Goal: Task Accomplishment & Management: Manage account settings

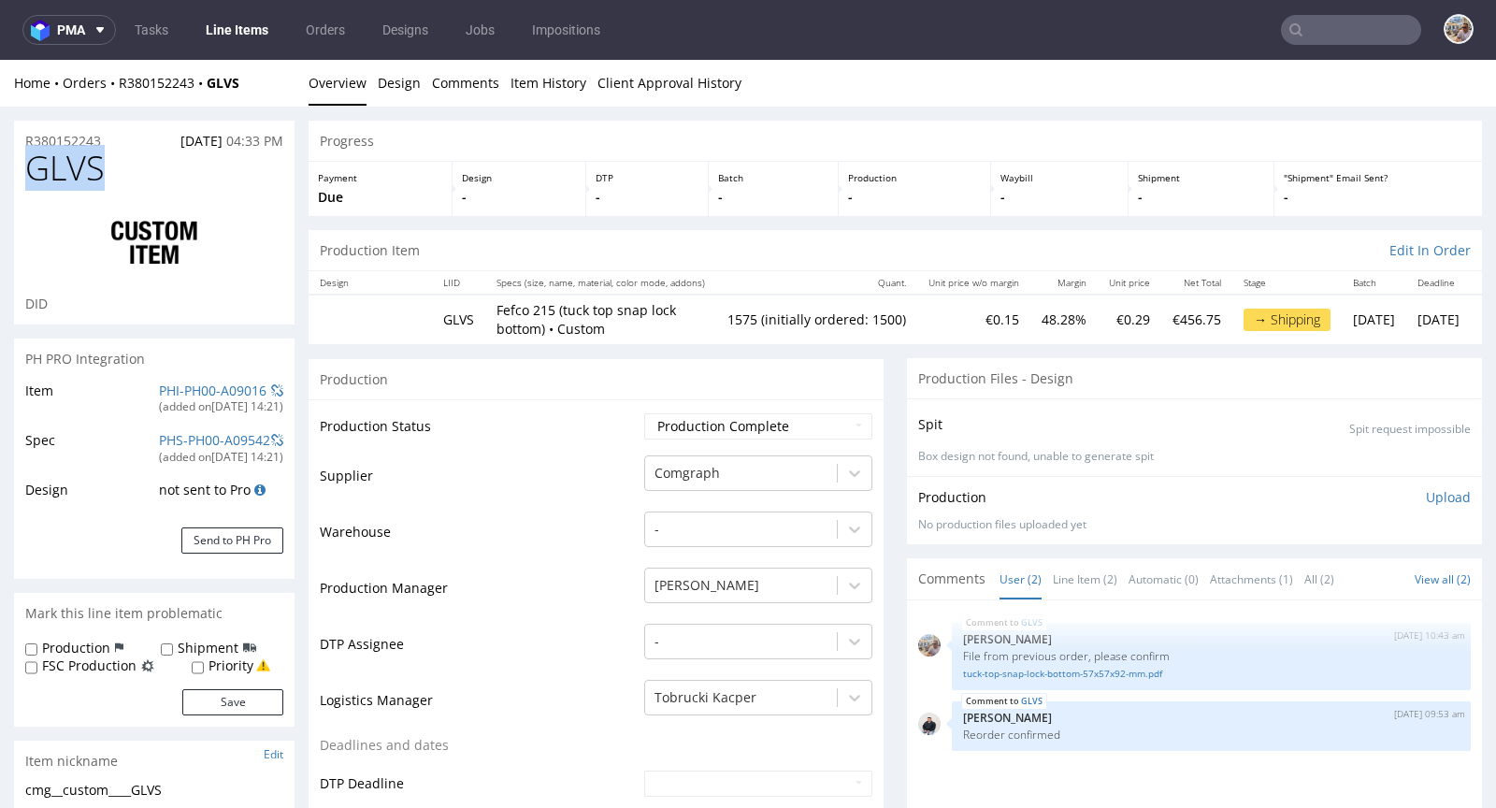
drag, startPoint x: 120, startPoint y: 173, endPoint x: 0, endPoint y: 171, distance: 119.7
copy span "GLVS"
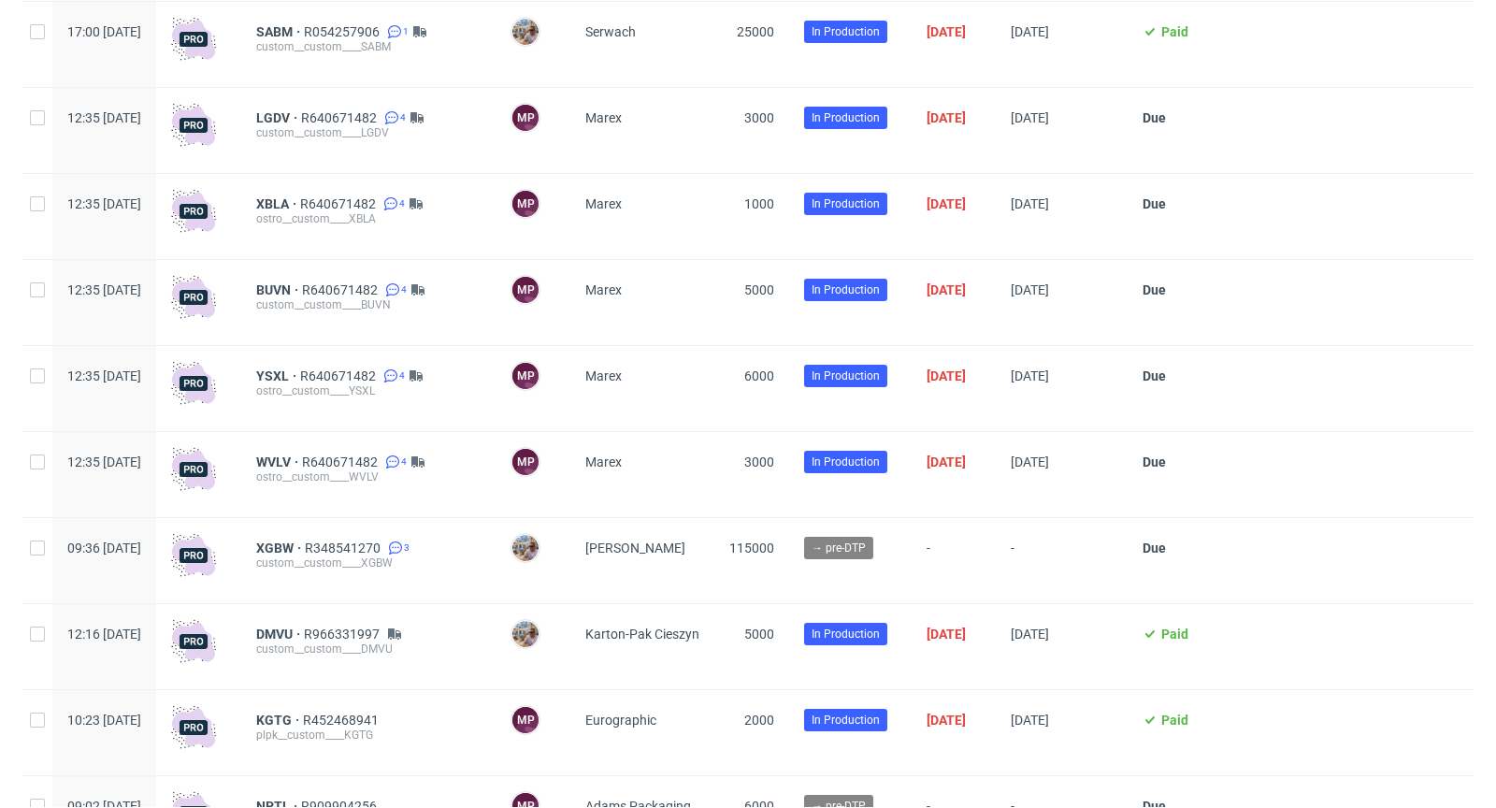
scroll to position [4569, 0]
click at [305, 555] on span "XGBW" at bounding box center [280, 547] width 49 height 15
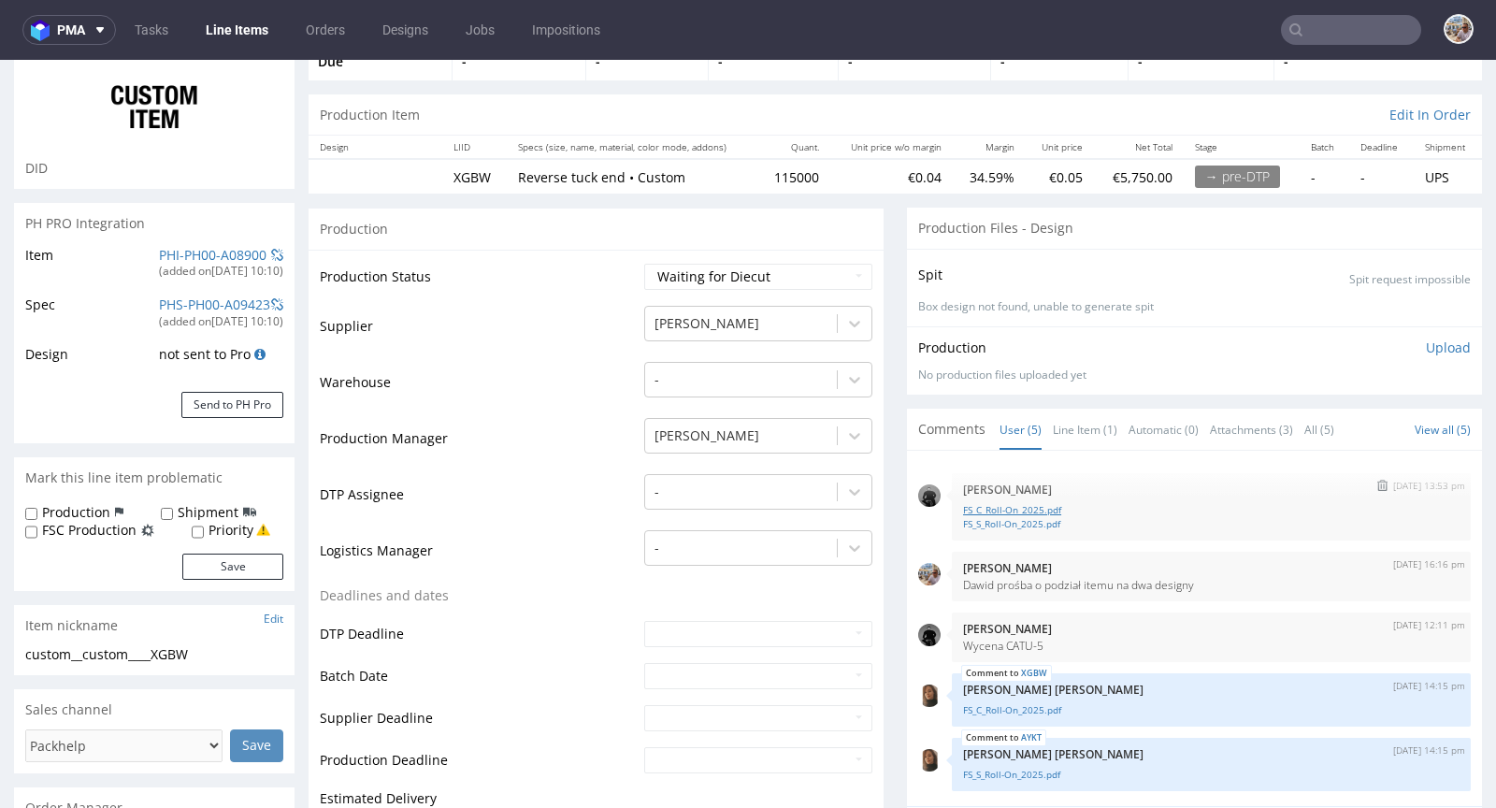
scroll to position [139, 0]
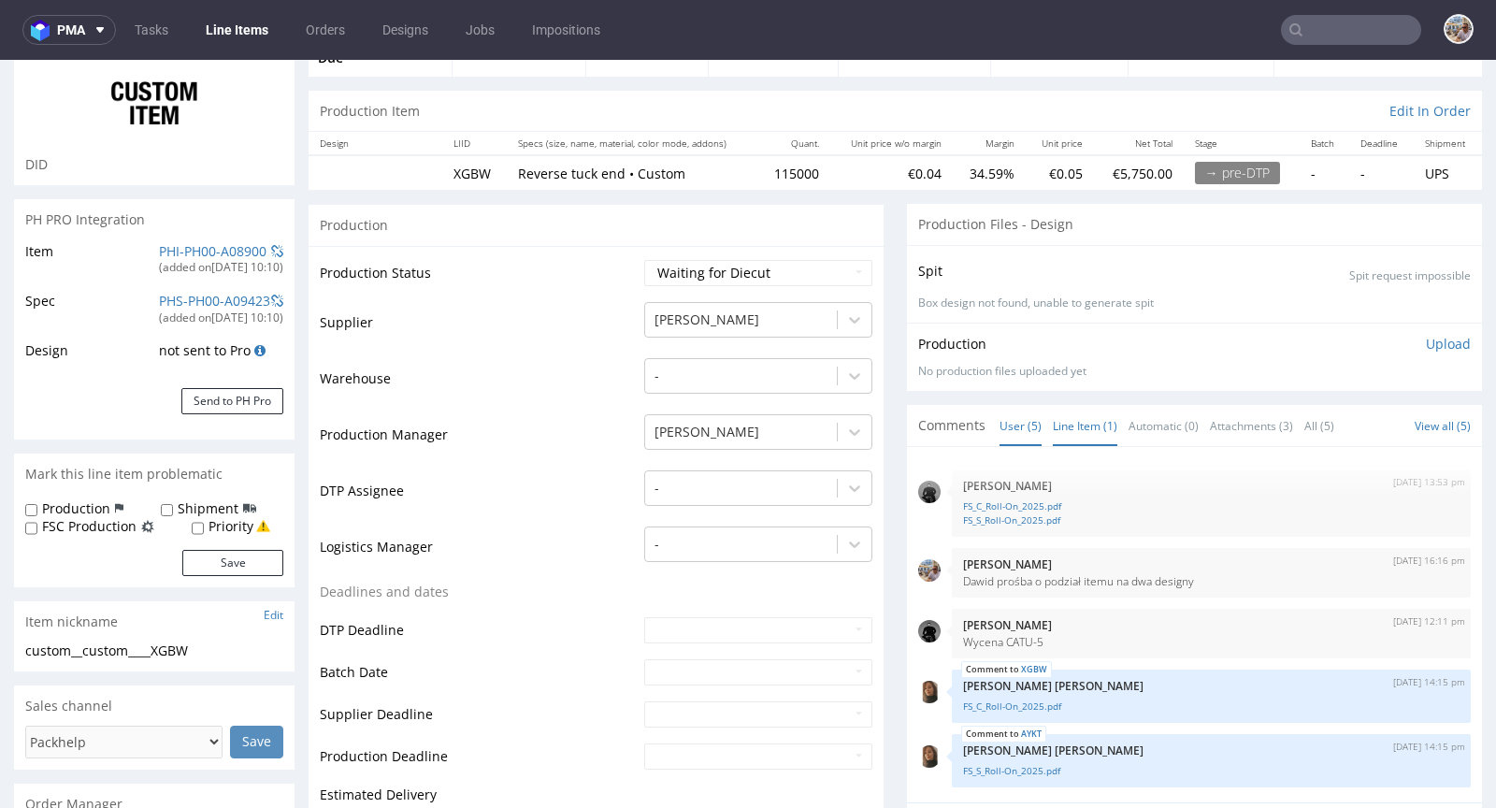
click at [1053, 424] on link "Line Item (1)" at bounding box center [1085, 426] width 65 height 40
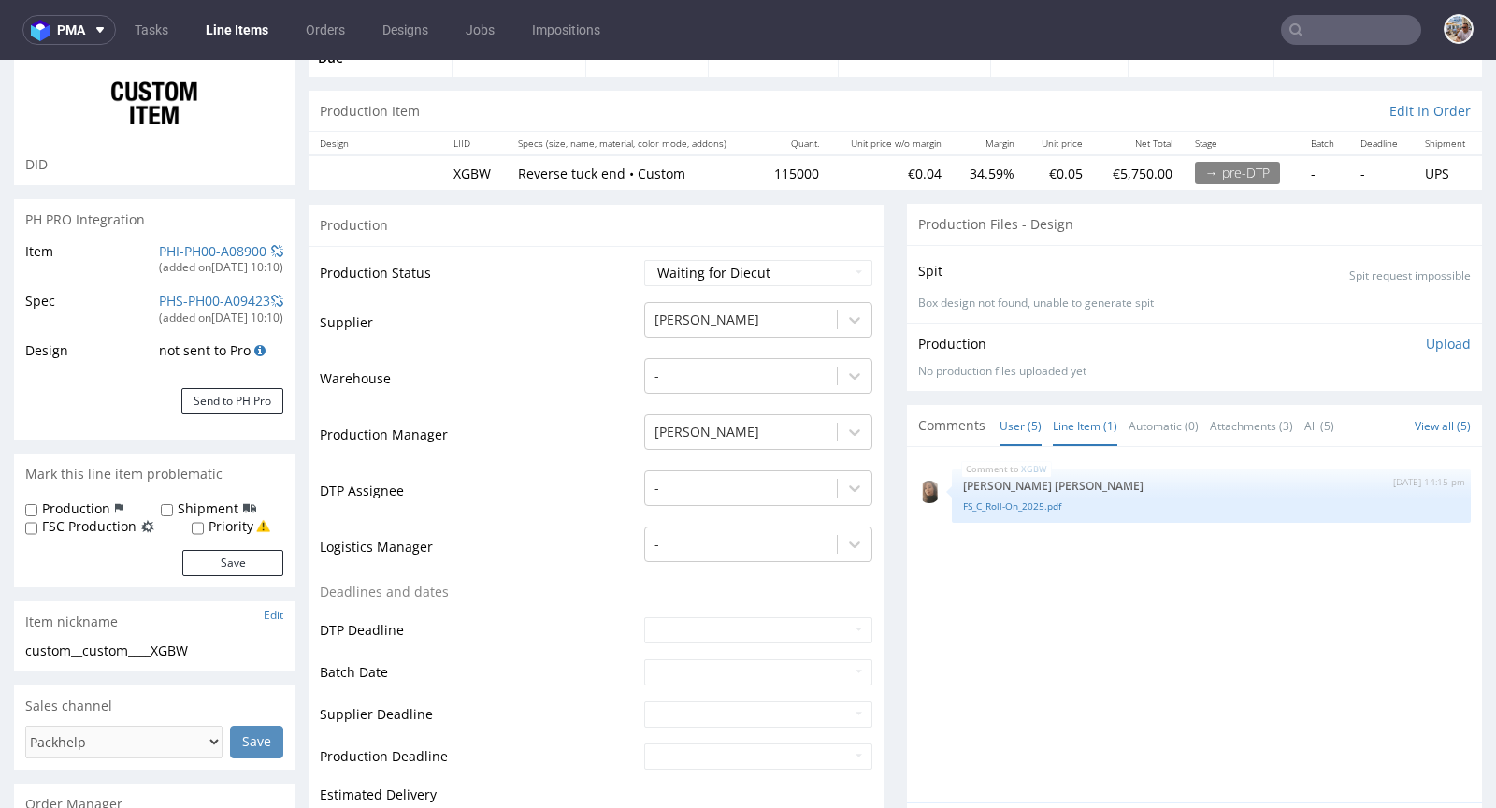
click at [1000, 421] on link "User (5)" at bounding box center [1021, 426] width 42 height 40
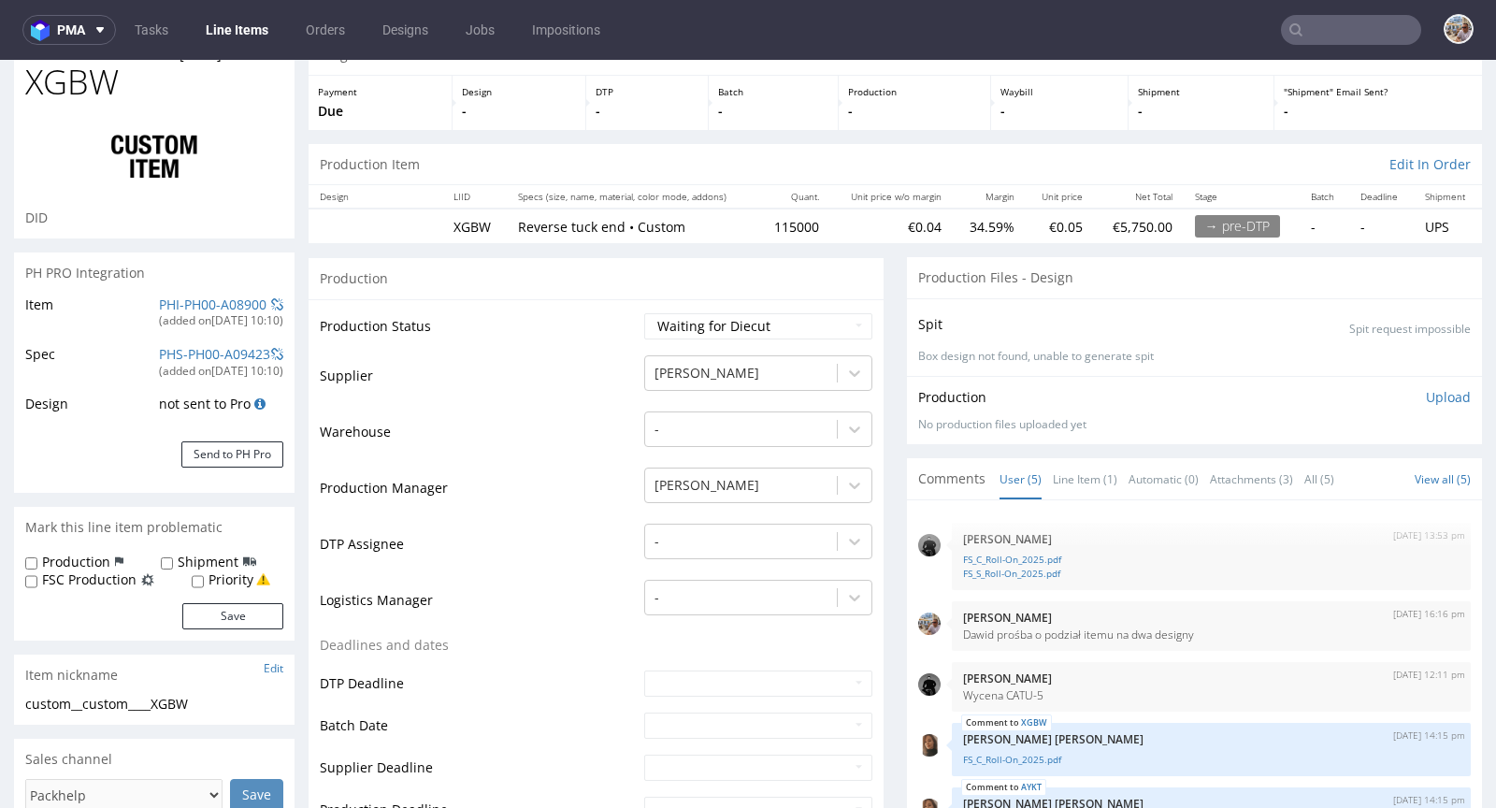
scroll to position [0, 0]
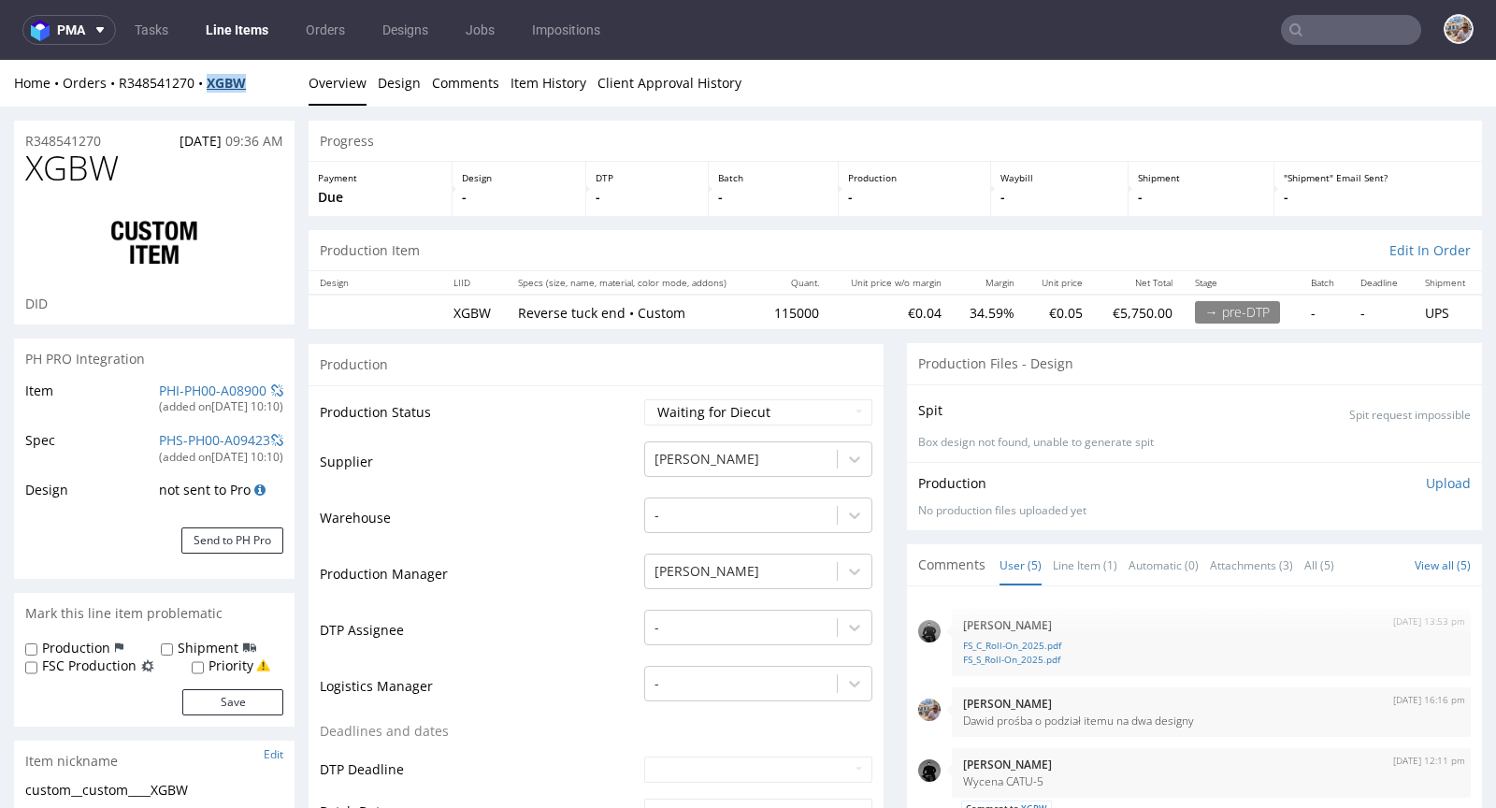
drag, startPoint x: 262, startPoint y: 82, endPoint x: 210, endPoint y: 89, distance: 51.8
click at [210, 89] on div "Home Orders R348541270 XGBW" at bounding box center [154, 83] width 281 height 19
copy strong "XGBW"
drag, startPoint x: 121, startPoint y: 136, endPoint x: 11, endPoint y: 137, distance: 109.4
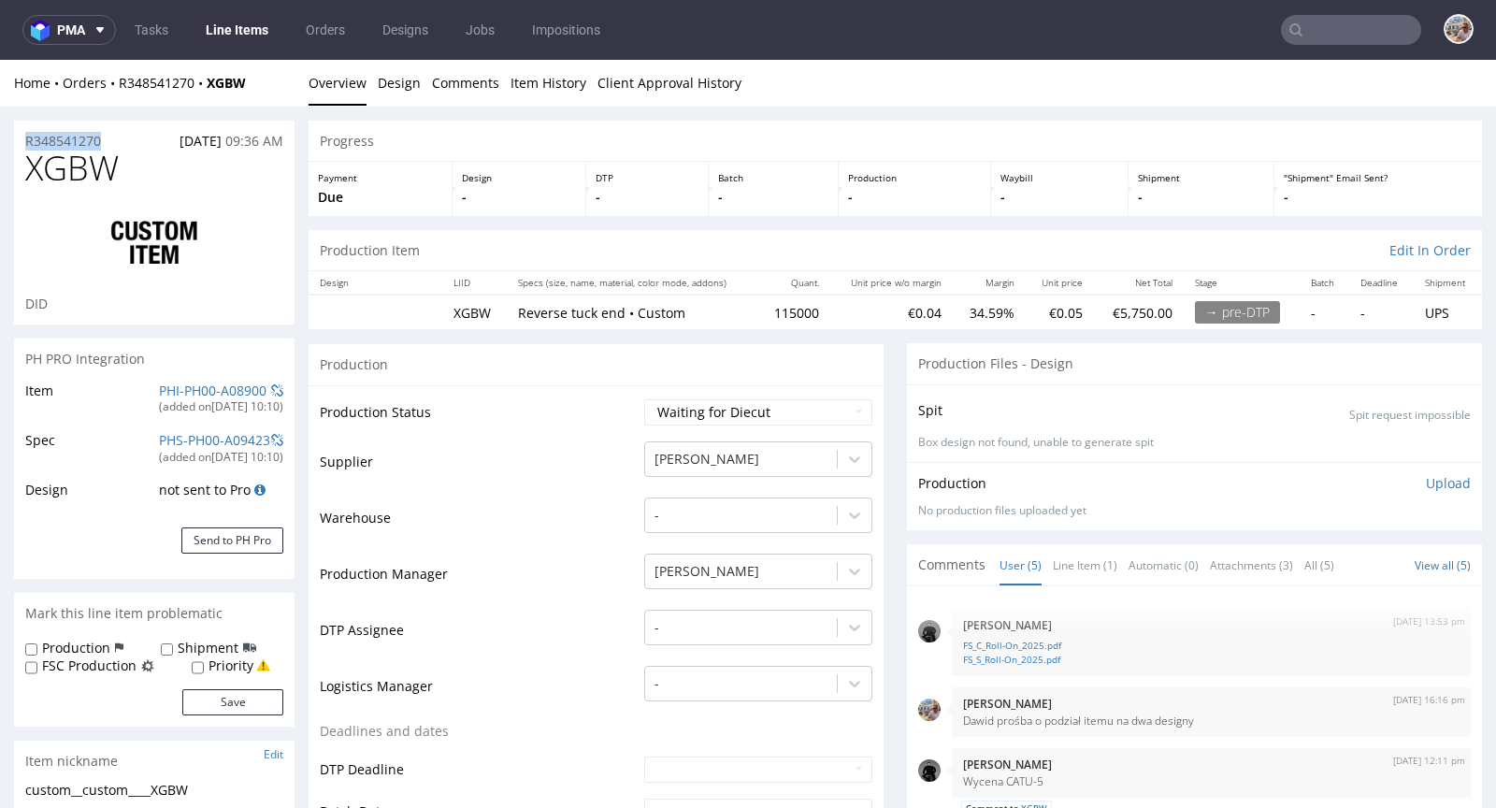
copy p "R348541270"
click at [562, 524] on td "Warehouse" at bounding box center [480, 524] width 320 height 56
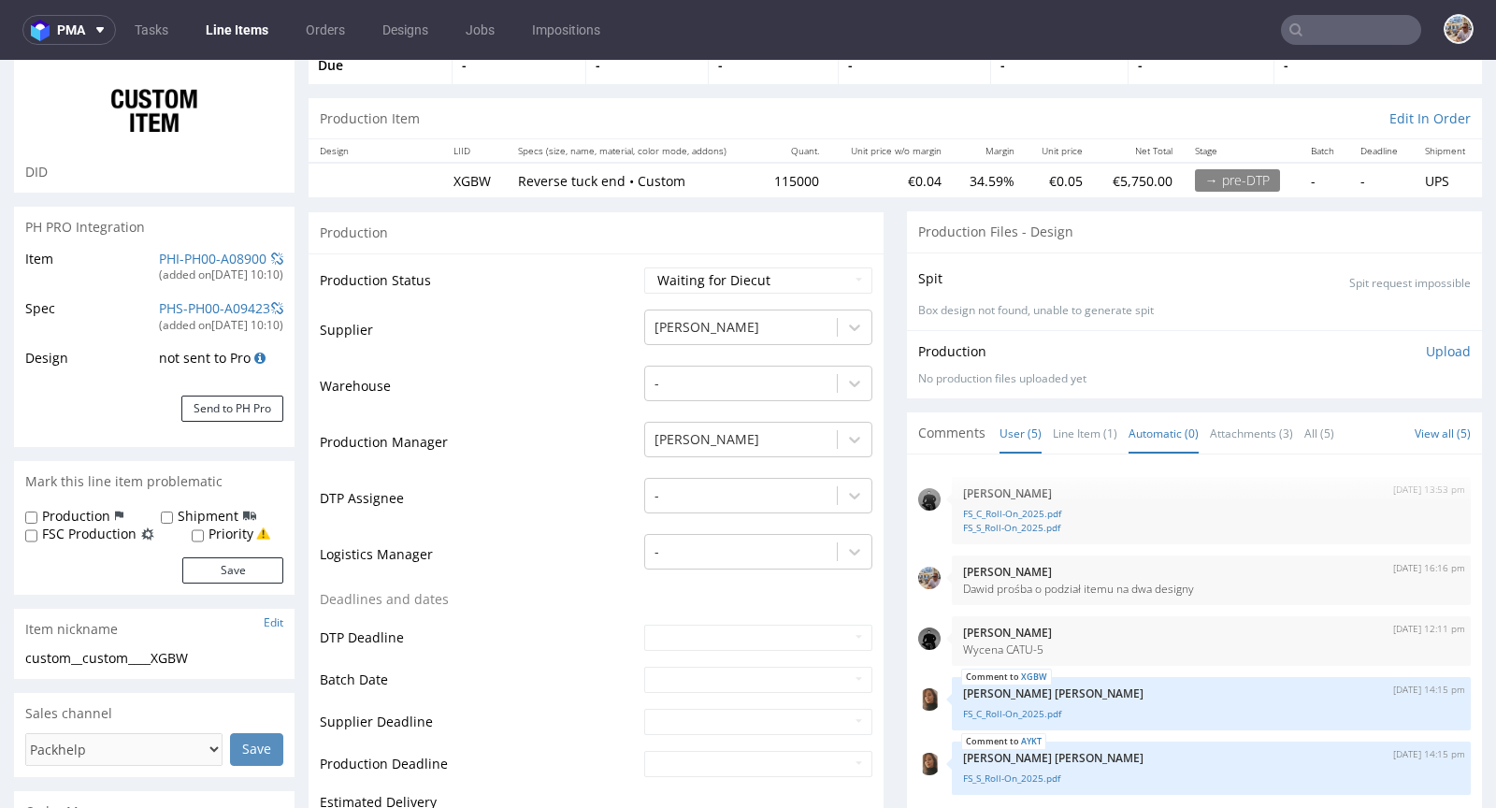
scroll to position [178, 0]
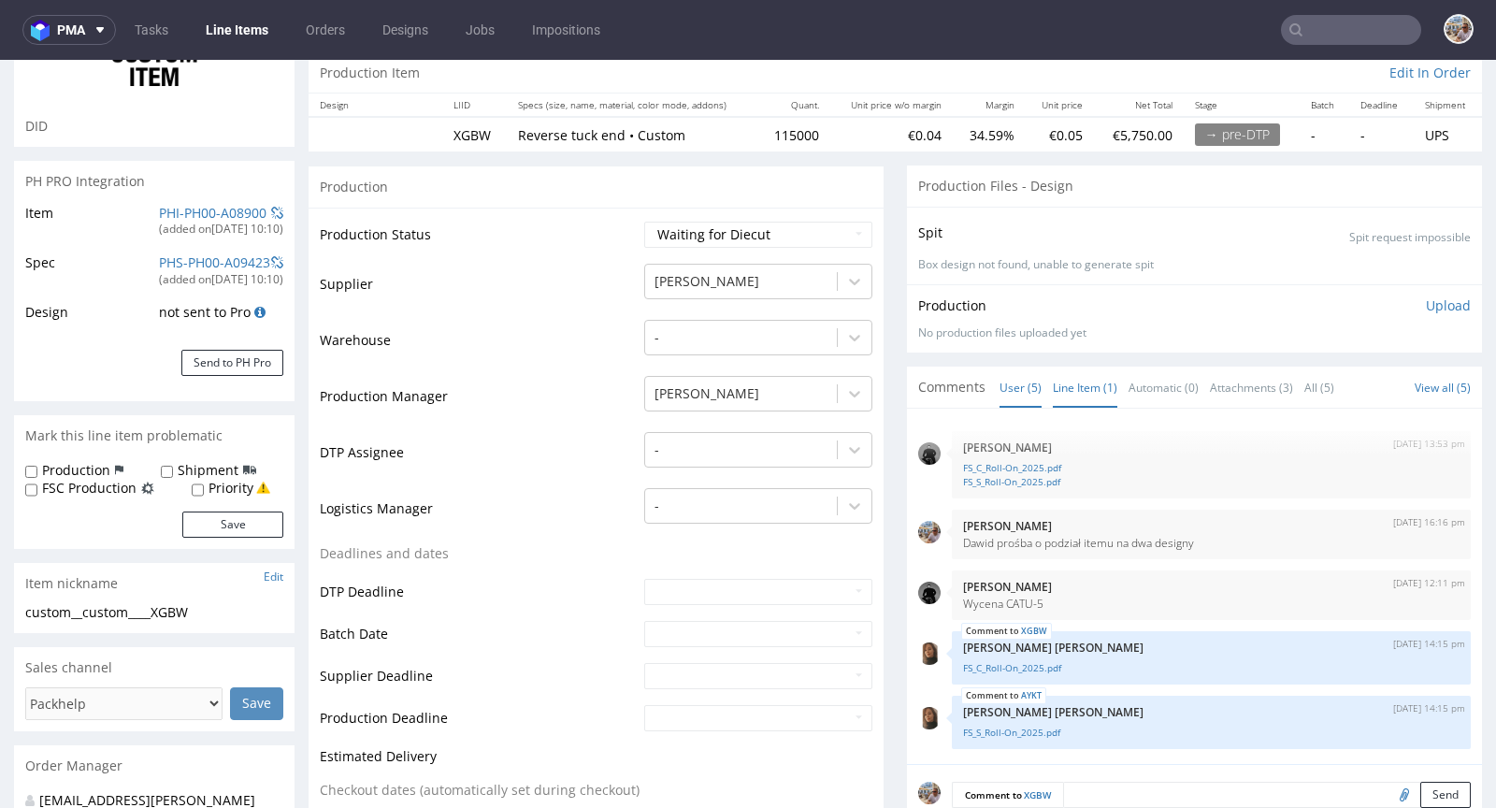
click at [1075, 383] on link "Line Item (1)" at bounding box center [1085, 387] width 65 height 40
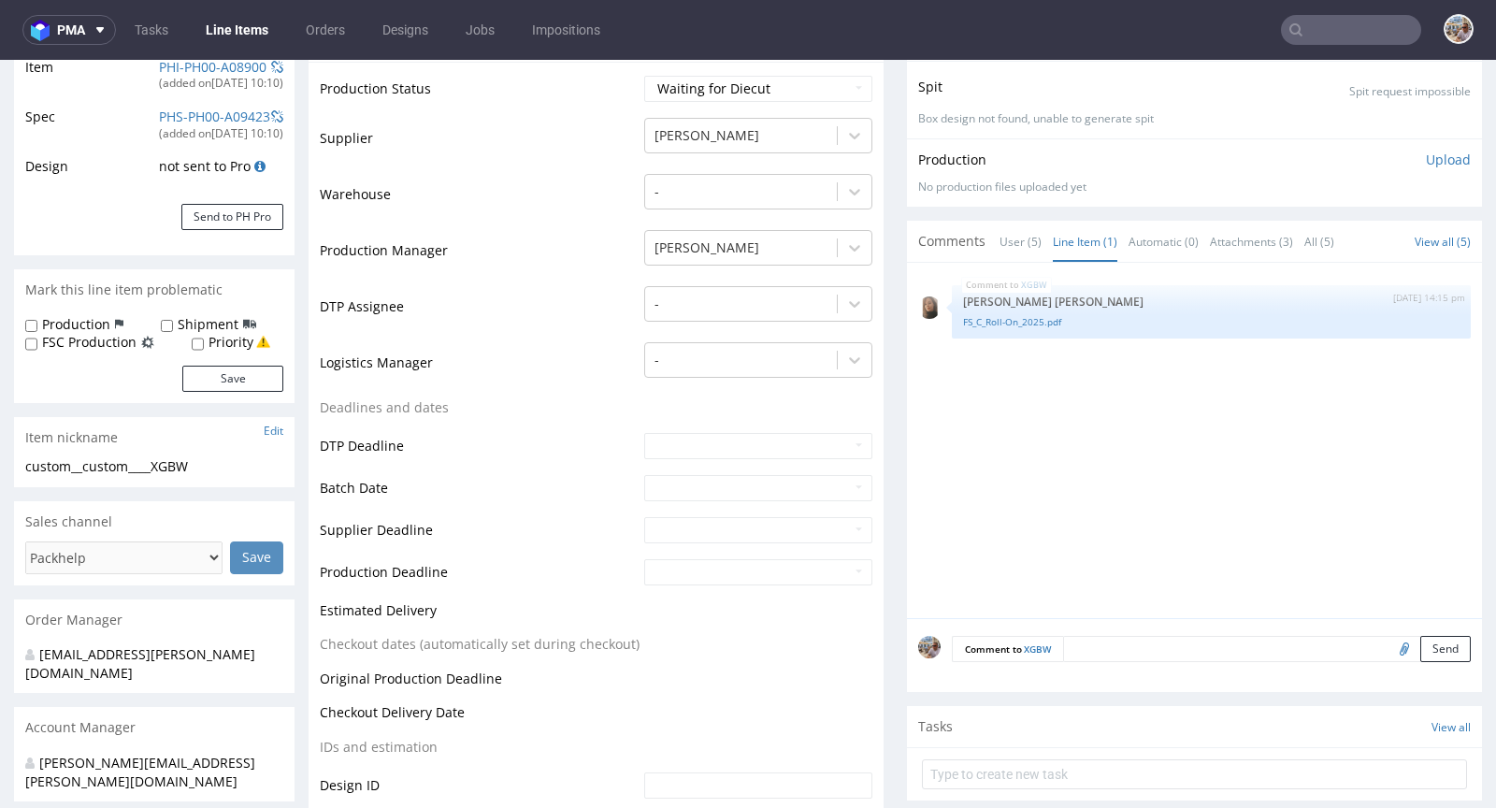
scroll to position [365, 0]
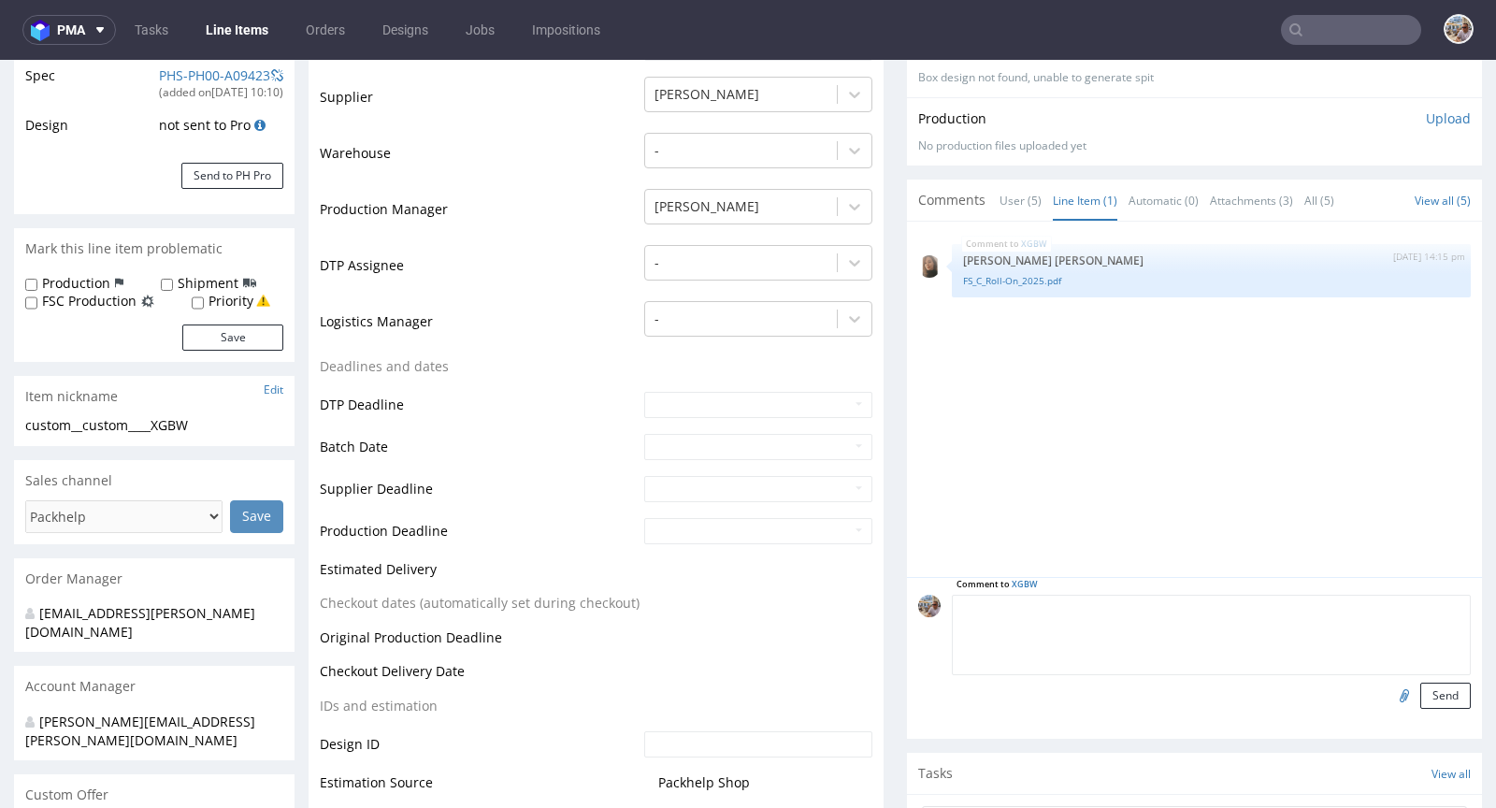
click at [1089, 616] on textarea at bounding box center [1211, 635] width 519 height 80
type textarea "Vendoe die-line"
click at [1389, 693] on input "file" at bounding box center [1402, 695] width 26 height 24
type input "C:\fakepath\R241600.eps"
click at [1420, 691] on button "Send" at bounding box center [1445, 696] width 50 height 26
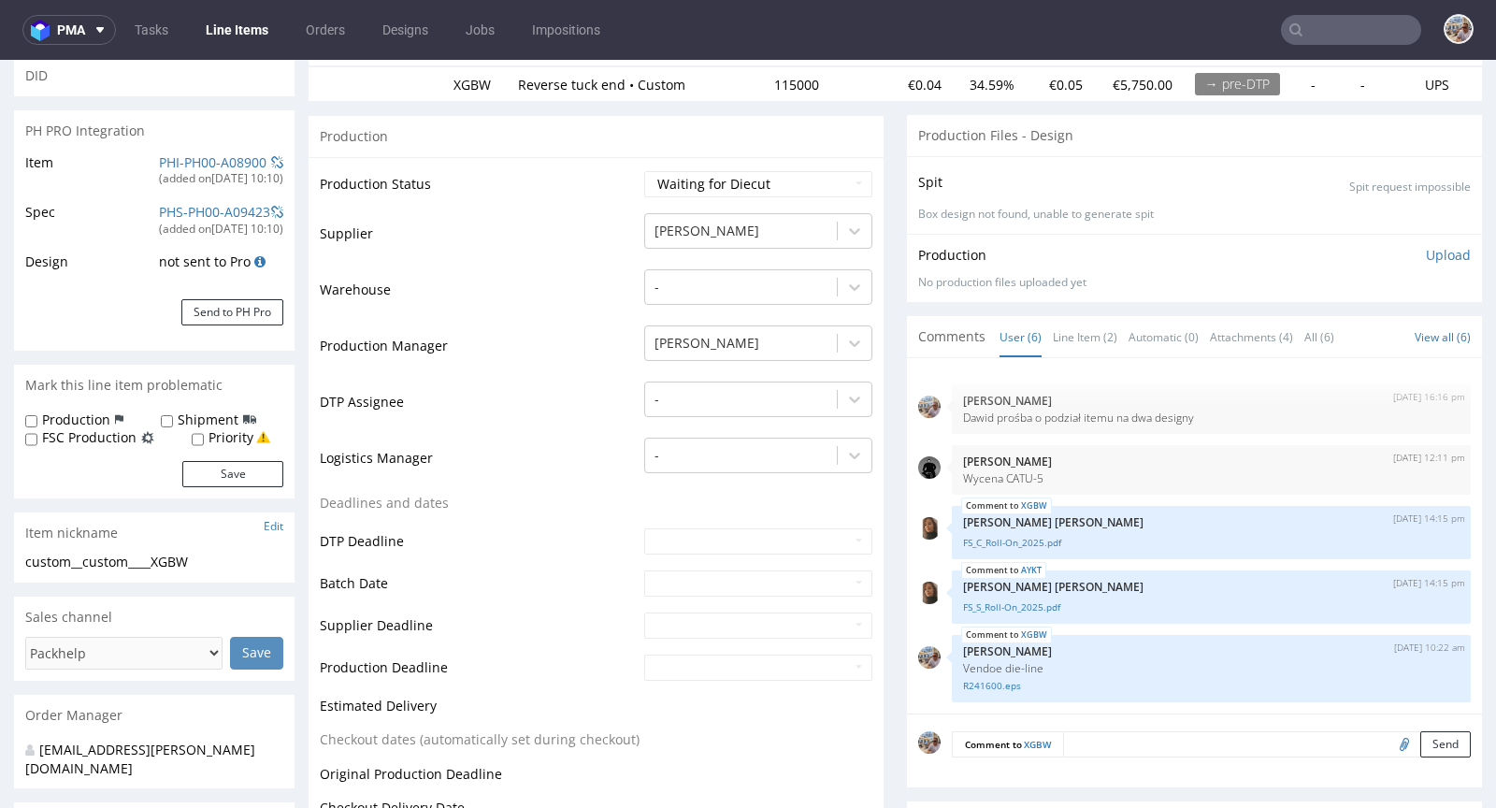
scroll to position [180, 0]
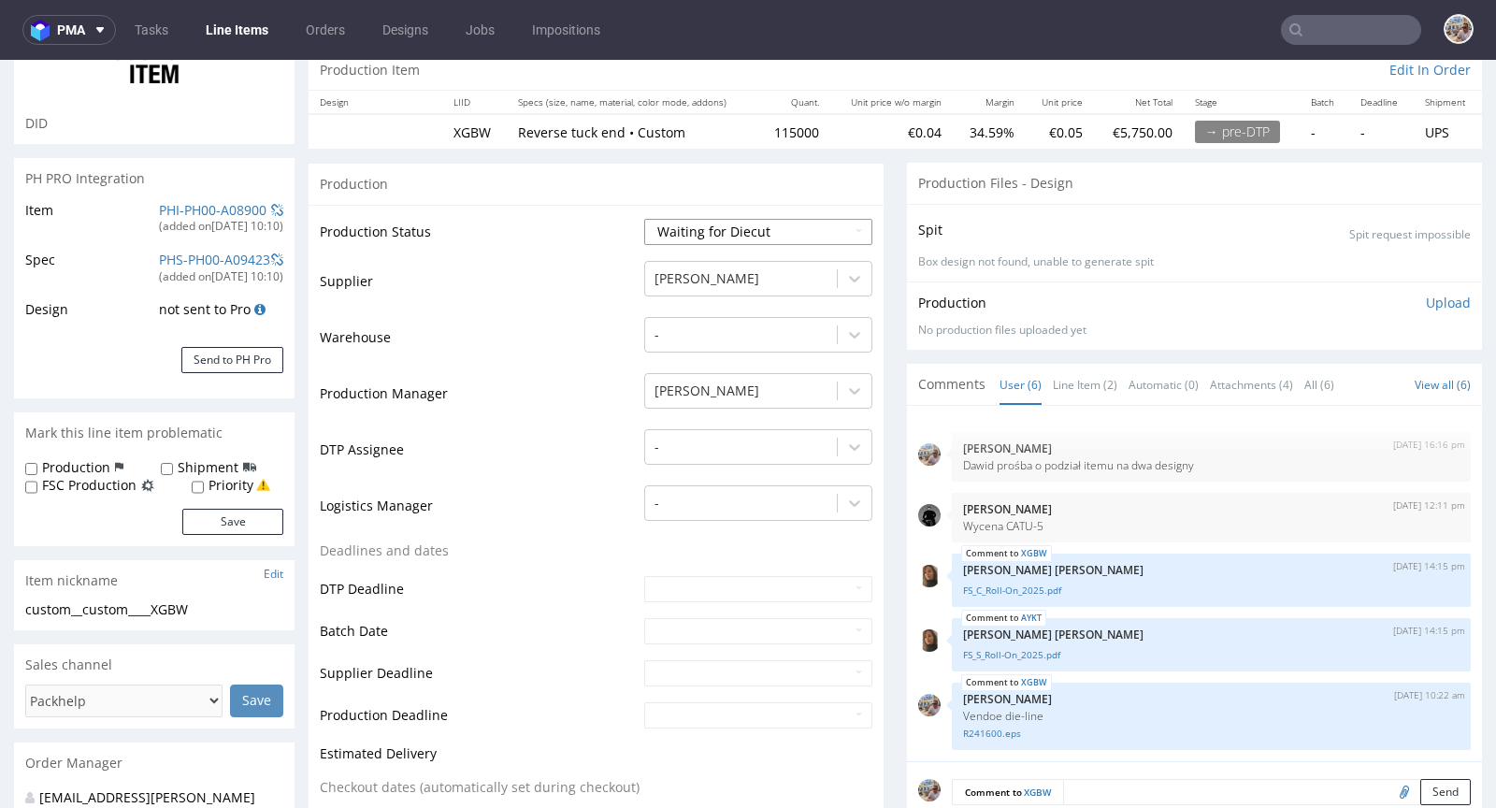
click at [721, 224] on select "Waiting for Artwork Waiting for Diecut Waiting for Mockup Waiting for DTP Waiti…" at bounding box center [758, 232] width 228 height 26
select select "dtp_waiting_for_check"
click at [644, 219] on select "Waiting for Artwork Waiting for Diecut Waiting for Mockup Waiting for DTP Waiti…" at bounding box center [758, 232] width 228 height 26
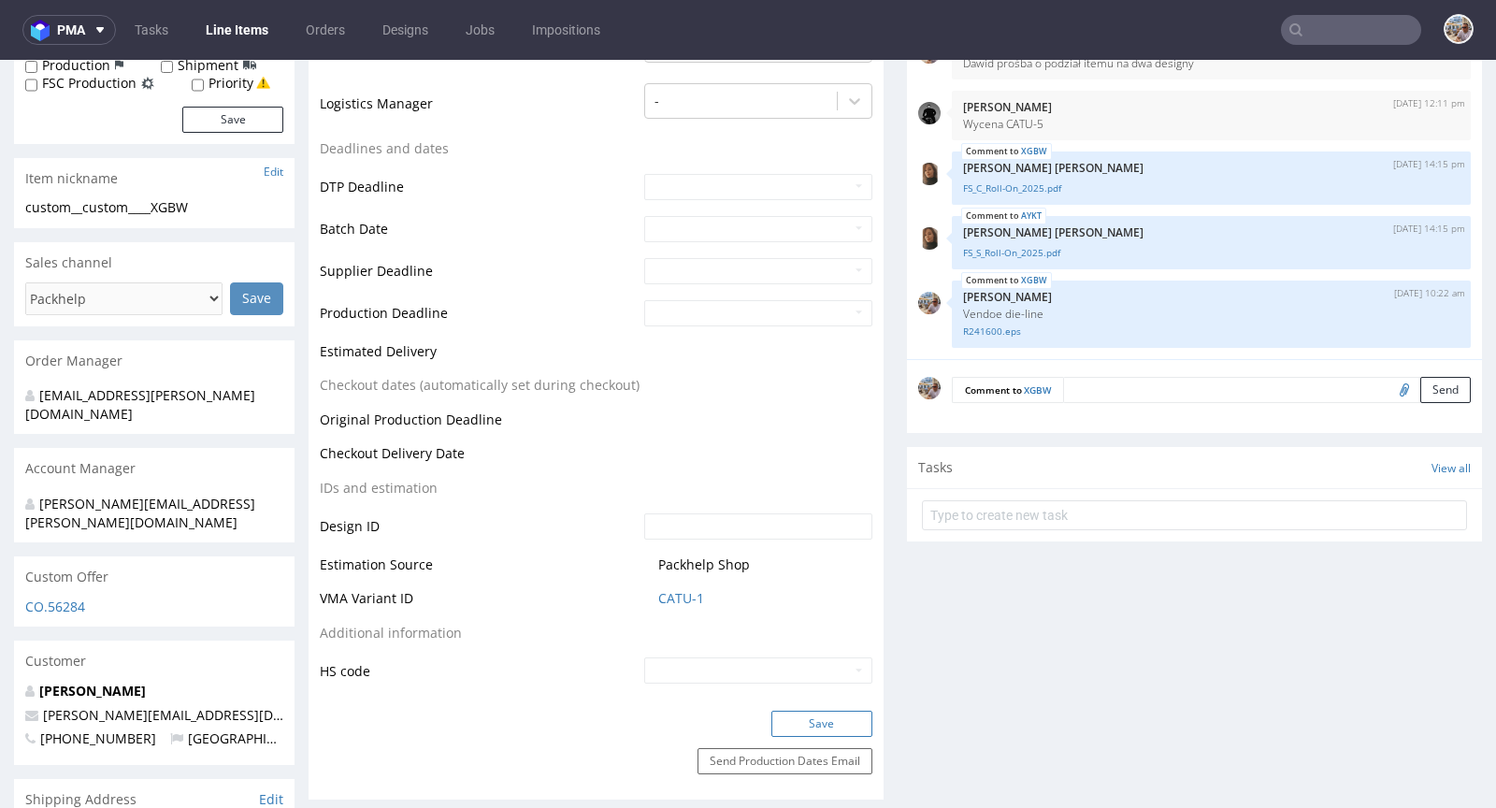
scroll to position [856, 0]
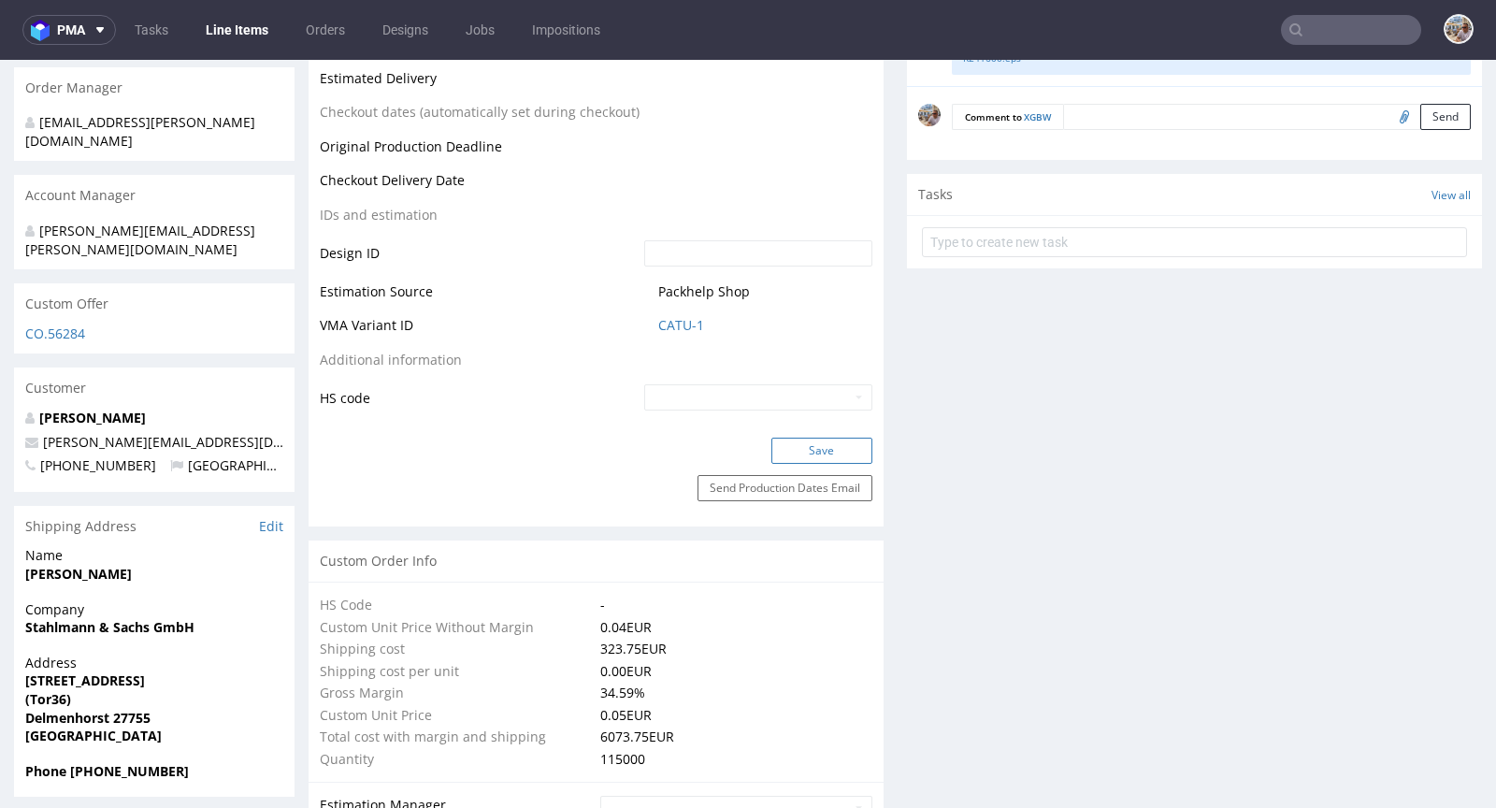
click at [780, 450] on button "Save" at bounding box center [821, 451] width 101 height 26
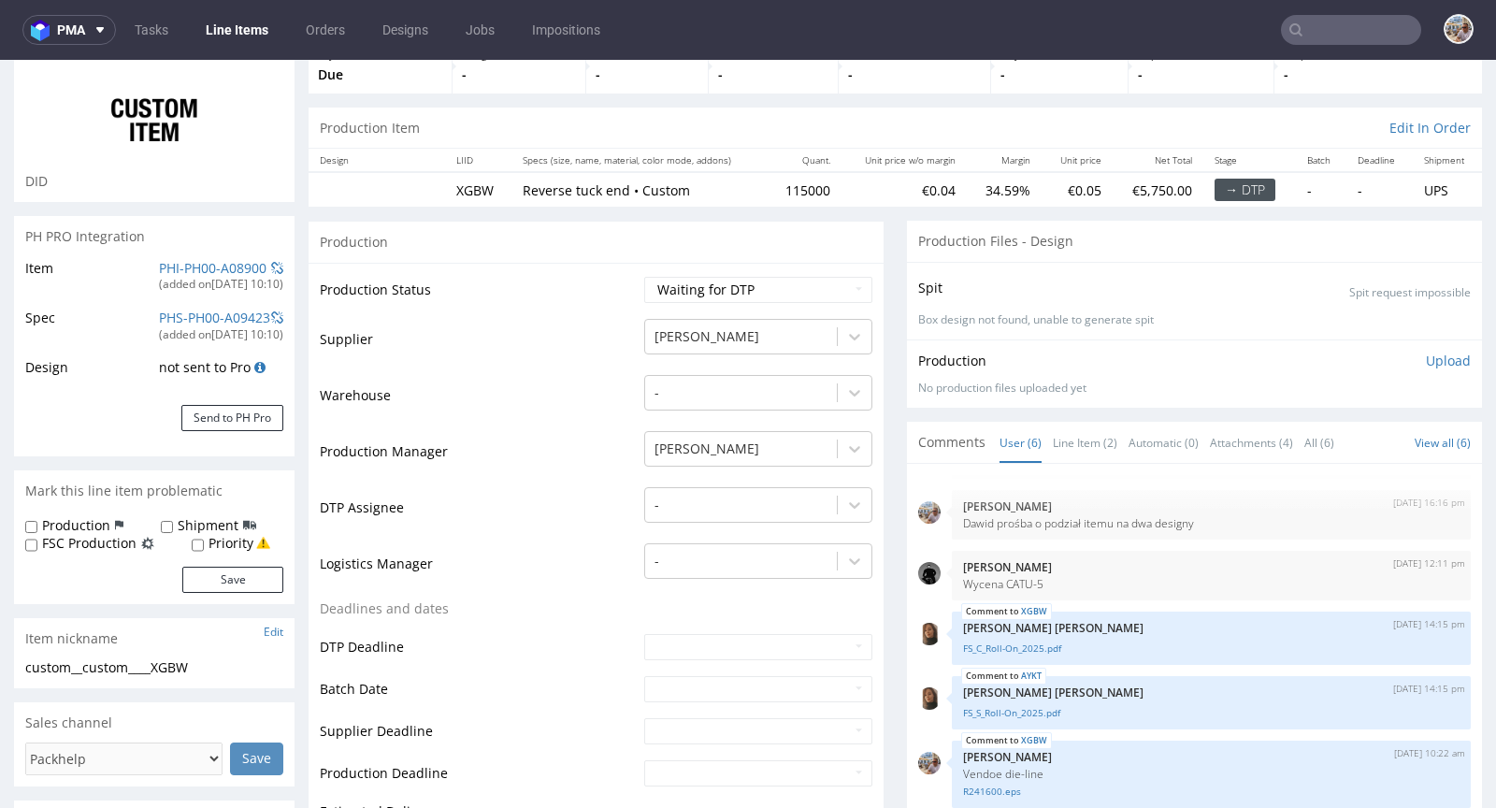
scroll to position [0, 0]
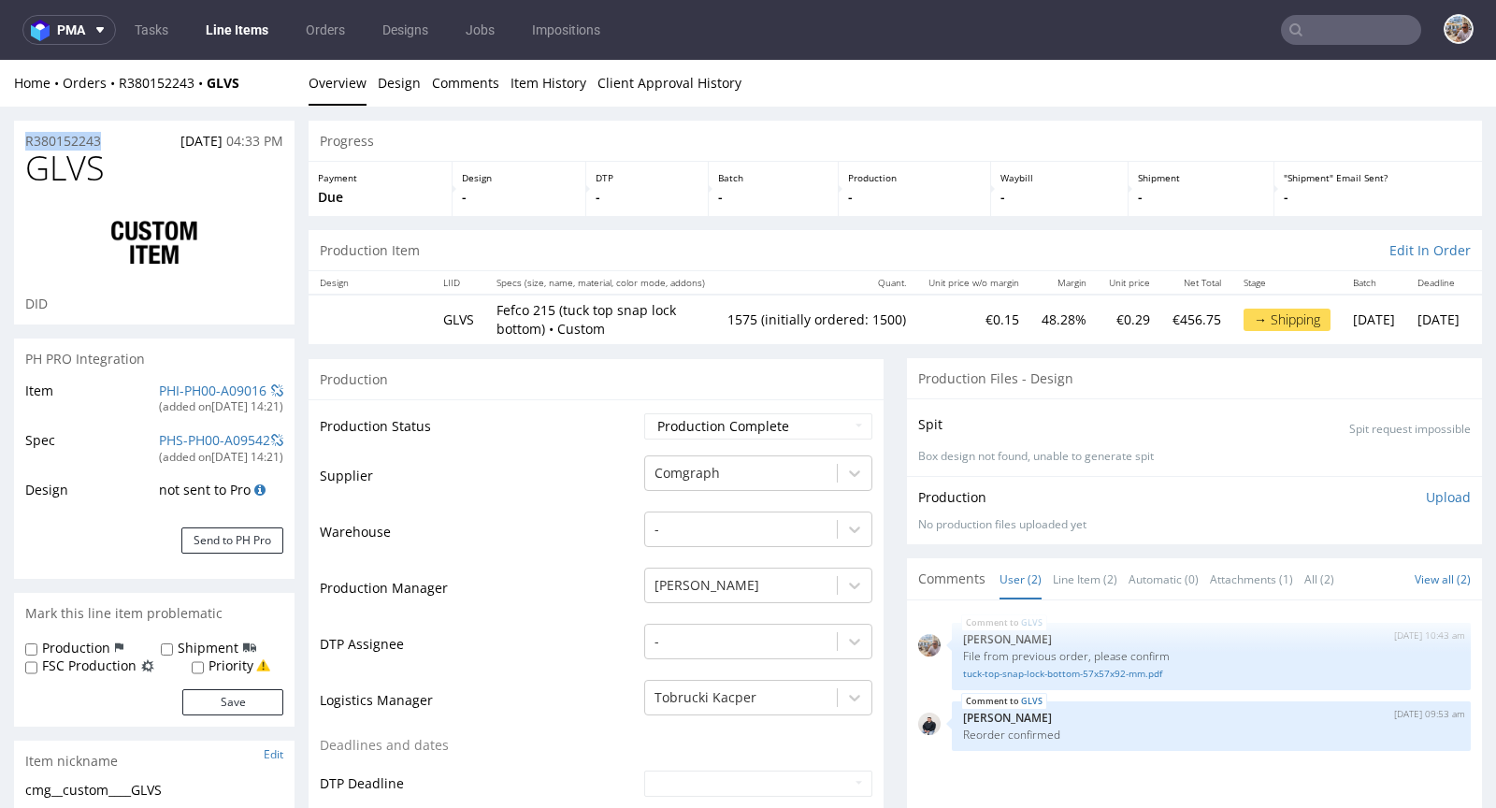
drag, startPoint x: 109, startPoint y: 140, endPoint x: 23, endPoint y: 140, distance: 86.0
click at [23, 140] on div "R380152243 01.09.2025 04:33 PM" at bounding box center [154, 136] width 281 height 30
copy p "R380152243"
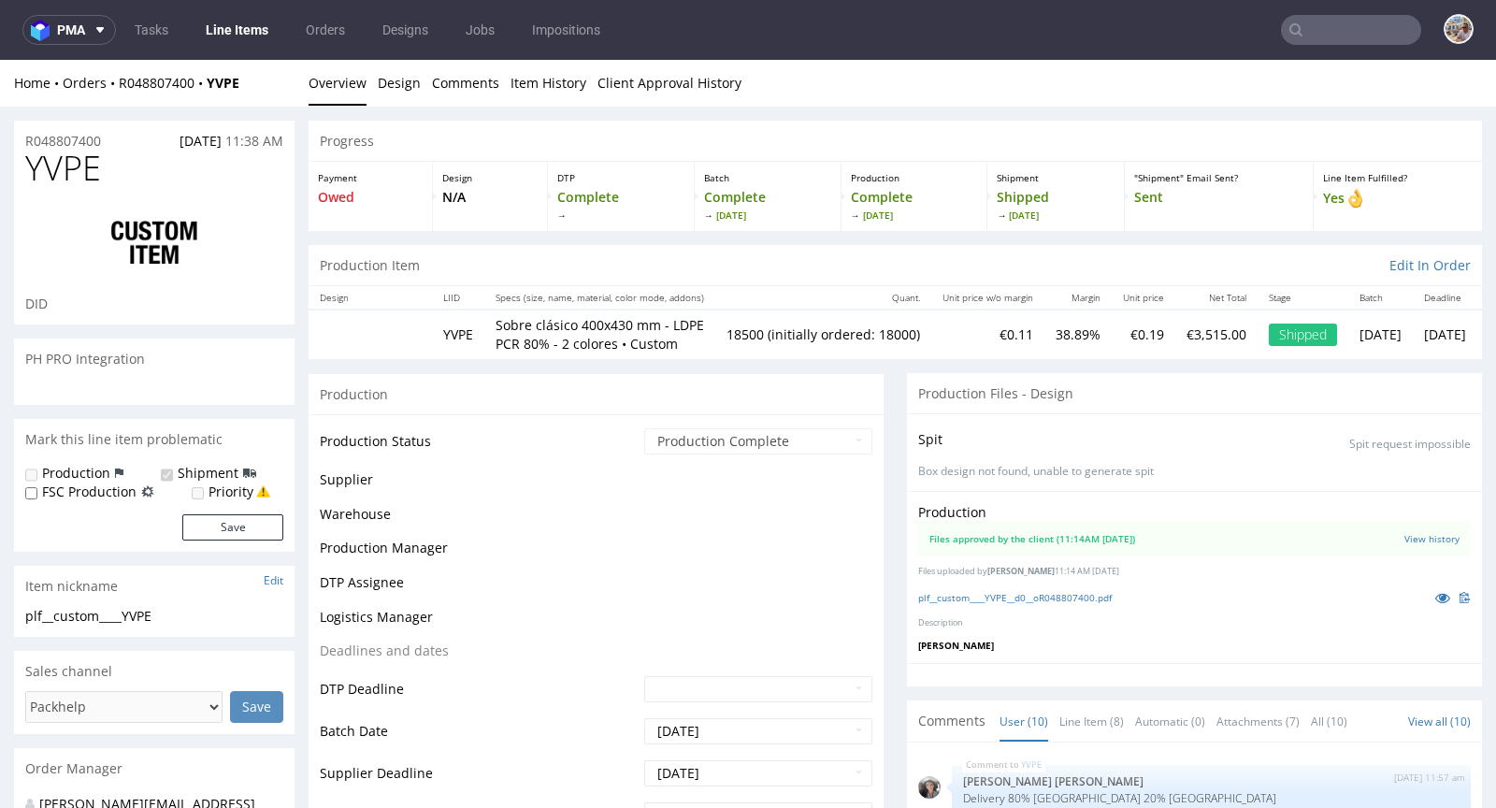
scroll to position [701, 0]
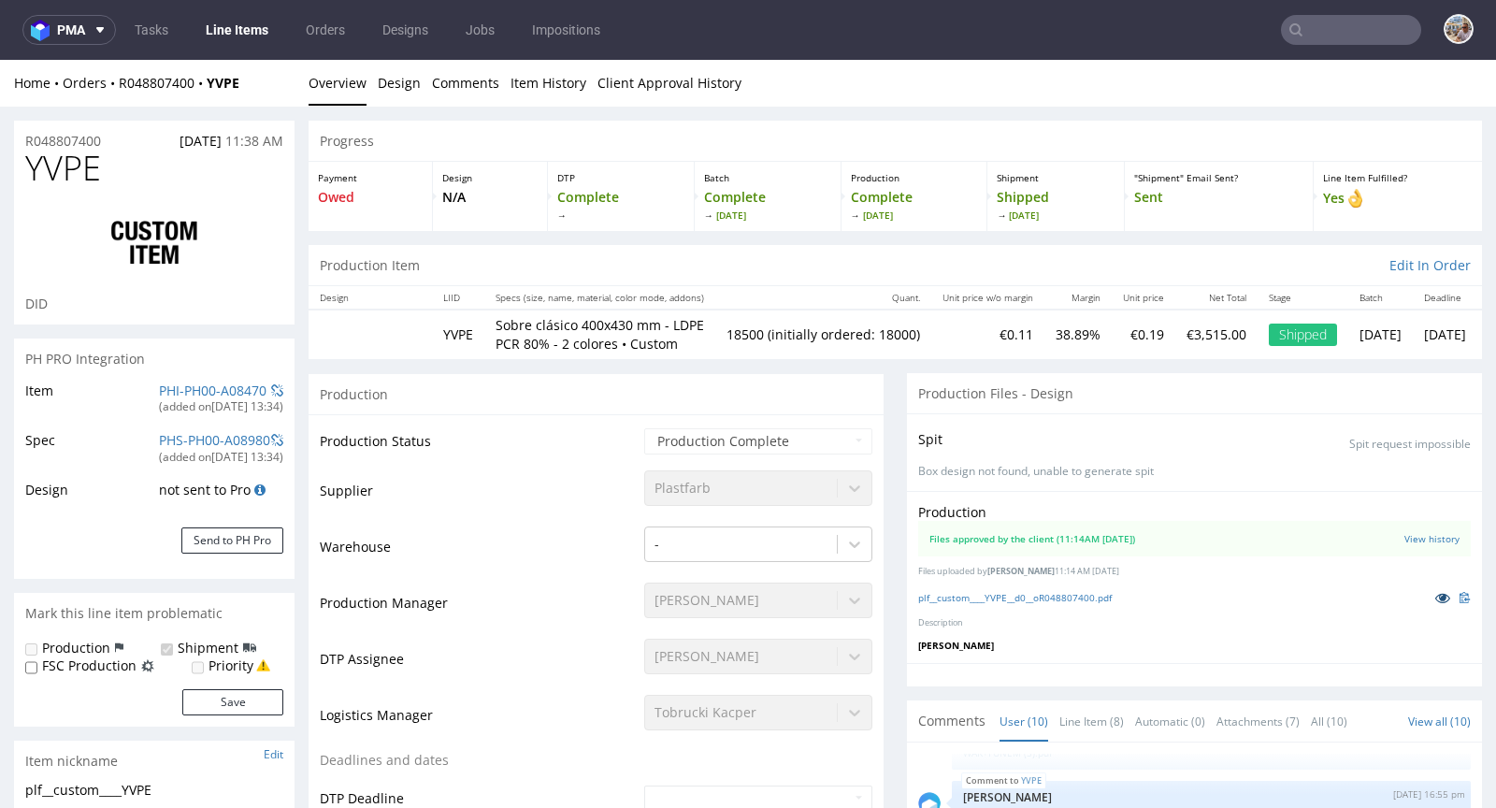
click at [1435, 596] on icon at bounding box center [1442, 597] width 15 height 13
click at [218, 385] on link "PHI-PH00-A08470" at bounding box center [213, 391] width 108 height 18
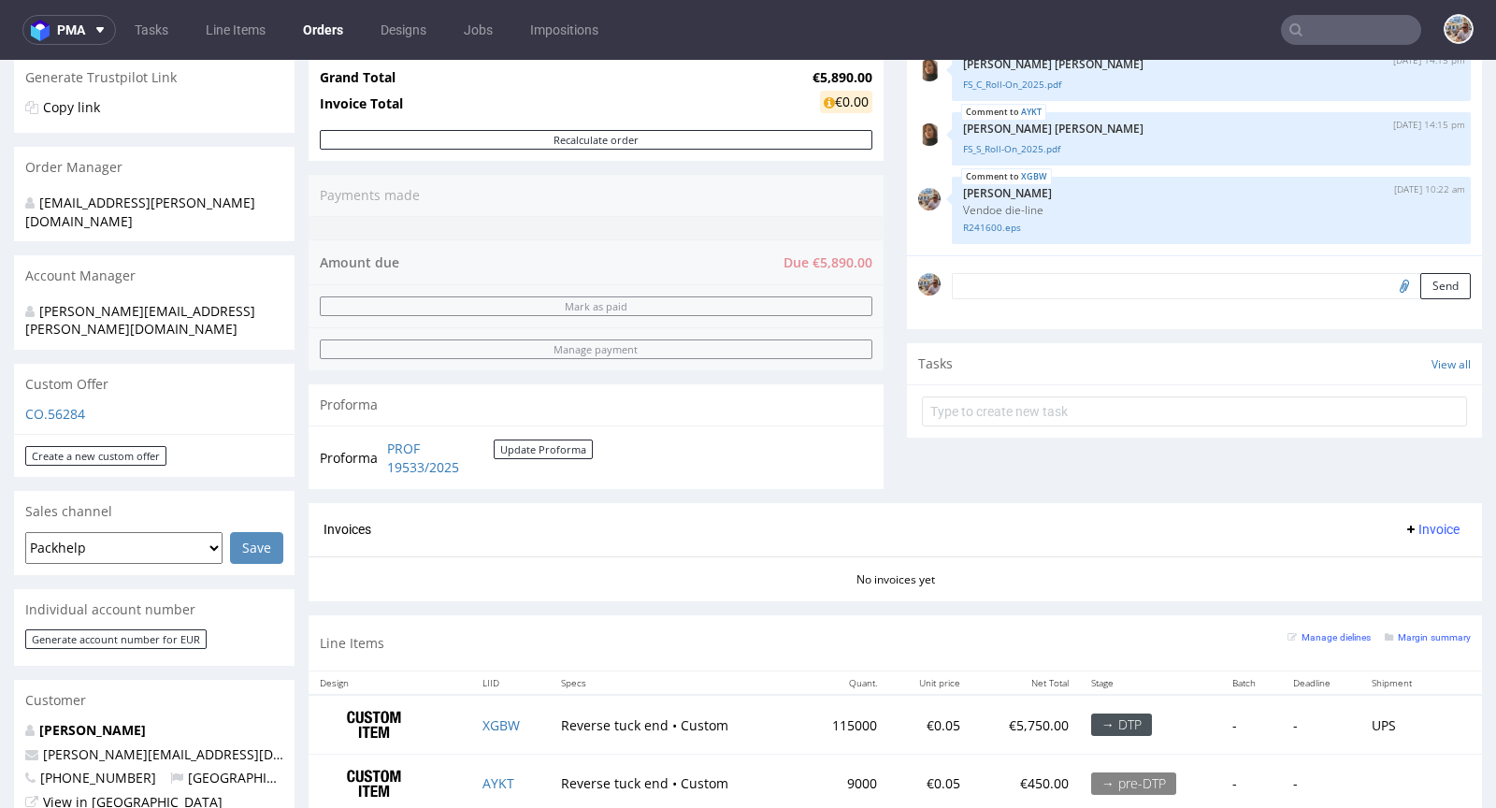
scroll to position [730, 0]
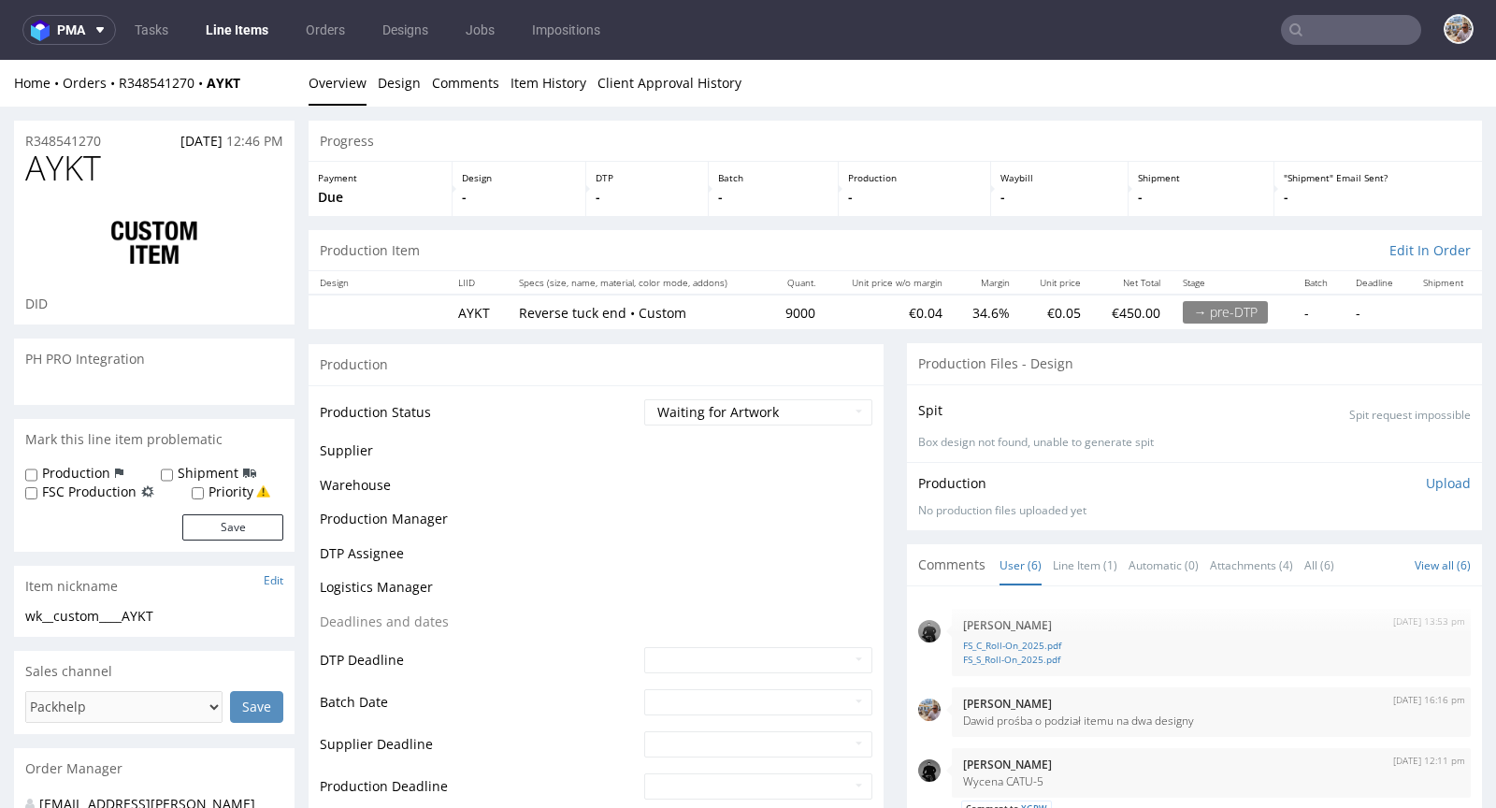
scroll to position [75, 0]
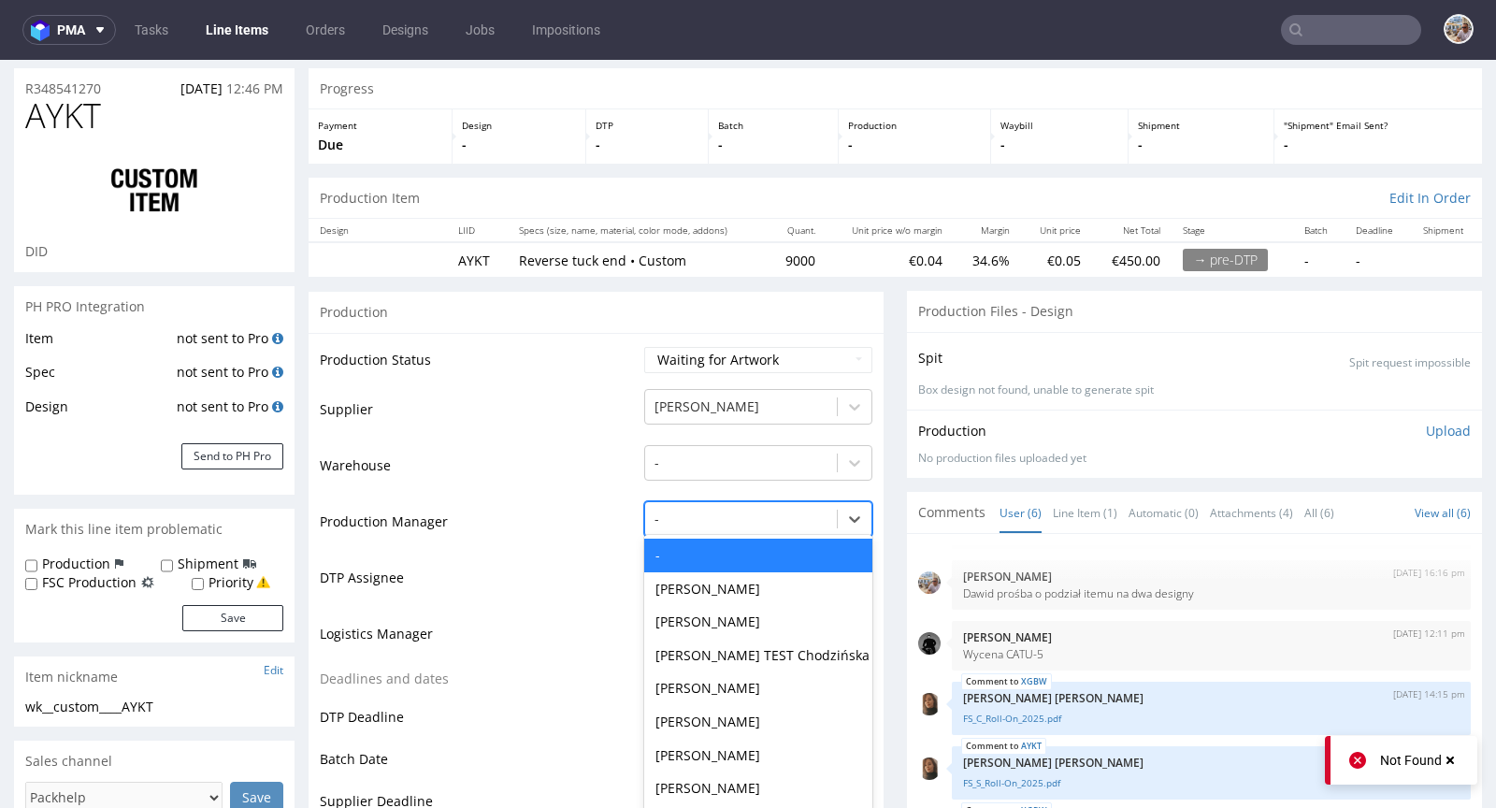
click at [698, 527] on div "- selected, 1 of 62. 62 results available. Use Up and Down to choose options, p…" at bounding box center [758, 514] width 228 height 26
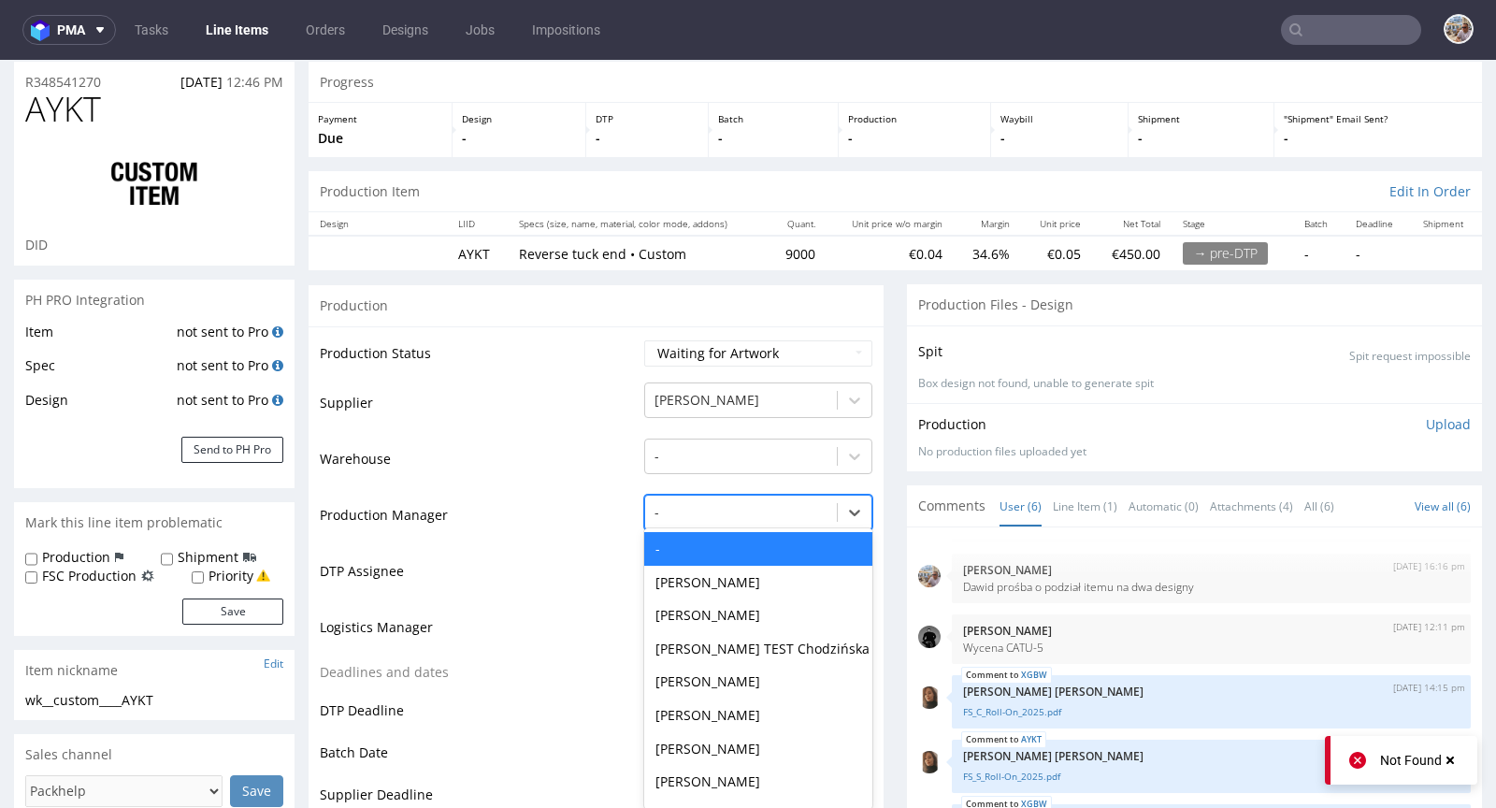
scroll to position [65, 0]
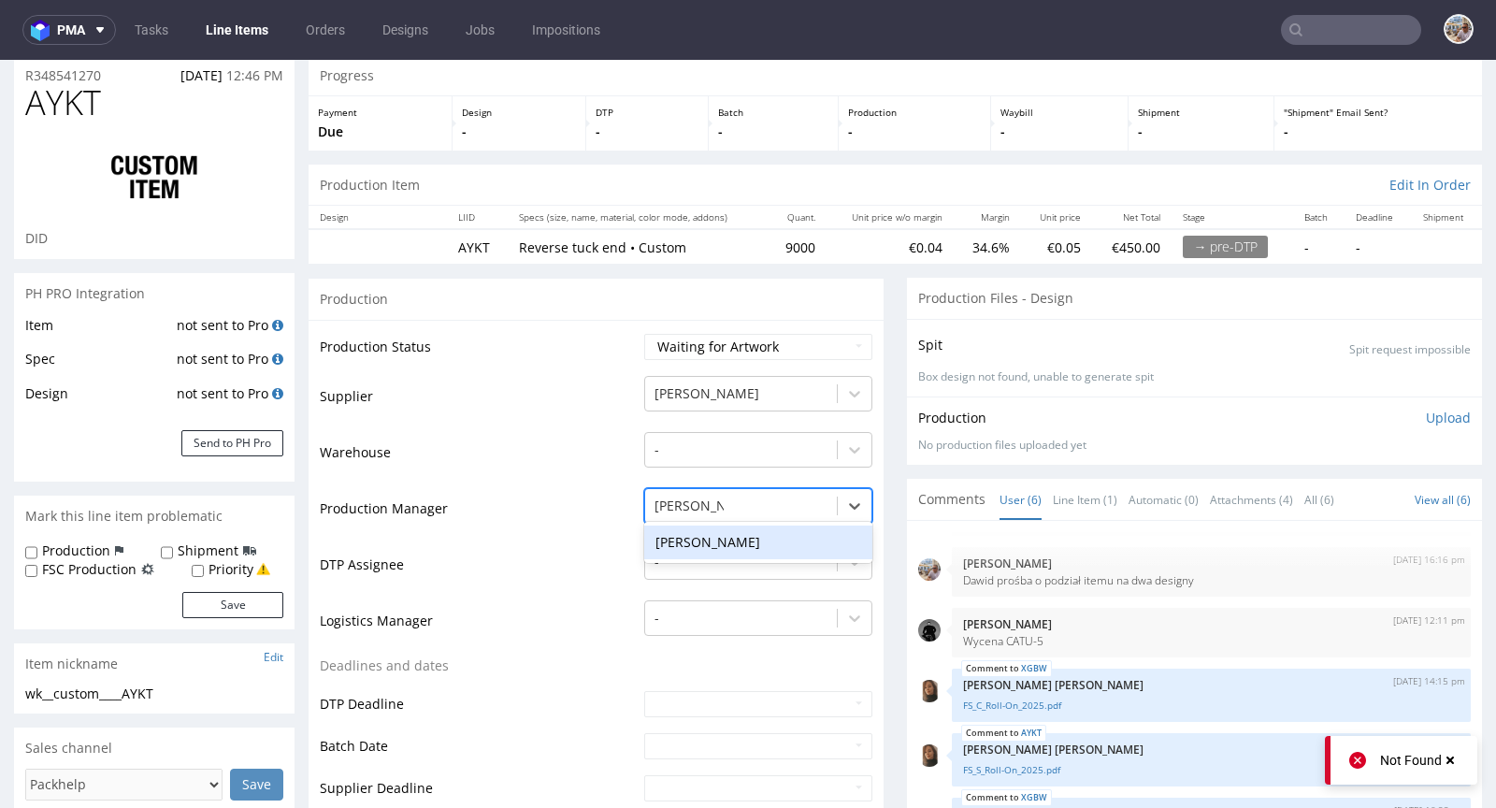
type input "michał pala"
click at [711, 545] on div "[PERSON_NAME]" at bounding box center [758, 543] width 228 height 34
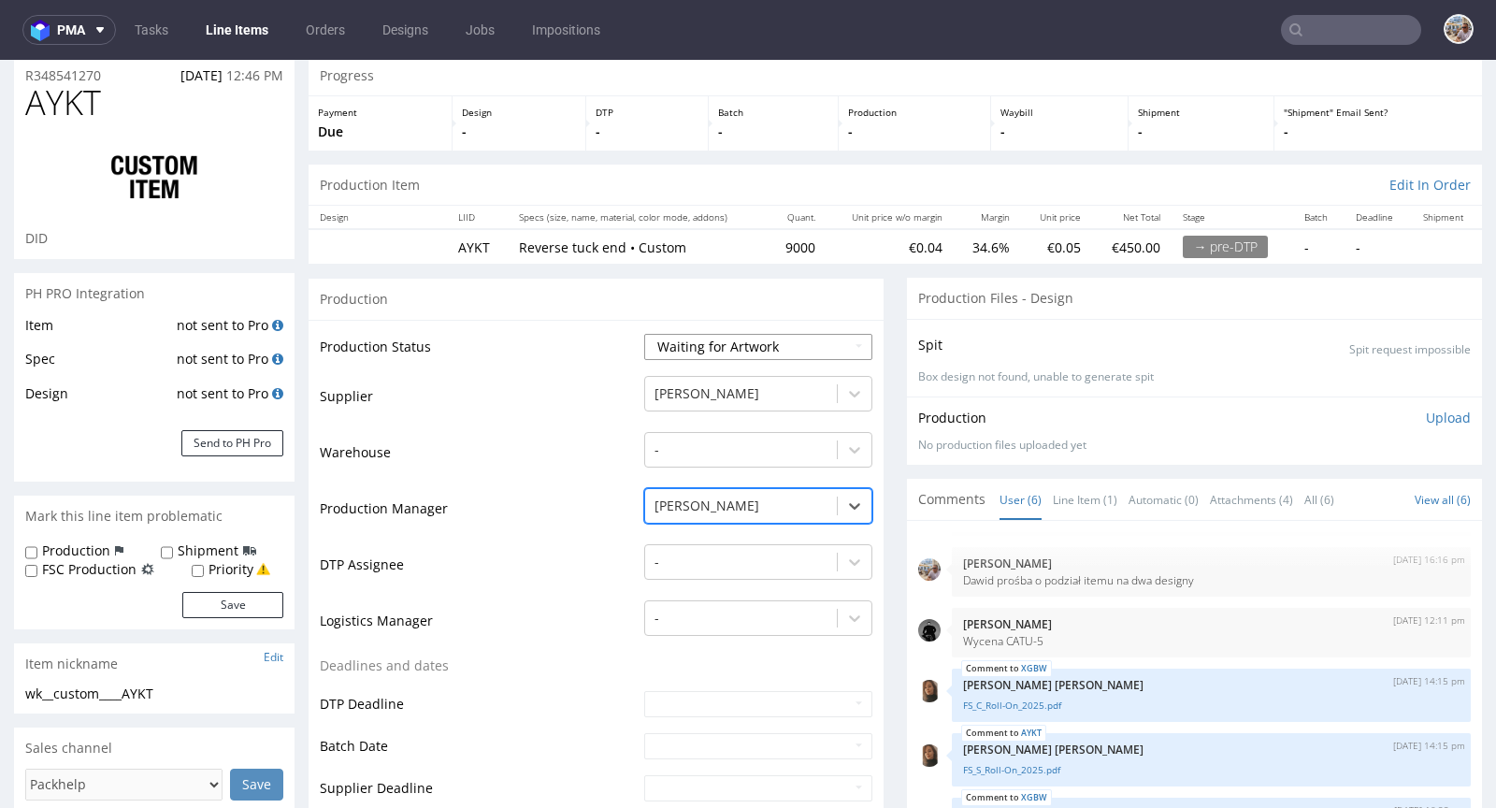
click at [754, 344] on select "Waiting for Artwork Waiting for Diecut Waiting for Mockup Waiting for DTP Waiti…" at bounding box center [758, 347] width 228 height 26
select select "dtp_waiting_for_check"
click at [644, 334] on select "Waiting for Artwork Waiting for Diecut Waiting for Mockup Waiting for DTP Waiti…" at bounding box center [758, 347] width 228 height 26
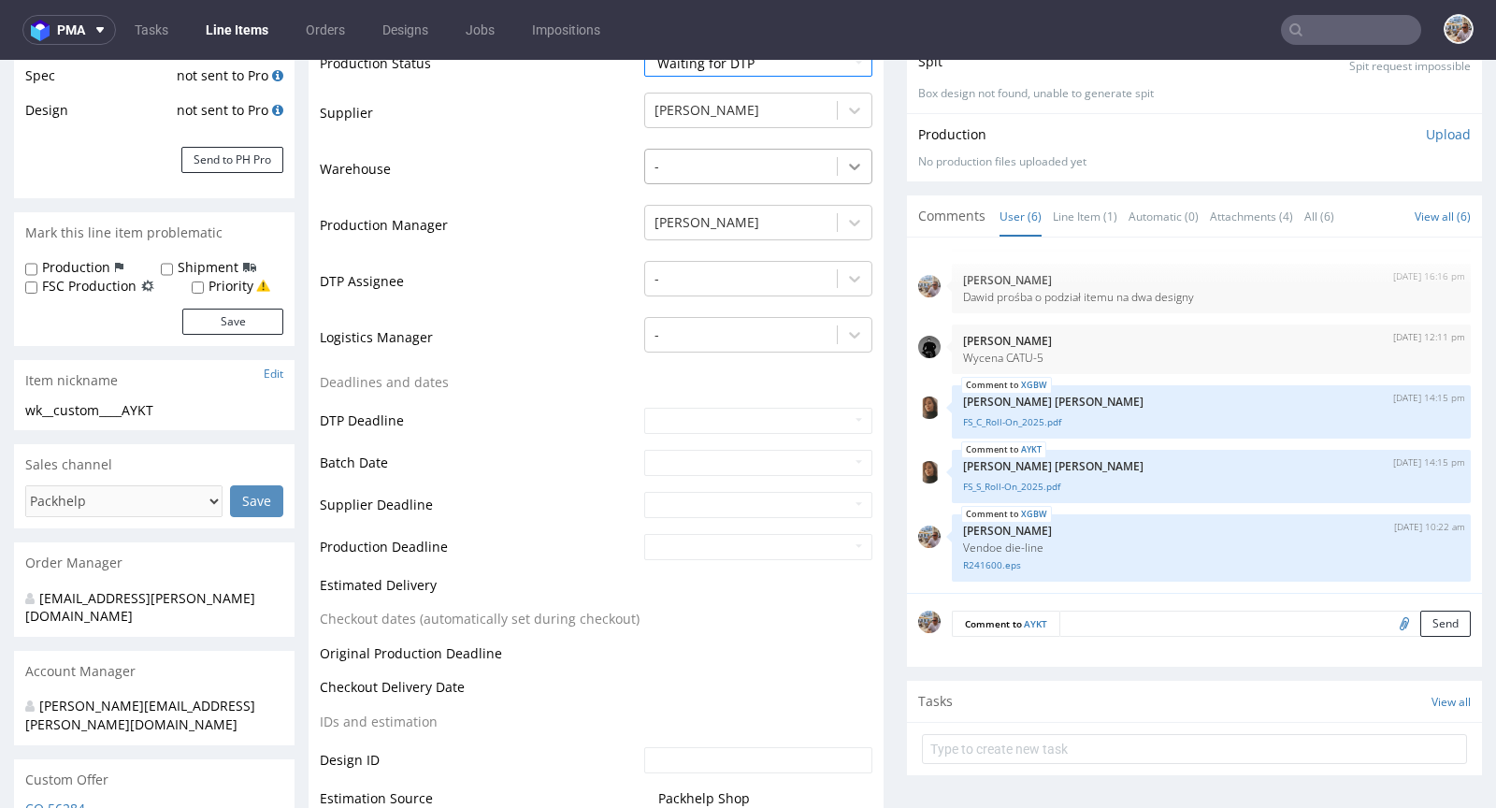
scroll to position [778, 0]
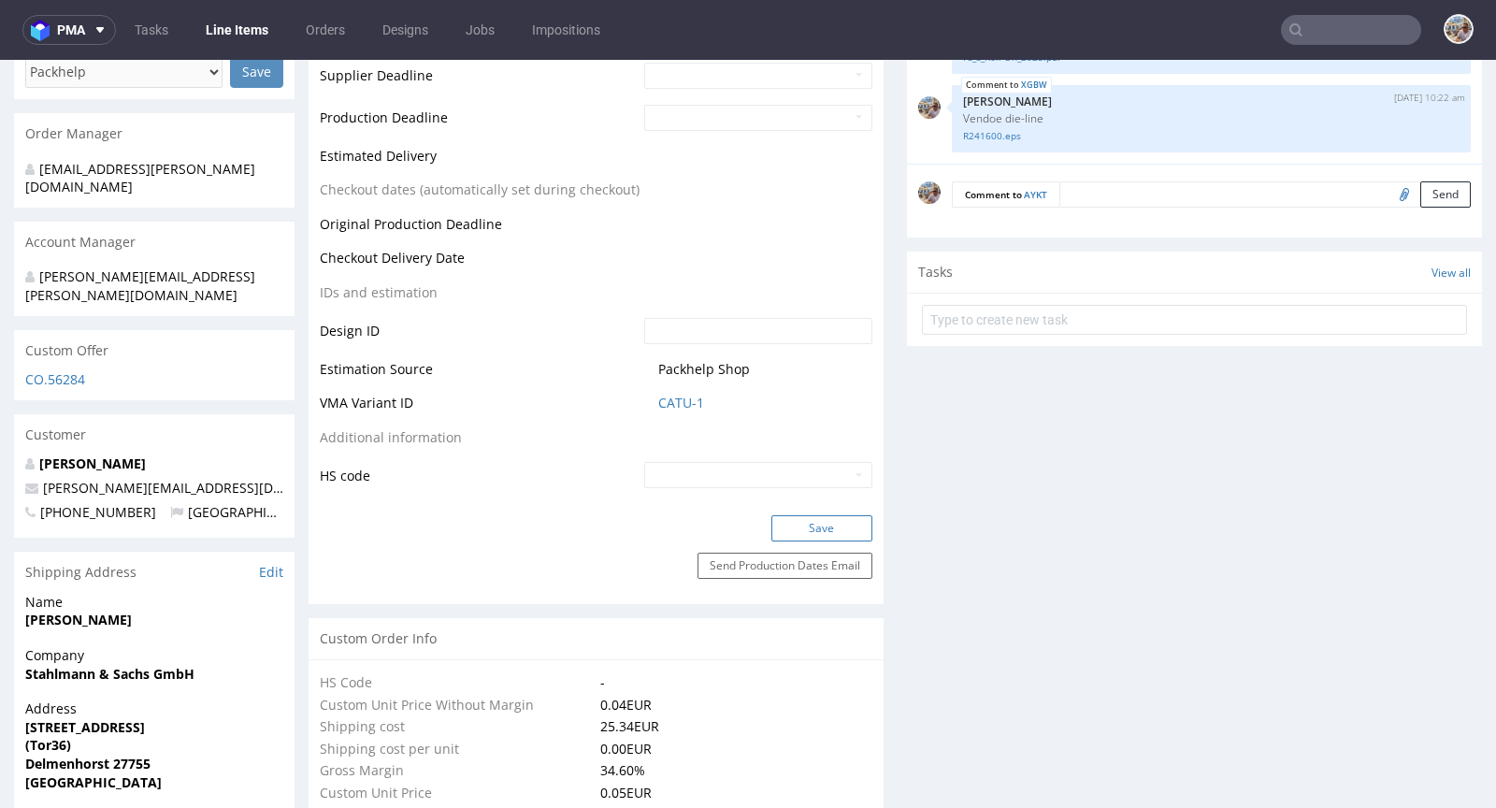
click at [815, 529] on button "Save" at bounding box center [821, 528] width 101 height 26
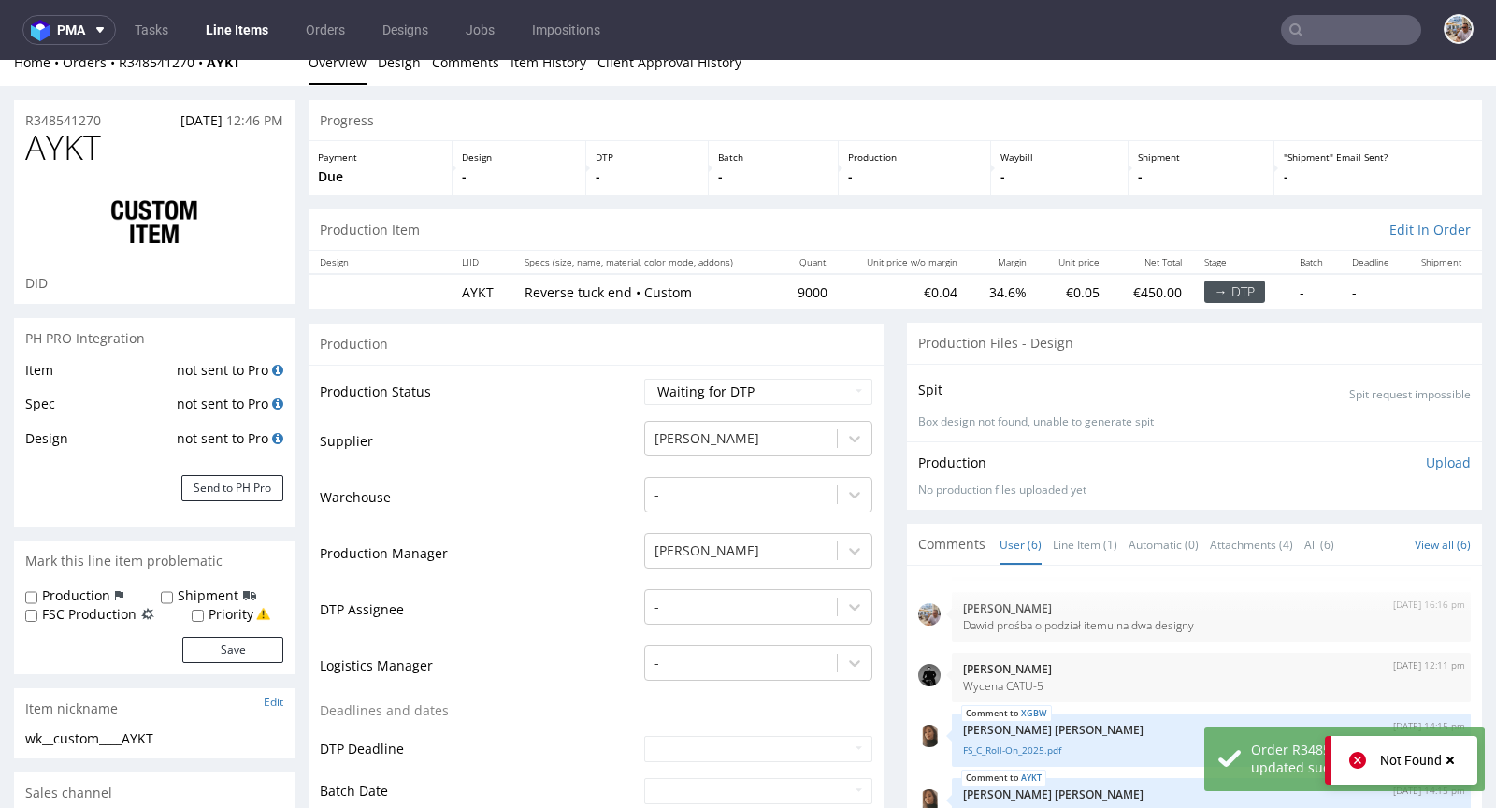
scroll to position [0, 0]
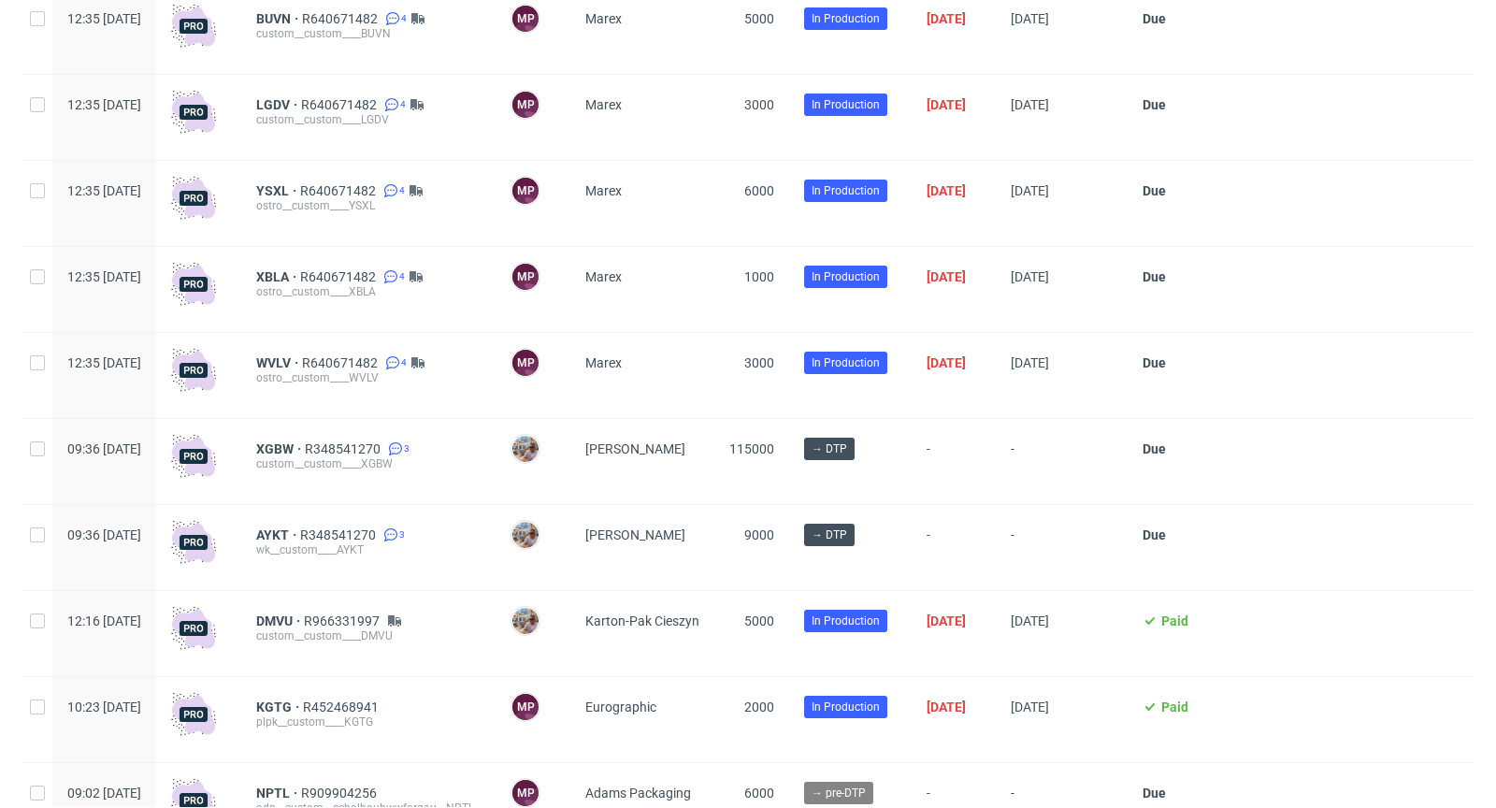
scroll to position [4815, 0]
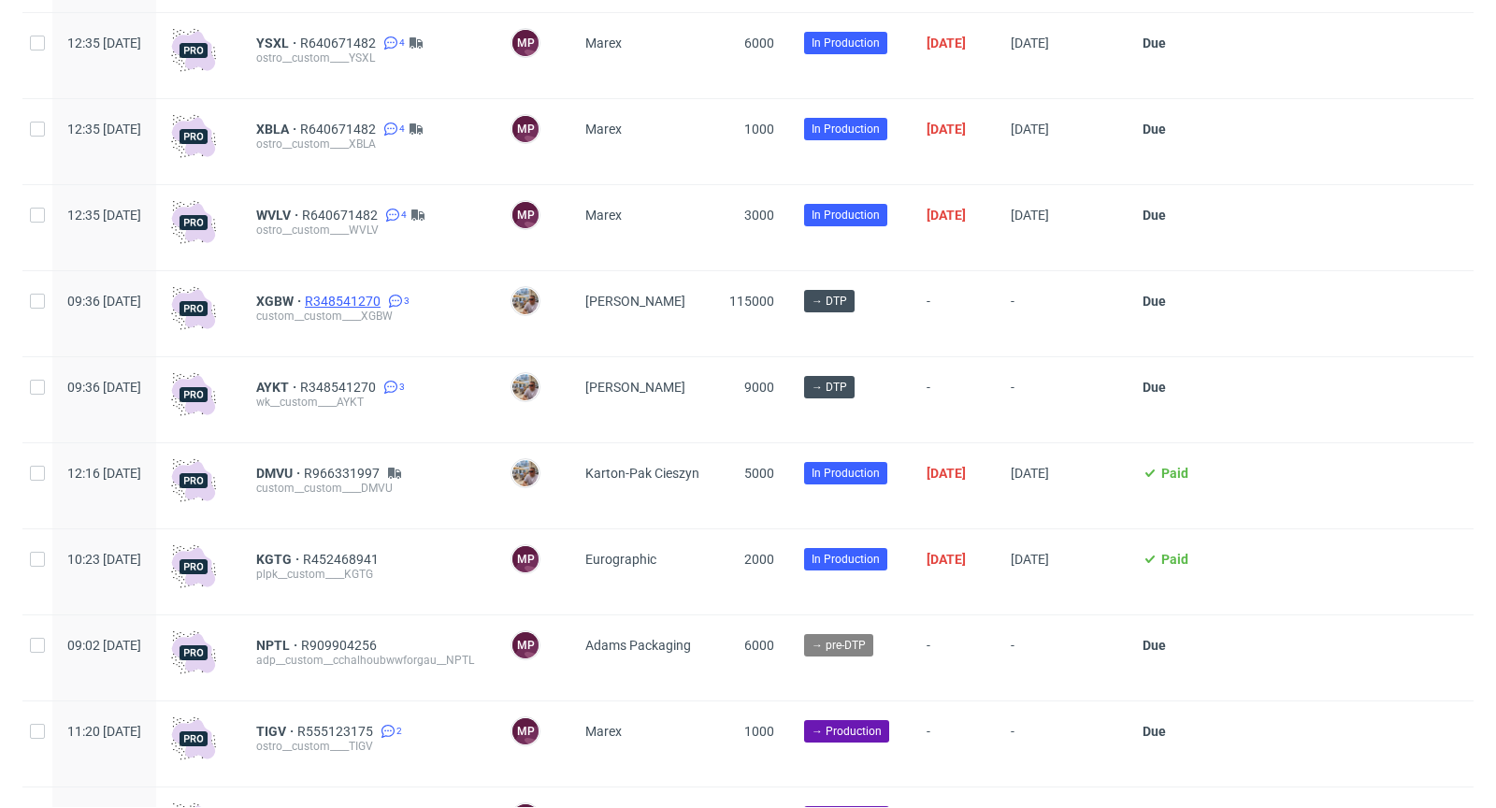
click at [384, 309] on span "R348541270" at bounding box center [344, 301] width 79 height 15
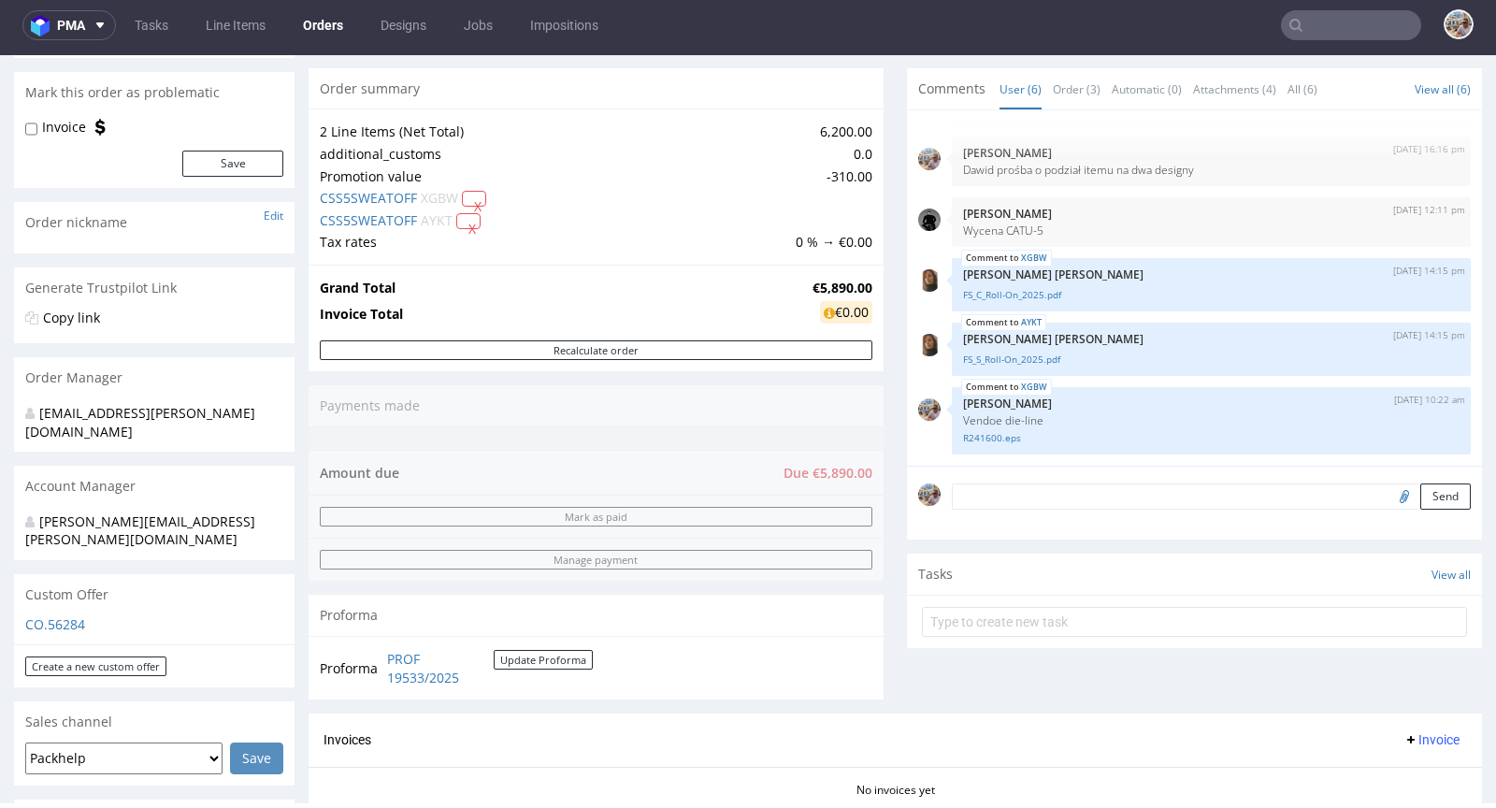
scroll to position [604, 0]
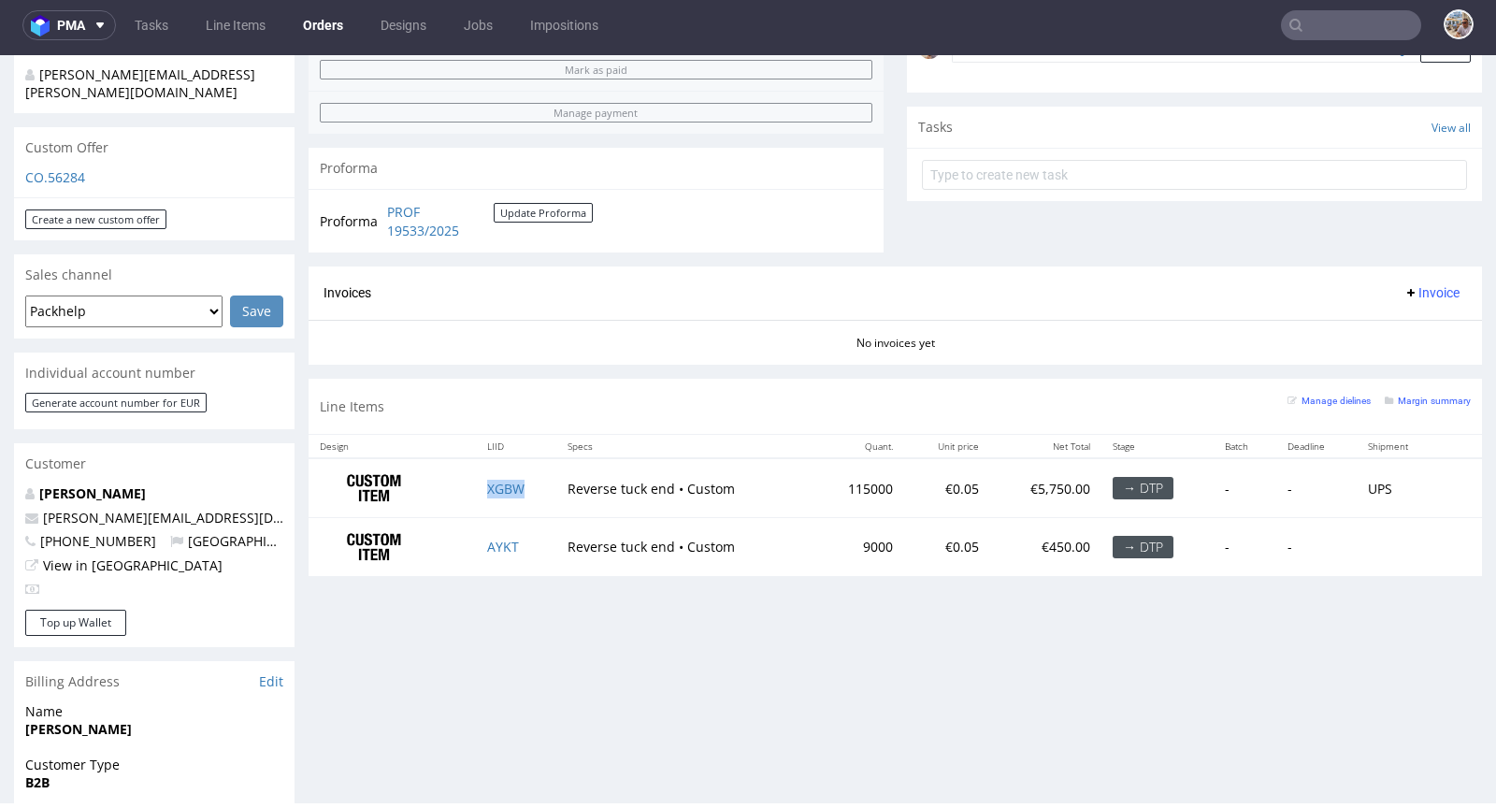
click at [530, 494] on td "XGBW" at bounding box center [516, 487] width 81 height 59
click at [526, 541] on td "AYKT" at bounding box center [516, 547] width 81 height 58
drag, startPoint x: 558, startPoint y: 483, endPoint x: 667, endPoint y: 489, distance: 108.7
click at [667, 489] on td "Reverse tuck end • Custom" at bounding box center [684, 487] width 257 height 59
copy td "Reverse tuck end"
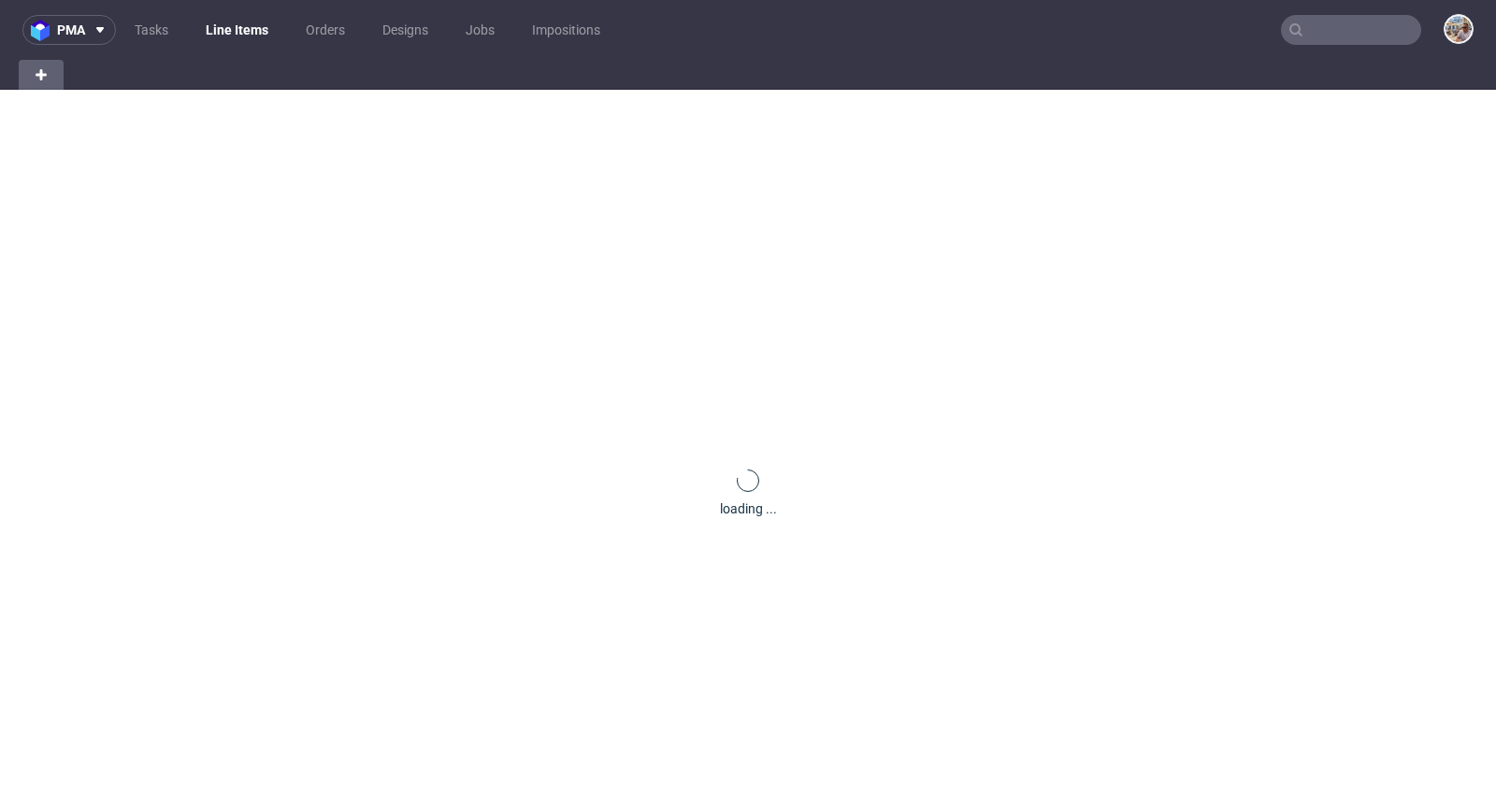
click at [1344, 25] on input "text" at bounding box center [1351, 30] width 140 height 30
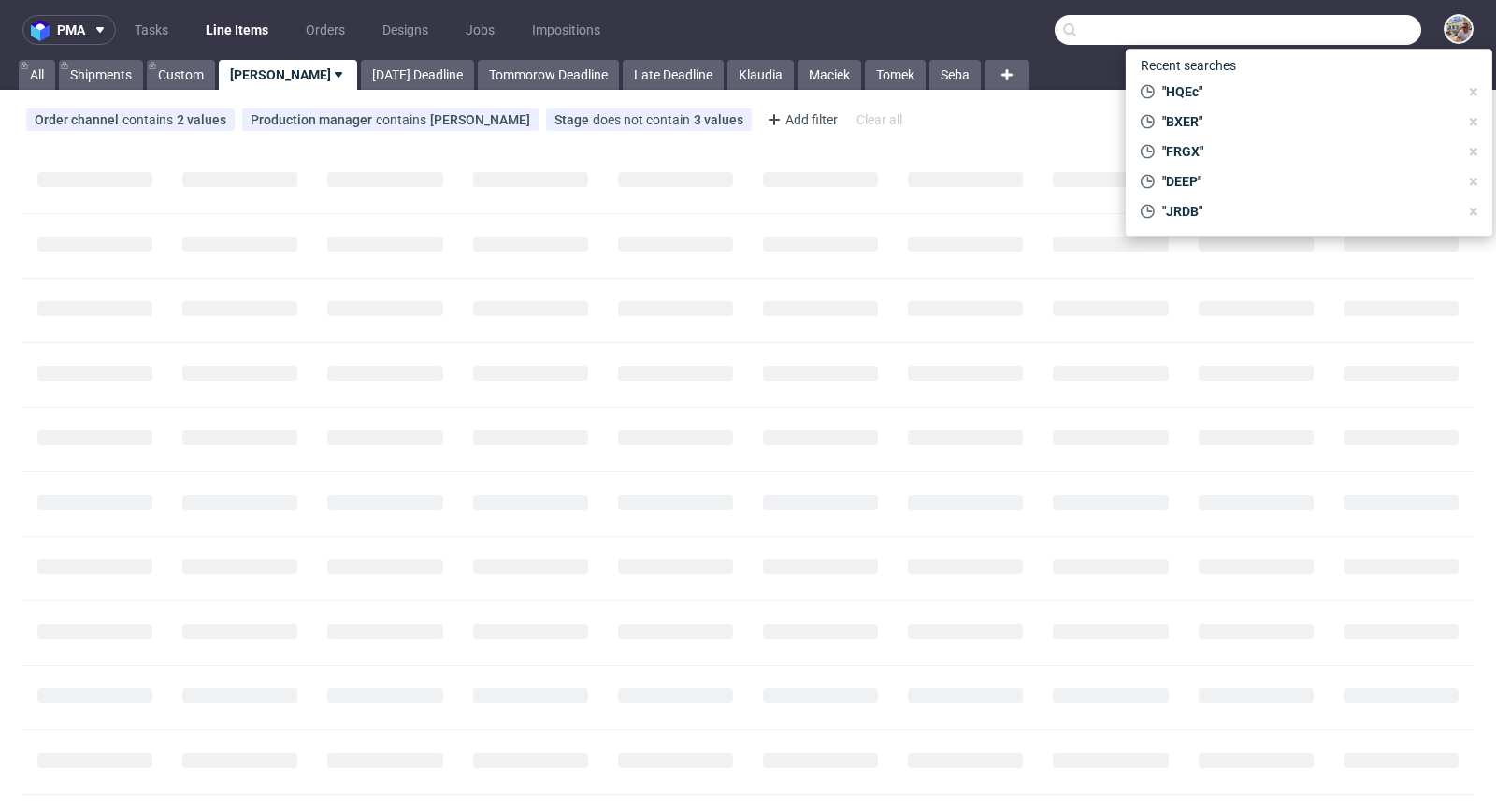
paste input "LCYU"
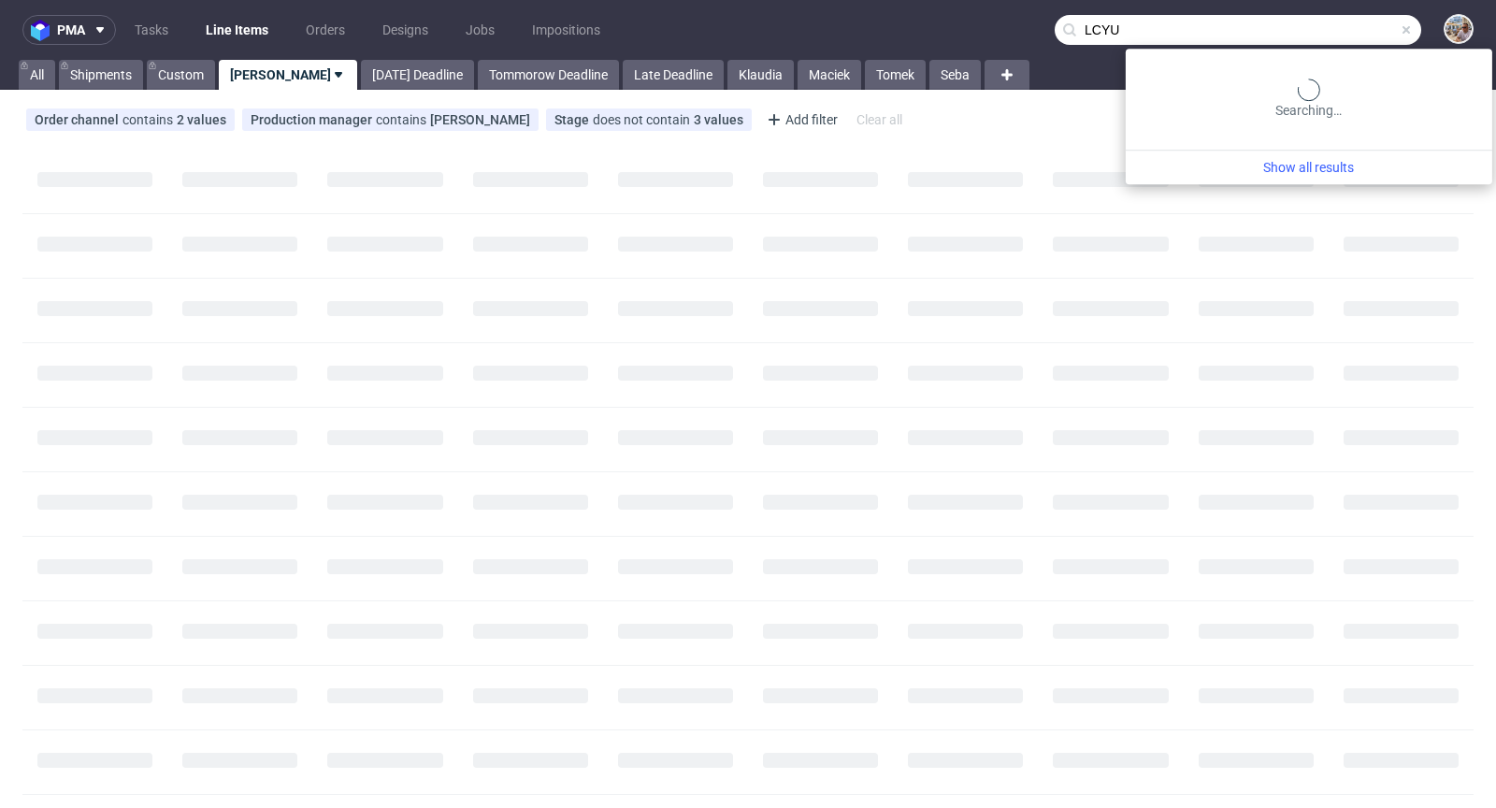
type input "LCYU"
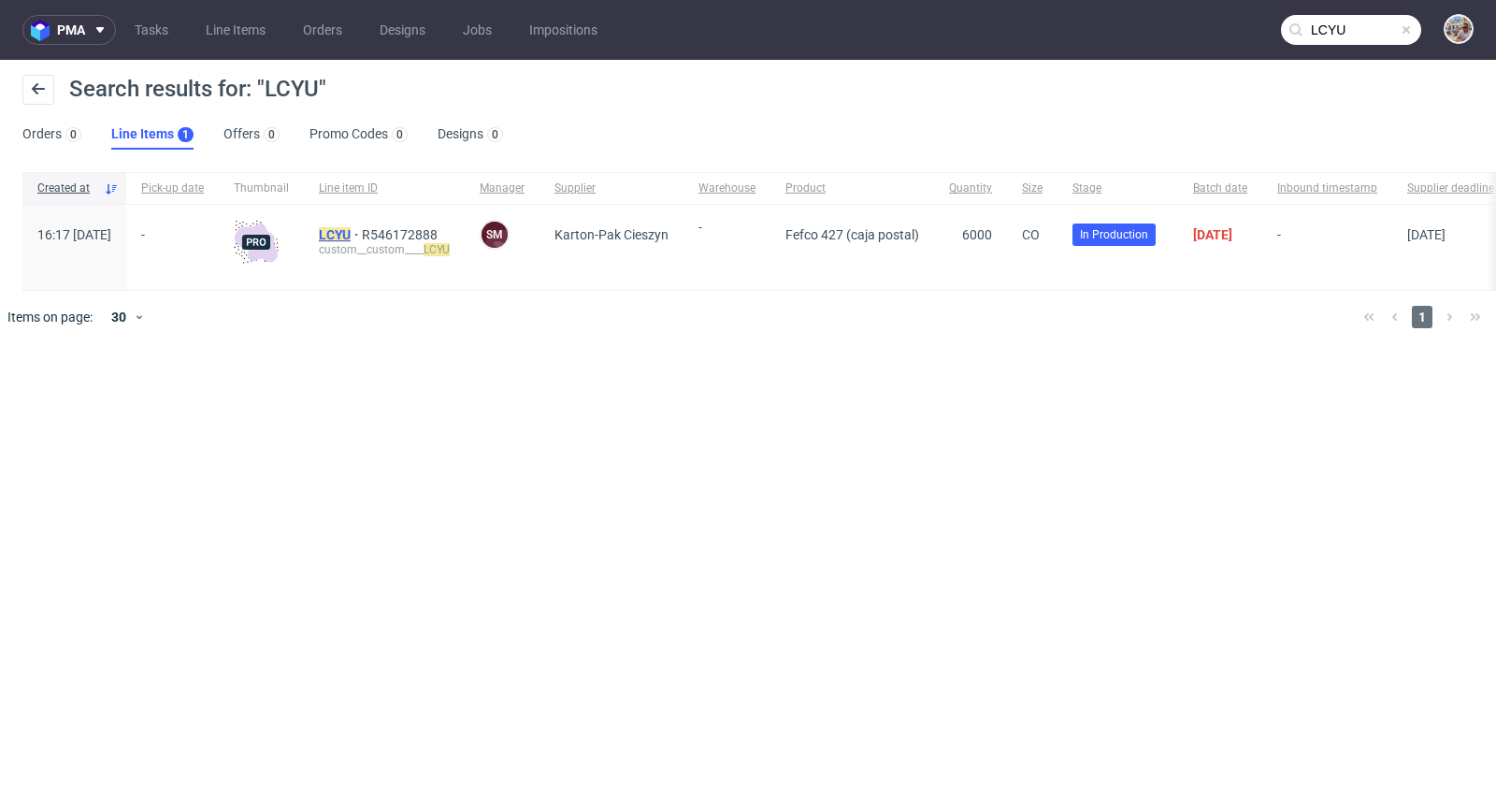
click at [362, 233] on span "LCYU" at bounding box center [340, 234] width 43 height 15
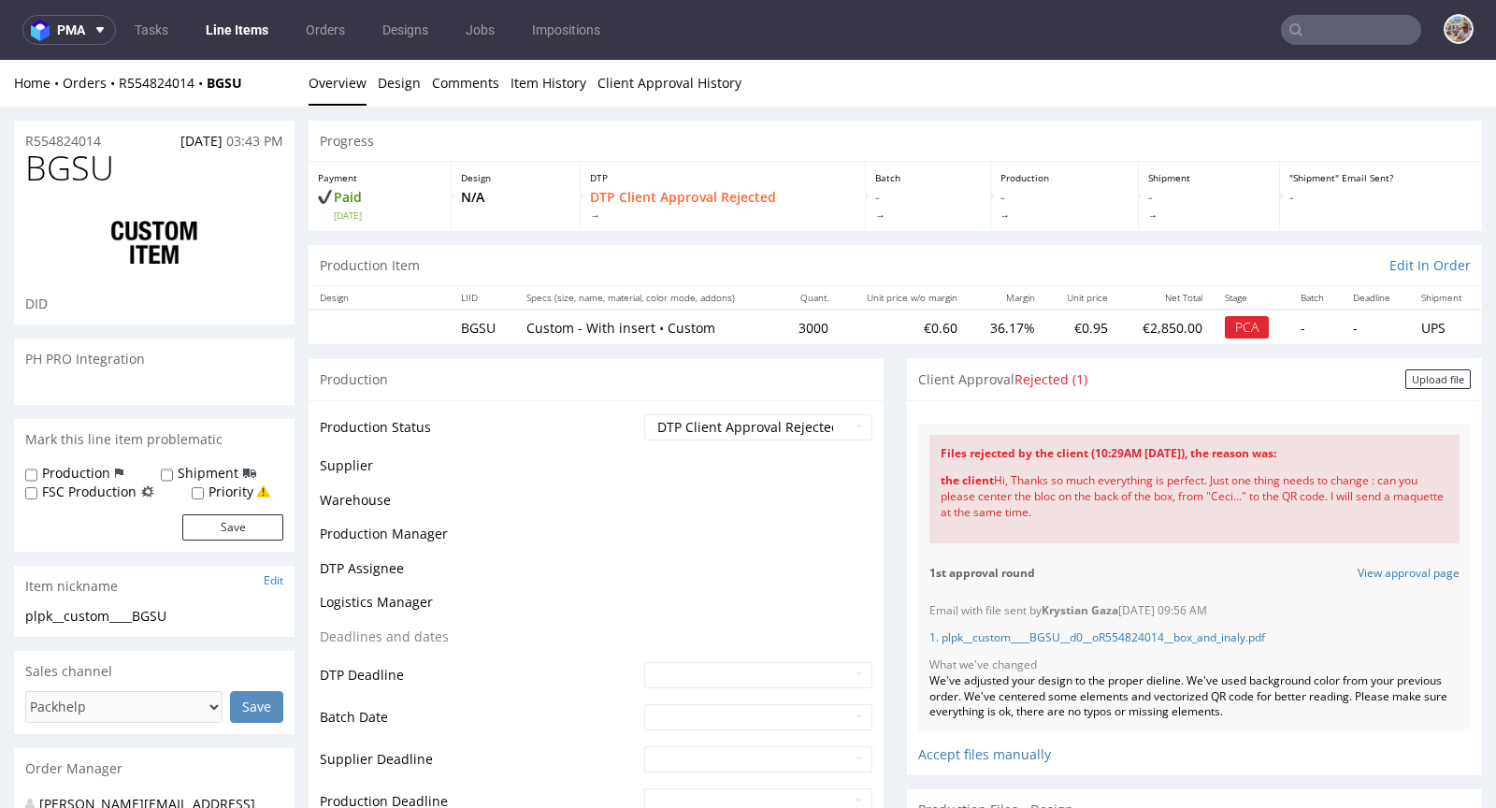
scroll to position [52, 0]
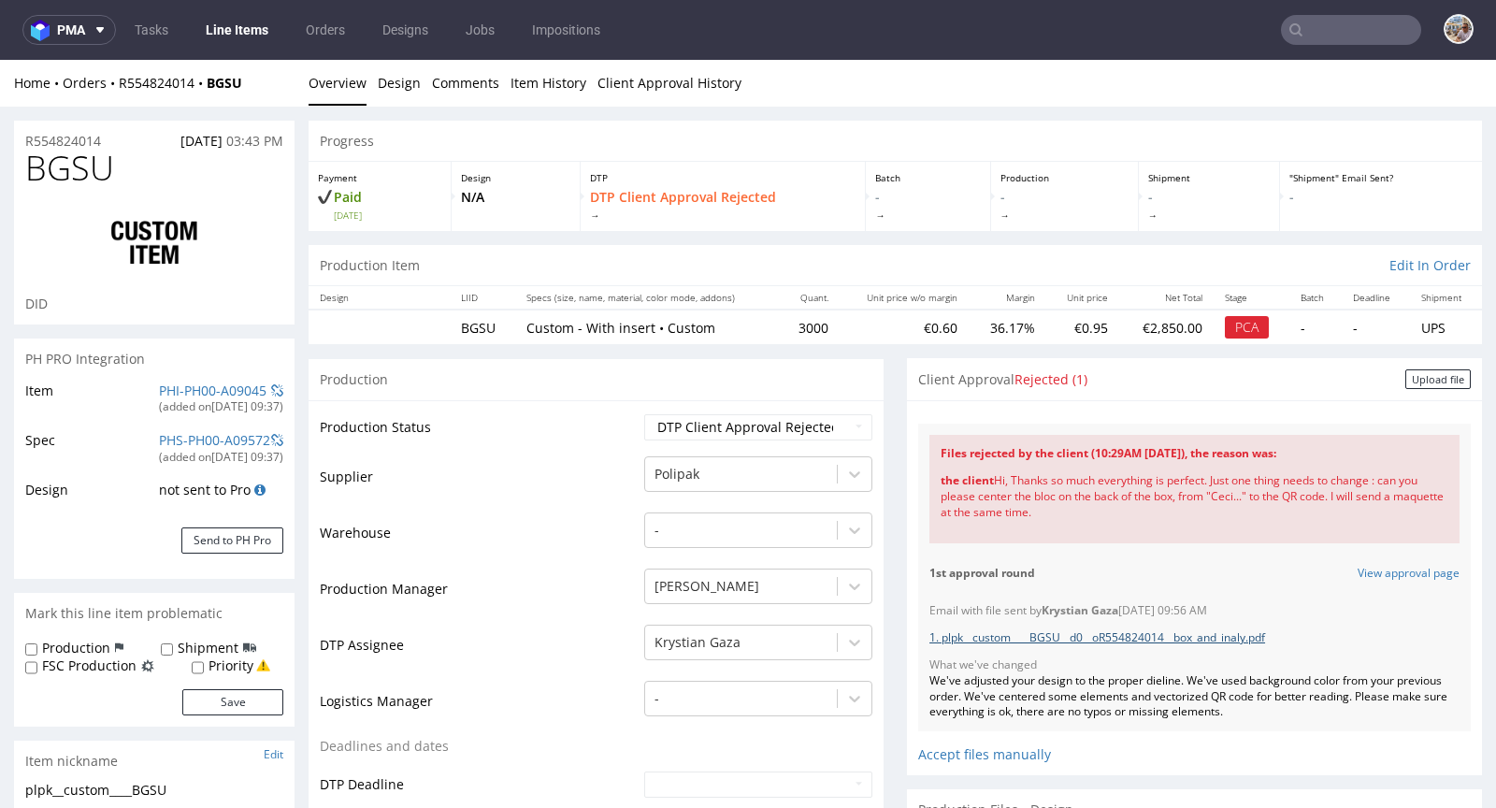
click at [1130, 637] on link "1. plpk__custom____BGSU__d0__oR554824014__box_and_inaly.pdf" at bounding box center [1097, 637] width 336 height 16
click at [185, 389] on link "PHI-PH00-A09045" at bounding box center [213, 391] width 108 height 18
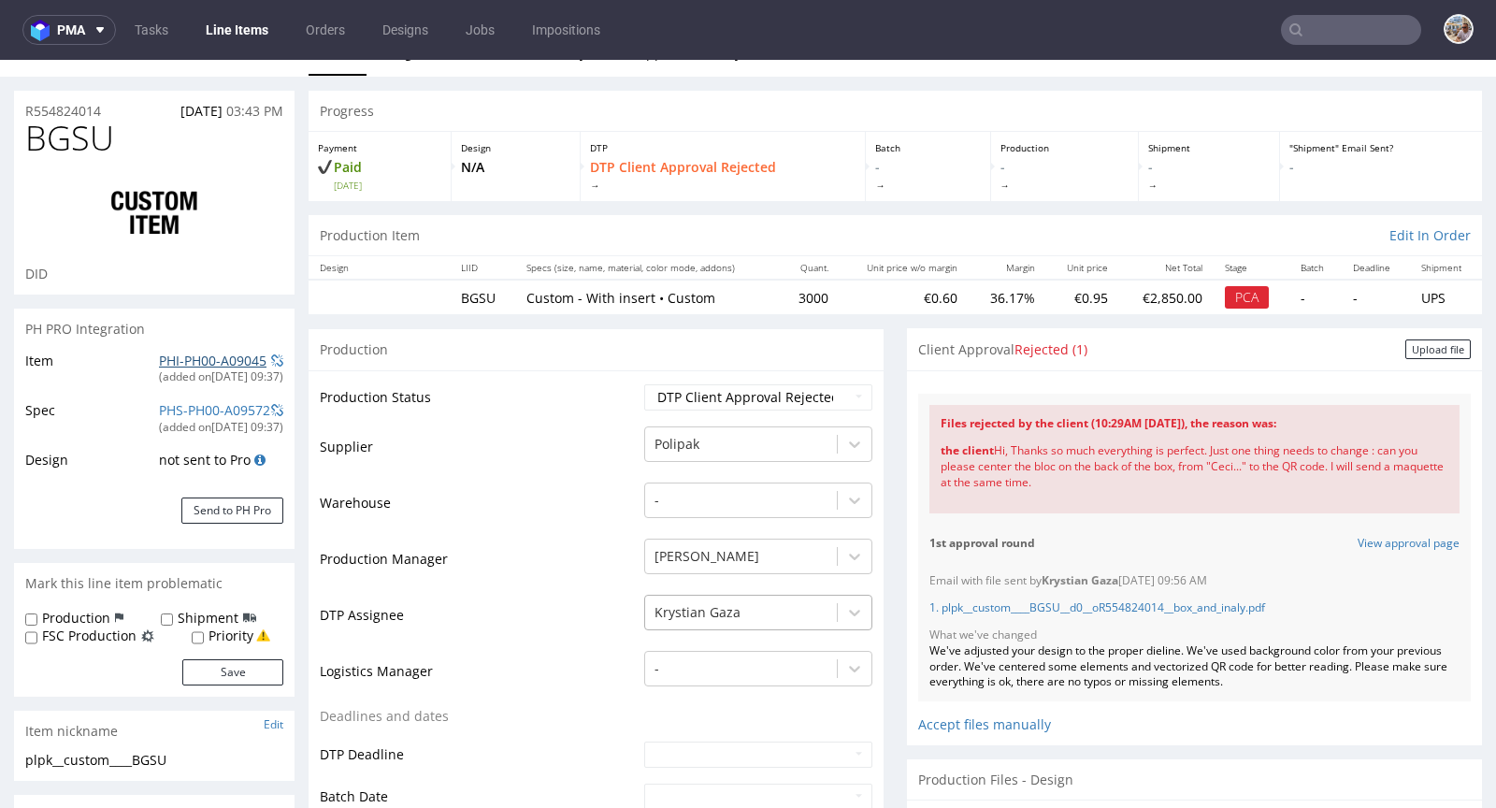
scroll to position [0, 0]
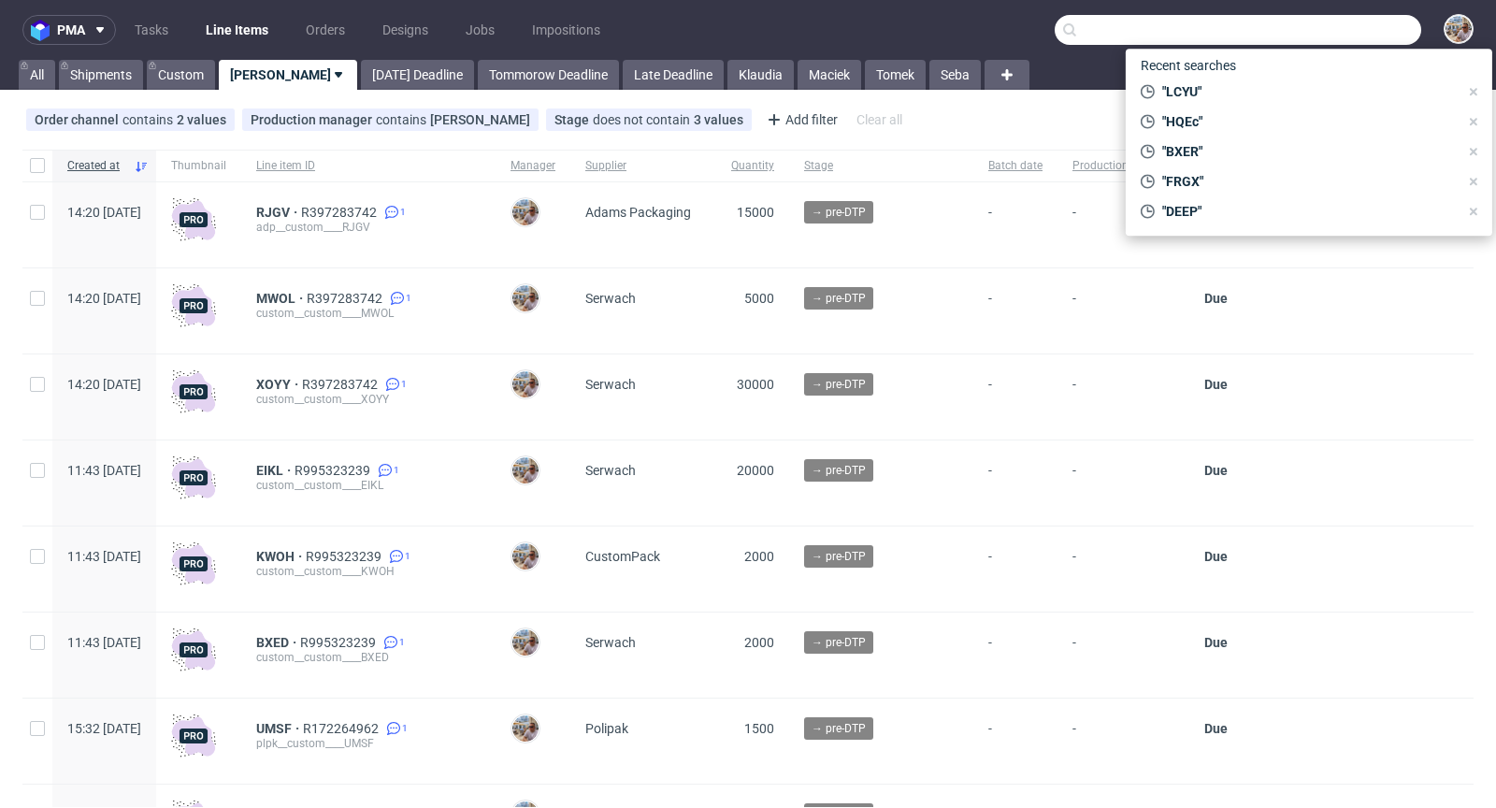
click at [1309, 36] on input "text" at bounding box center [1238, 30] width 367 height 30
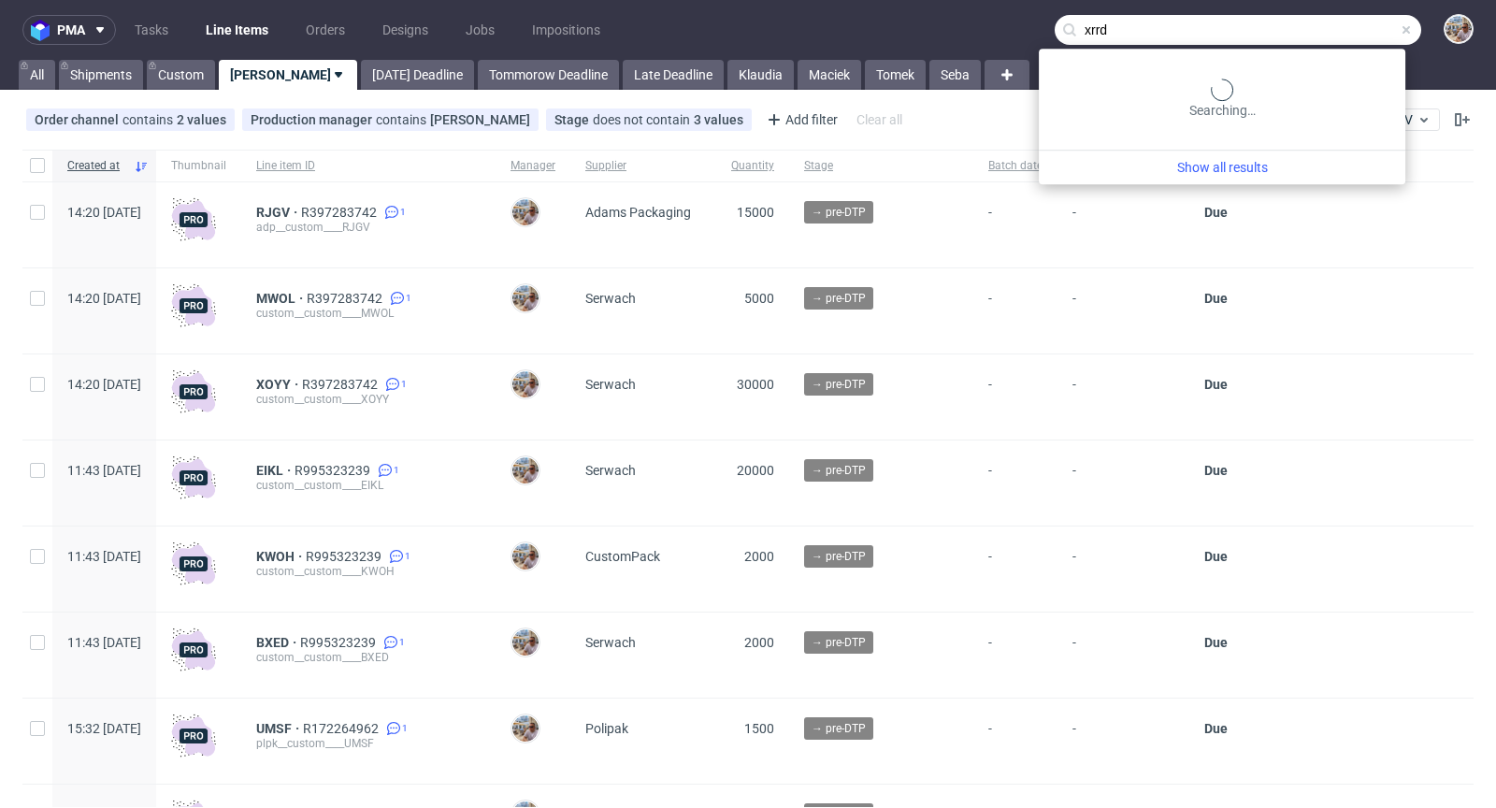
type input "xrrd"
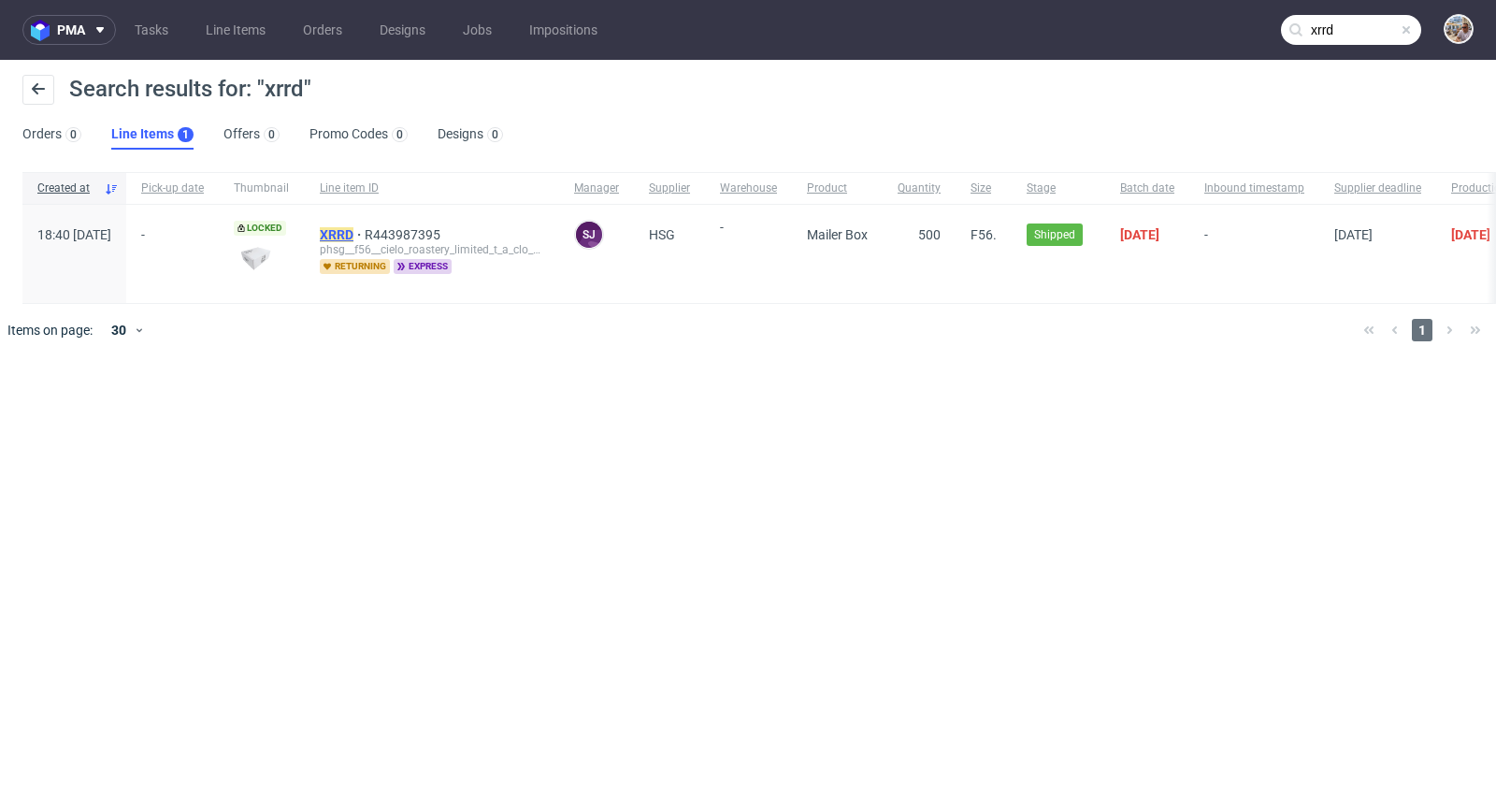
click at [353, 233] on mark "XRRD" at bounding box center [337, 234] width 34 height 15
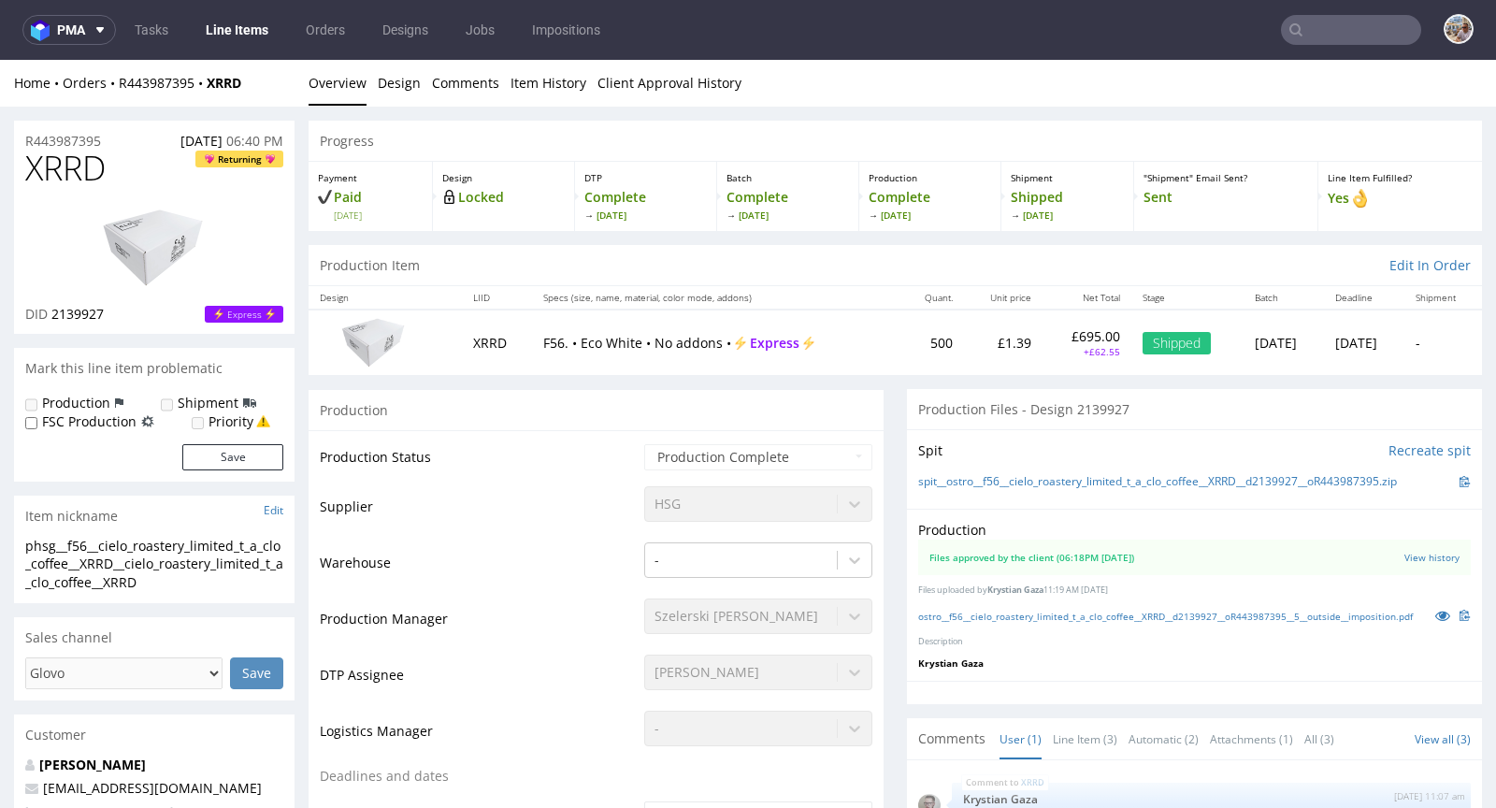
click at [1318, 35] on input "text" at bounding box center [1351, 30] width 140 height 30
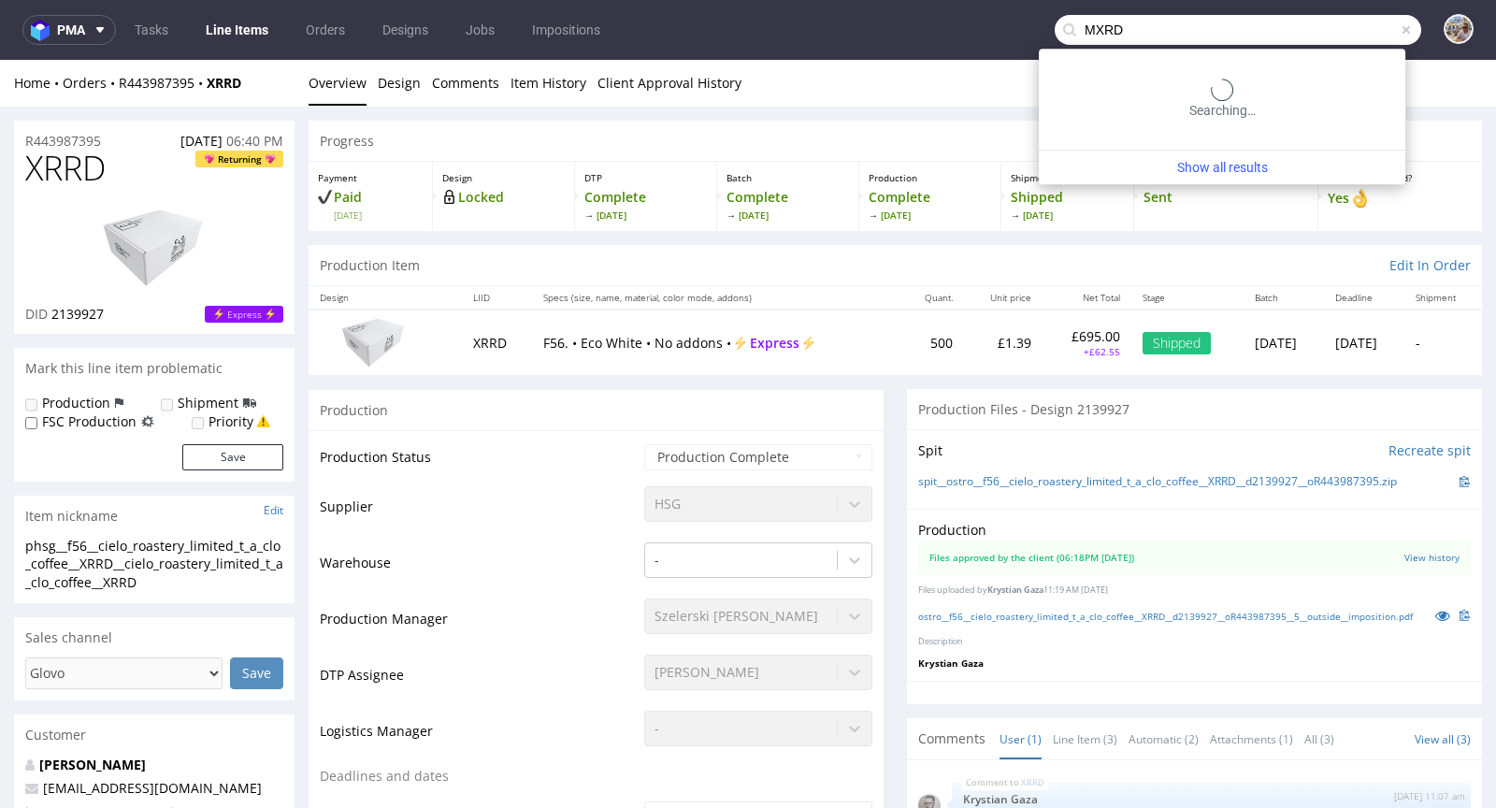
type input "MXRD"
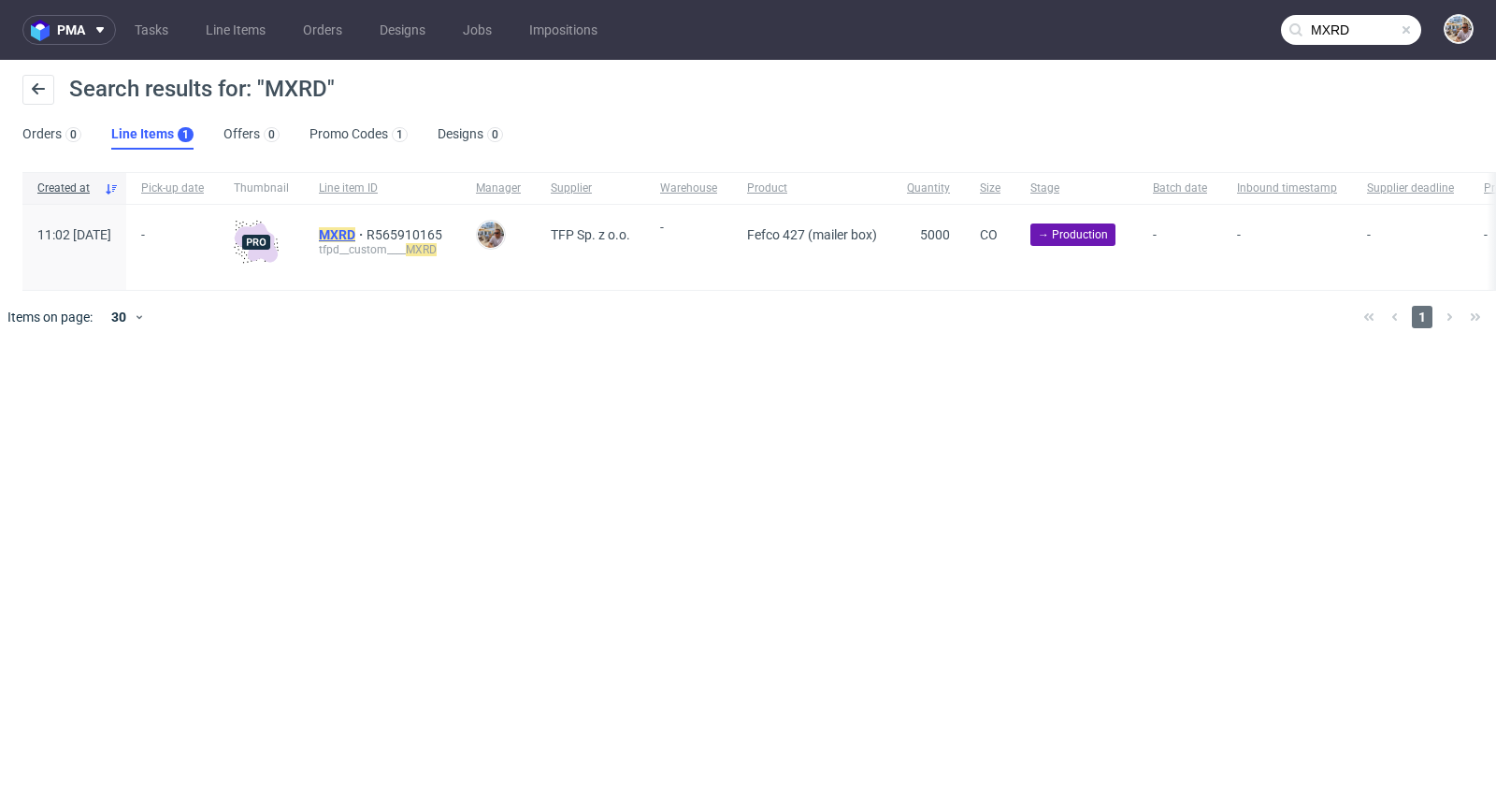
click at [355, 235] on mark "MXRD" at bounding box center [337, 234] width 36 height 15
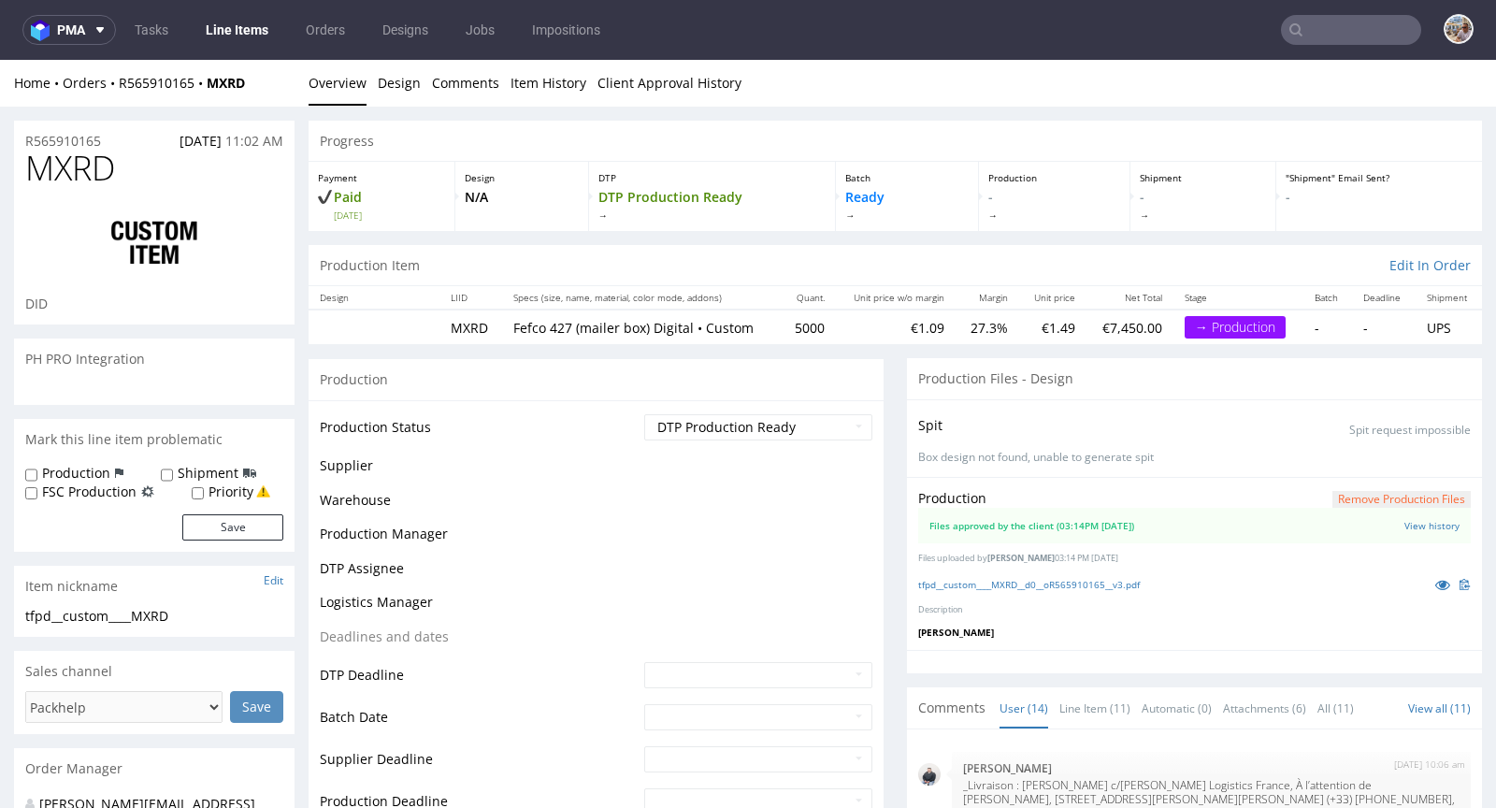
scroll to position [877, 0]
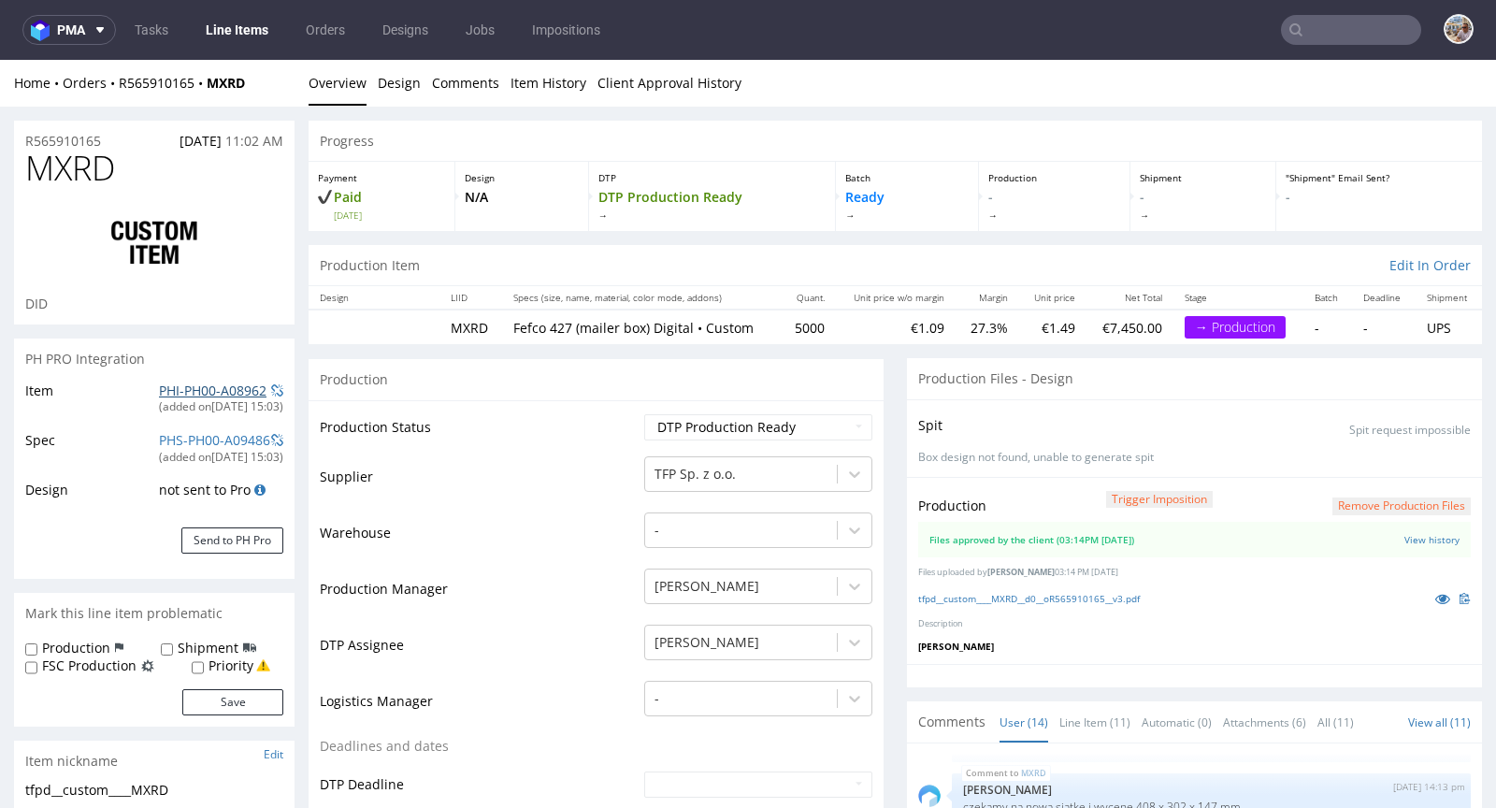
click at [188, 387] on link "PHI-PH00-A08962" at bounding box center [213, 391] width 108 height 18
drag, startPoint x: 257, startPoint y: 83, endPoint x: 207, endPoint y: 81, distance: 50.5
click at [207, 81] on div "Home Orders R565910165 MXRD" at bounding box center [154, 83] width 281 height 19
click at [266, 88] on div "Home Orders R565910165 MXRD" at bounding box center [154, 83] width 281 height 19
drag, startPoint x: 256, startPoint y: 79, endPoint x: 205, endPoint y: 78, distance: 51.5
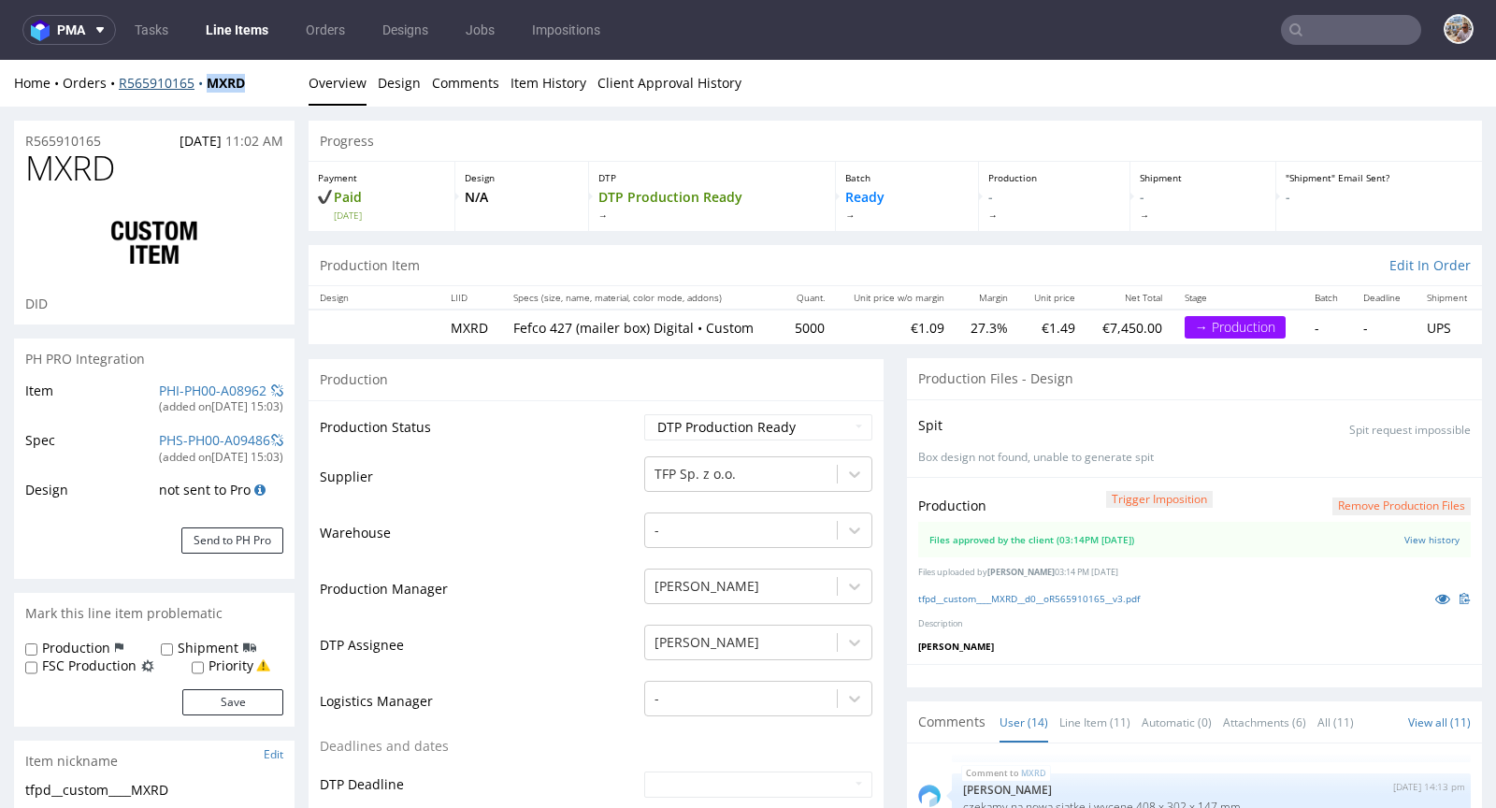
click at [205, 78] on div "Home Orders R565910165 MXRD" at bounding box center [154, 83] width 281 height 19
copy strong "MXRD"
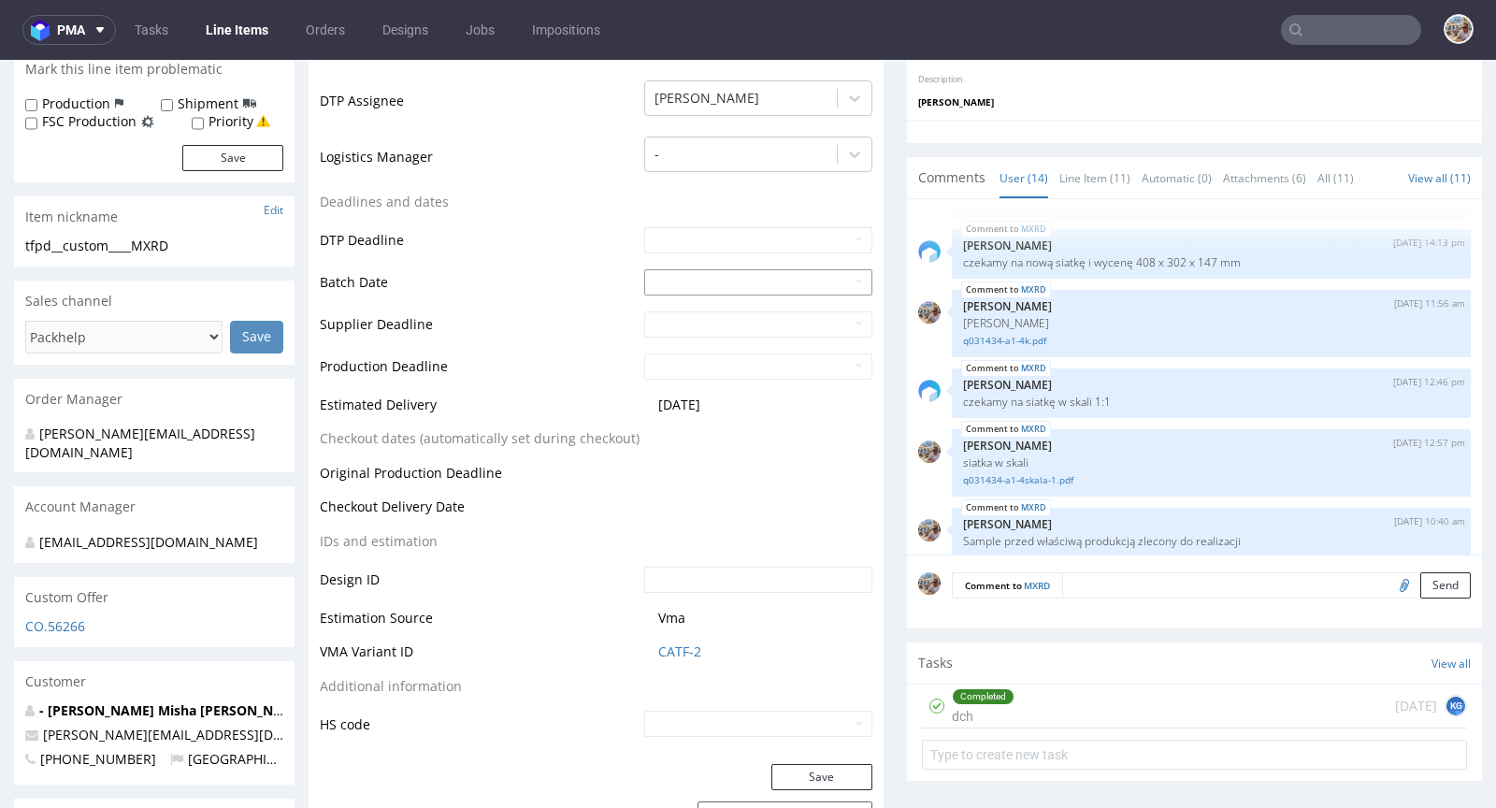
scroll to position [585, 0]
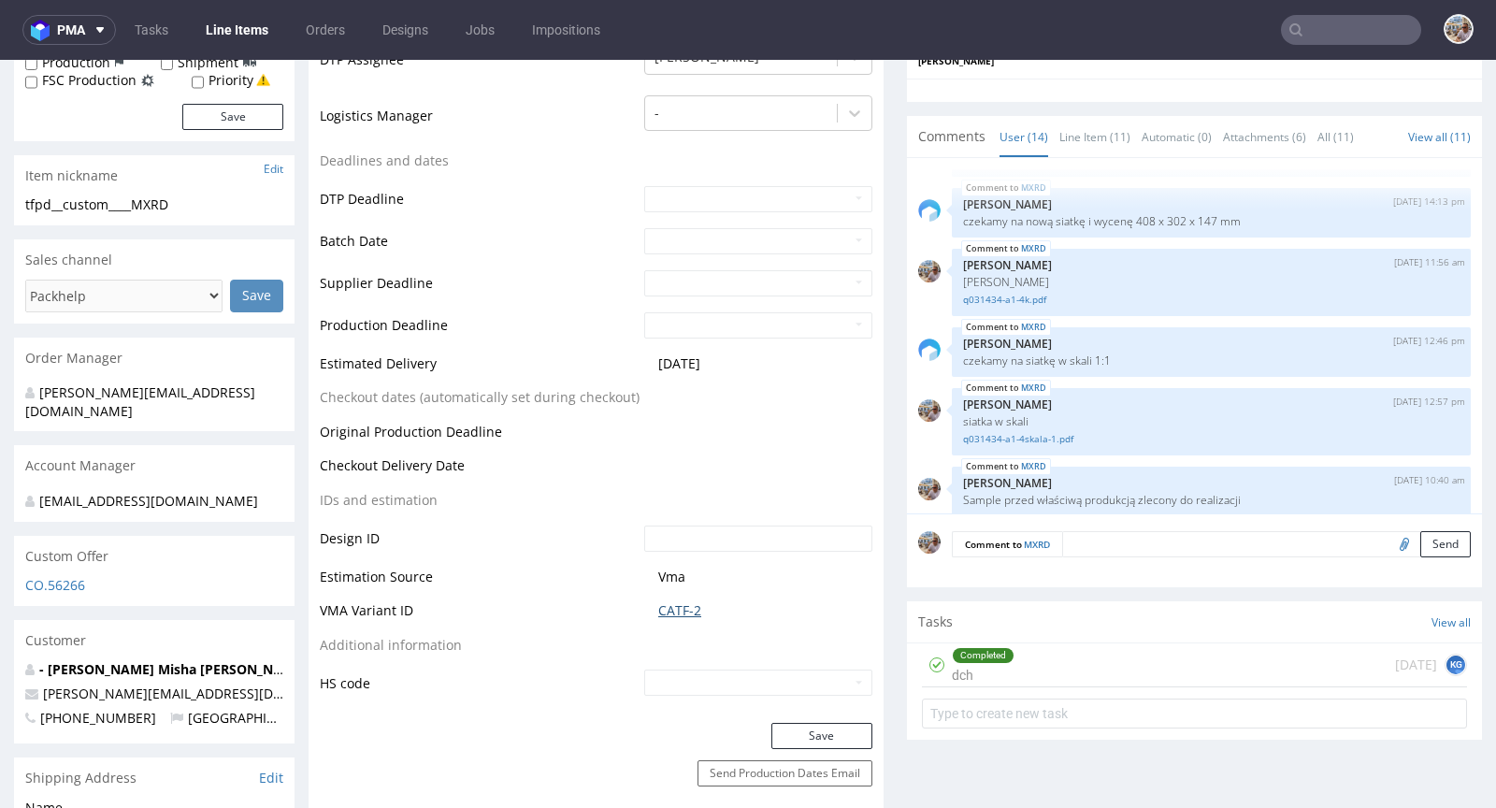
click at [690, 604] on link "CATF-2" at bounding box center [679, 610] width 43 height 19
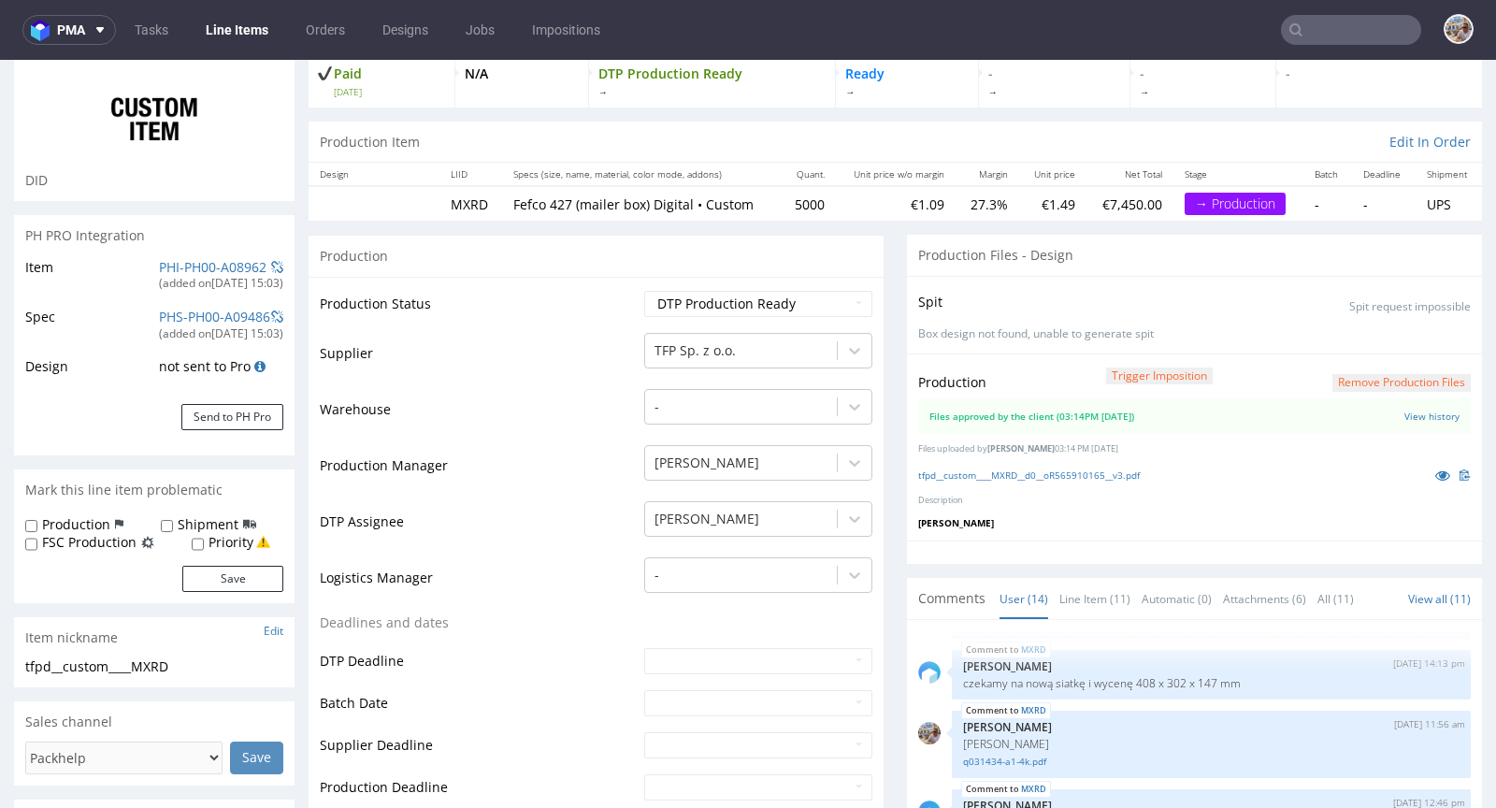
scroll to position [0, 0]
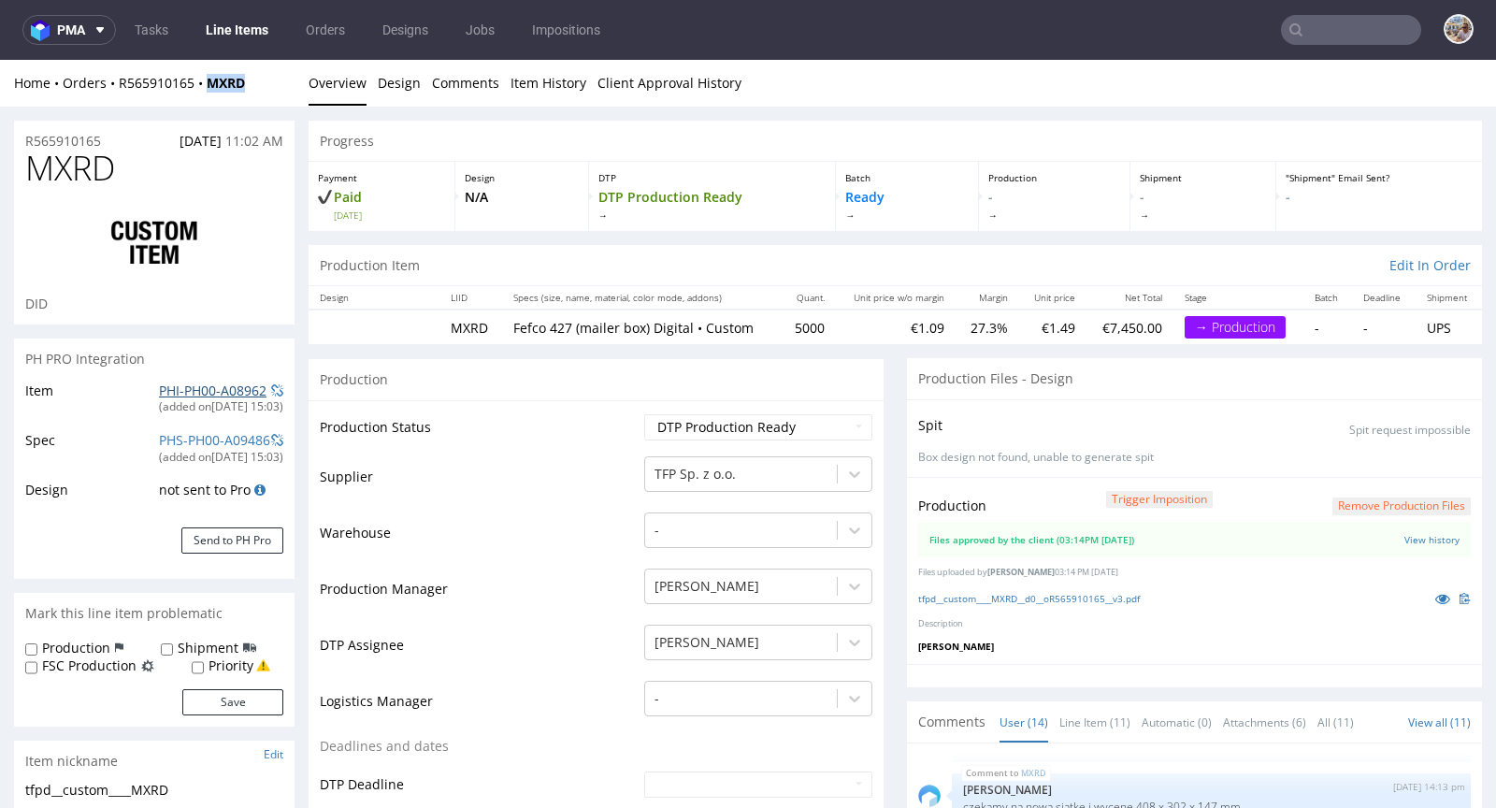
click at [209, 394] on link "PHI-PH00-A08962" at bounding box center [213, 391] width 108 height 18
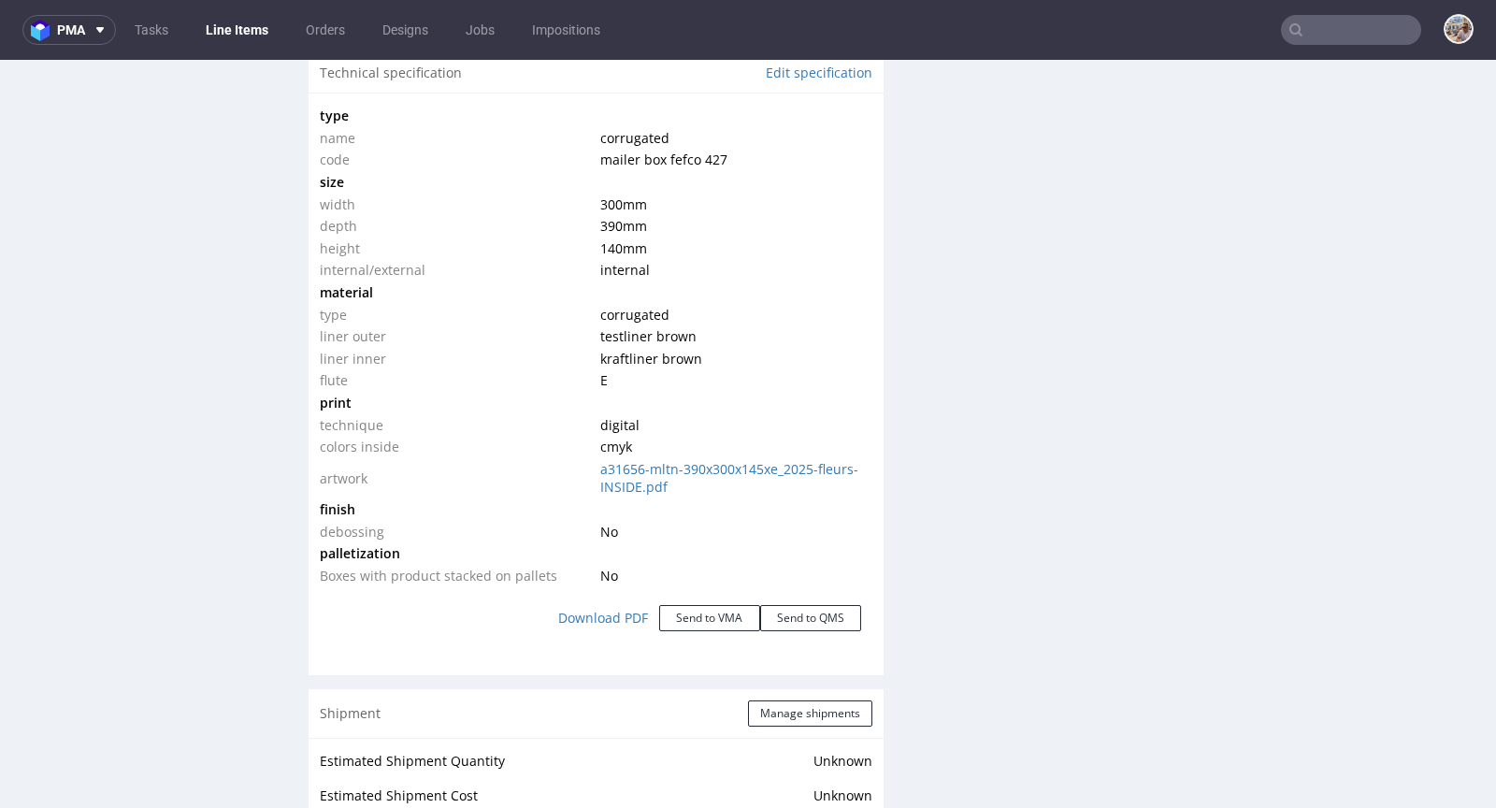
scroll to position [1643, 0]
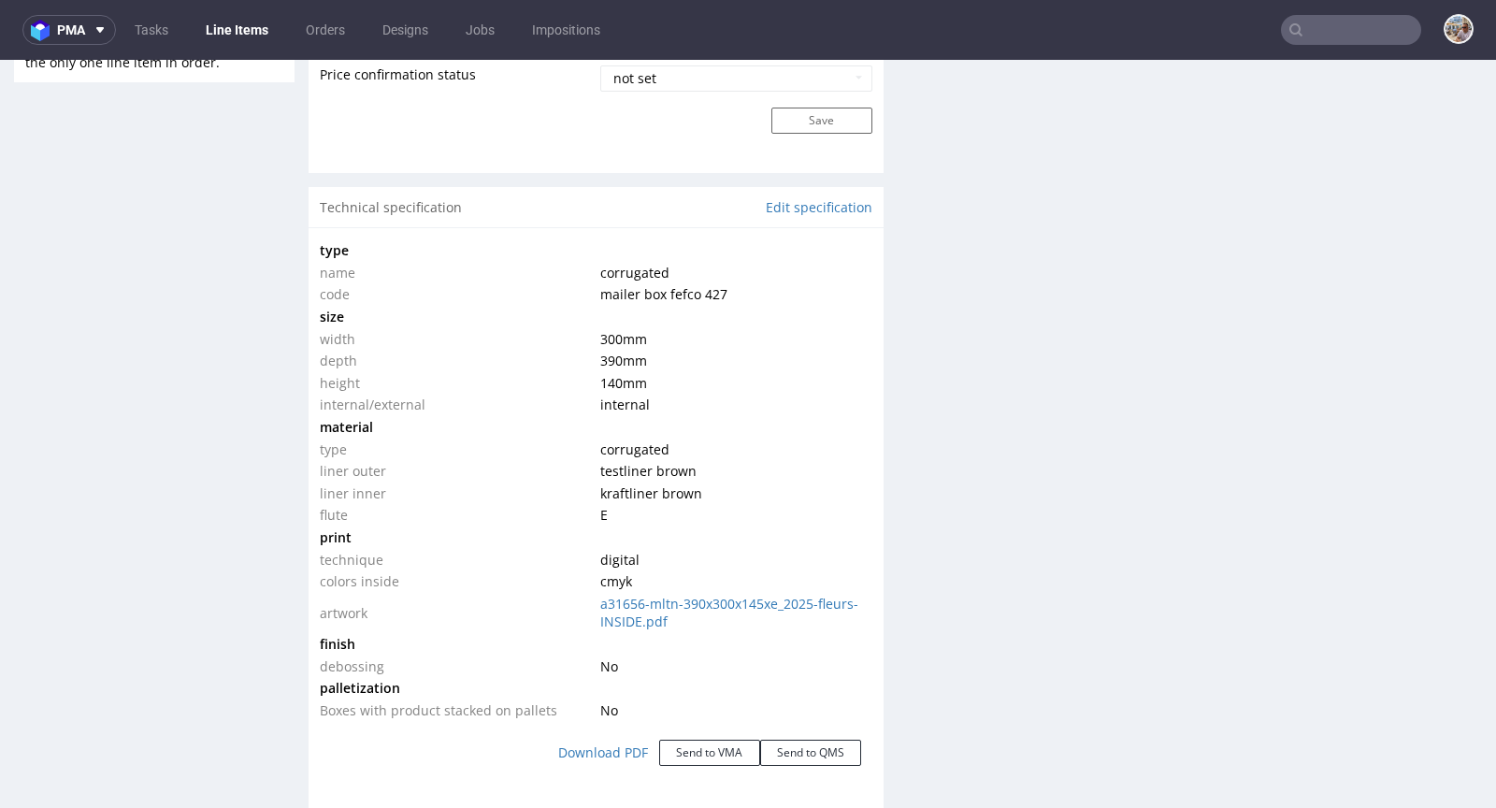
click at [774, 487] on td "kraftliner brown" at bounding box center [734, 494] width 276 height 22
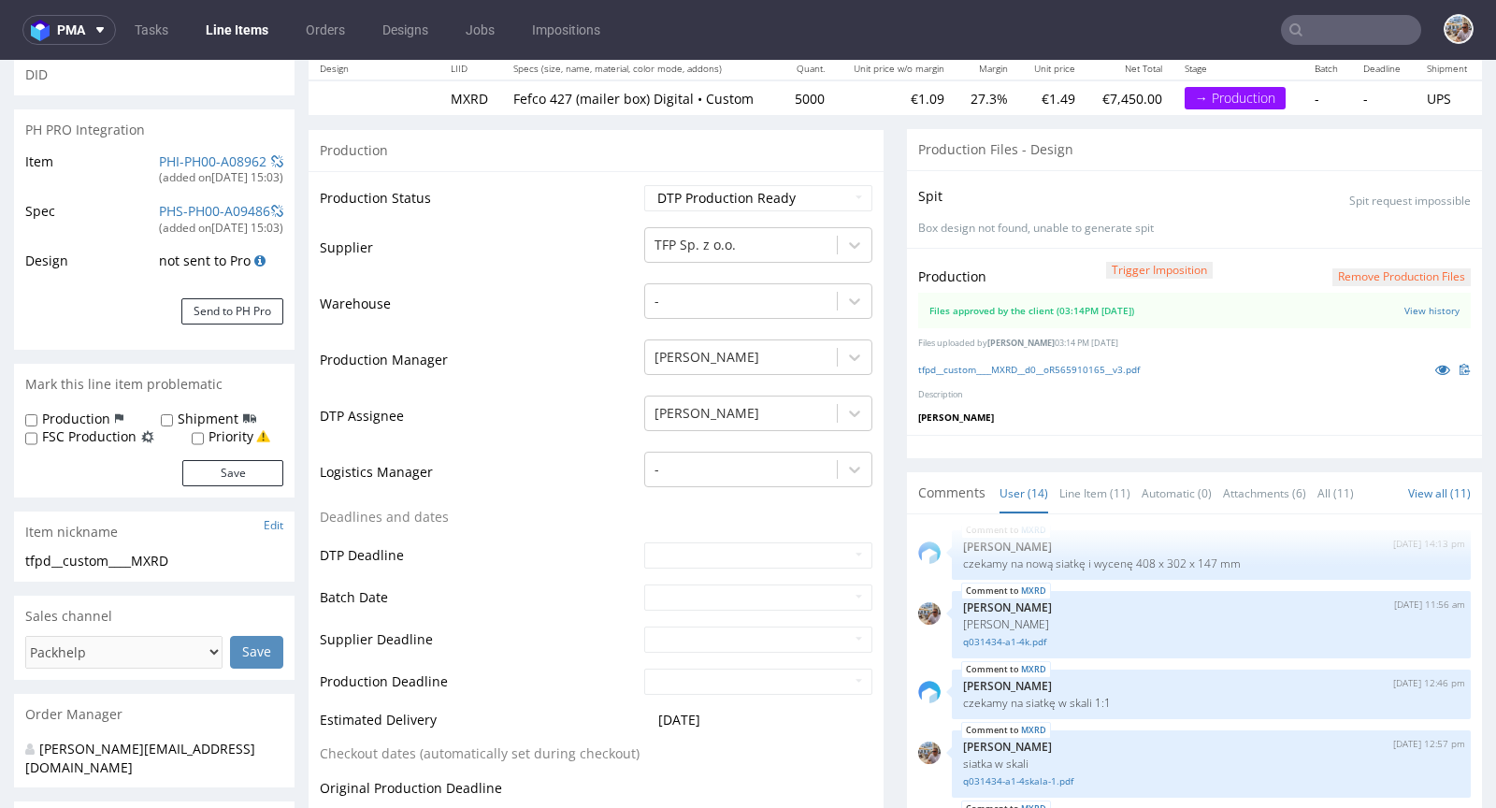
scroll to position [0, 0]
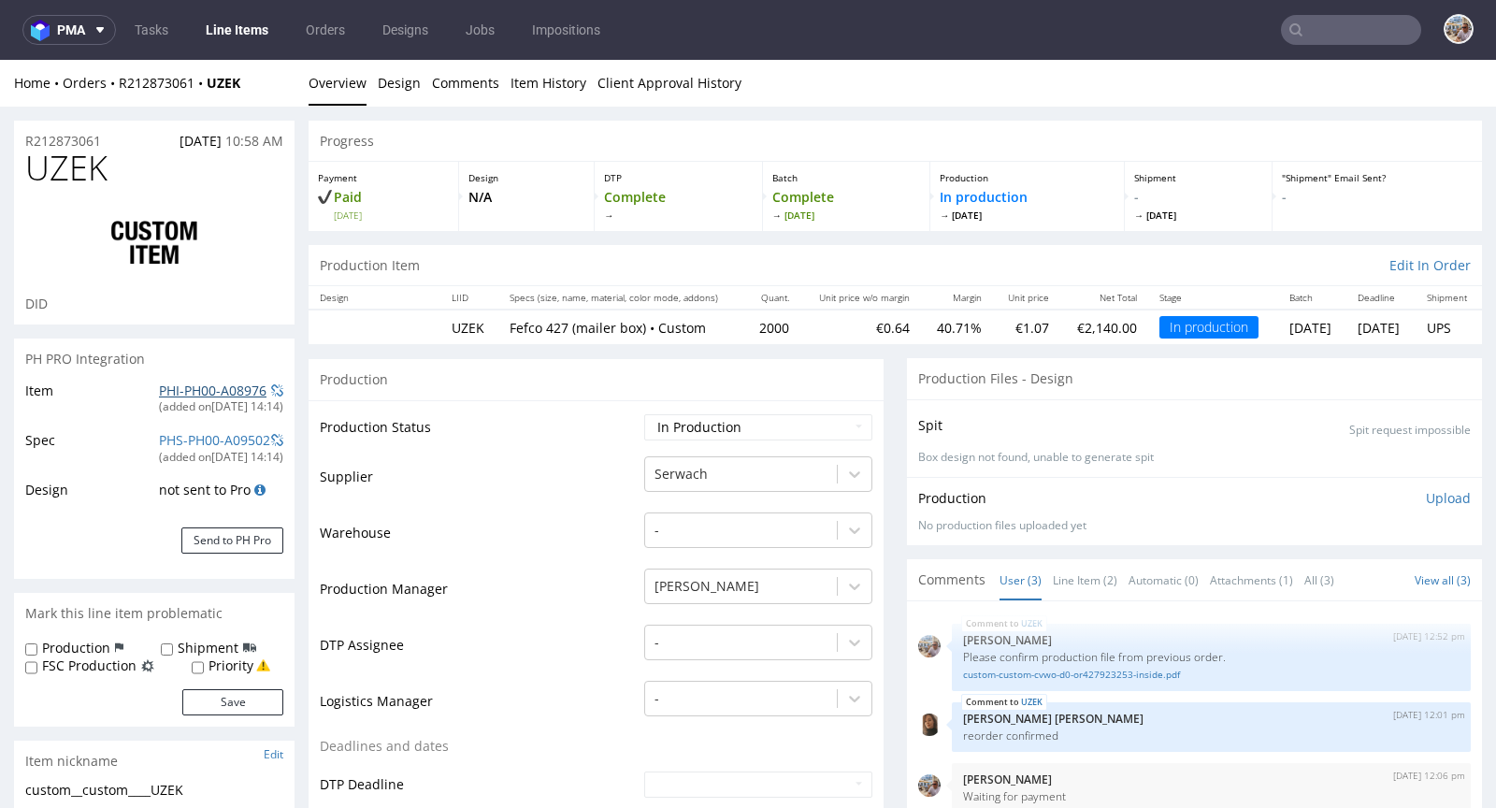
click at [217, 392] on link "PHI-PH00-A08976" at bounding box center [213, 391] width 108 height 18
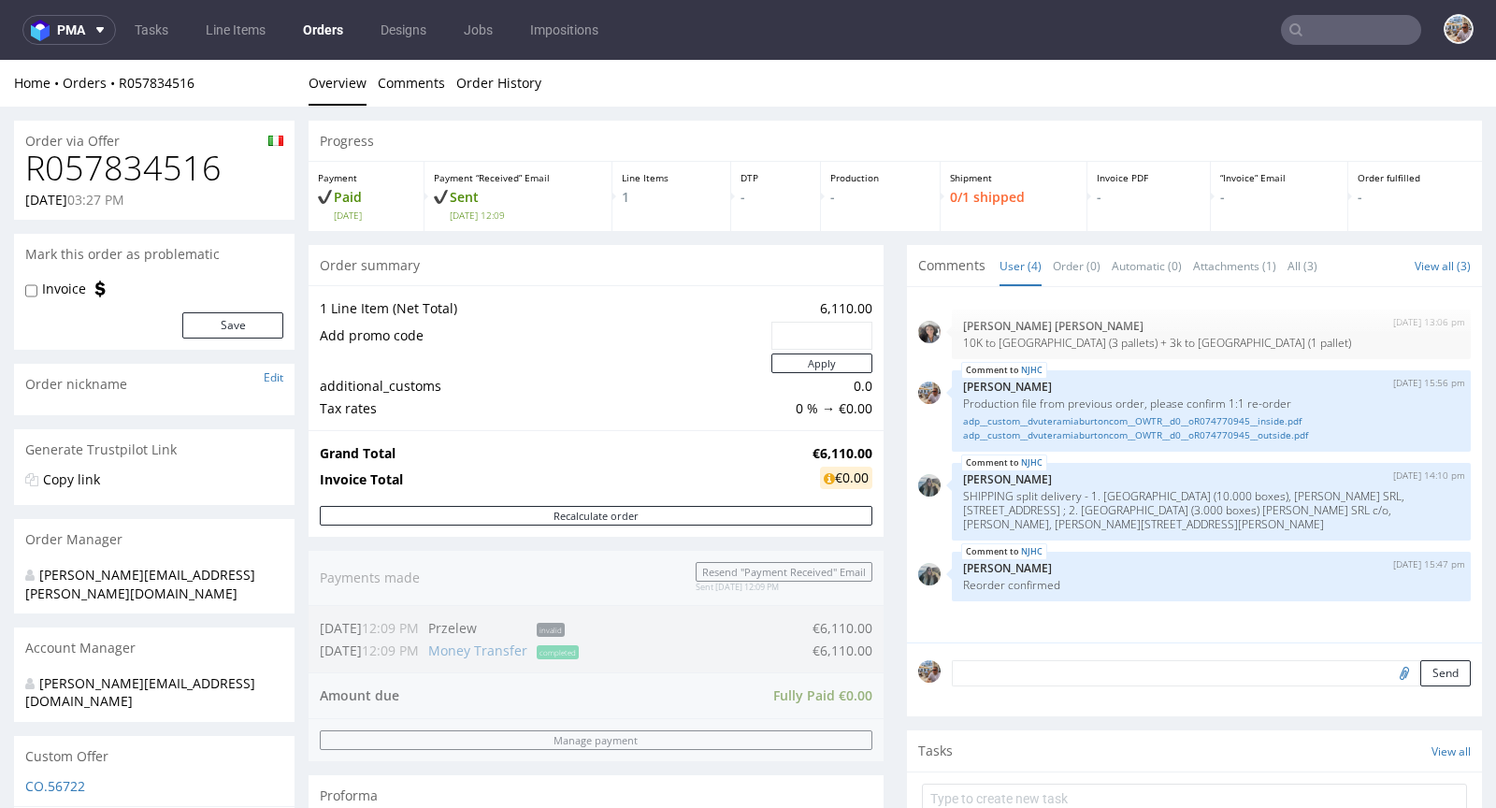
scroll to position [674, 0]
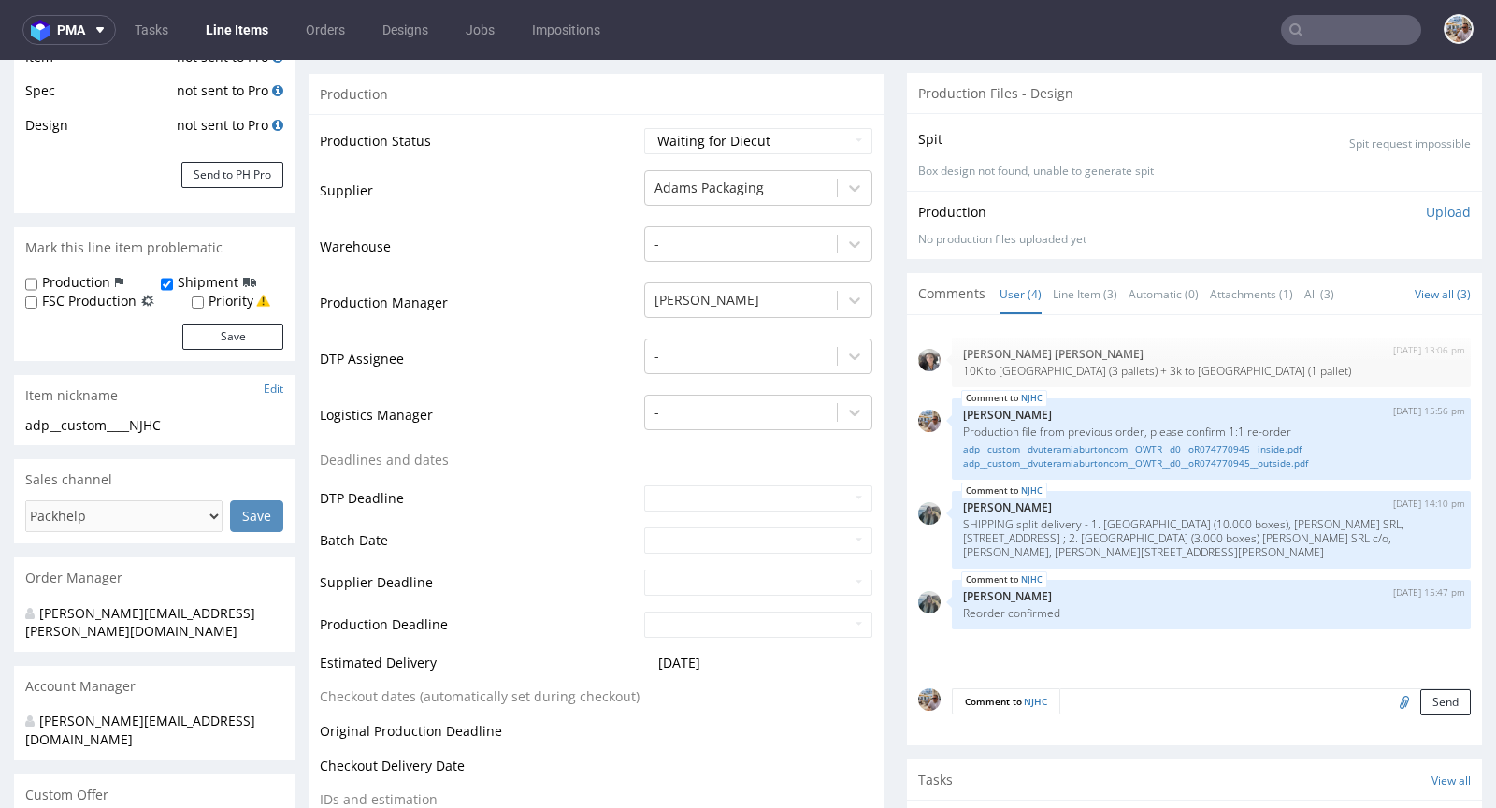
scroll to position [19, 0]
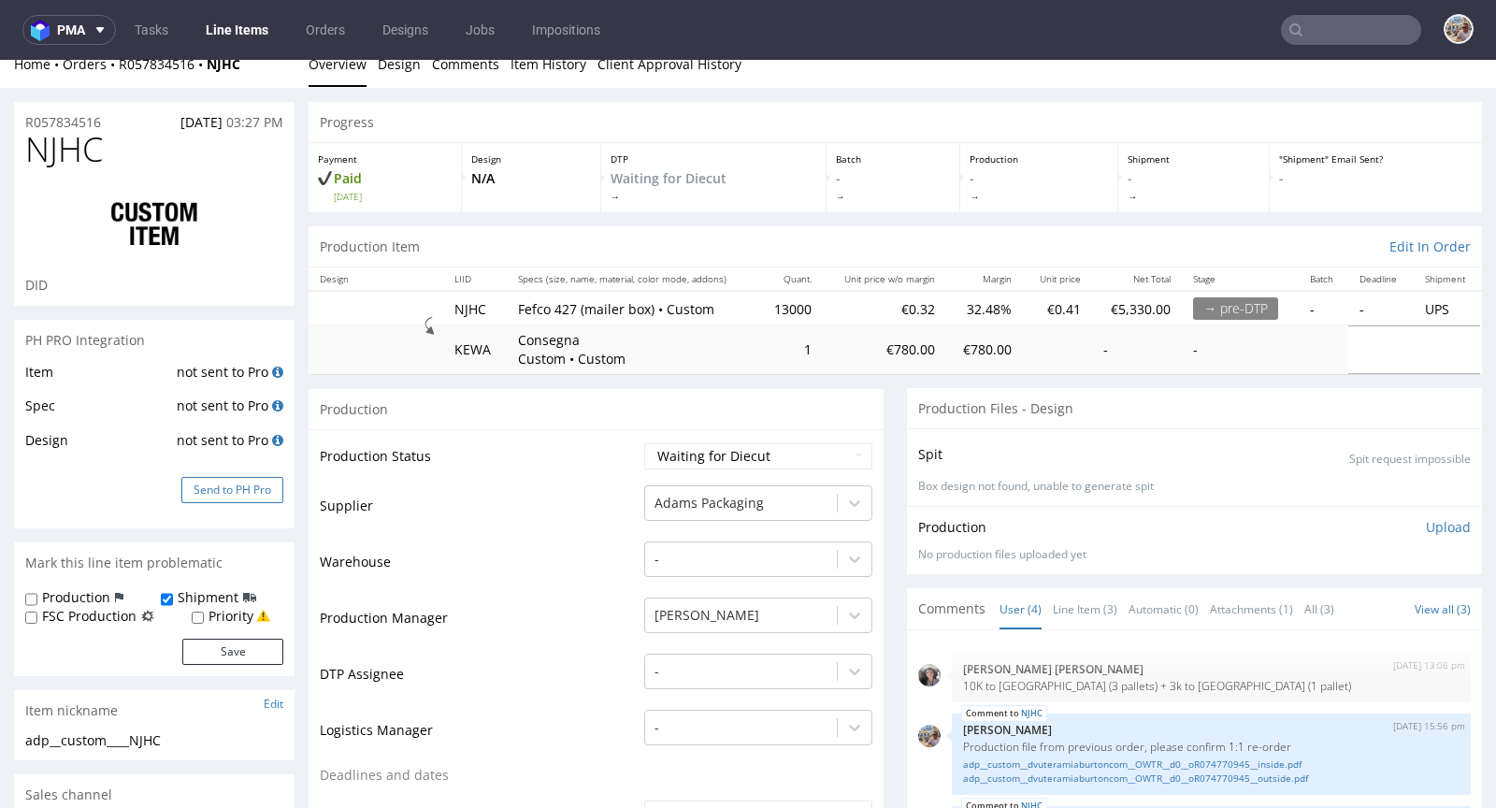
click at [244, 481] on button "Send to PH Pro" at bounding box center [232, 490] width 102 height 26
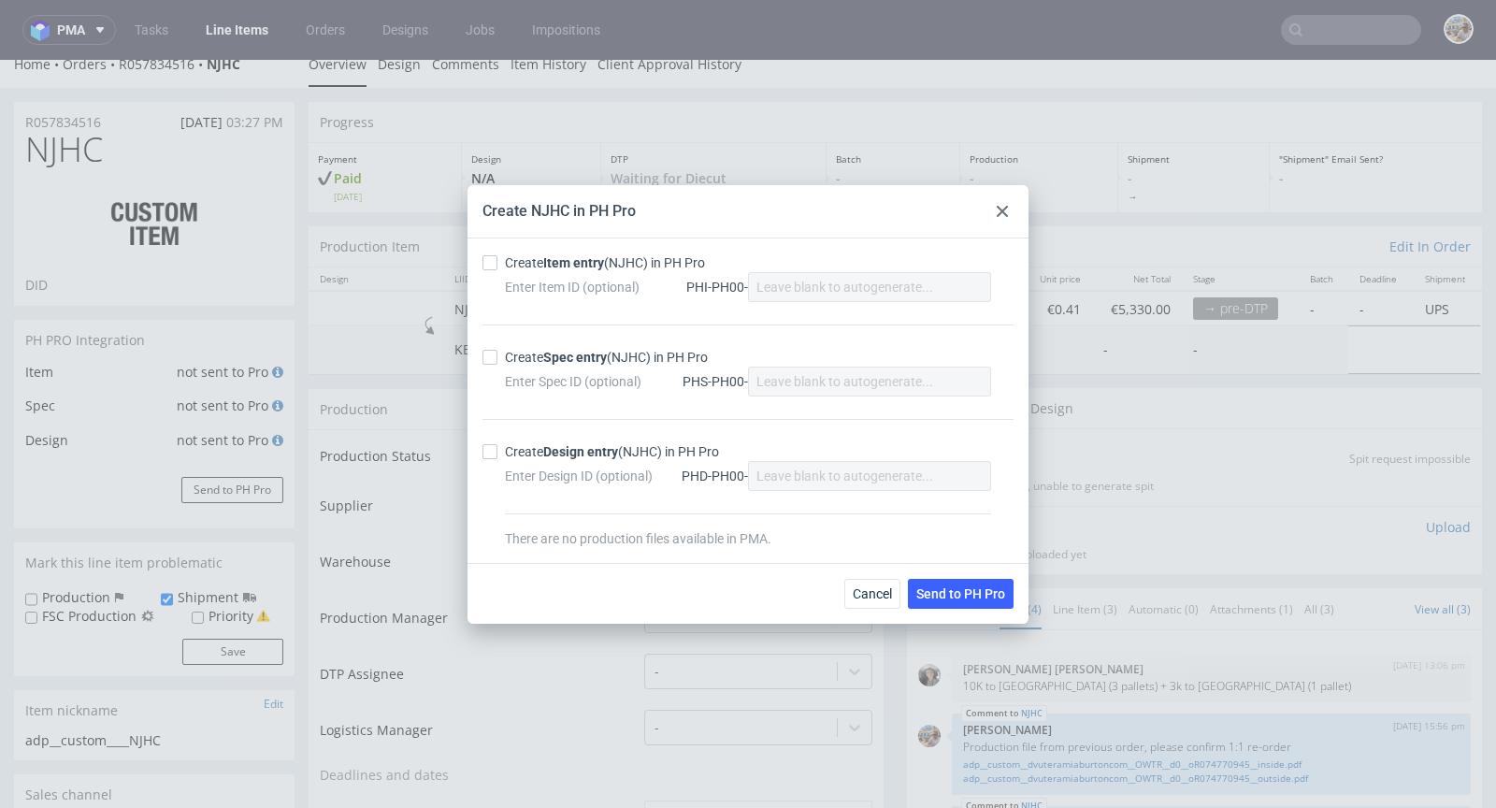
click at [554, 273] on div "Enter Item ID (optional) PHI-PH00-" at bounding box center [748, 287] width 486 height 30
click at [567, 250] on div "Create Item entry (NJHC) in PH Pro Enter Item ID (optional) PHI-PH00- Create Sp…" at bounding box center [748, 400] width 561 height 324
click at [566, 269] on strong "Item entry" at bounding box center [573, 262] width 61 height 15
click at [497, 269] on input "Create Item entry (NJHC) in PH Pro" at bounding box center [490, 262] width 15 height 15
checkbox input "true"
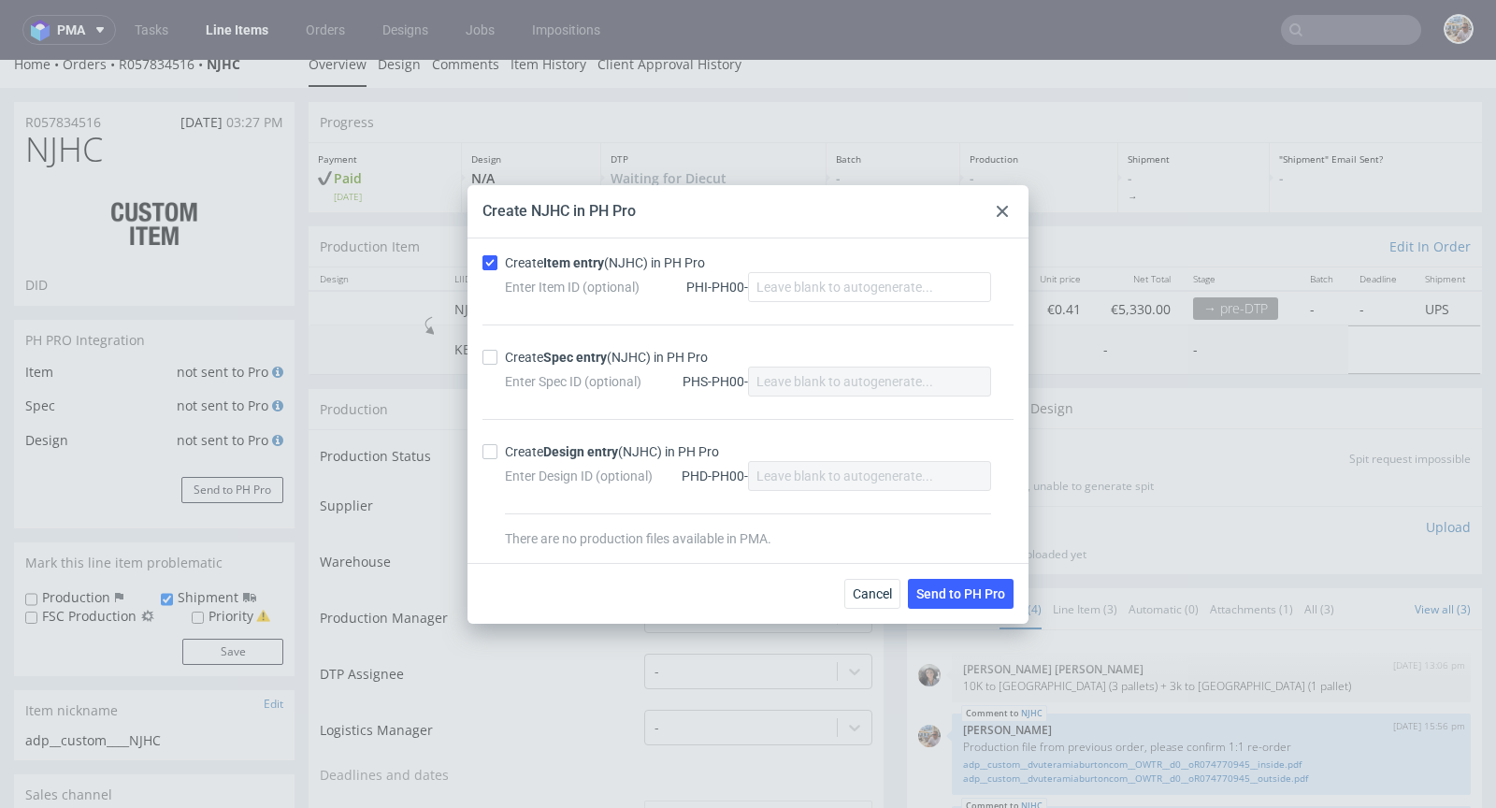
click at [547, 356] on strong "Spec entry" at bounding box center [575, 357] width 64 height 15
click at [497, 356] on input "Create Spec entry (NJHC) in PH Pro" at bounding box center [490, 357] width 15 height 15
checkbox input "true"
click at [948, 587] on span "Send to PH Pro" at bounding box center [960, 593] width 89 height 13
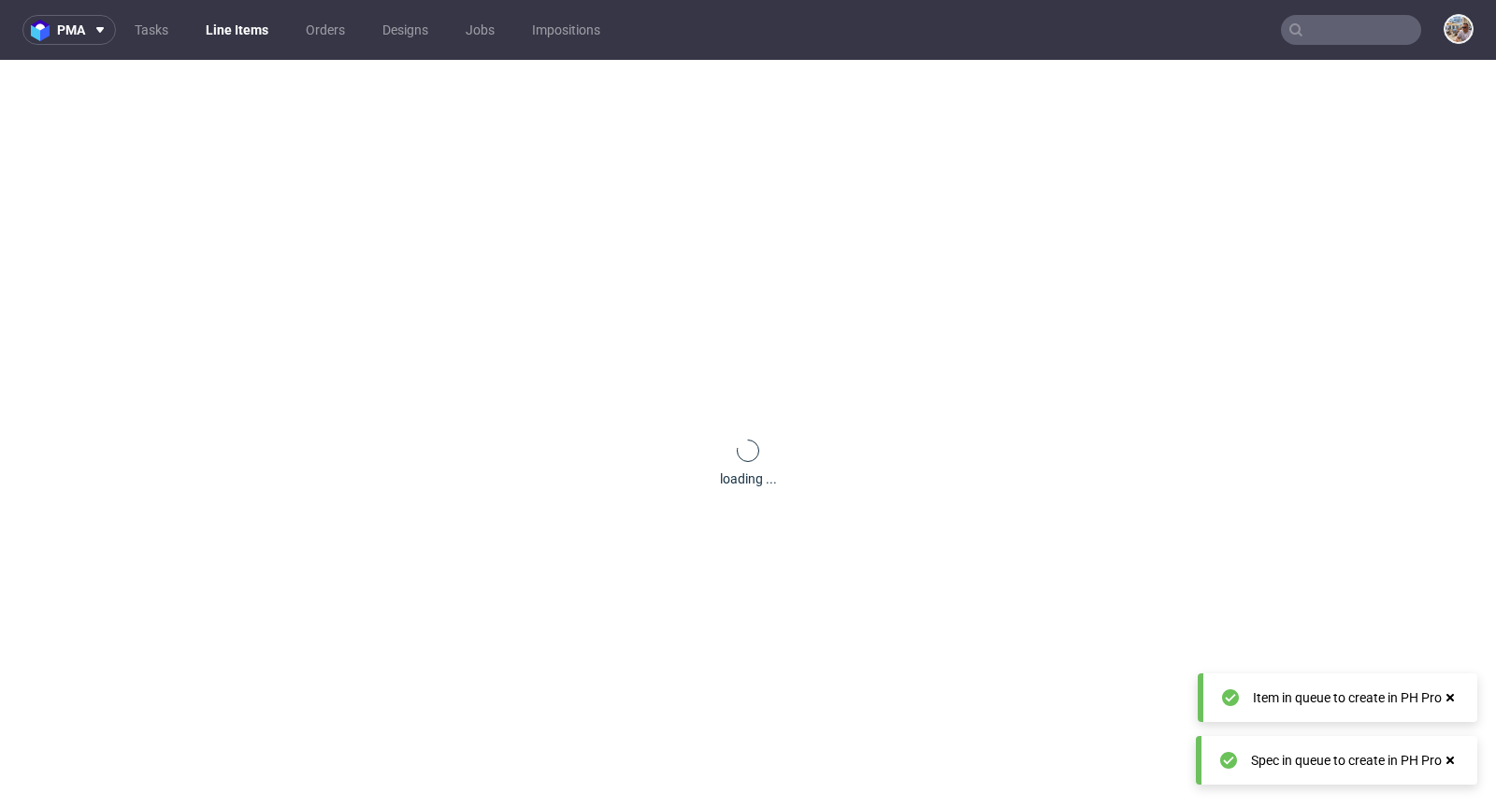
scroll to position [0, 0]
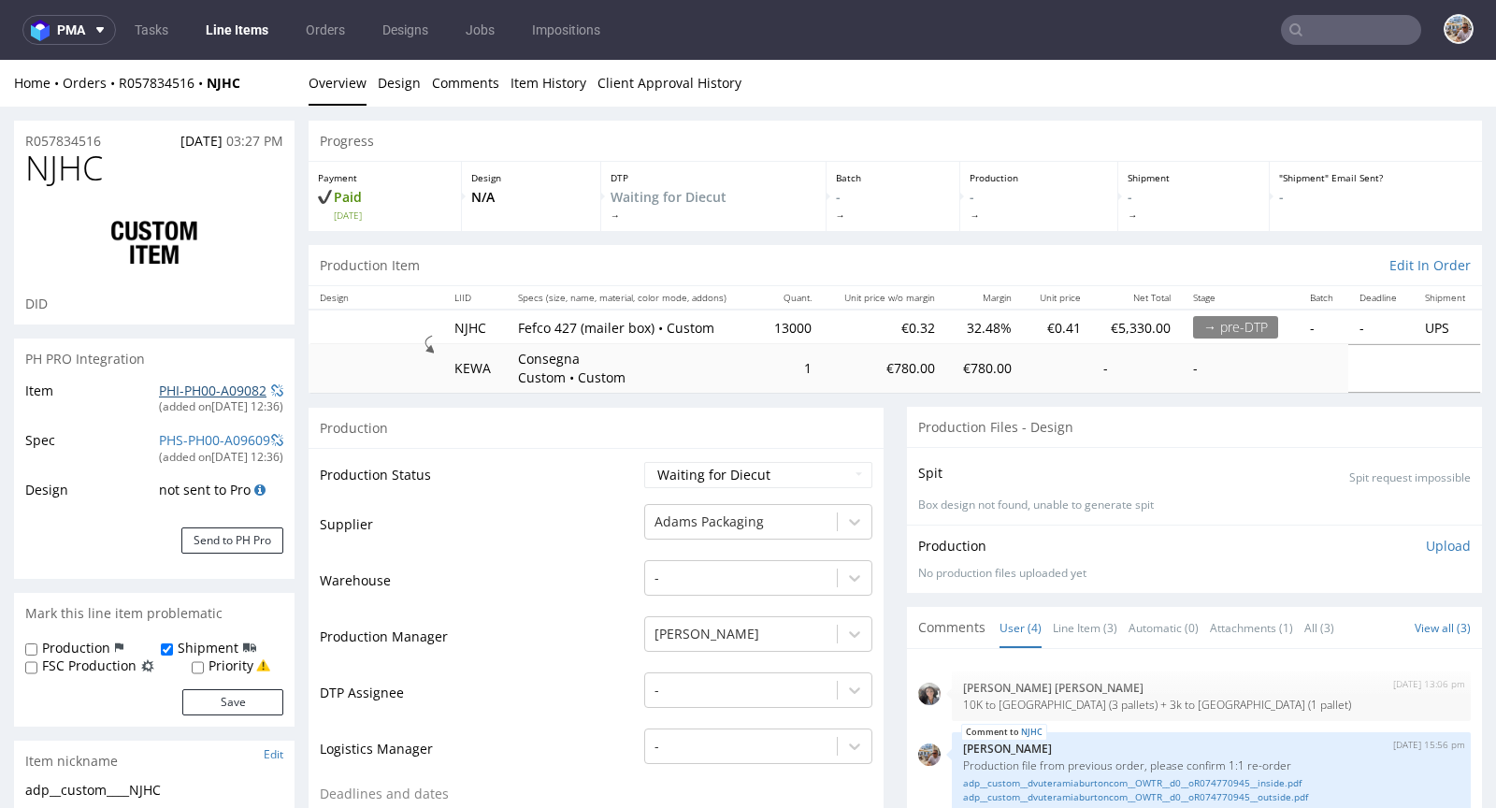
click at [208, 386] on link "PHI-PH00-A09082" at bounding box center [213, 391] width 108 height 18
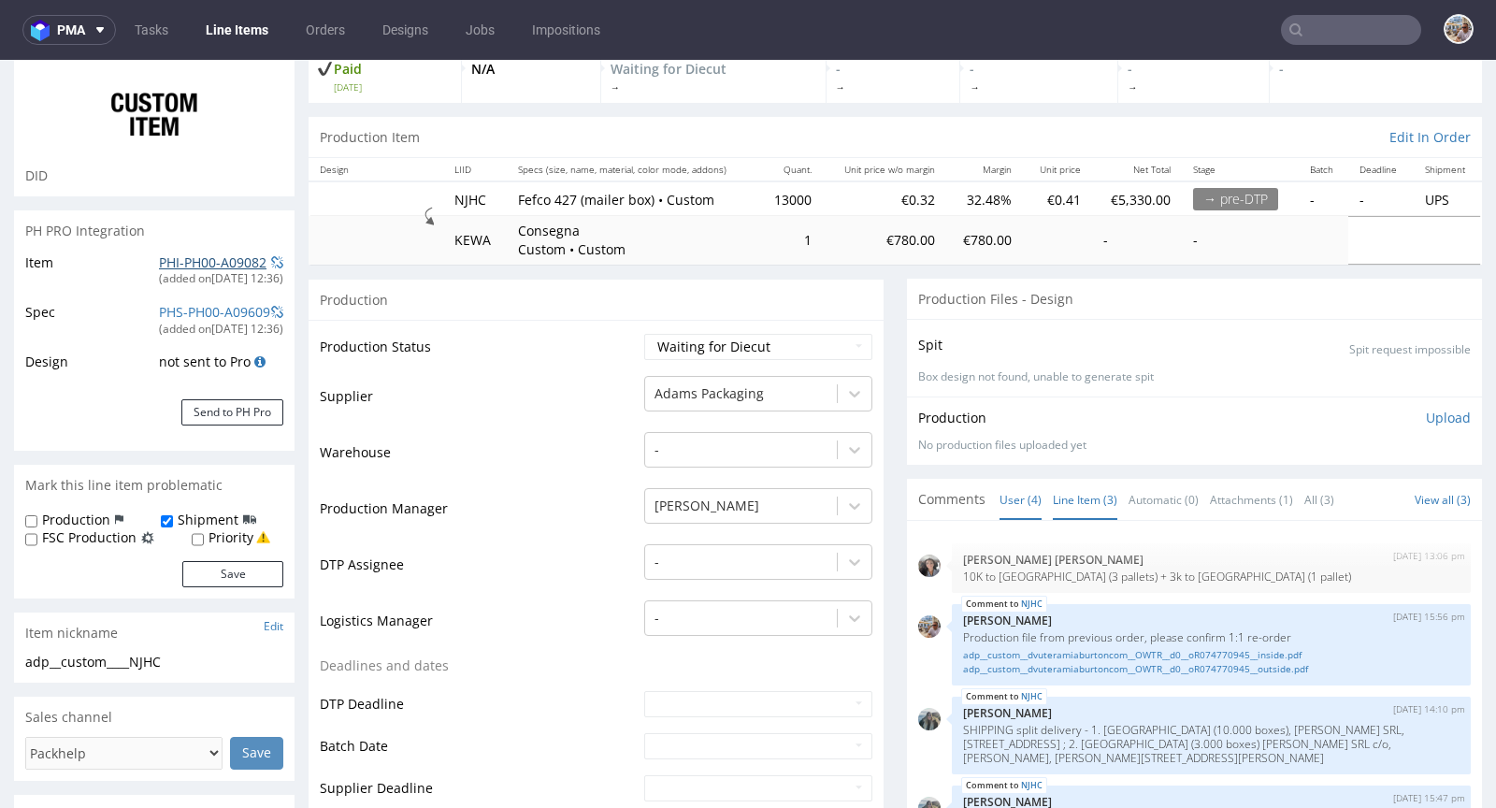
scroll to position [175, 0]
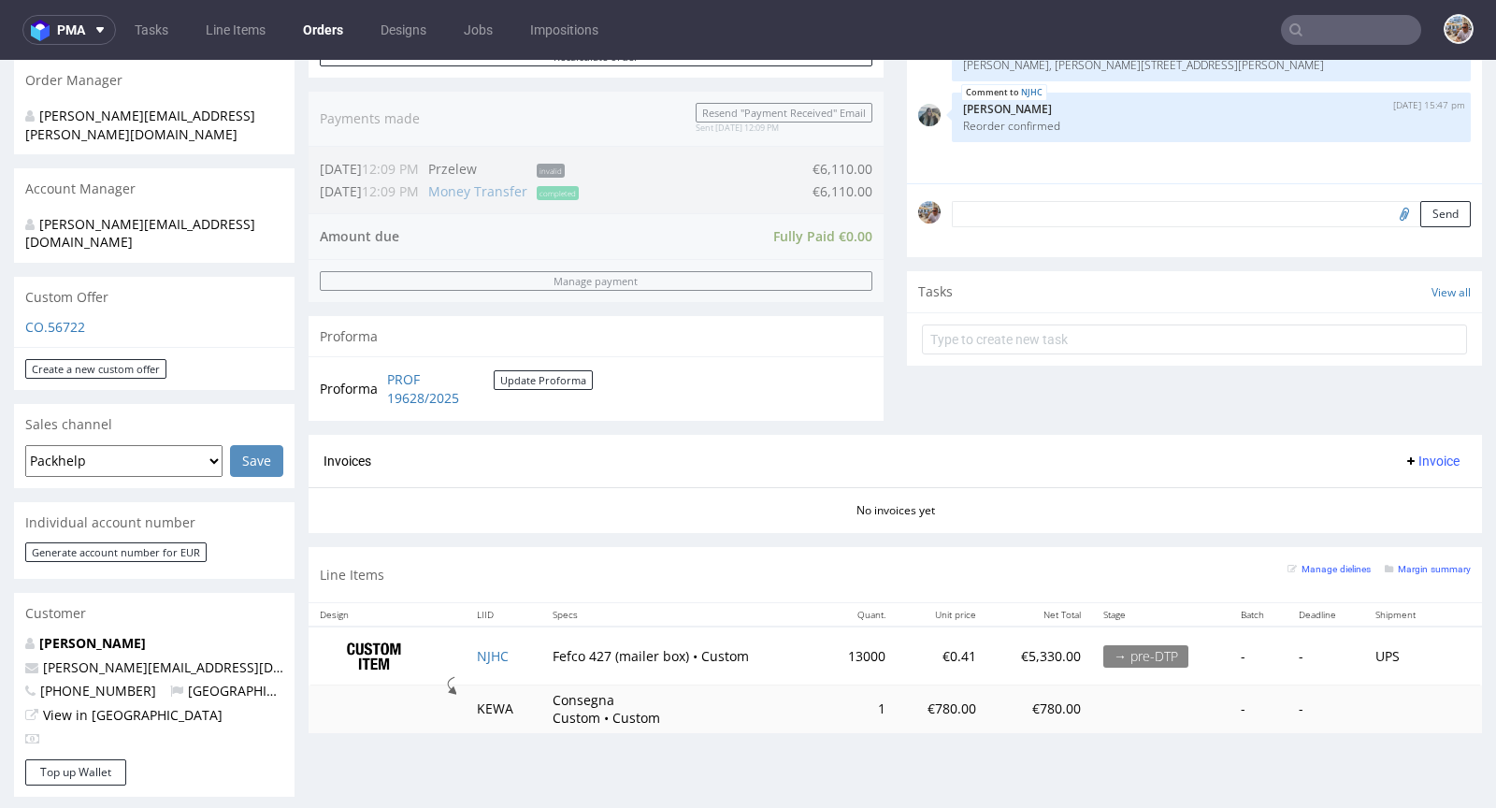
scroll to position [983, 0]
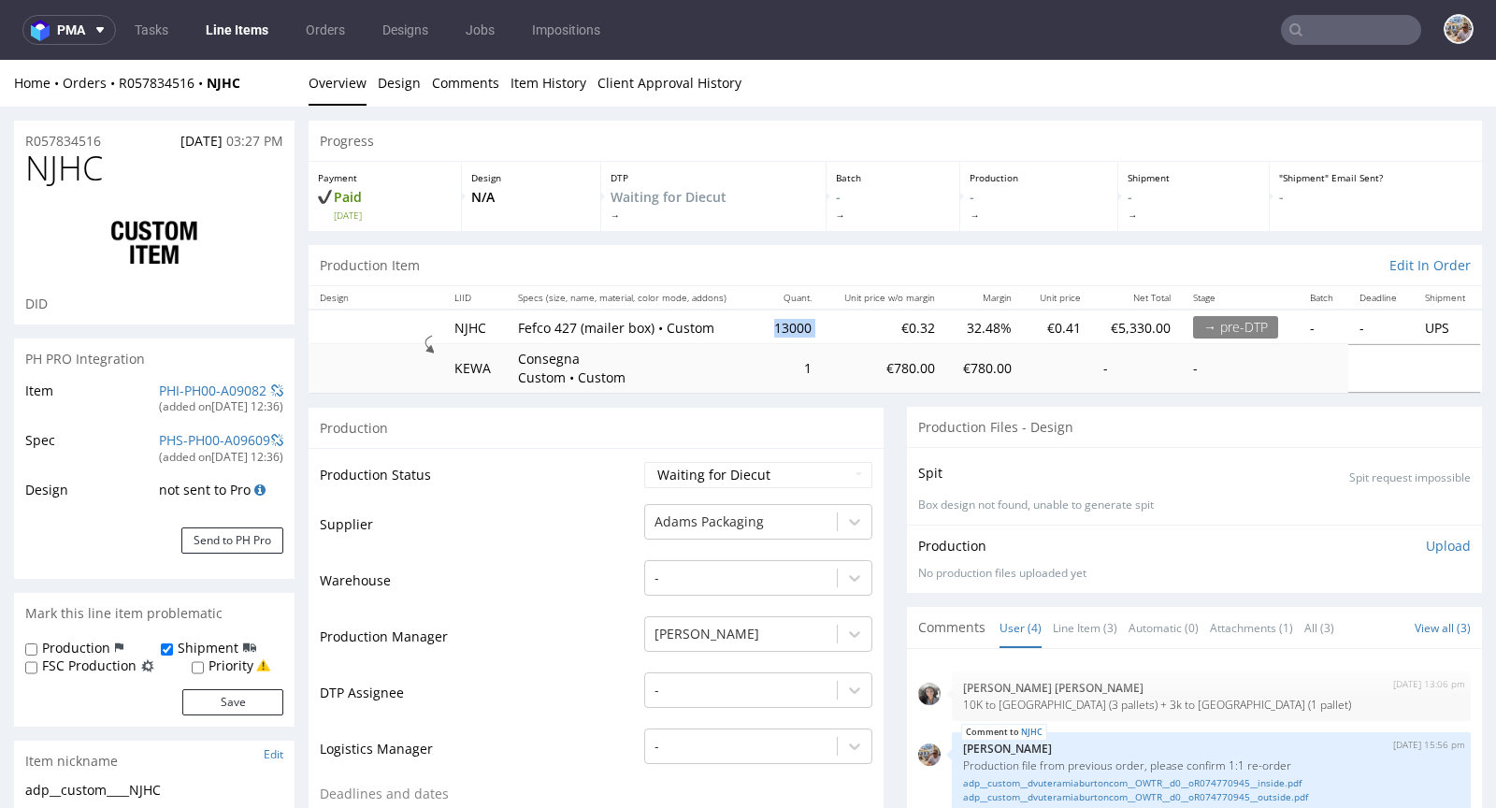
drag, startPoint x: 818, startPoint y: 325, endPoint x: 759, endPoint y: 329, distance: 59.0
click at [759, 329] on tr "NJHC Fefco 427 (mailer box) • Custom 13000 €0.32 32.48% €0.41 €5,330.00 → pre-D…" at bounding box center [896, 327] width 1174 height 35
copy td "13000"
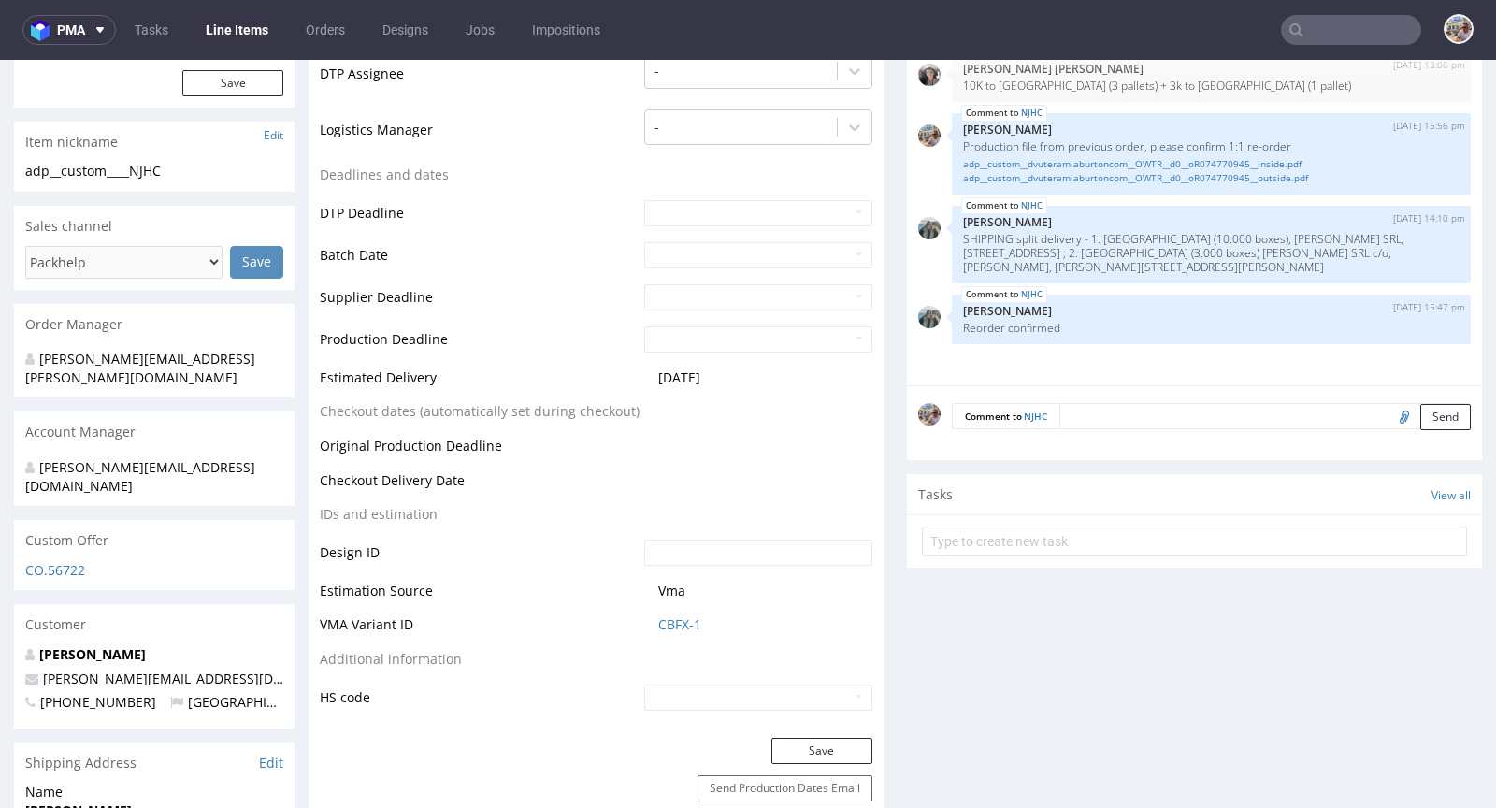
scroll to position [802, 0]
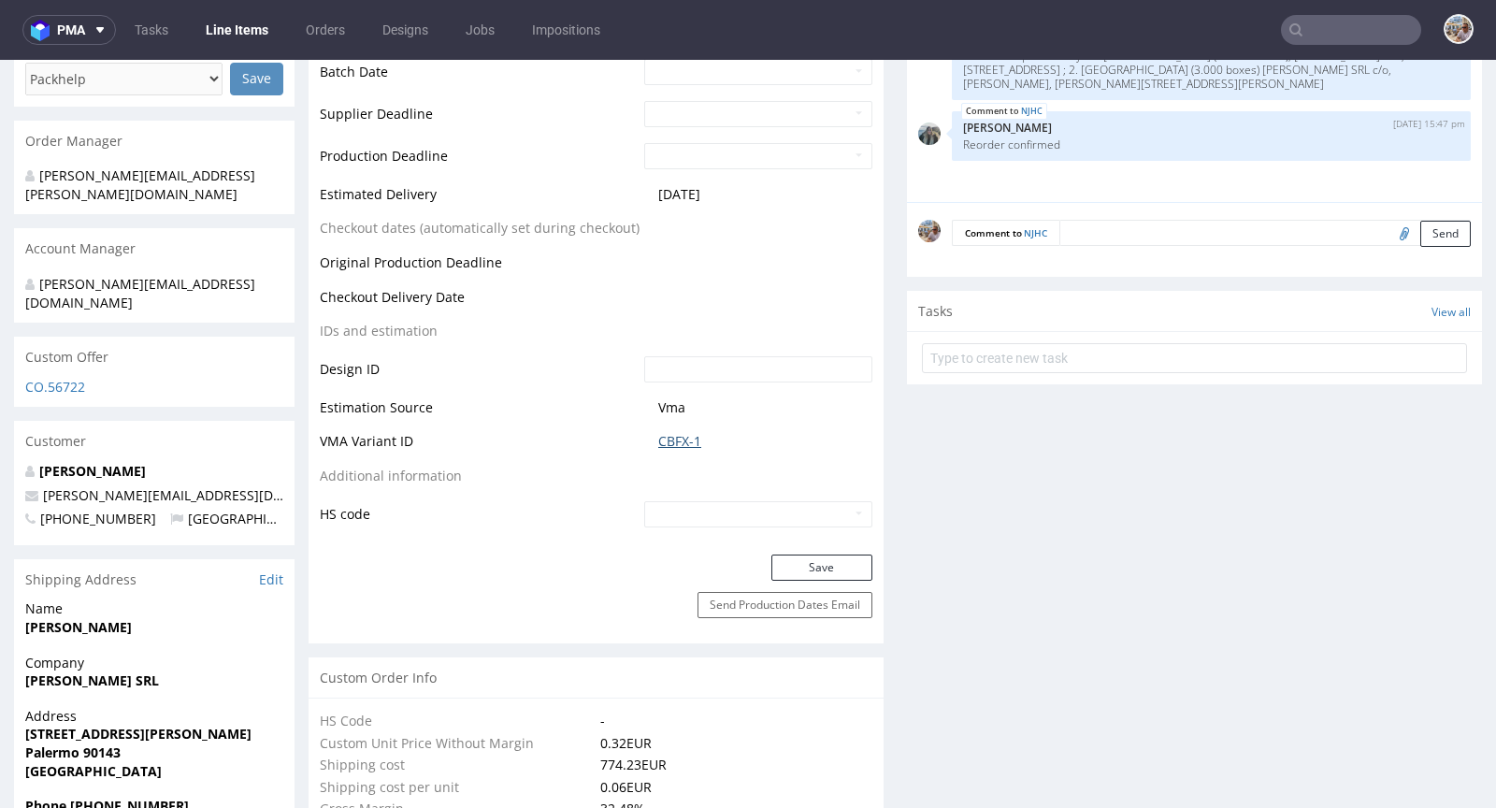
click at [687, 439] on link "CBFX-1" at bounding box center [679, 441] width 43 height 19
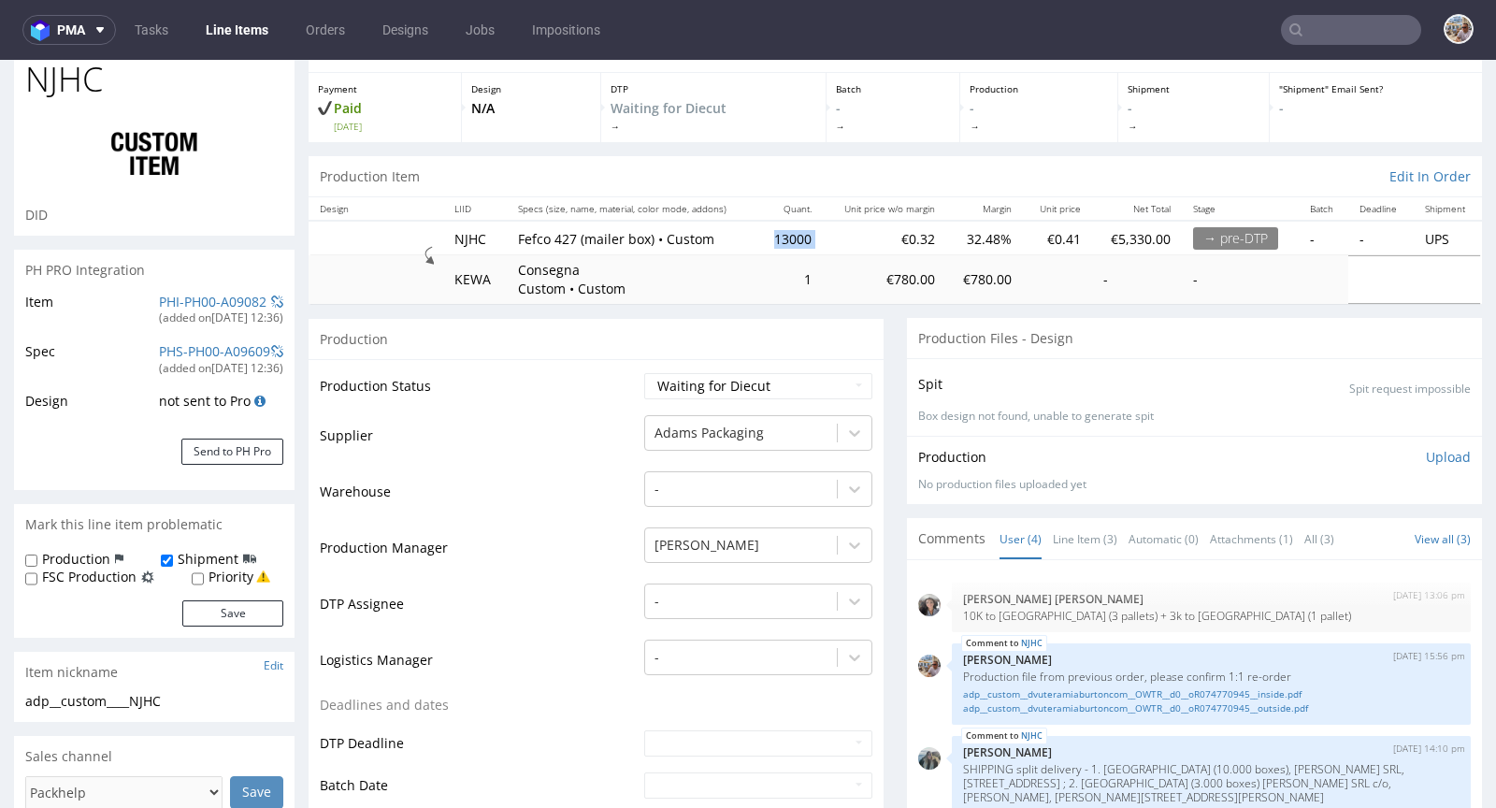
scroll to position [0, 0]
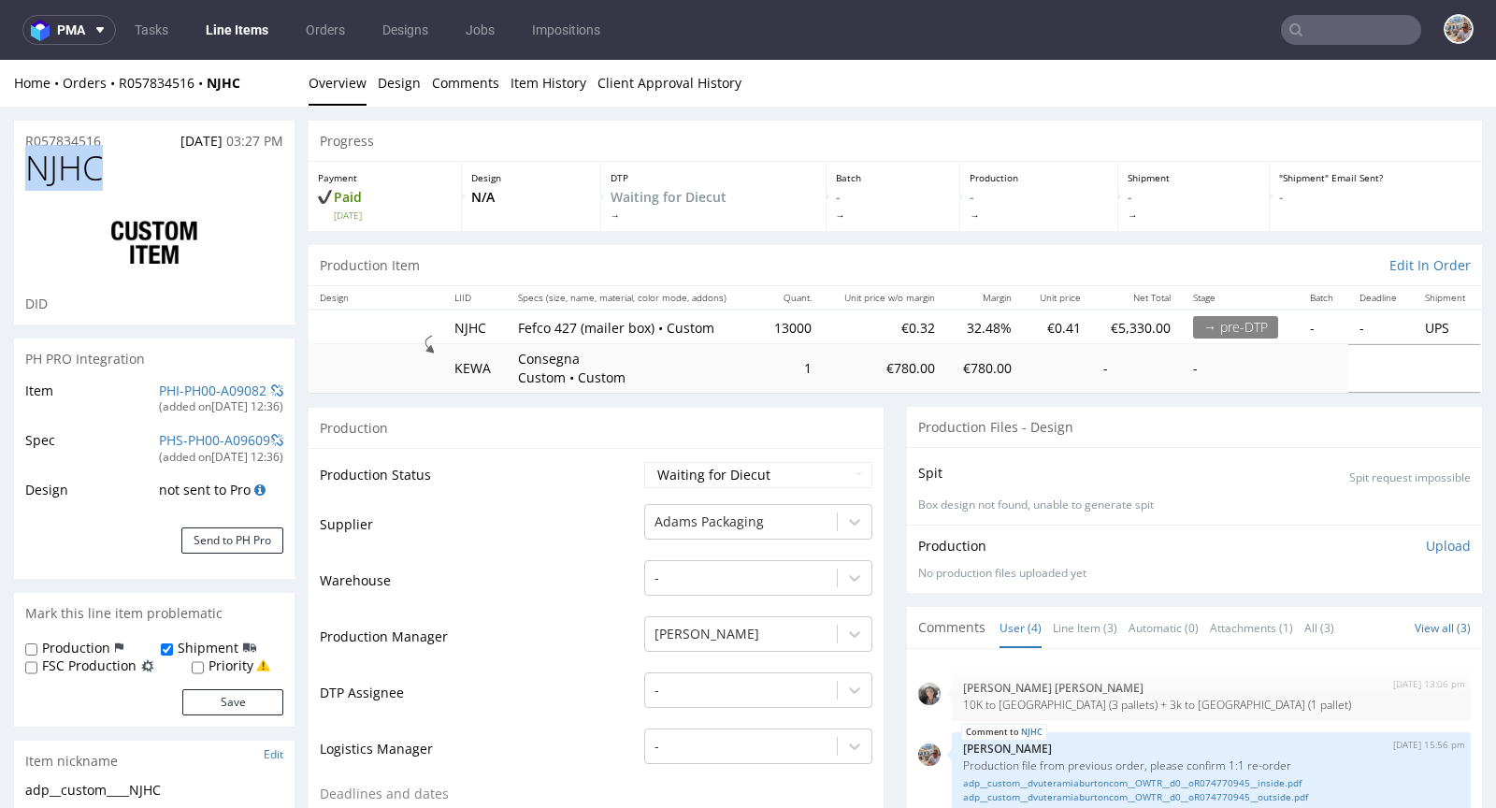
drag, startPoint x: 104, startPoint y: 169, endPoint x: 24, endPoint y: 159, distance: 80.1
click at [24, 159] on div "NJHC DID" at bounding box center [154, 237] width 281 height 175
copy span "NJHC"
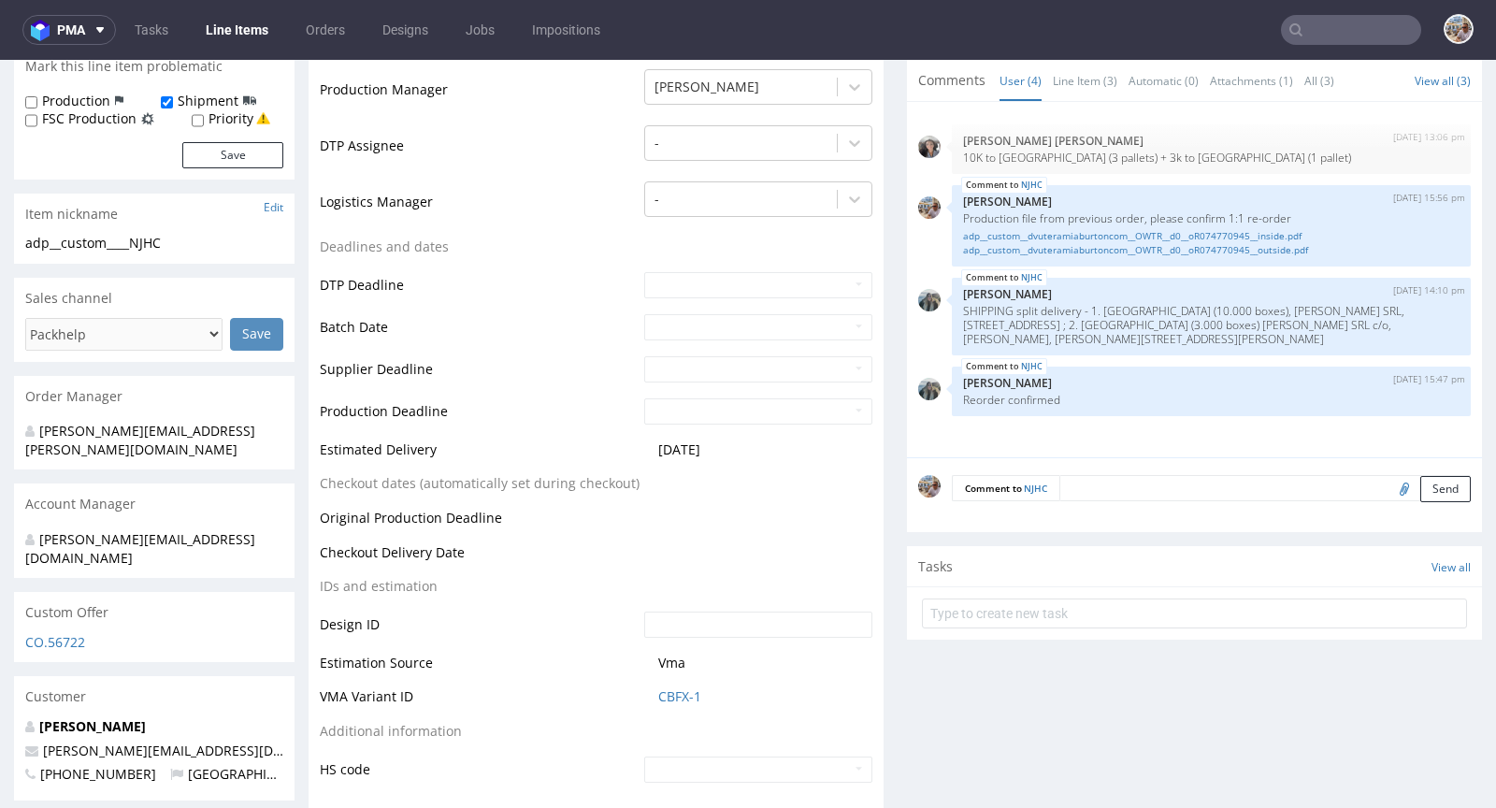
scroll to position [803, 0]
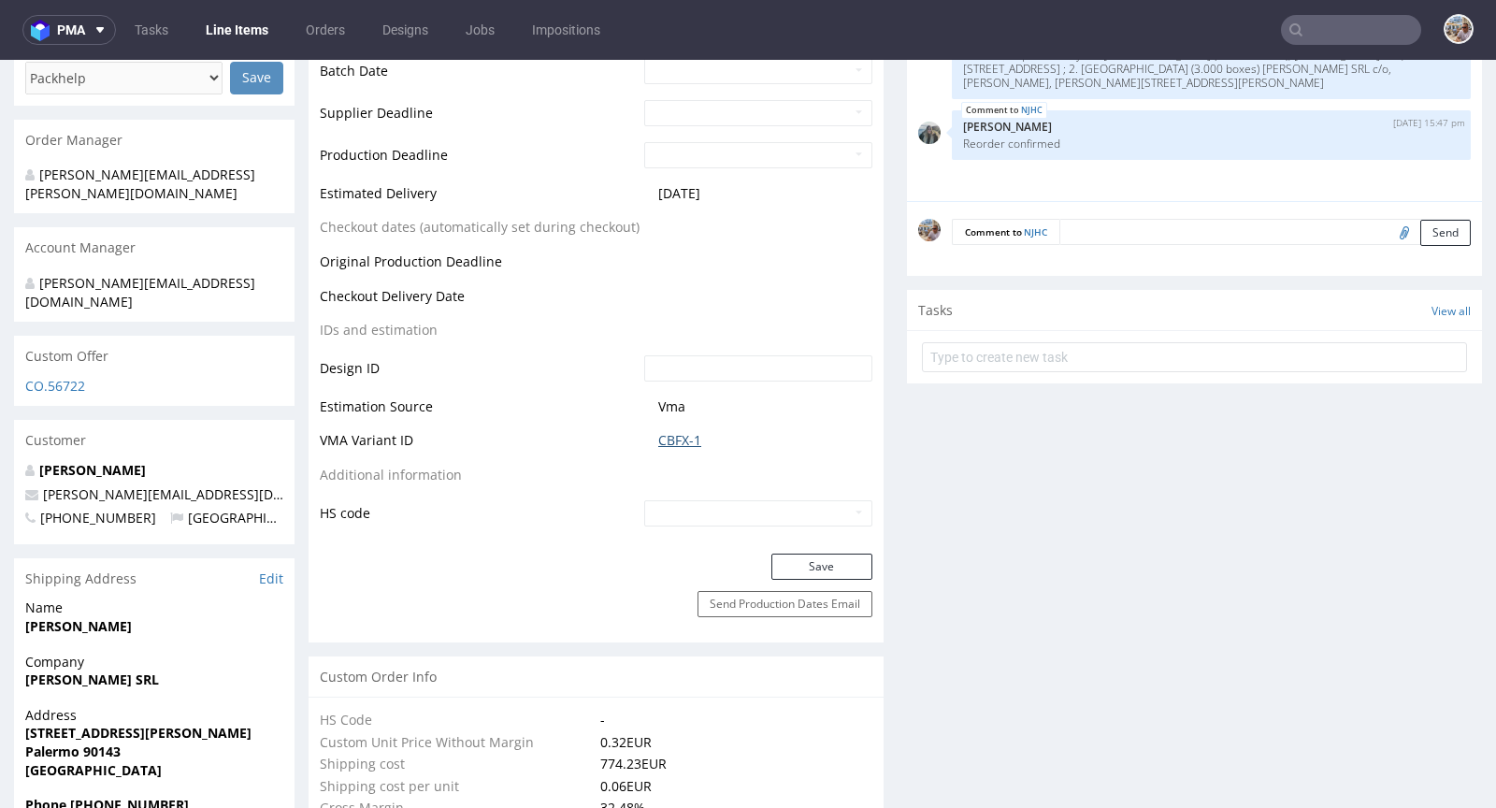
click at [682, 439] on link "CBFX-1" at bounding box center [679, 440] width 43 height 19
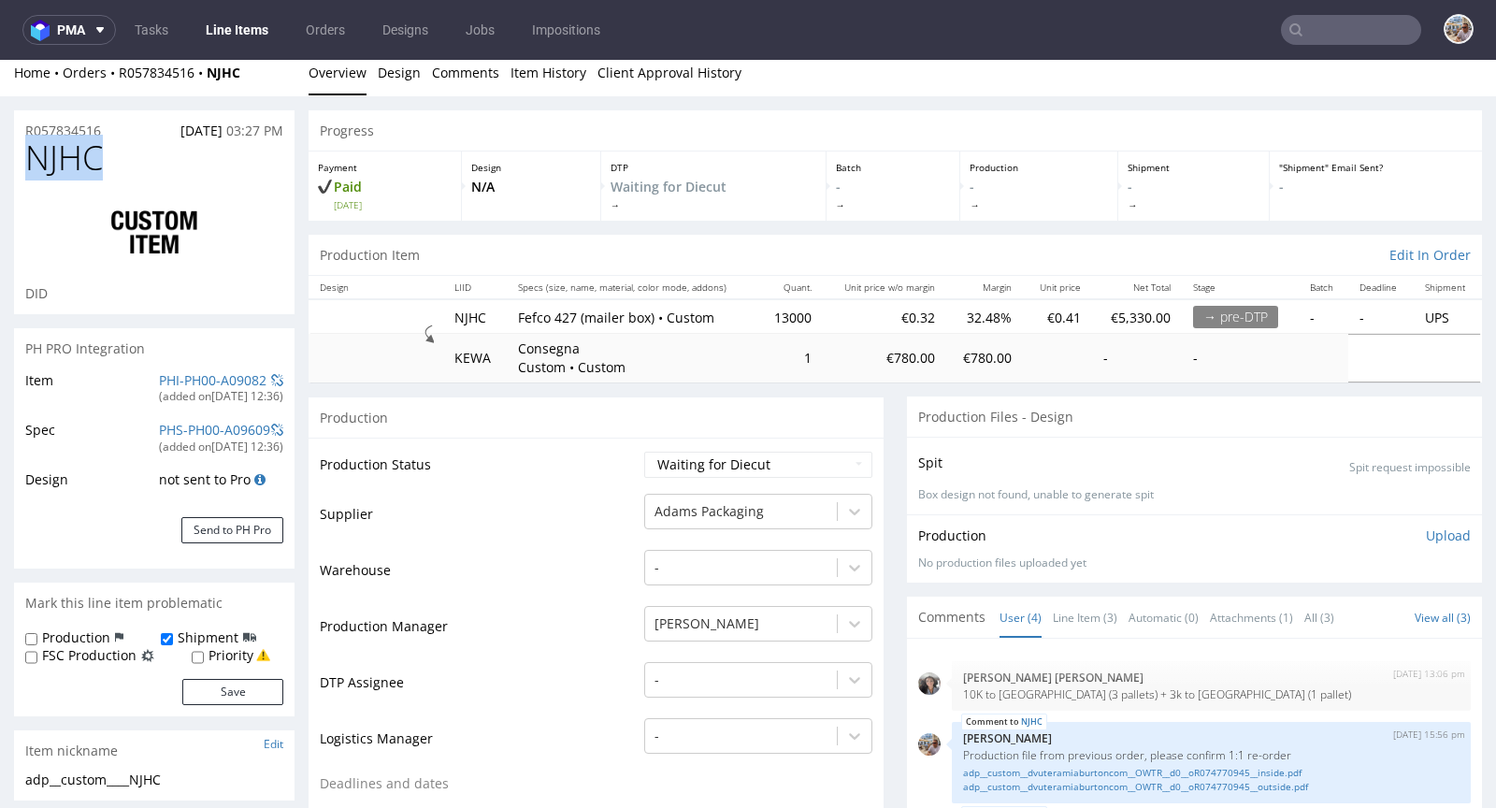
scroll to position [0, 0]
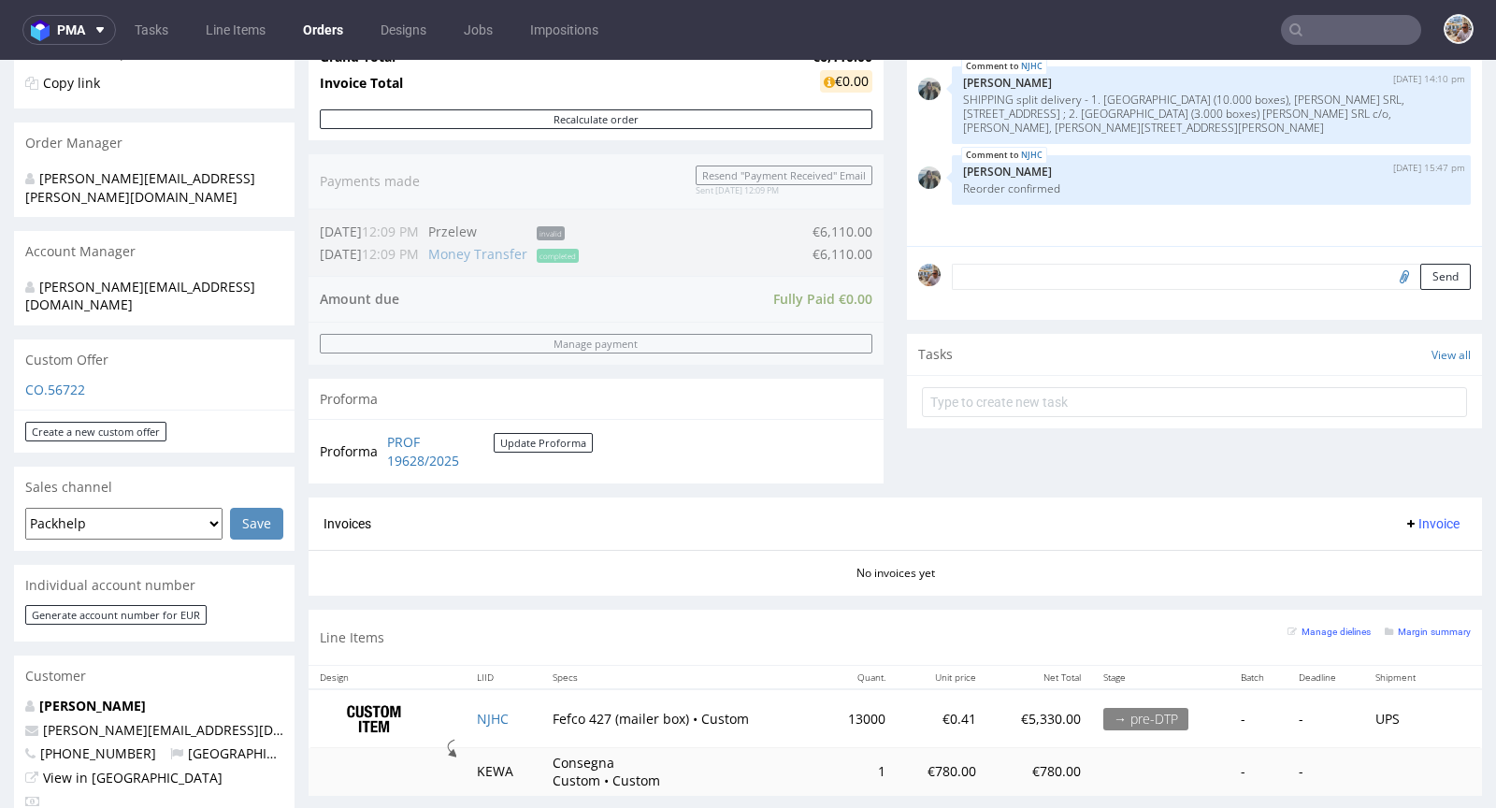
scroll to position [569, 0]
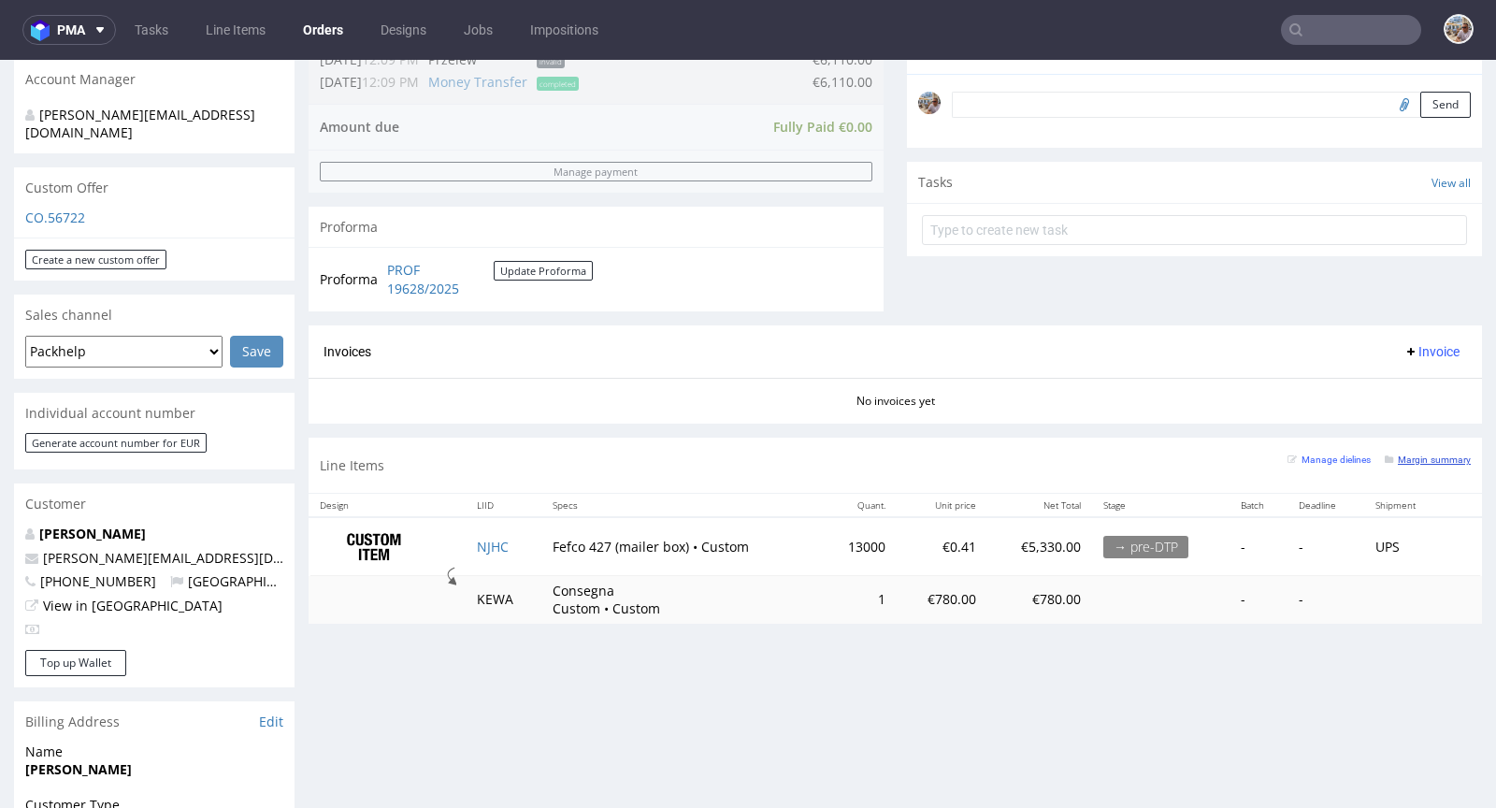
click at [1406, 454] on small "Margin summary" at bounding box center [1428, 459] width 86 height 10
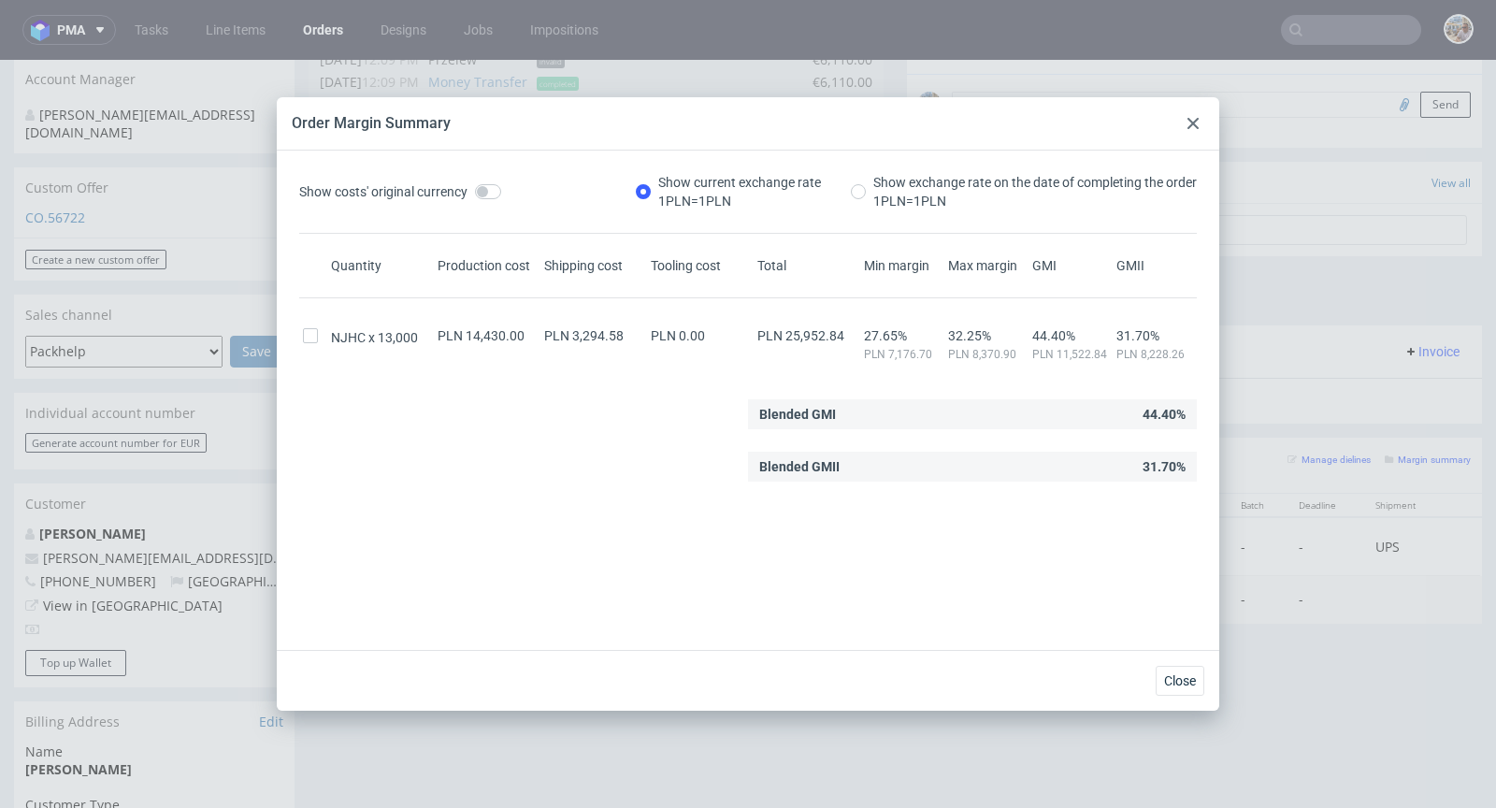
click at [1186, 127] on div at bounding box center [1193, 123] width 22 height 22
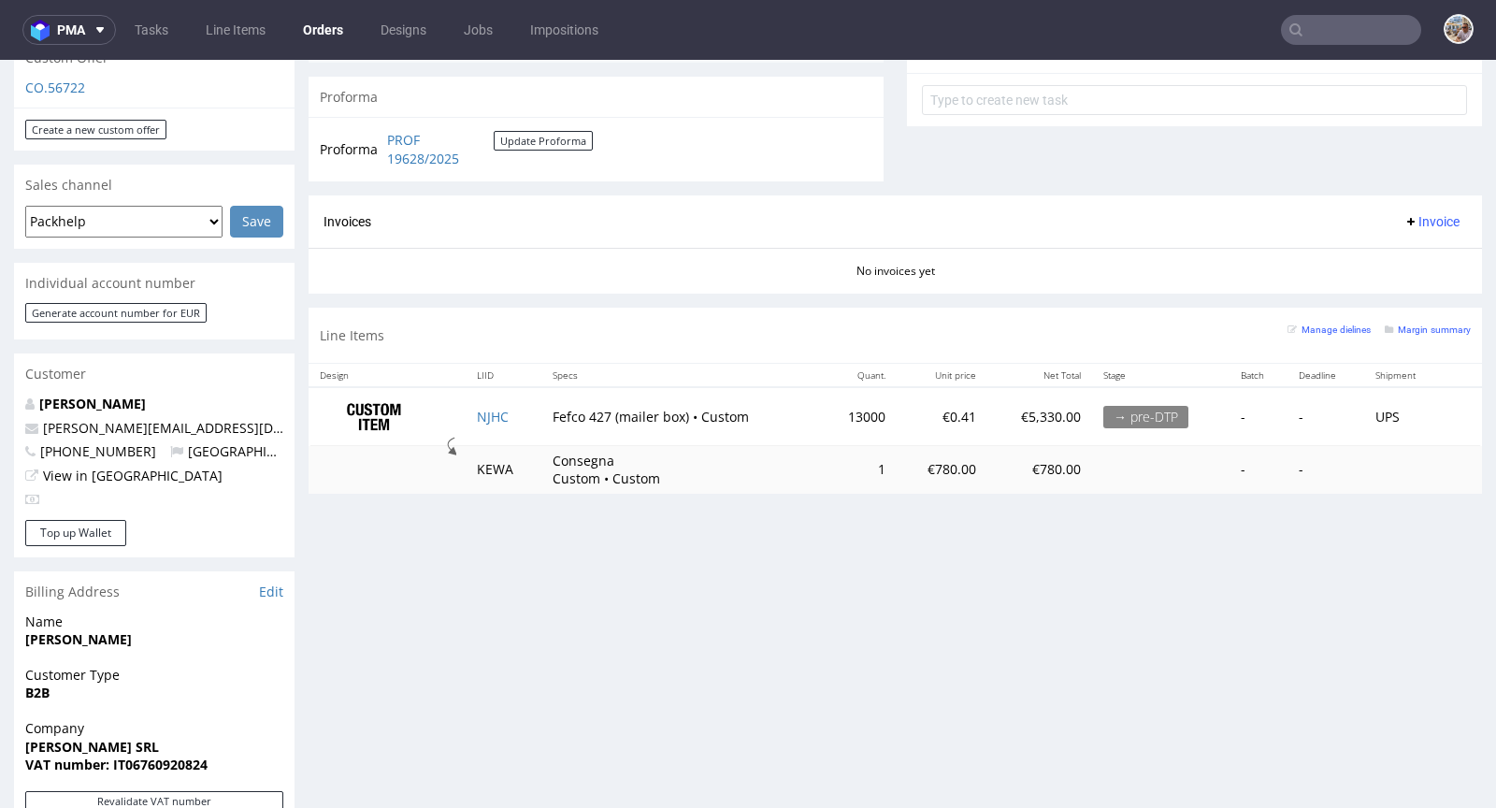
scroll to position [695, 0]
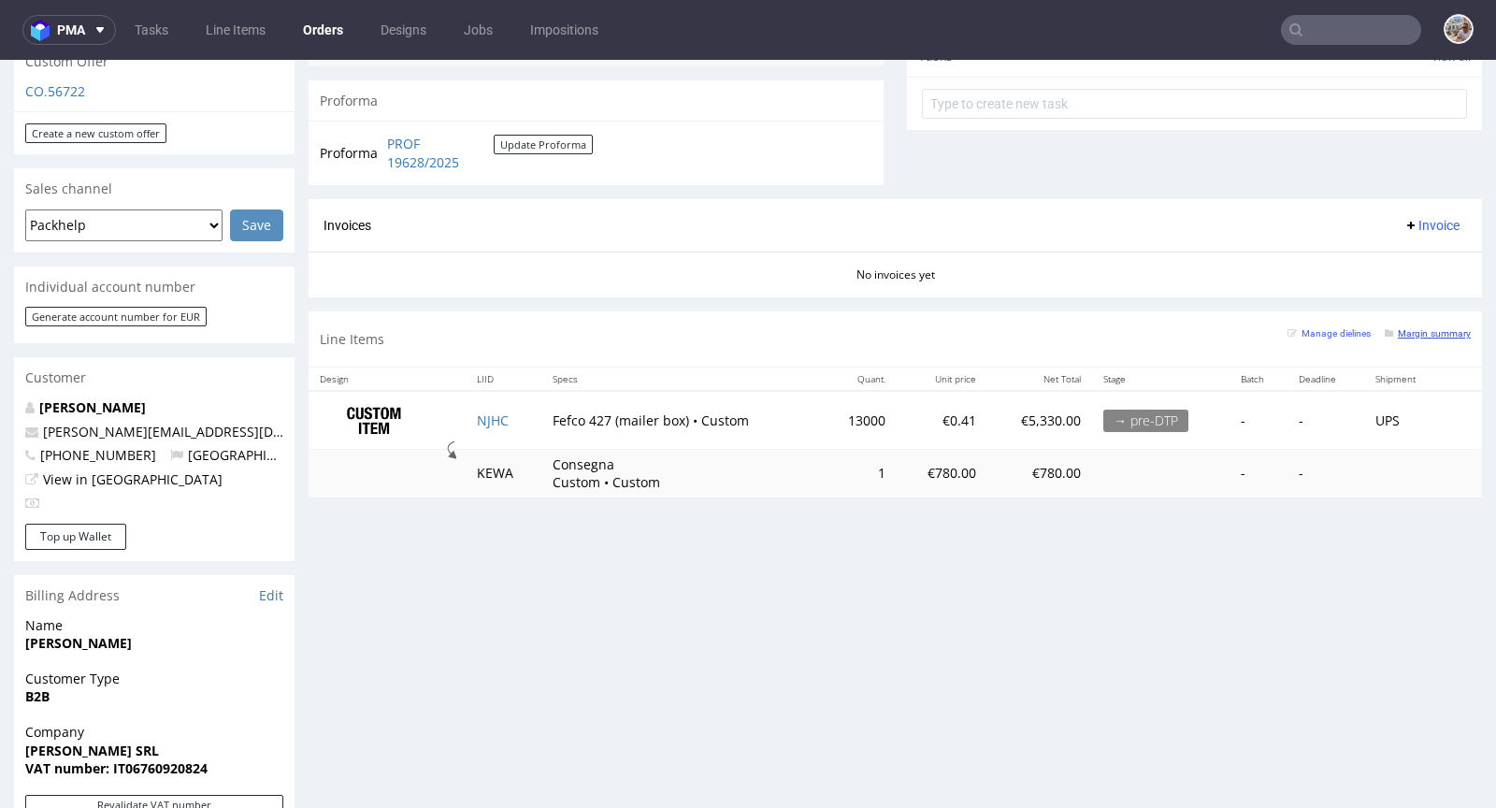
click at [1387, 328] on small "Margin summary" at bounding box center [1428, 333] width 86 height 10
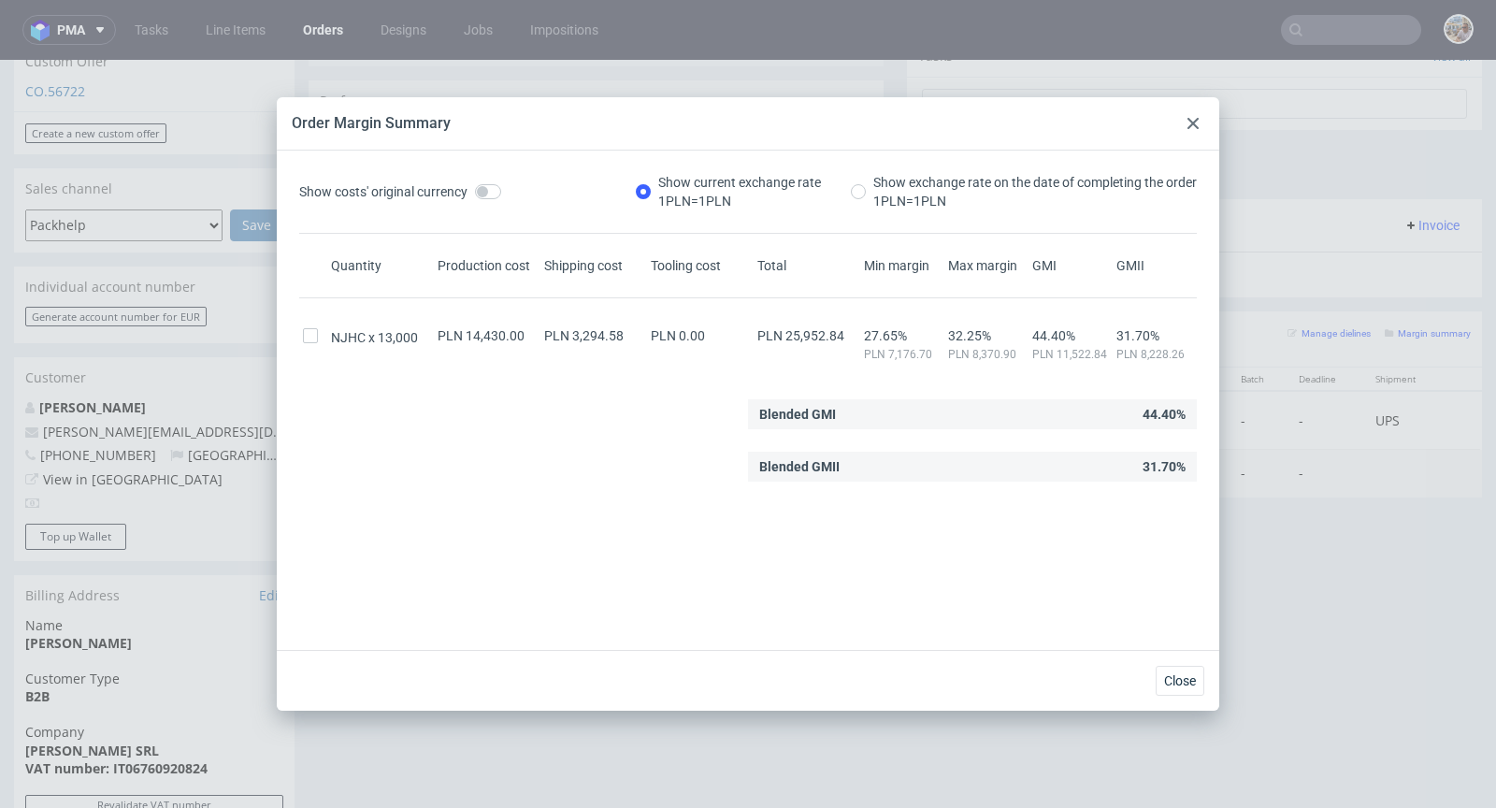
click at [1201, 122] on div at bounding box center [1193, 123] width 22 height 22
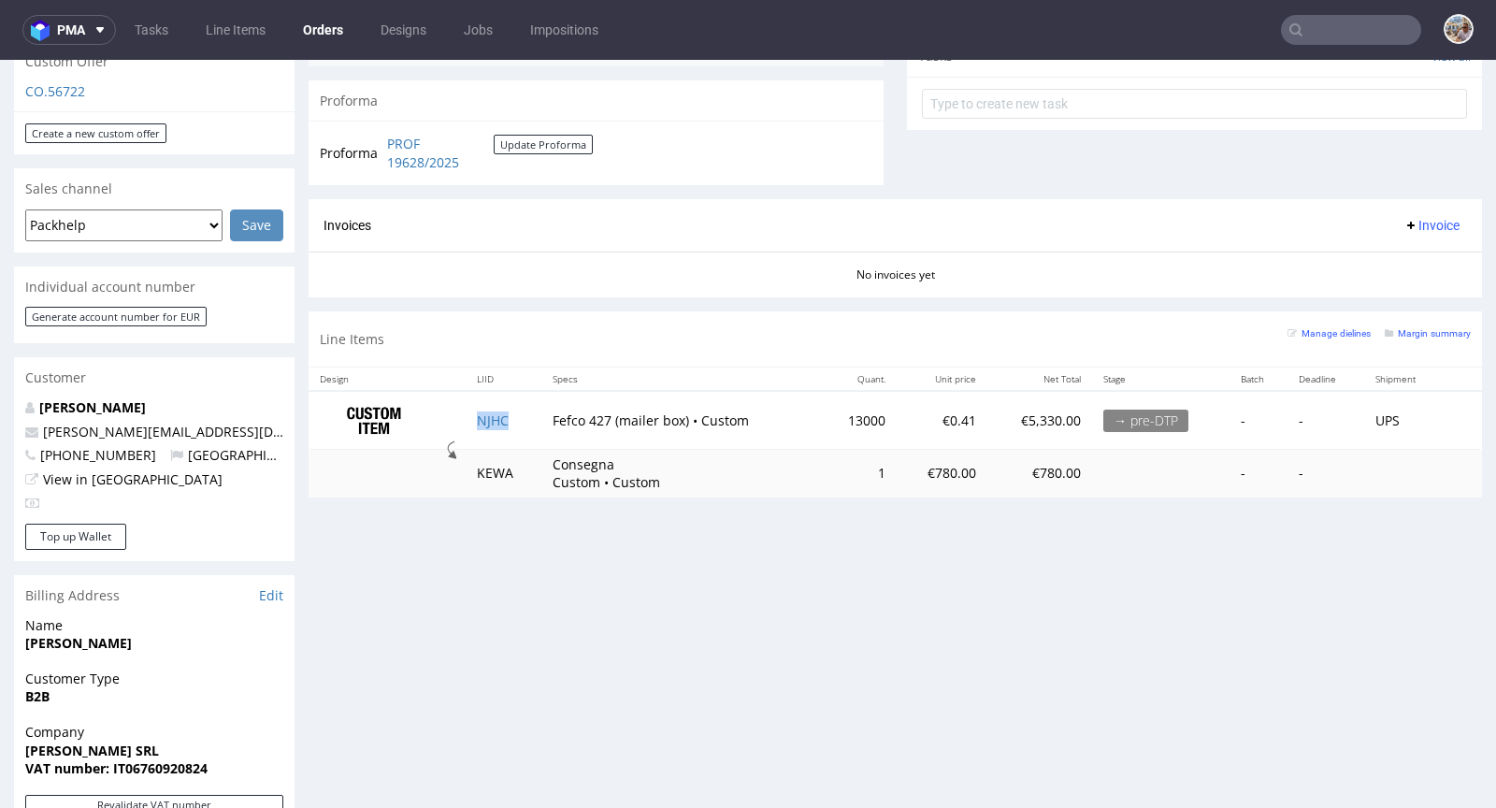
click at [502, 402] on td "NJHC" at bounding box center [503, 420] width 75 height 59
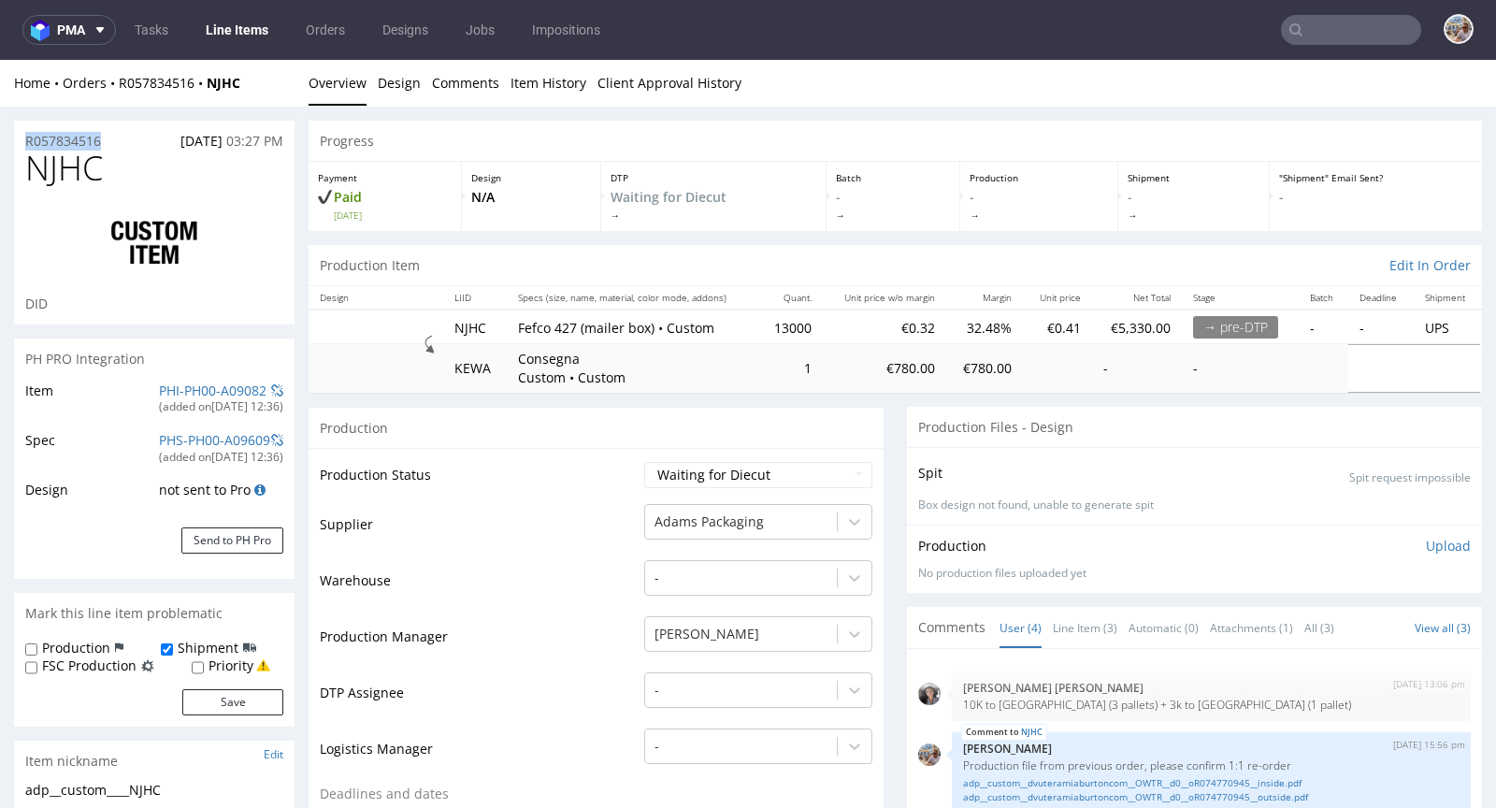
drag, startPoint x: 124, startPoint y: 140, endPoint x: 14, endPoint y: 121, distance: 112.1
click at [14, 121] on div "R057834516 05.09.2025 03:27 PM" at bounding box center [154, 136] width 281 height 30
copy p "R057834516"
drag, startPoint x: 118, startPoint y: 173, endPoint x: 34, endPoint y: 169, distance: 84.2
click at [34, 169] on h1 "NJHC" at bounding box center [154, 168] width 258 height 37
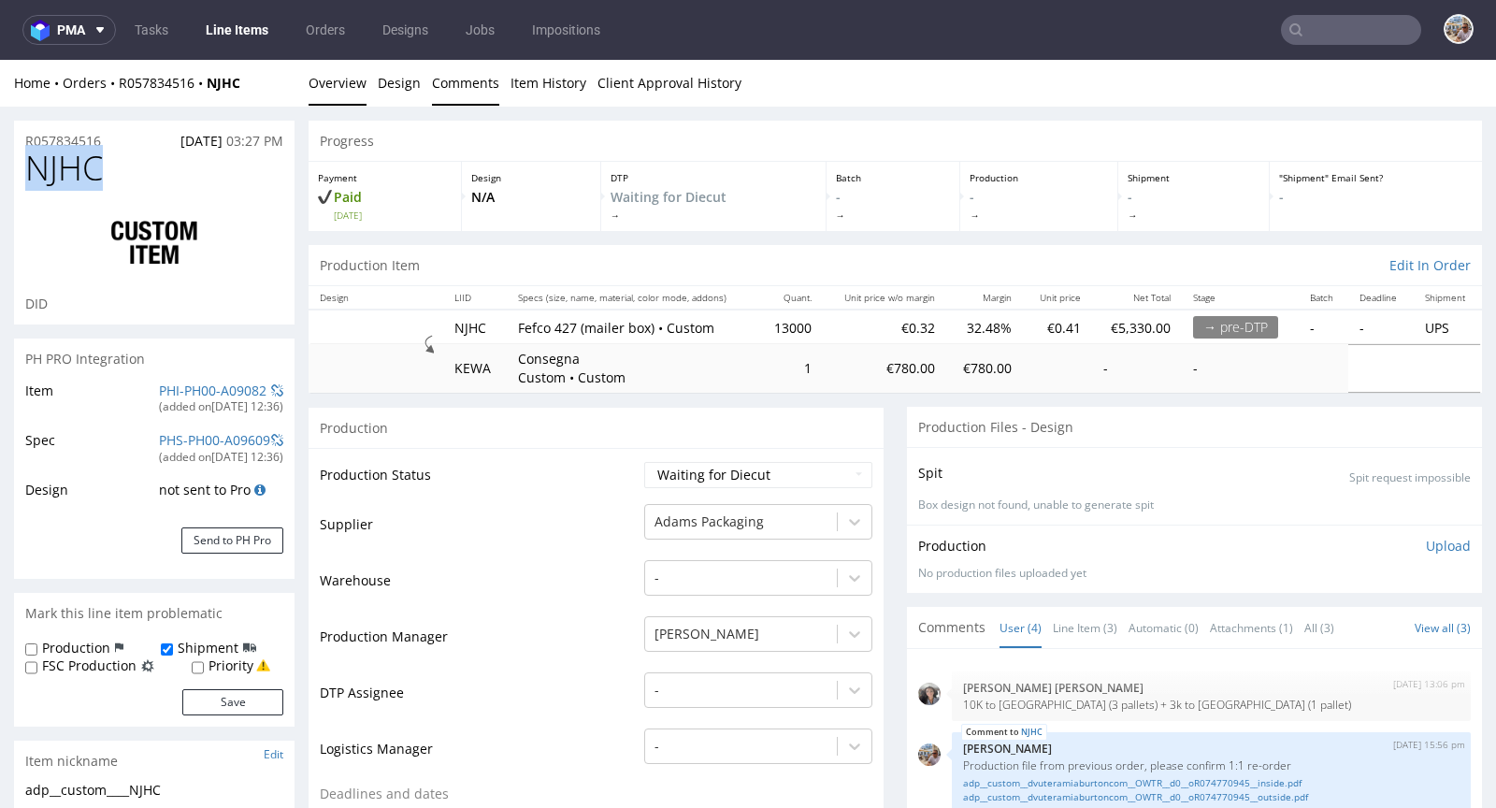
copy span "NJHC"
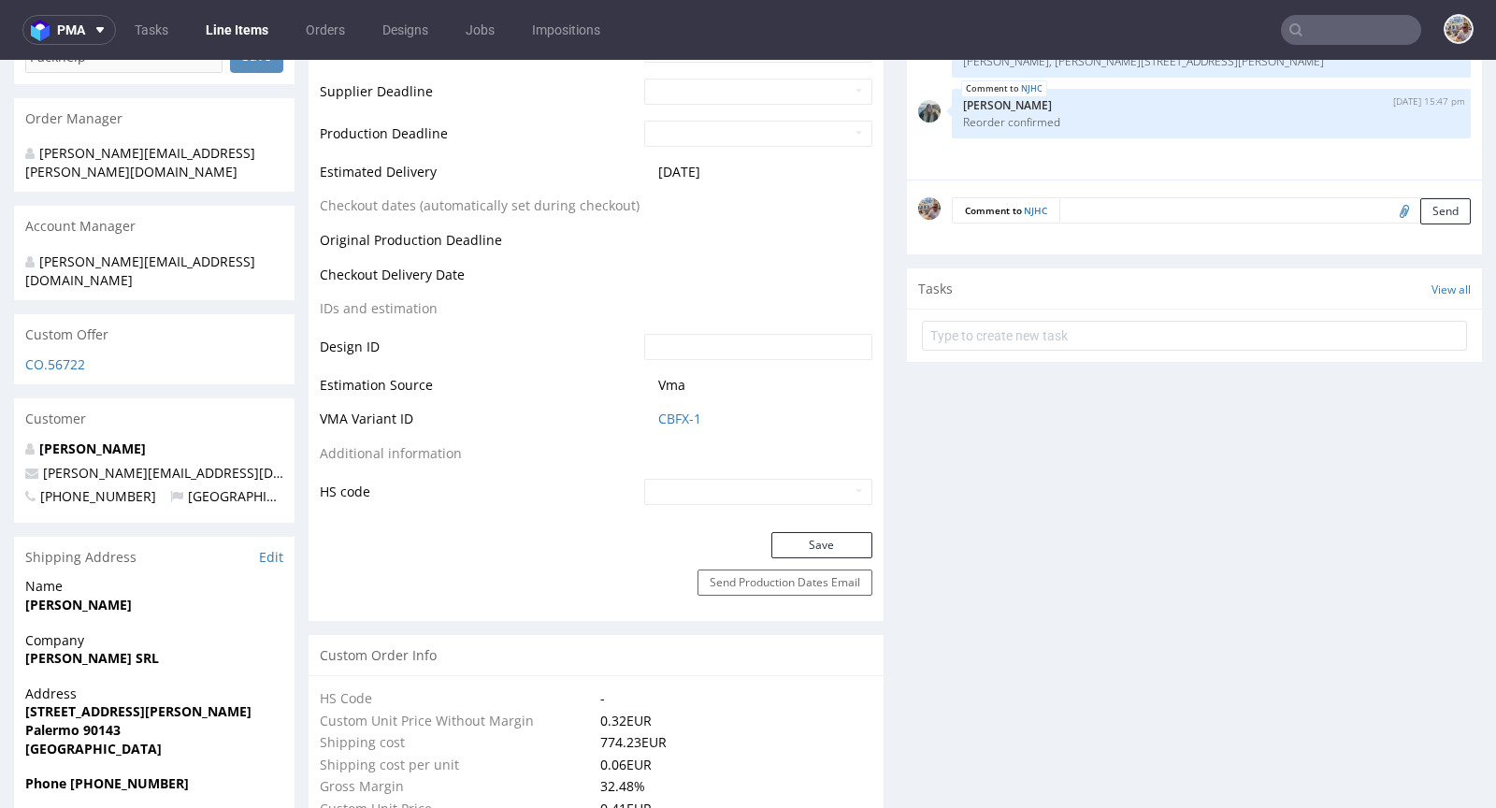
scroll to position [825, 0]
click at [665, 415] on link "CBFX-1" at bounding box center [679, 419] width 43 height 19
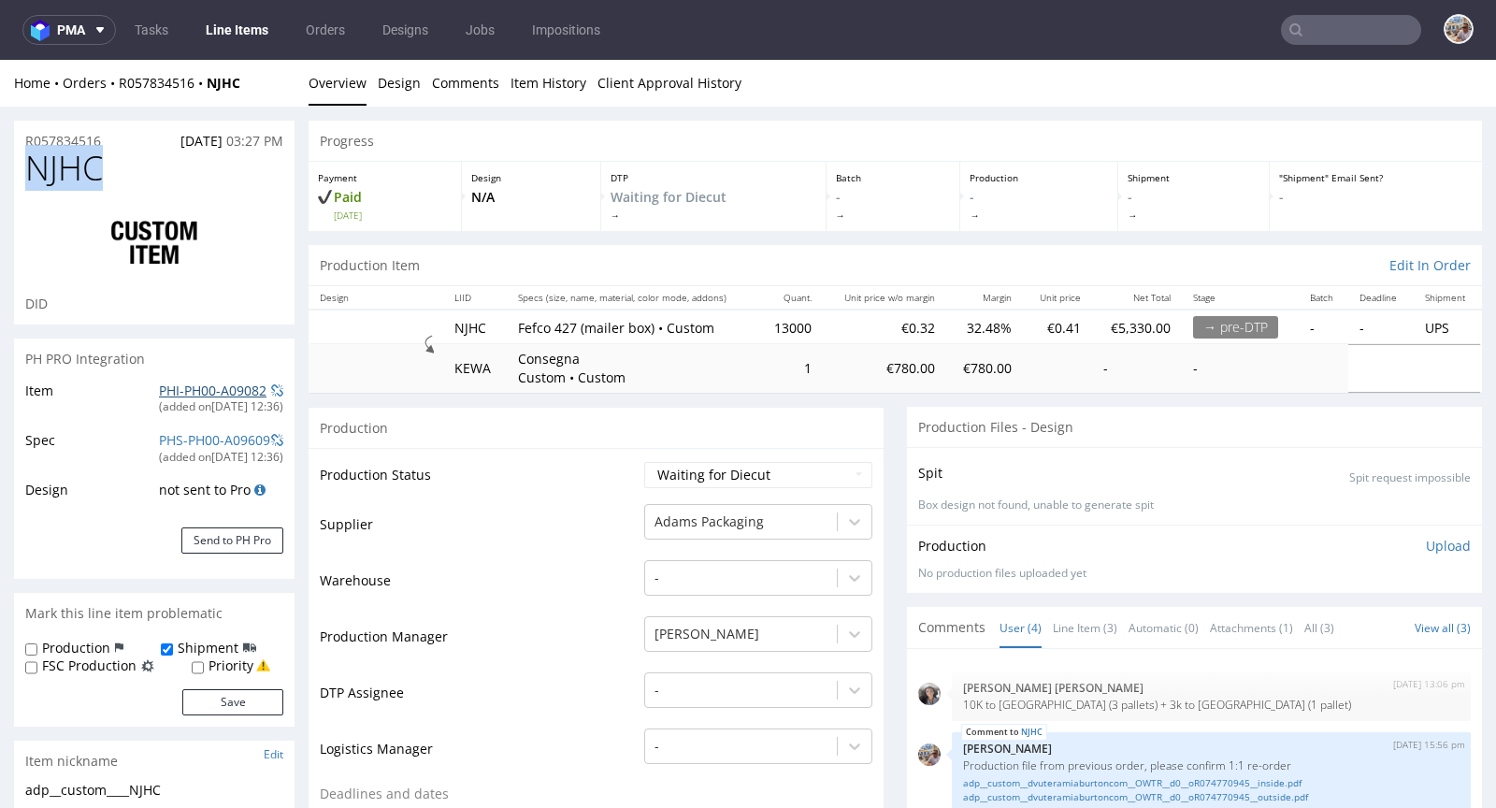
click at [212, 383] on link "PHI-PH00-A09082" at bounding box center [213, 391] width 108 height 18
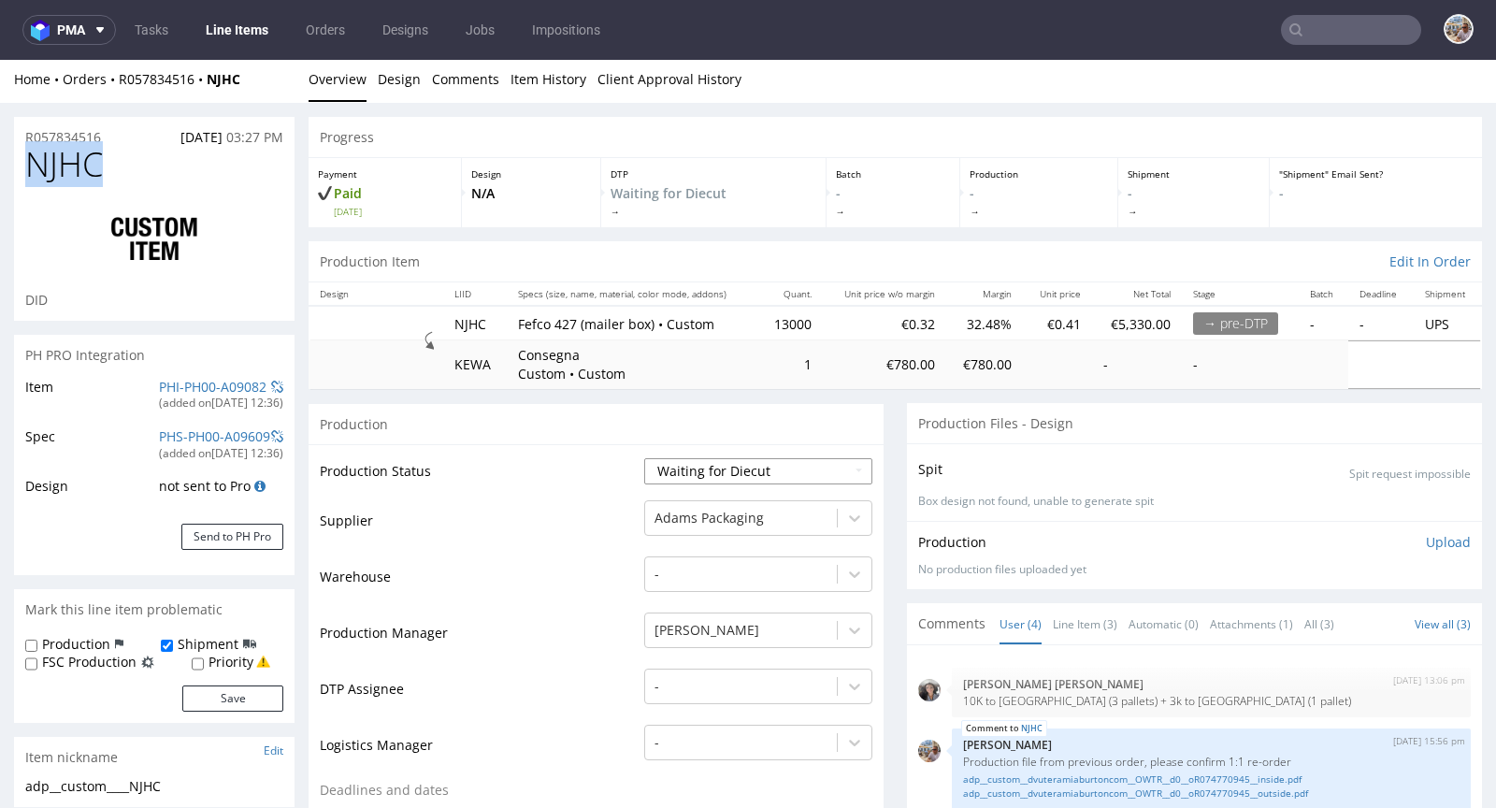
click at [743, 473] on select "Waiting for Artwork Waiting for Diecut Waiting for Mockup Waiting for DTP Waiti…" at bounding box center [758, 471] width 228 height 26
select select "production_in_process"
click at [644, 458] on select "Waiting for Artwork Waiting for Diecut Waiting for Mockup Waiting for DTP Waiti…" at bounding box center [758, 471] width 228 height 26
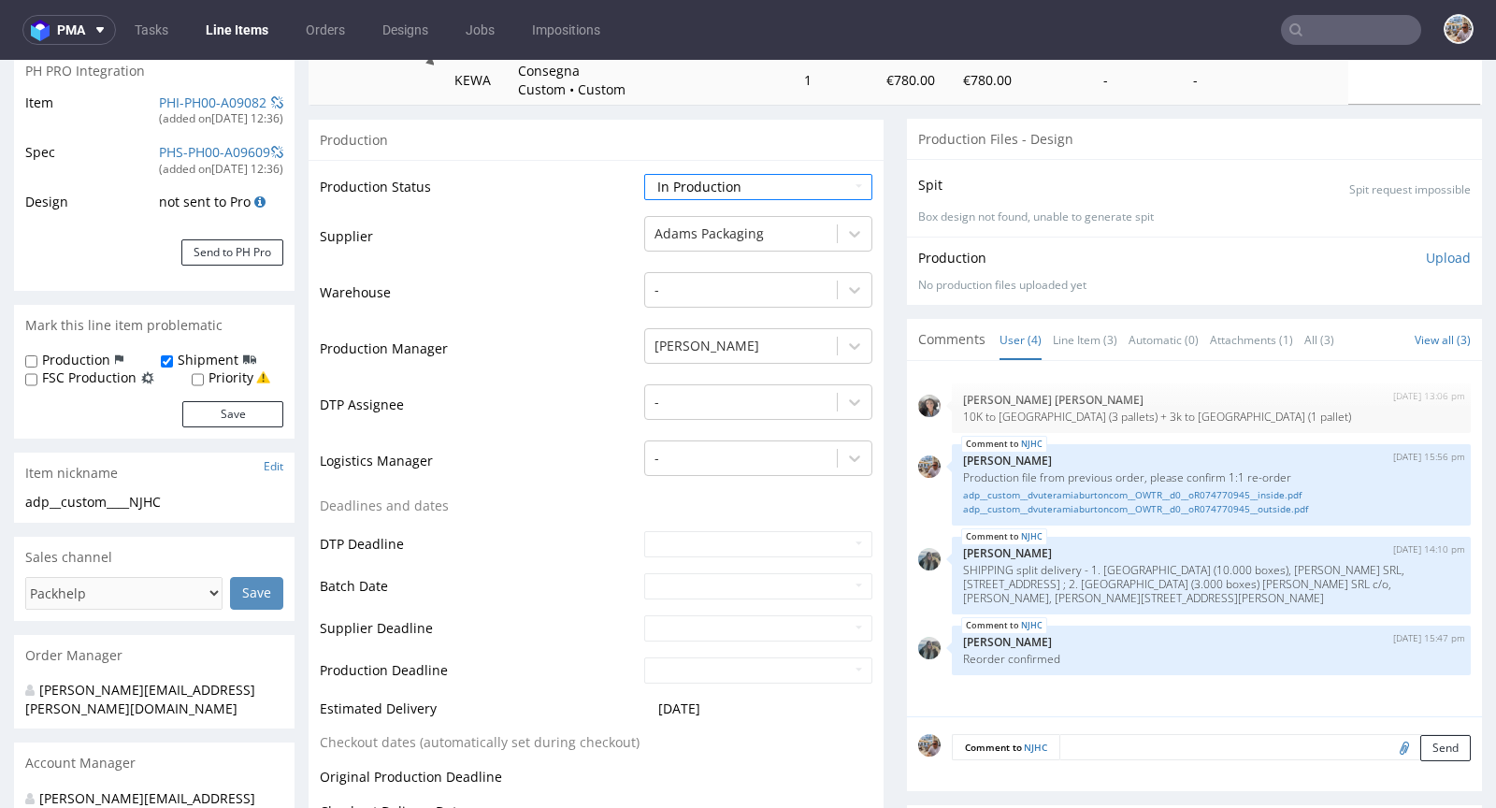
scroll to position [302, 0]
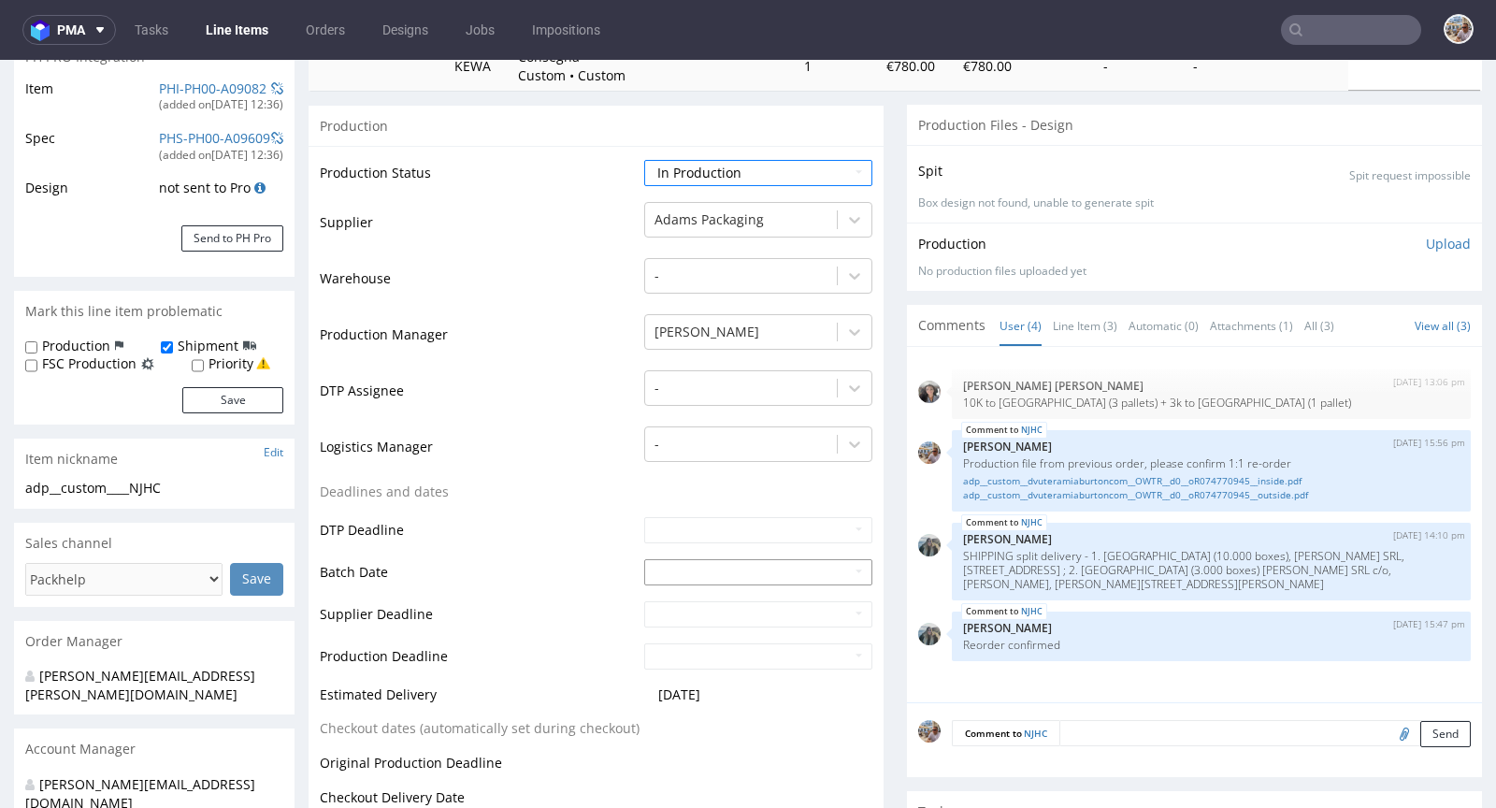
click at [686, 571] on input "text" at bounding box center [758, 572] width 228 height 26
click at [710, 465] on td "16" at bounding box center [713, 459] width 28 height 28
type input "2025-09-16"
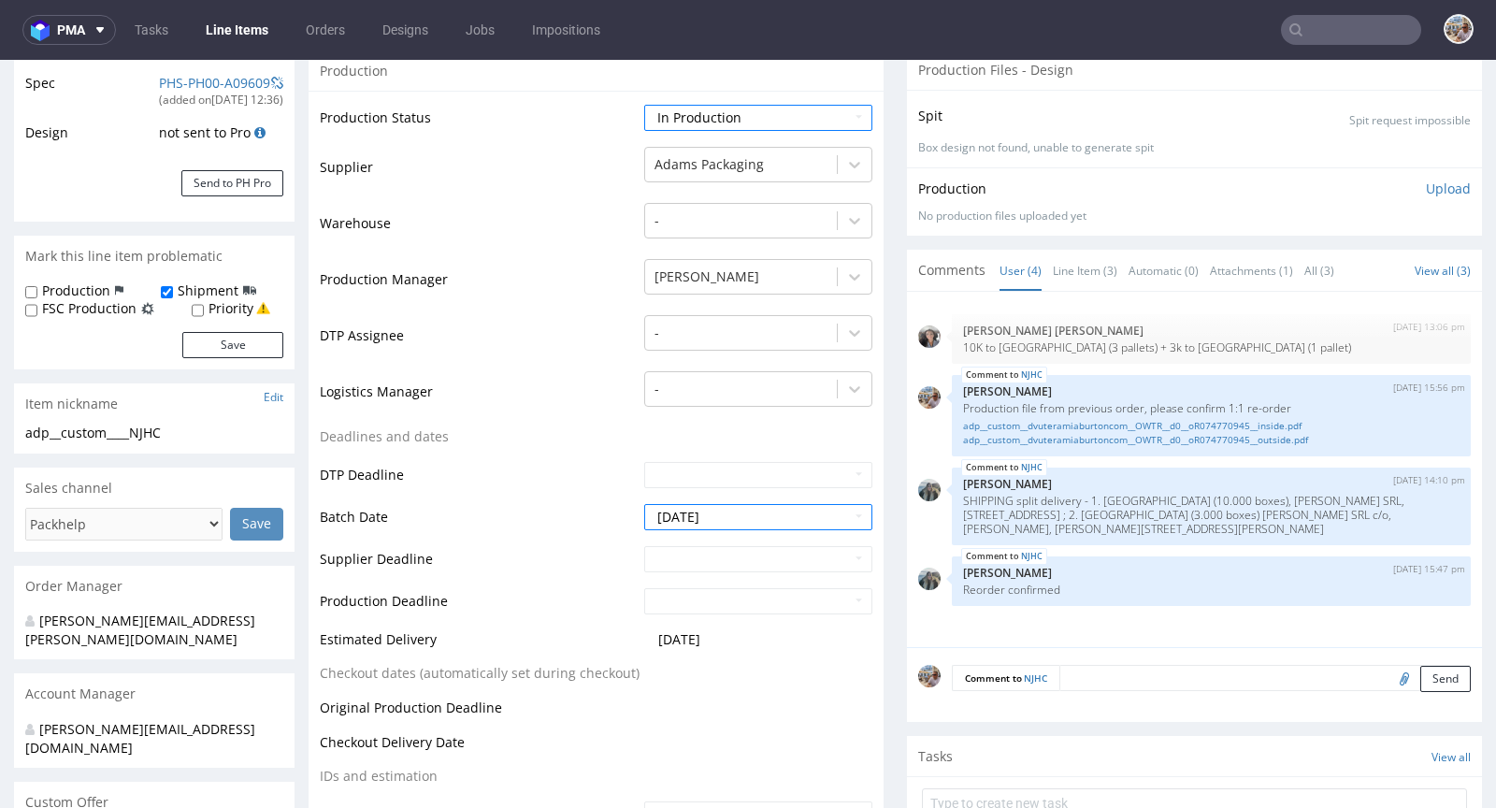
scroll to position [643, 0]
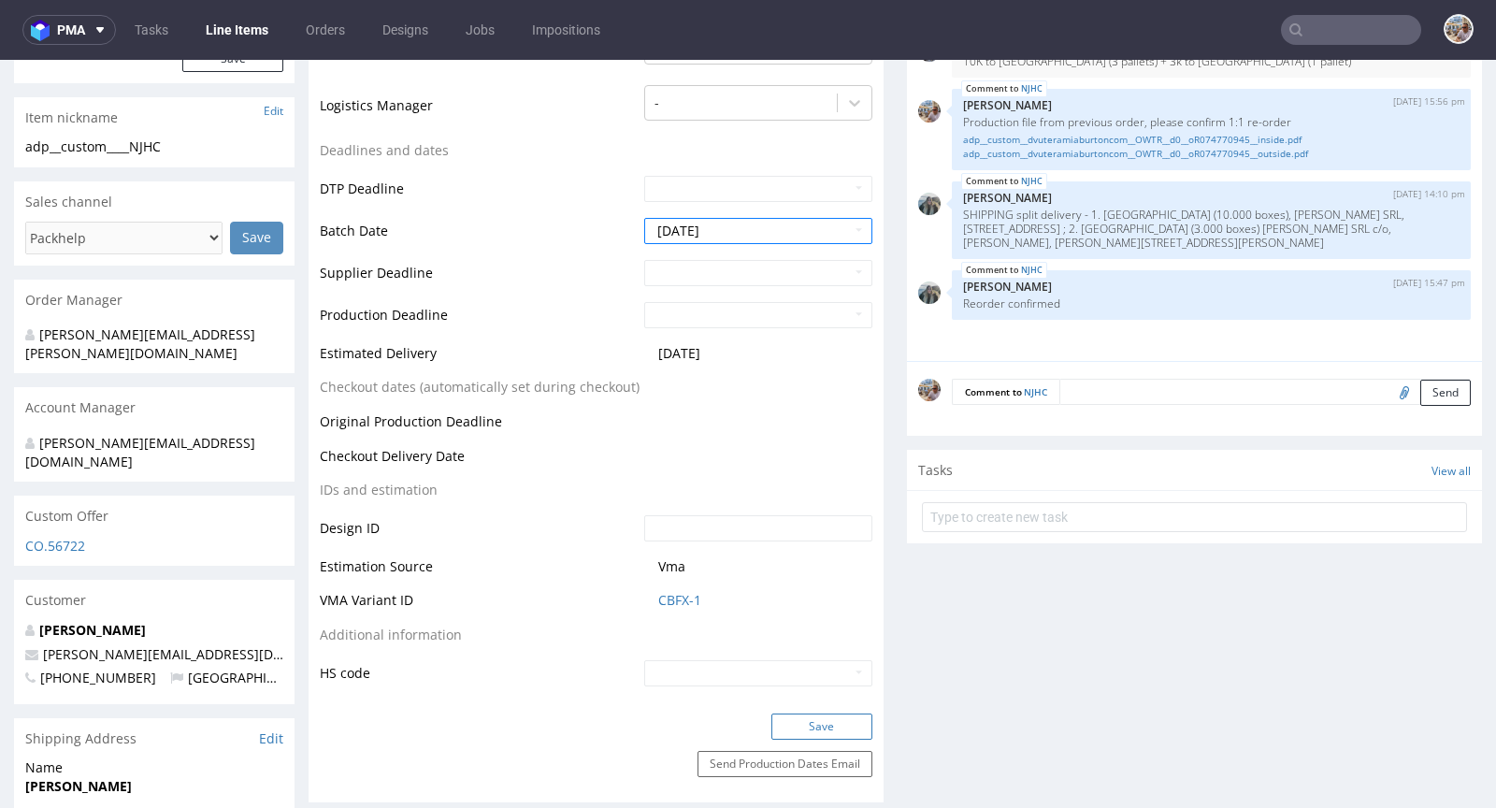
click at [811, 729] on button "Save" at bounding box center [821, 726] width 101 height 26
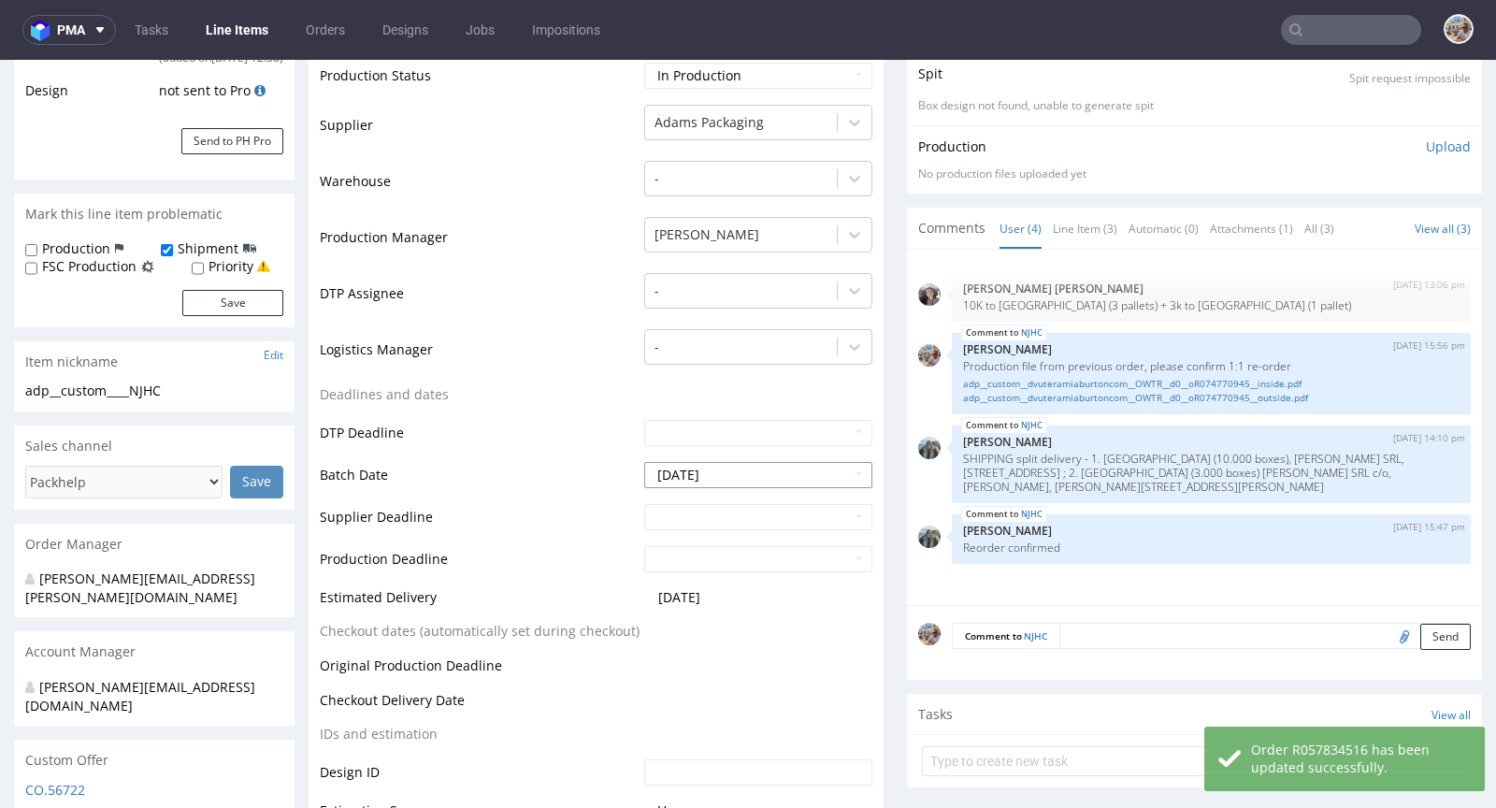
scroll to position [398, 0]
click at [1079, 456] on p "SHIPPING split delivery - 1. PALERMO (10.000 boxes), MIA BURTON SRL, VIA MAGGIO…" at bounding box center [1211, 474] width 497 height 42
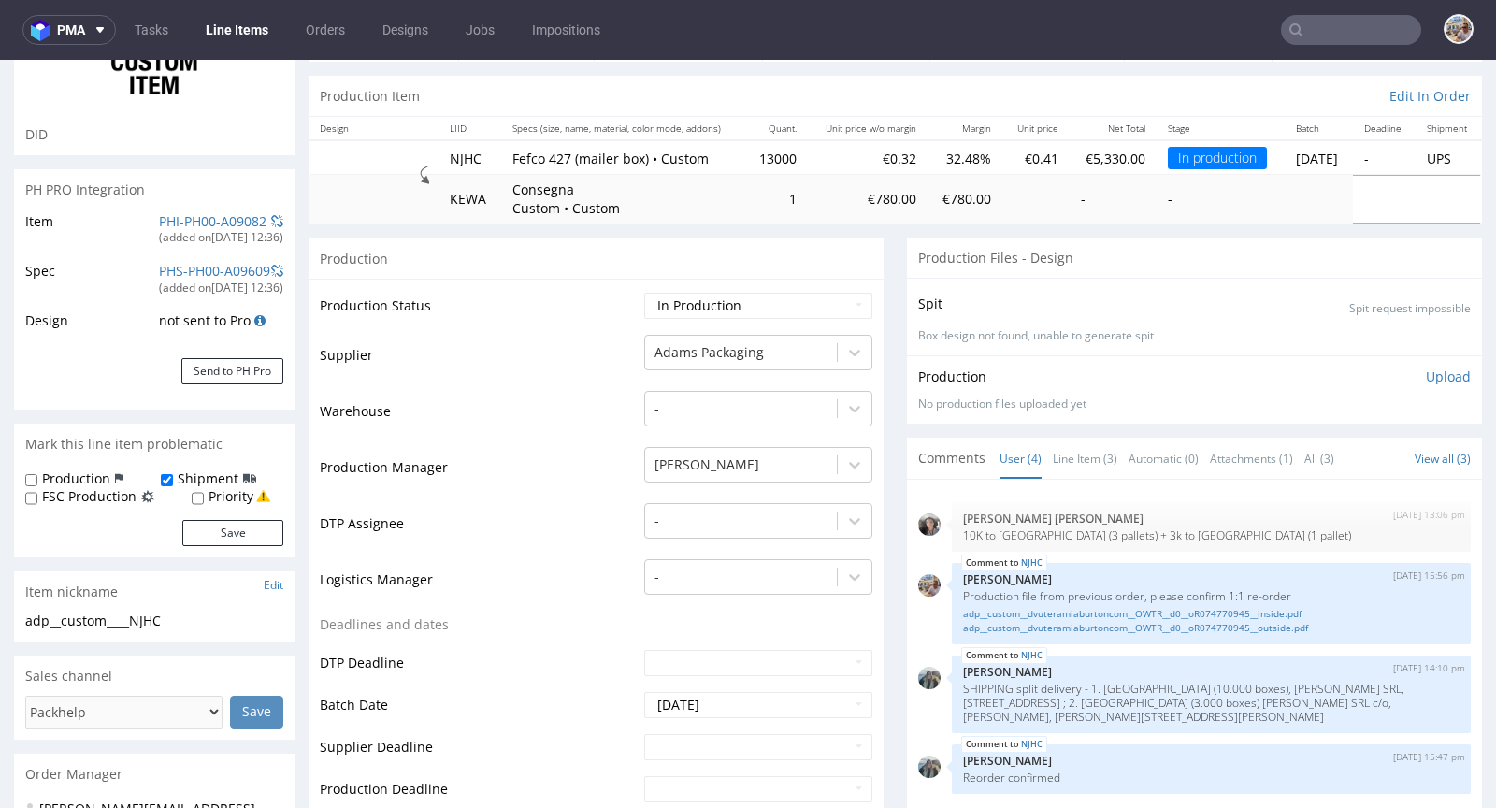
scroll to position [0, 0]
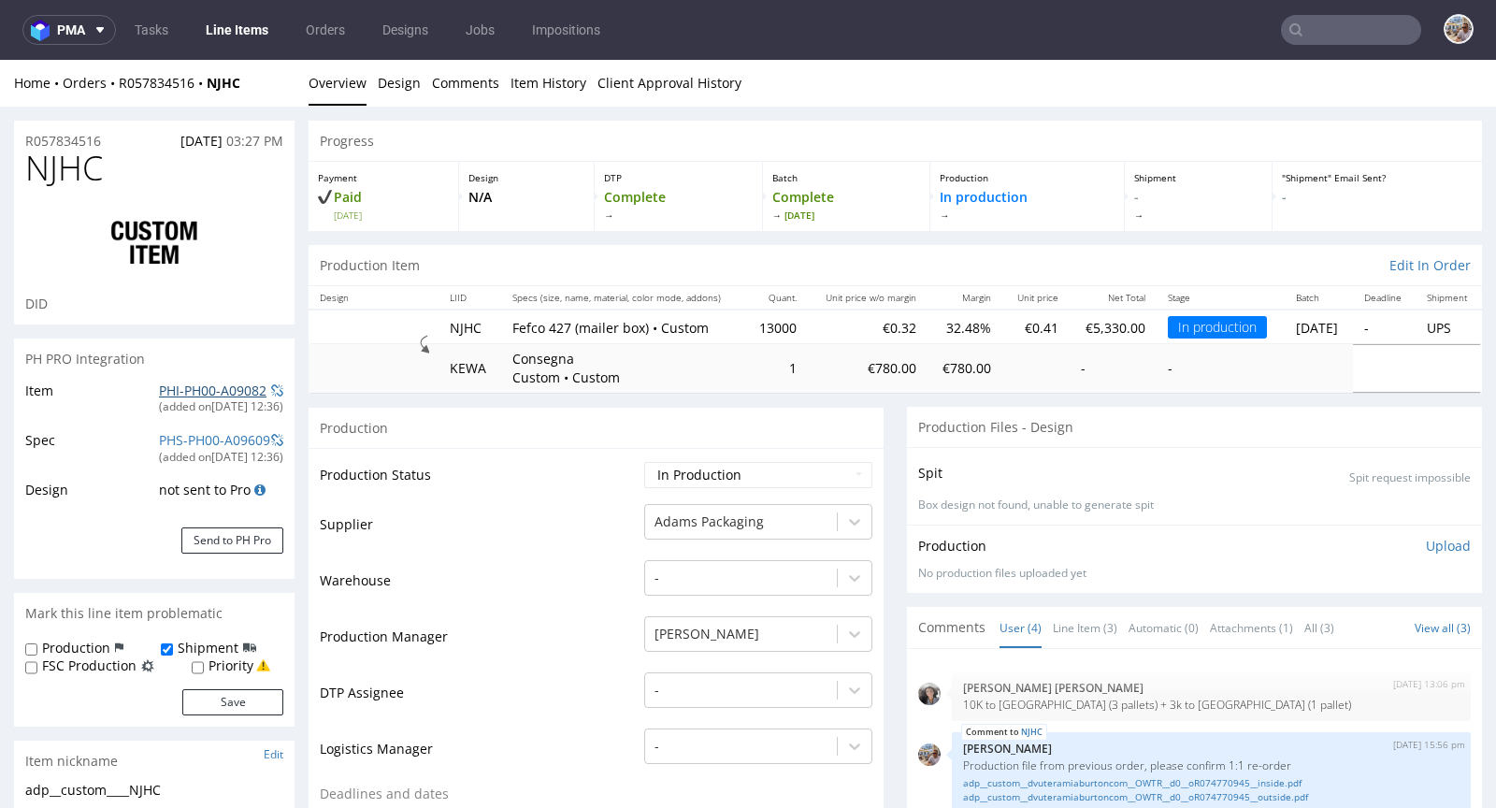
click at [220, 397] on link "PHI-PH00-A09082" at bounding box center [213, 391] width 108 height 18
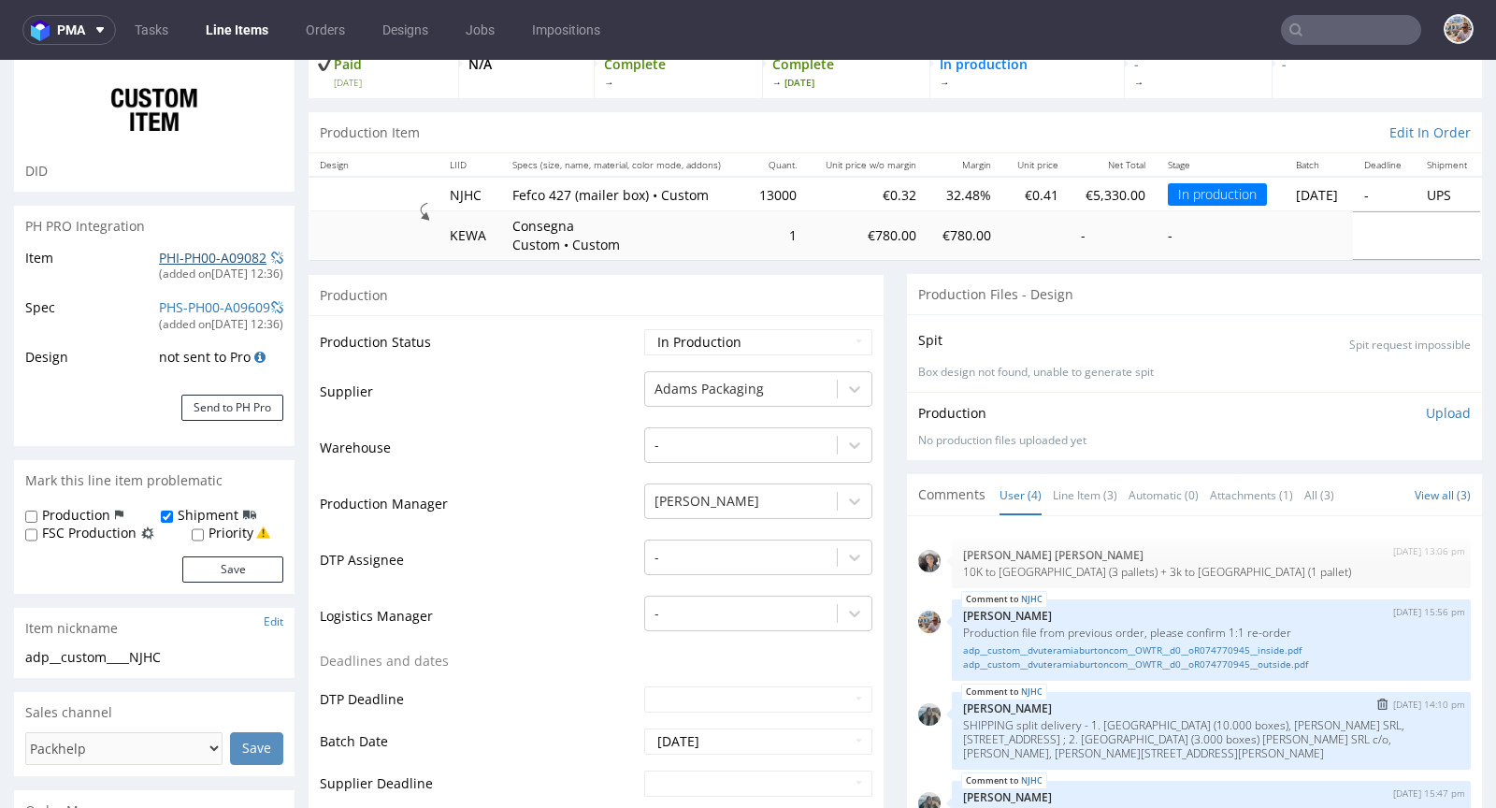
scroll to position [402, 0]
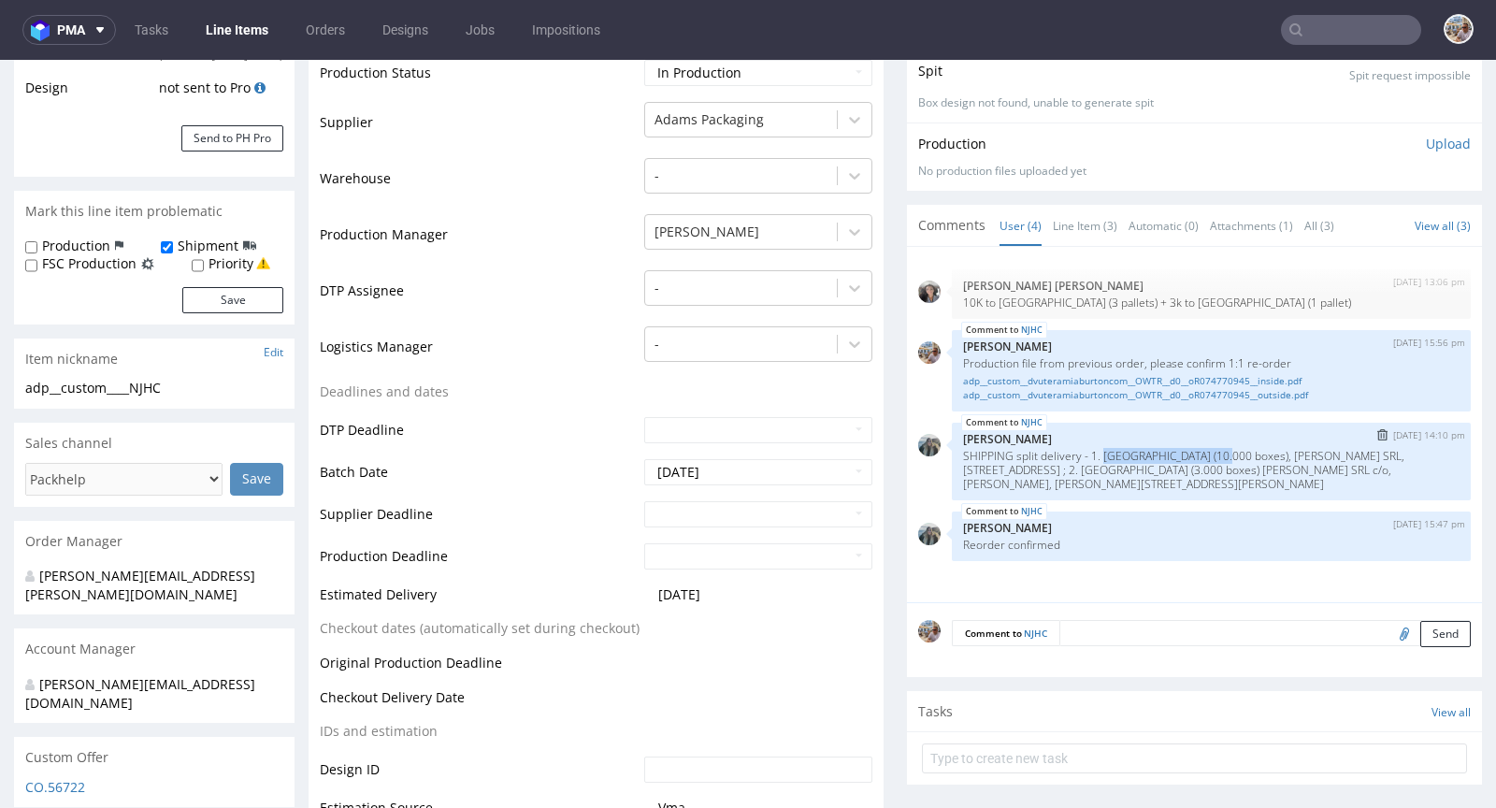
drag, startPoint x: 1091, startPoint y: 451, endPoint x: 1223, endPoint y: 453, distance: 131.9
click at [1223, 453] on p "SHIPPING split delivery - 1. PALERMO (10.000 boxes), MIA BURTON SRL, VIA MAGGIO…" at bounding box center [1211, 470] width 497 height 42
copy p "PALERMO (10.000 boxes)"
drag, startPoint x: 1194, startPoint y: 465, endPoint x: 1304, endPoint y: 469, distance: 109.5
click at [1304, 469] on p "SHIPPING split delivery - 1. PALERMO (10.000 boxes), MIA BURTON SRL, VIA MAGGIO…" at bounding box center [1211, 470] width 497 height 42
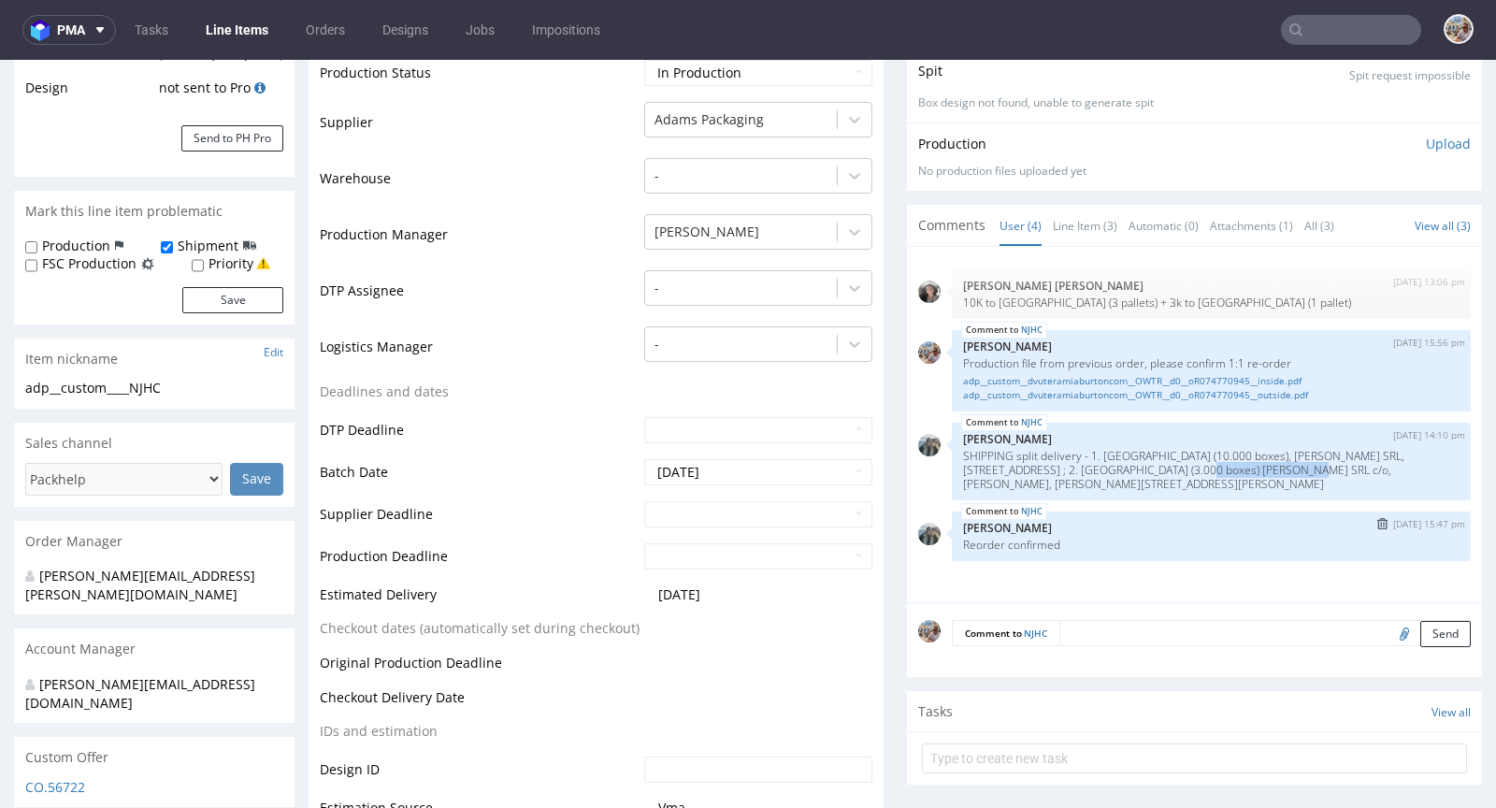
copy p "MILAN (3.000 boxes)"
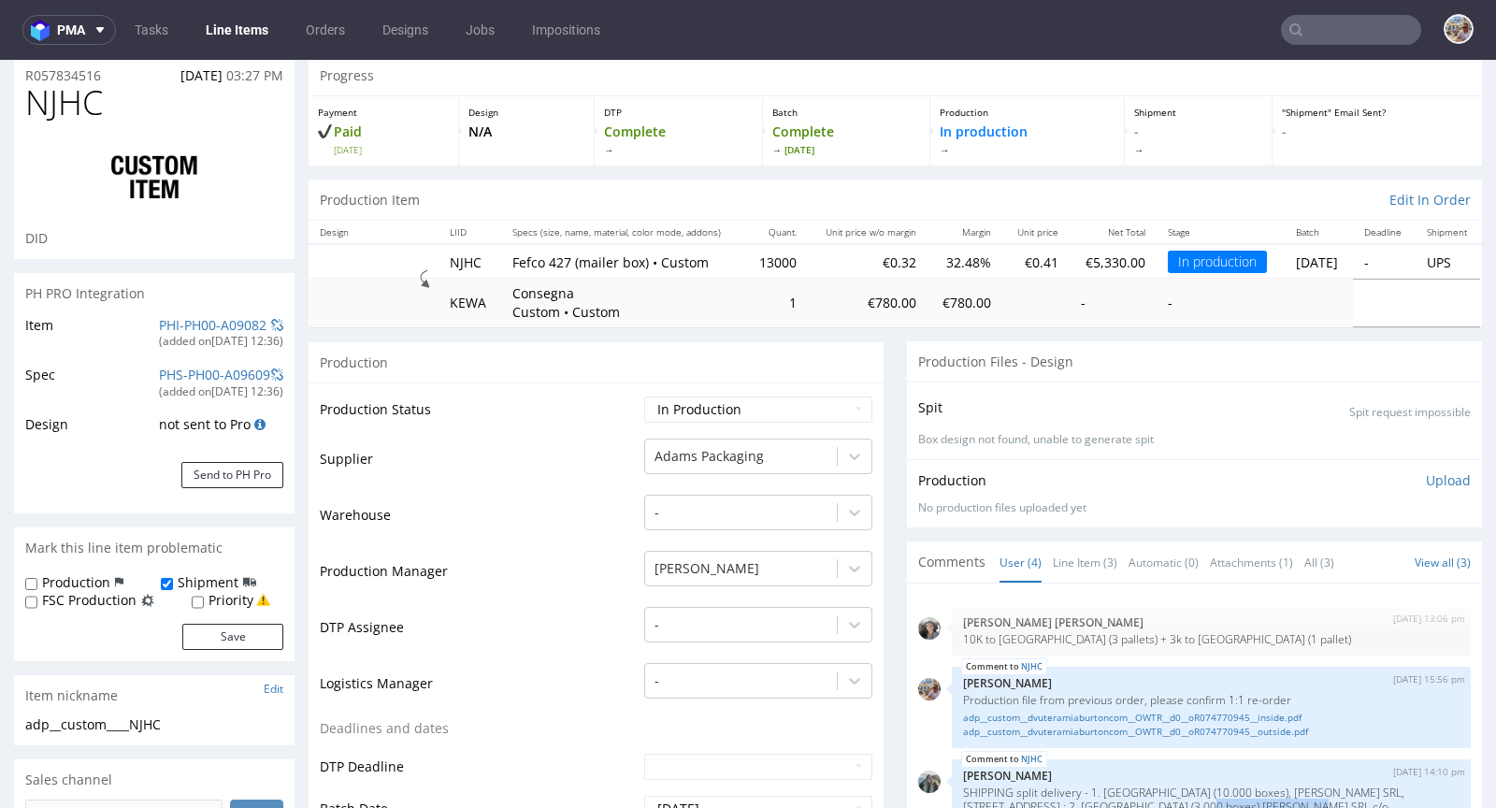
scroll to position [0, 0]
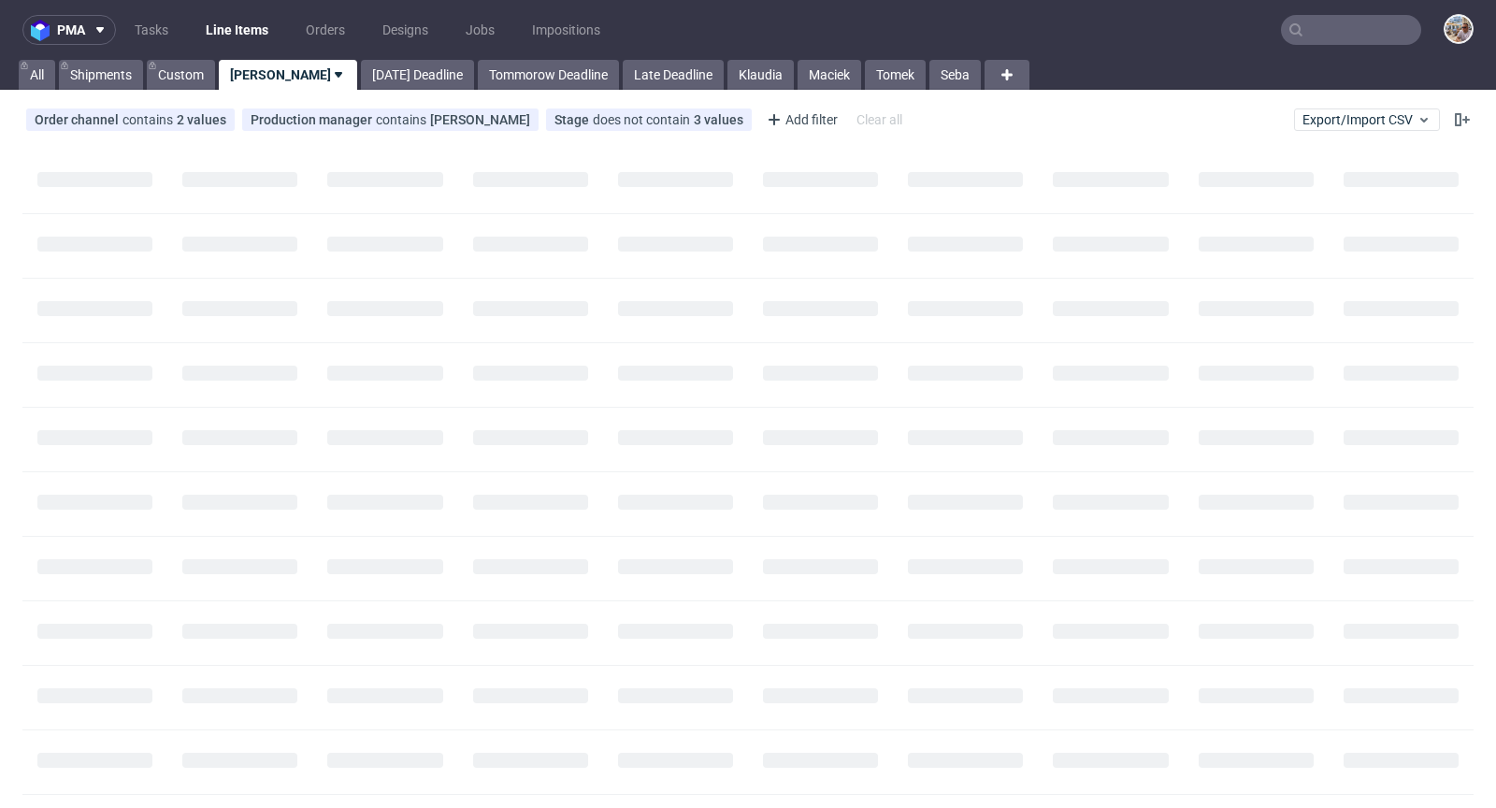
click at [1371, 38] on input "text" at bounding box center [1351, 30] width 140 height 30
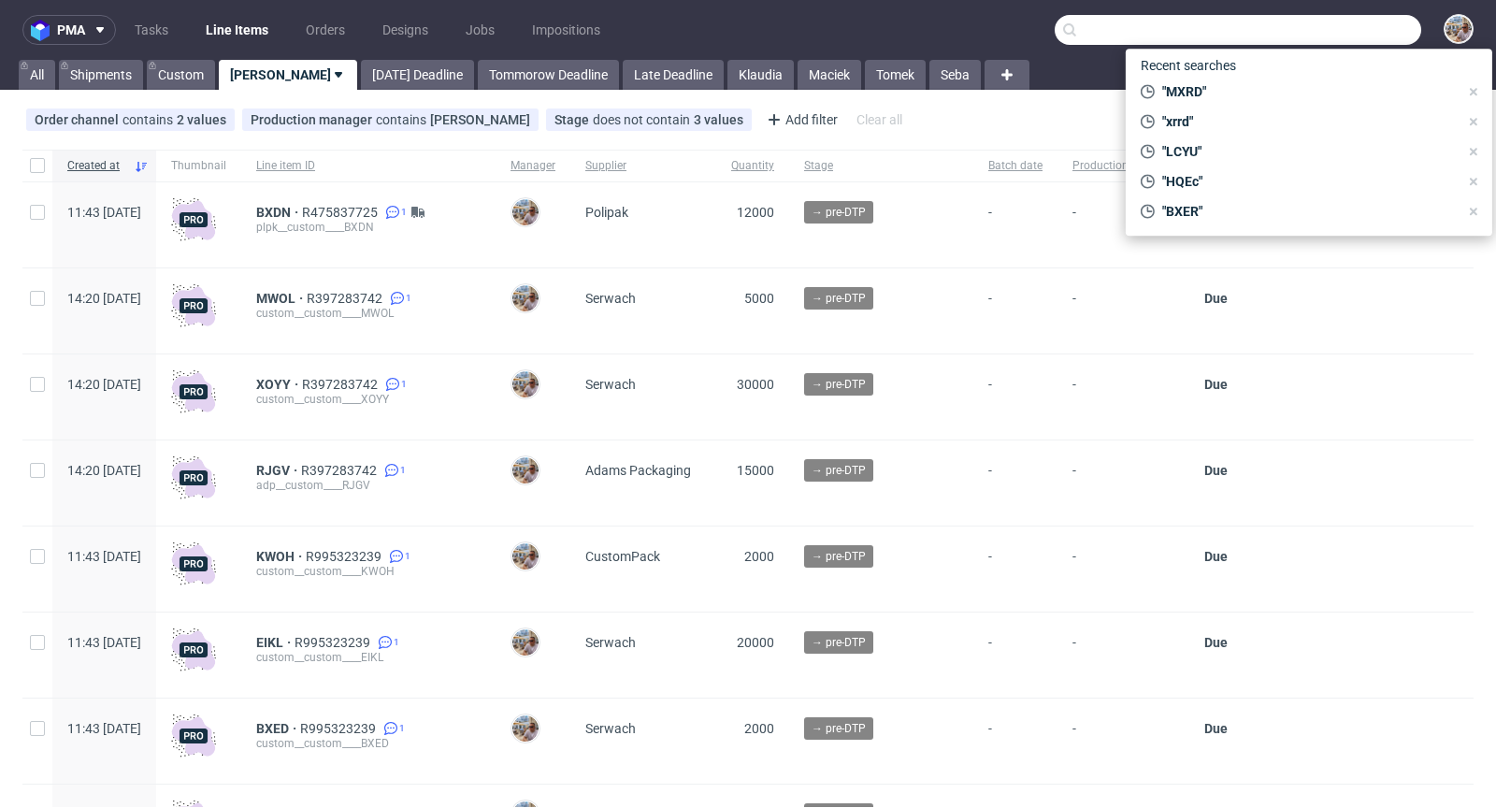
paste input "R475837725"
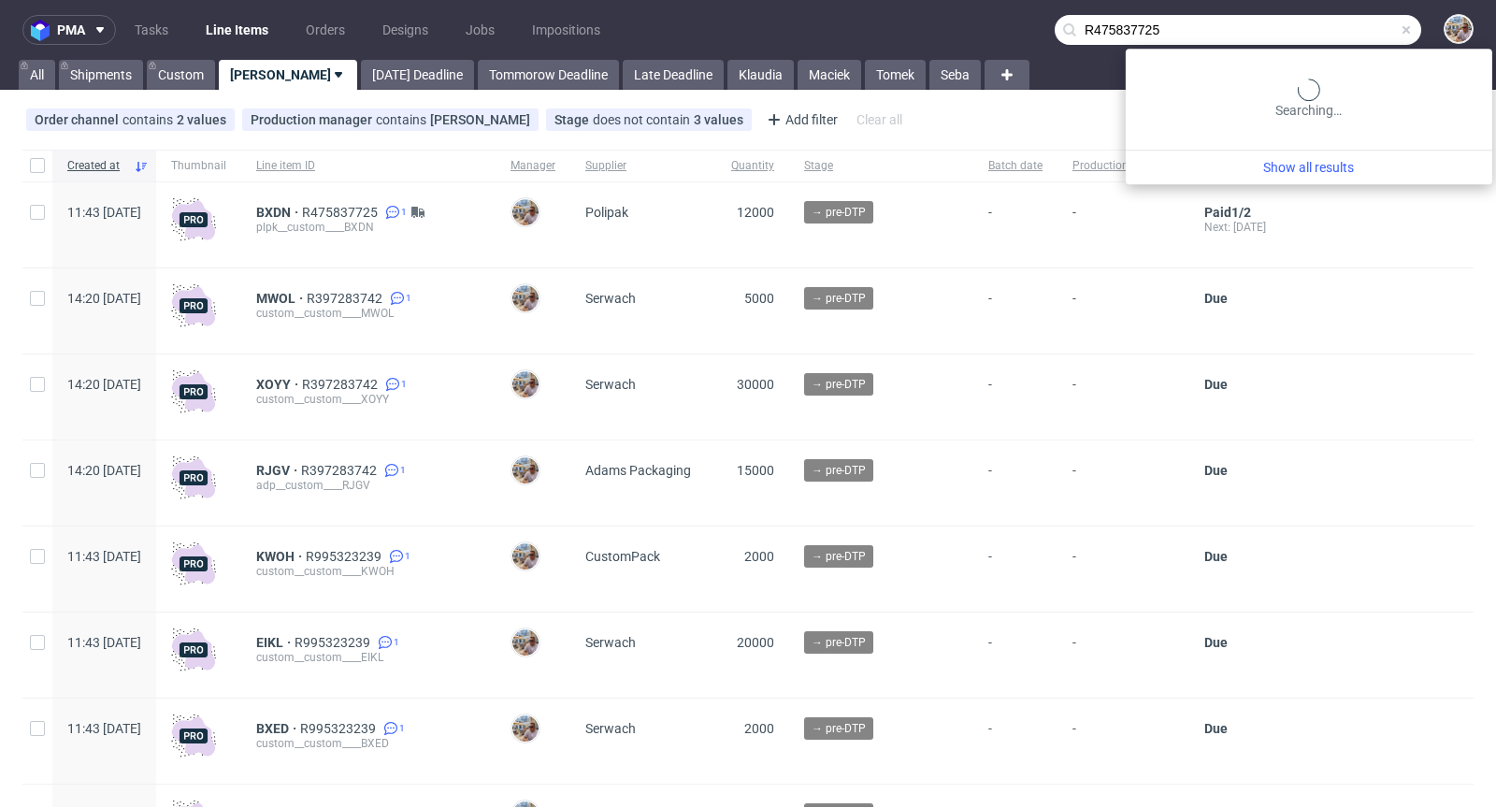
type input "R475837725"
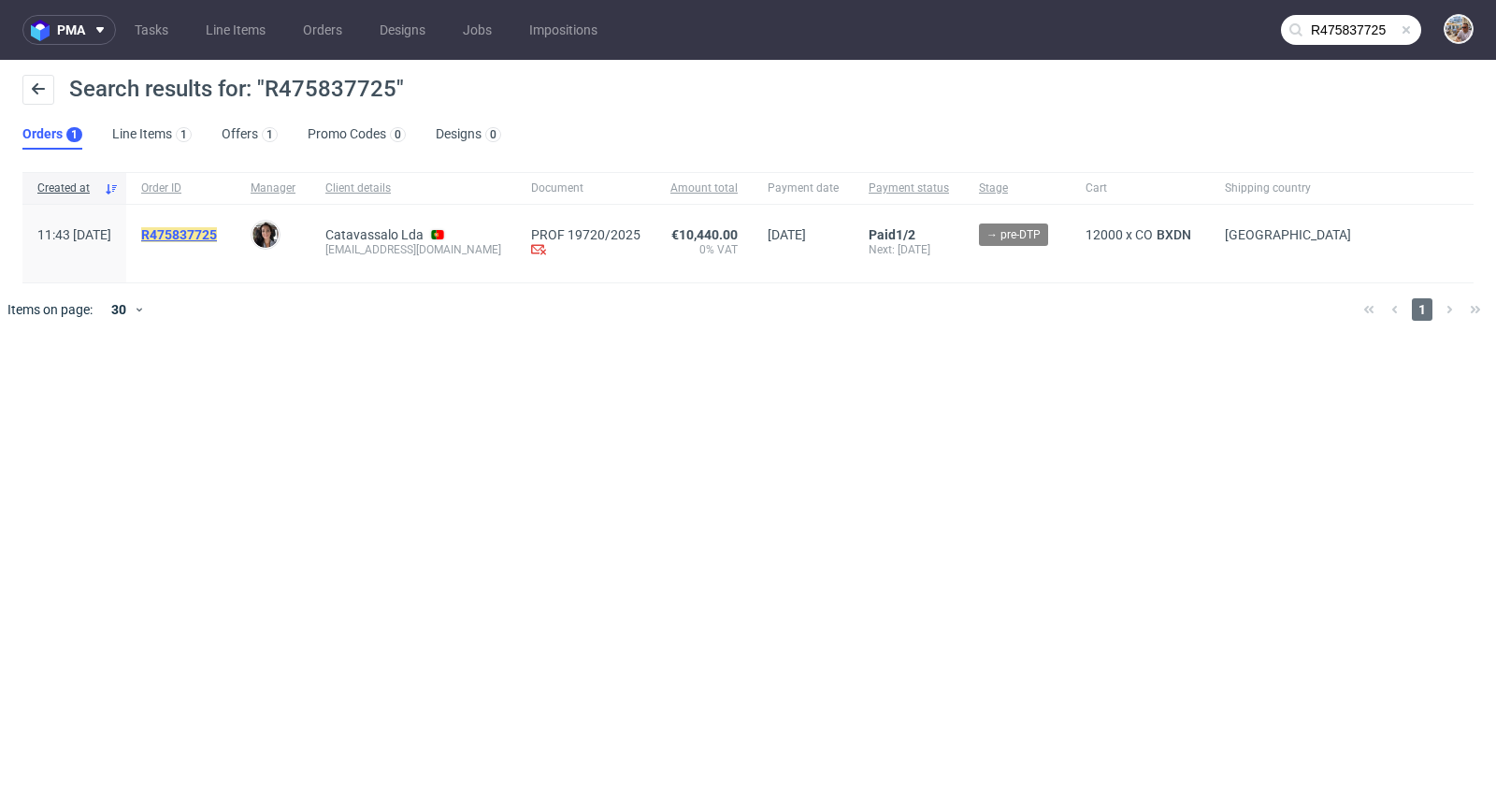
click at [217, 229] on mark "R475837725" at bounding box center [179, 234] width 76 height 15
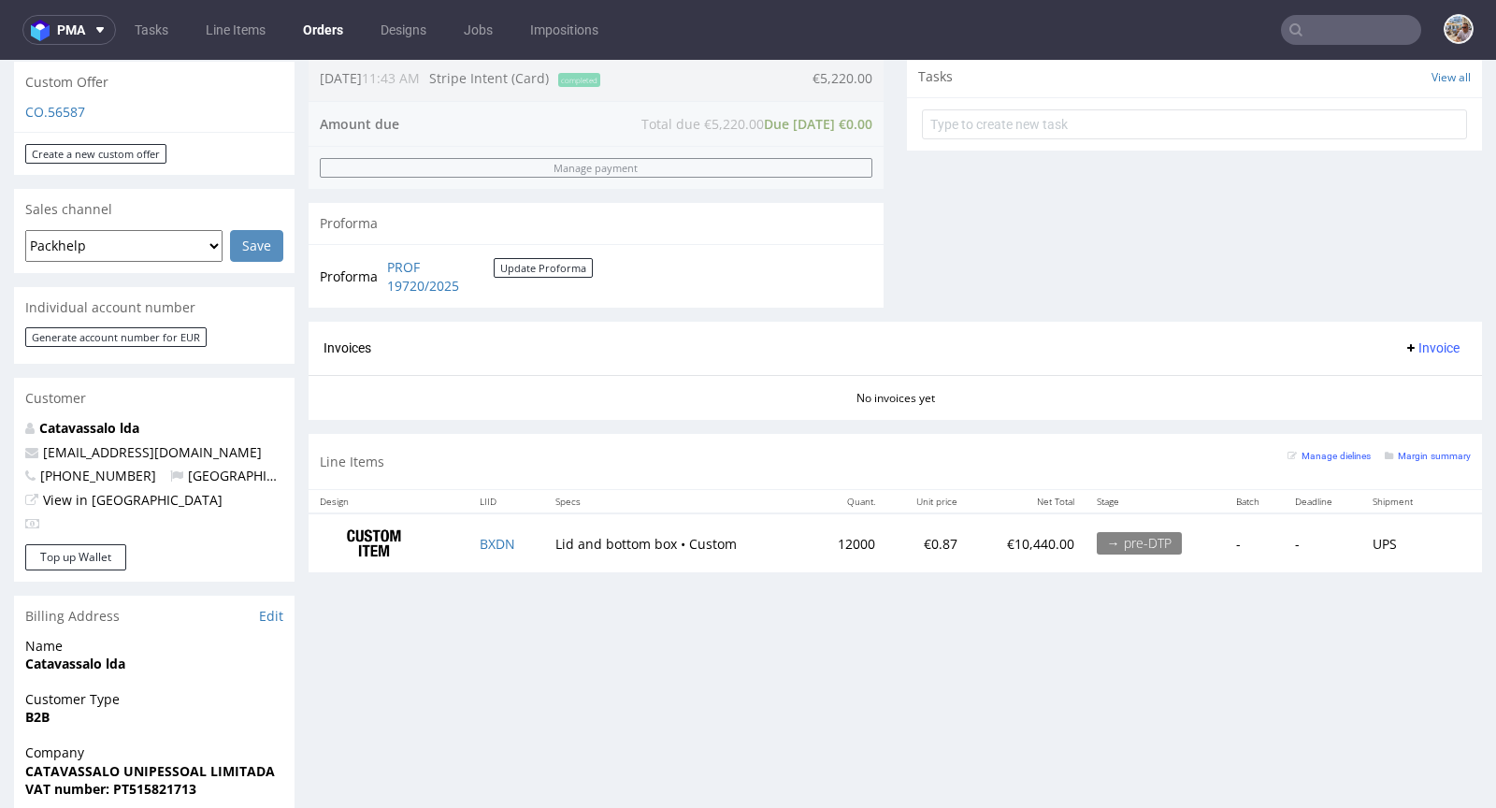
scroll to position [680, 0]
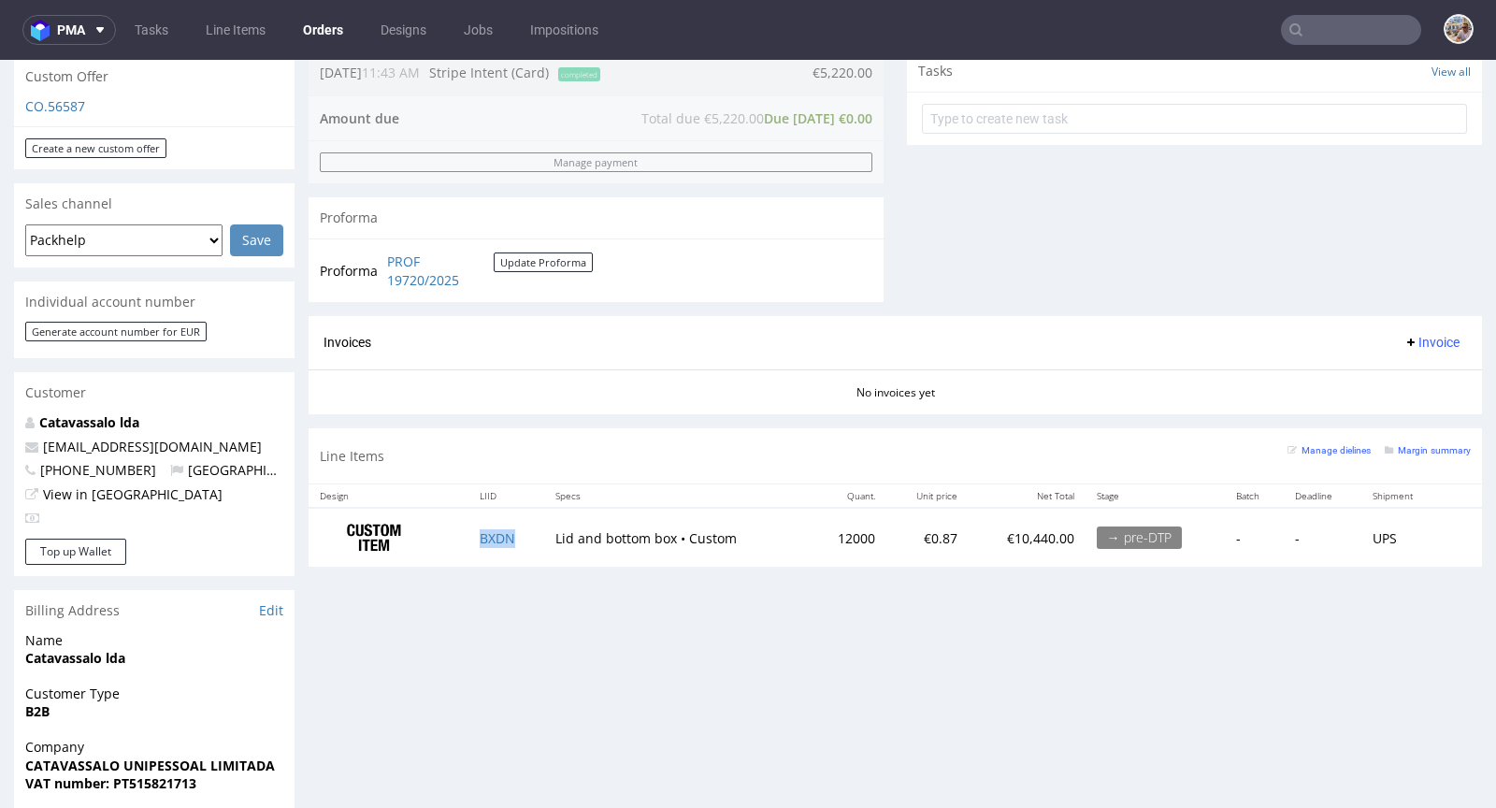
click at [501, 542] on td "BXDN" at bounding box center [505, 537] width 75 height 59
click at [470, 523] on td "BXDN" at bounding box center [505, 537] width 75 height 59
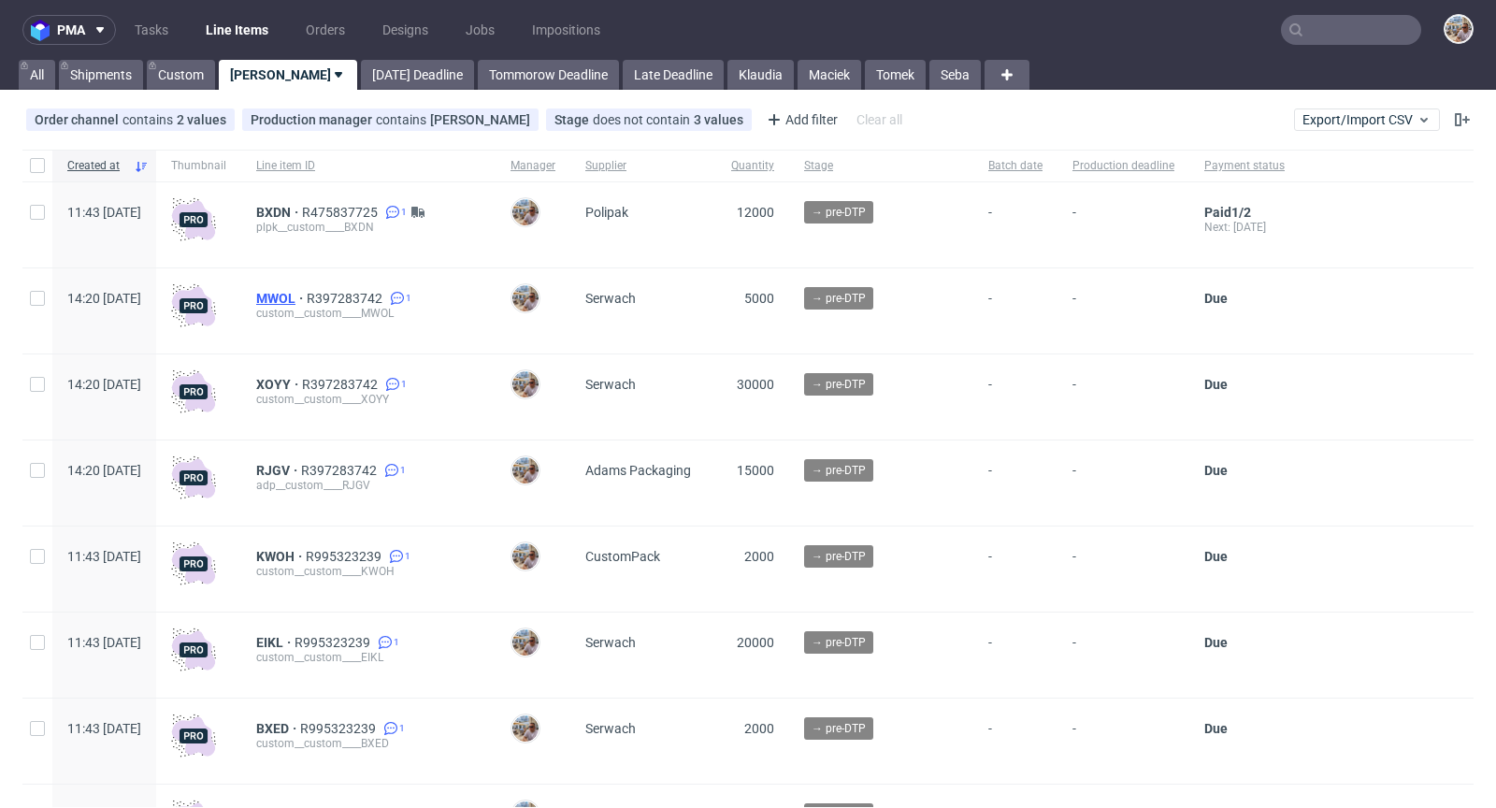
click at [307, 296] on span "MWOL" at bounding box center [281, 298] width 50 height 15
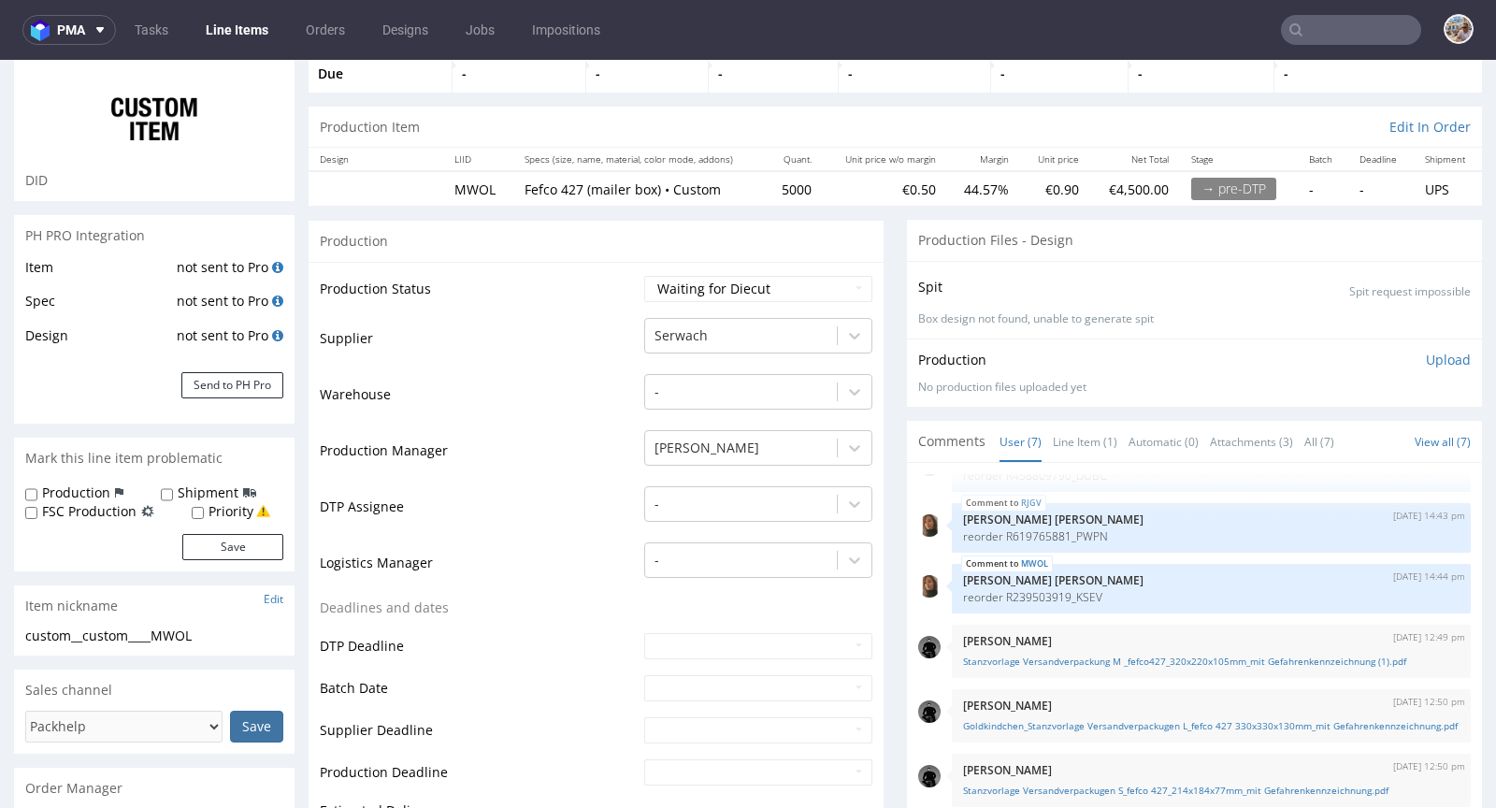
scroll to position [445, 0]
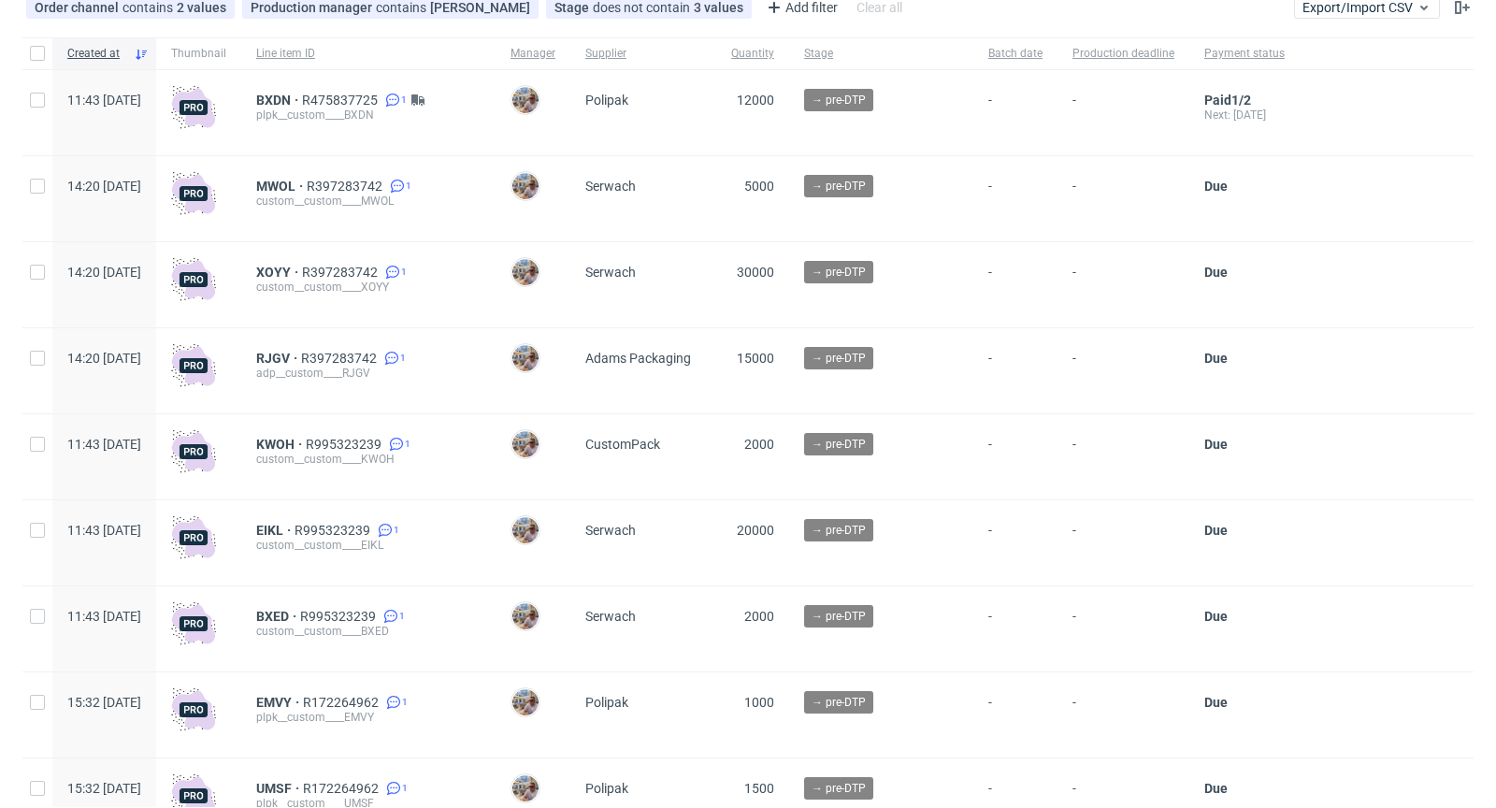
scroll to position [169, 0]
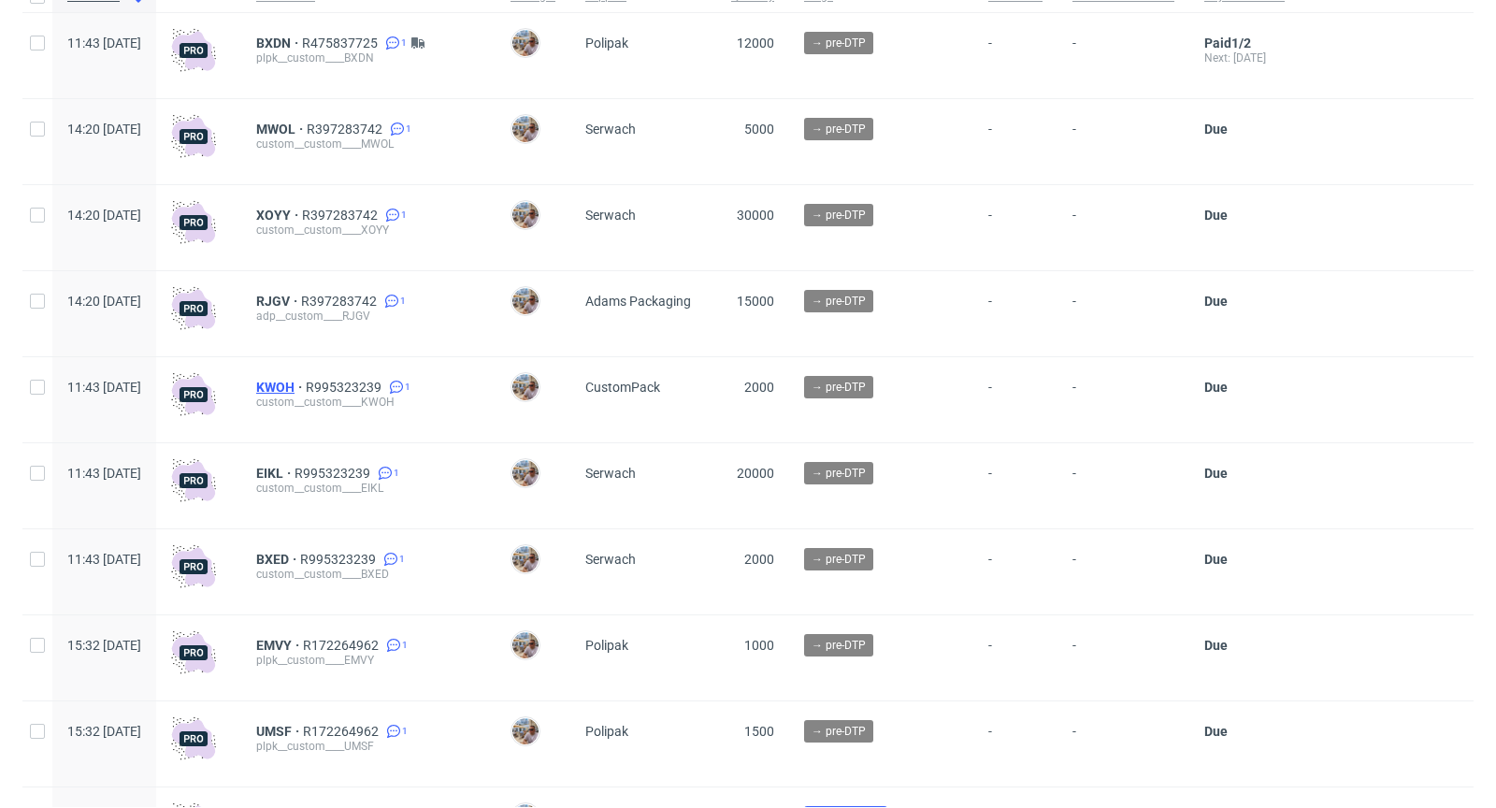
click at [306, 385] on span "KWOH" at bounding box center [281, 387] width 50 height 15
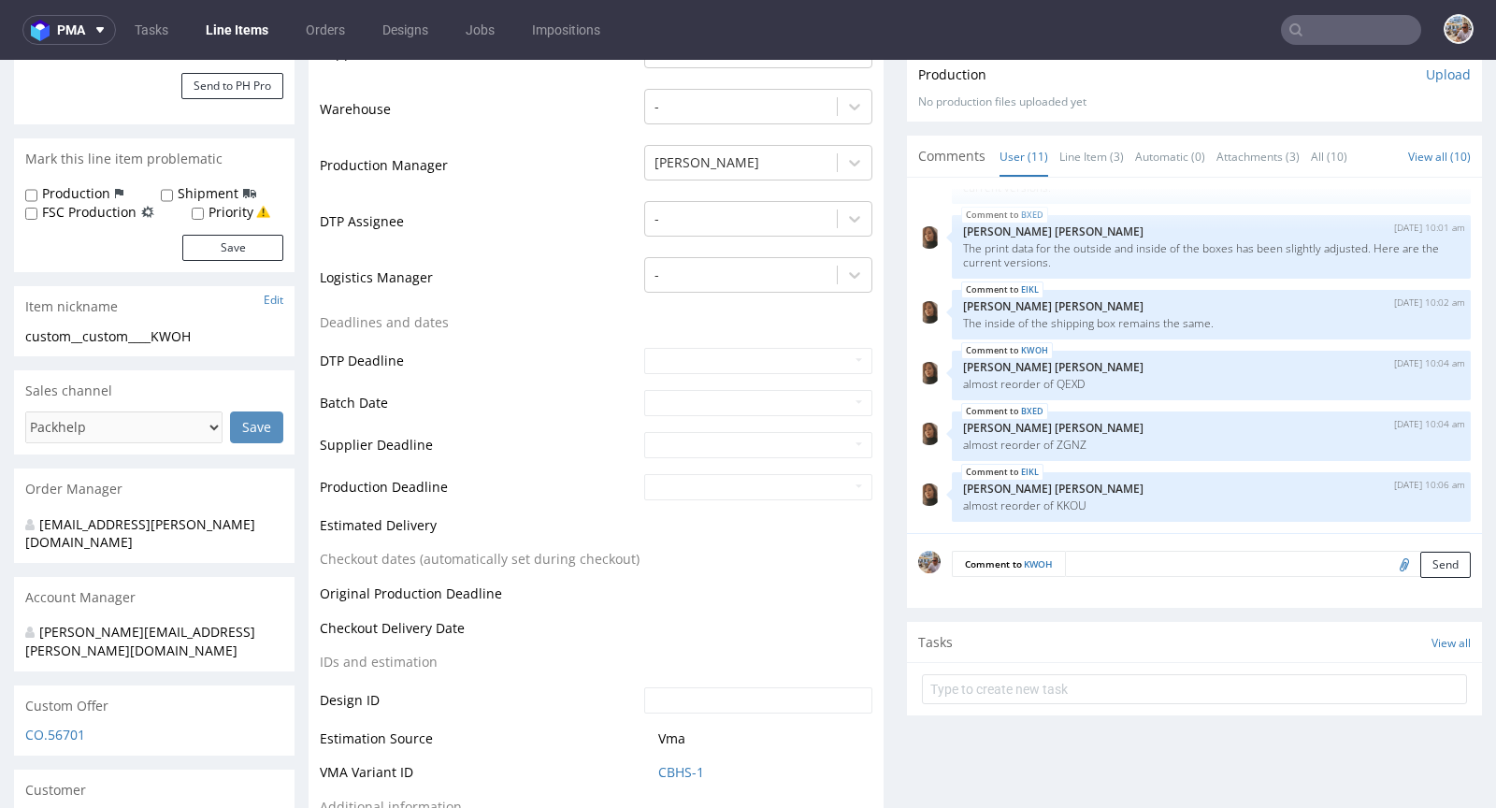
scroll to position [860, 0]
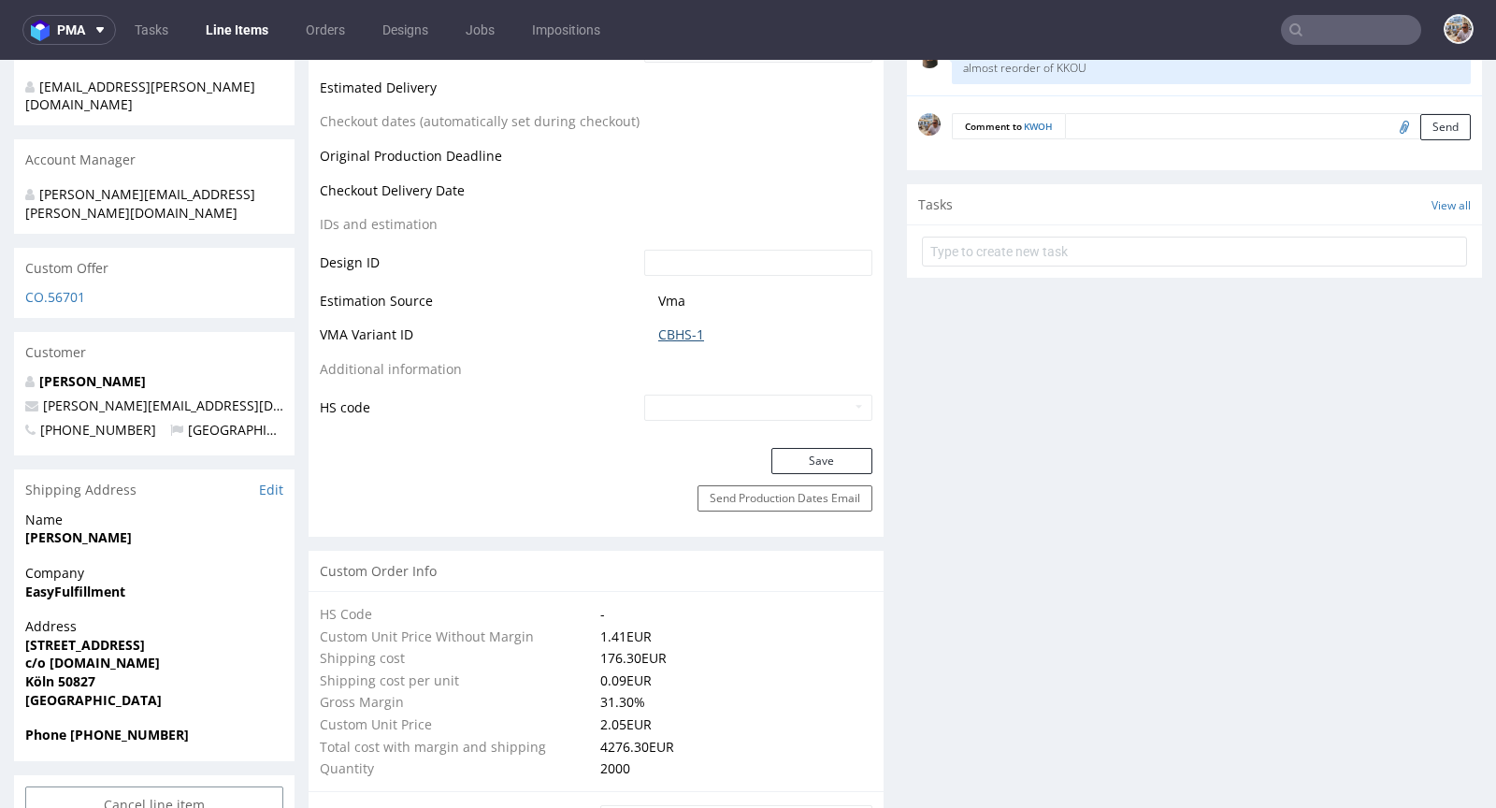
click at [687, 335] on link "CBHS-1" at bounding box center [681, 334] width 46 height 19
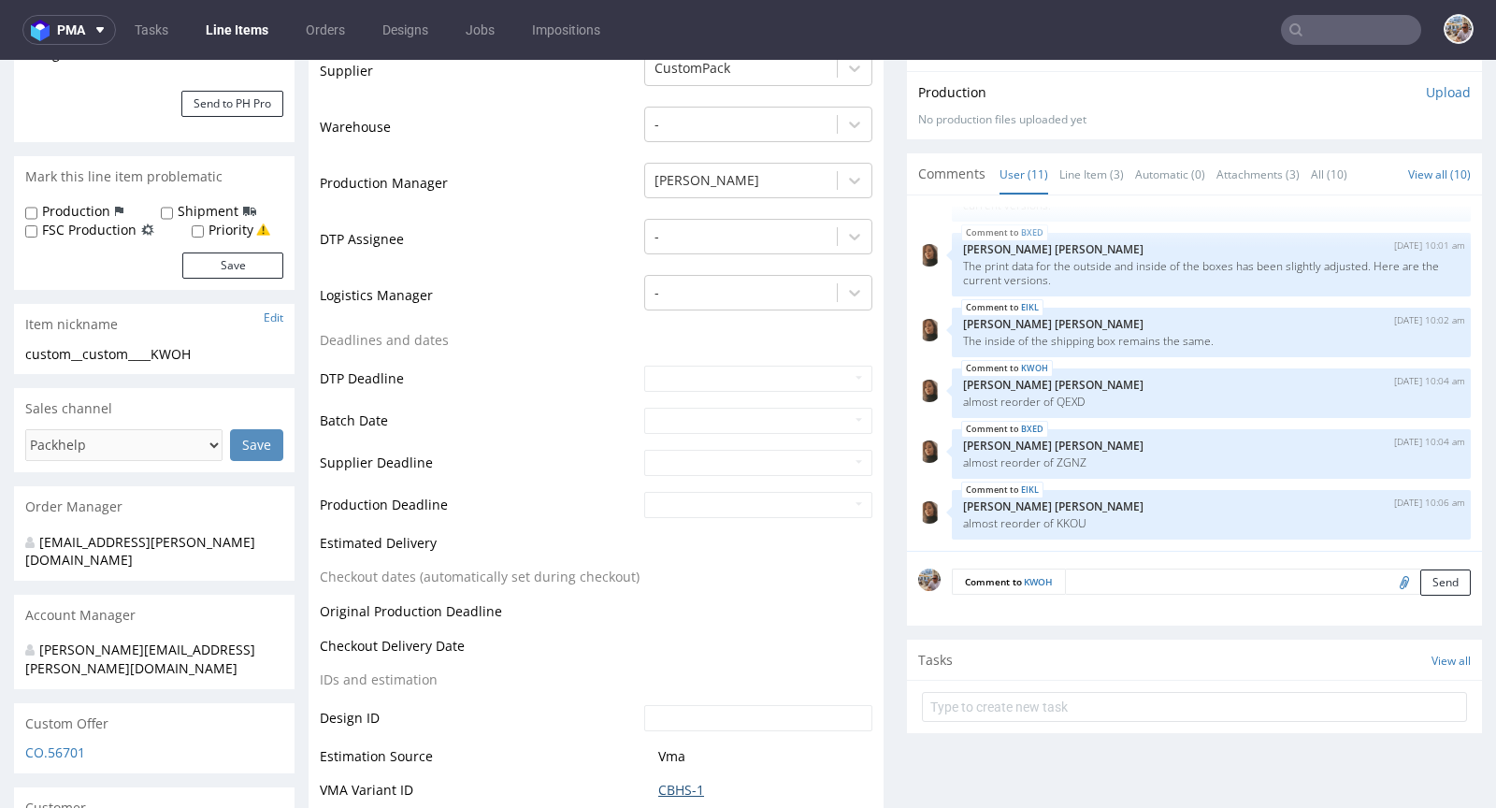
scroll to position [157, 0]
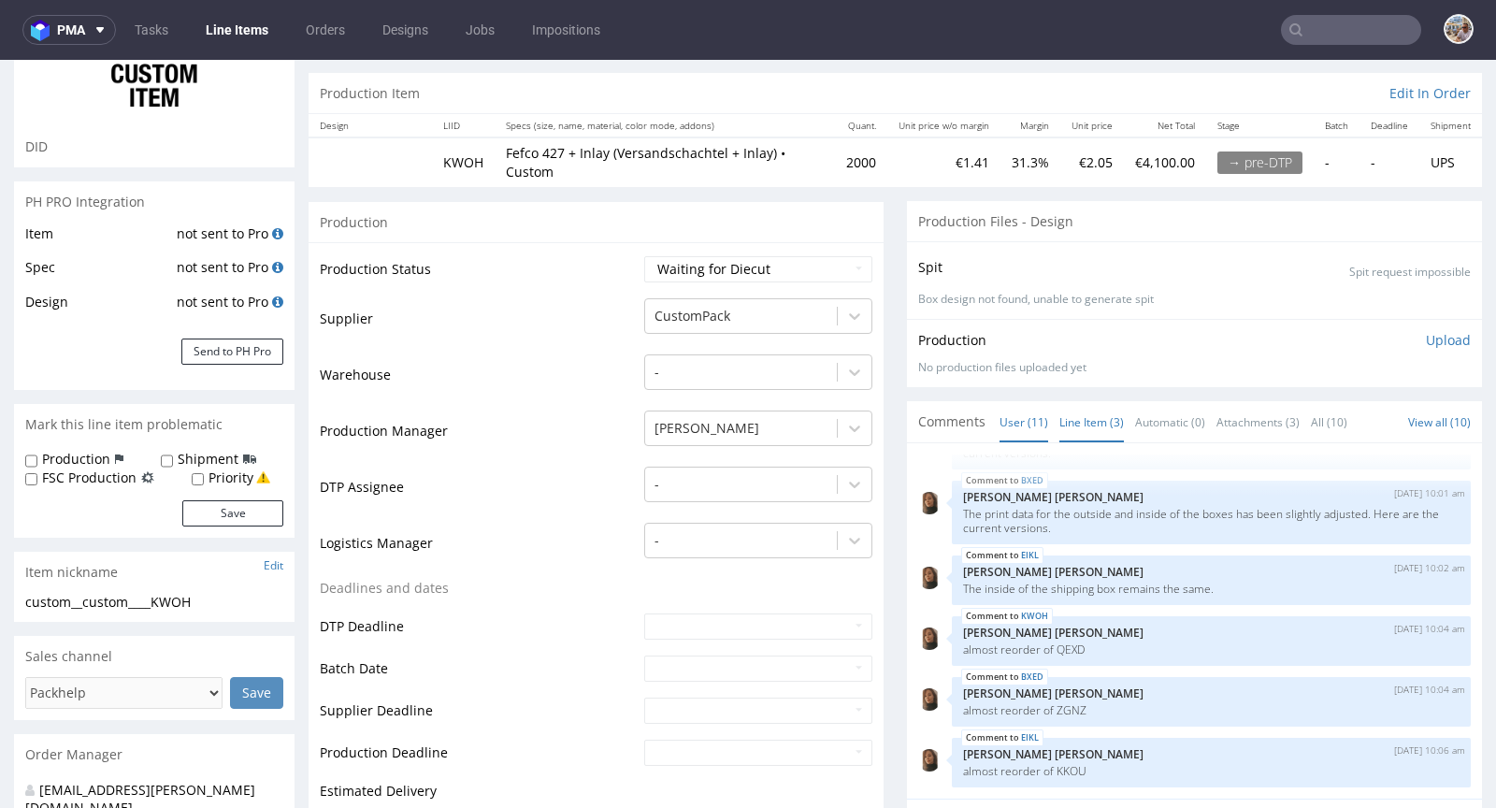
click at [1101, 418] on link "Line Item (3)" at bounding box center [1091, 422] width 65 height 40
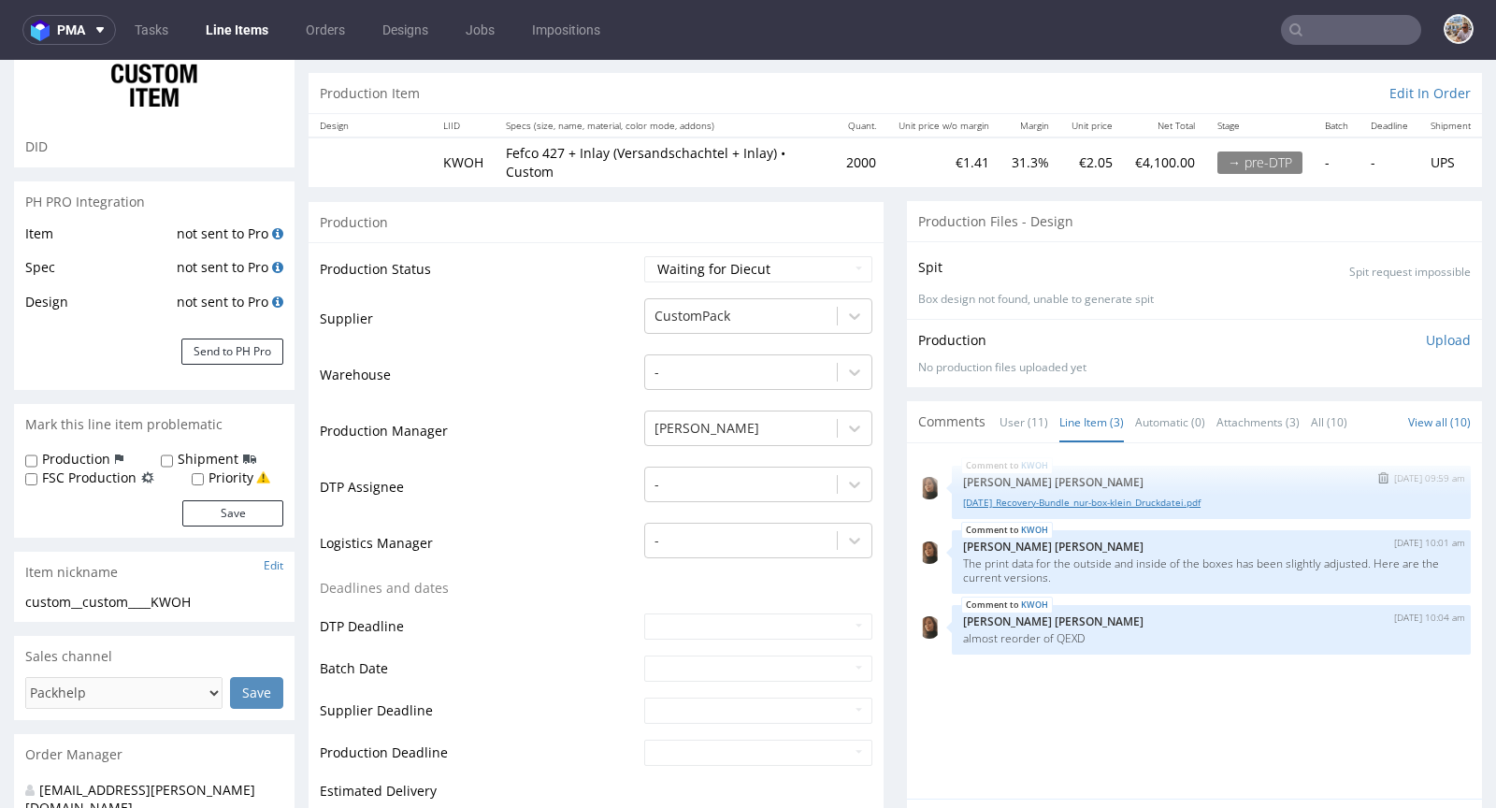
click at [1015, 498] on link "25.09.15_Recovery-Bundle_nur-box-klein_Druckdatei.pdf" at bounding box center [1211, 503] width 497 height 14
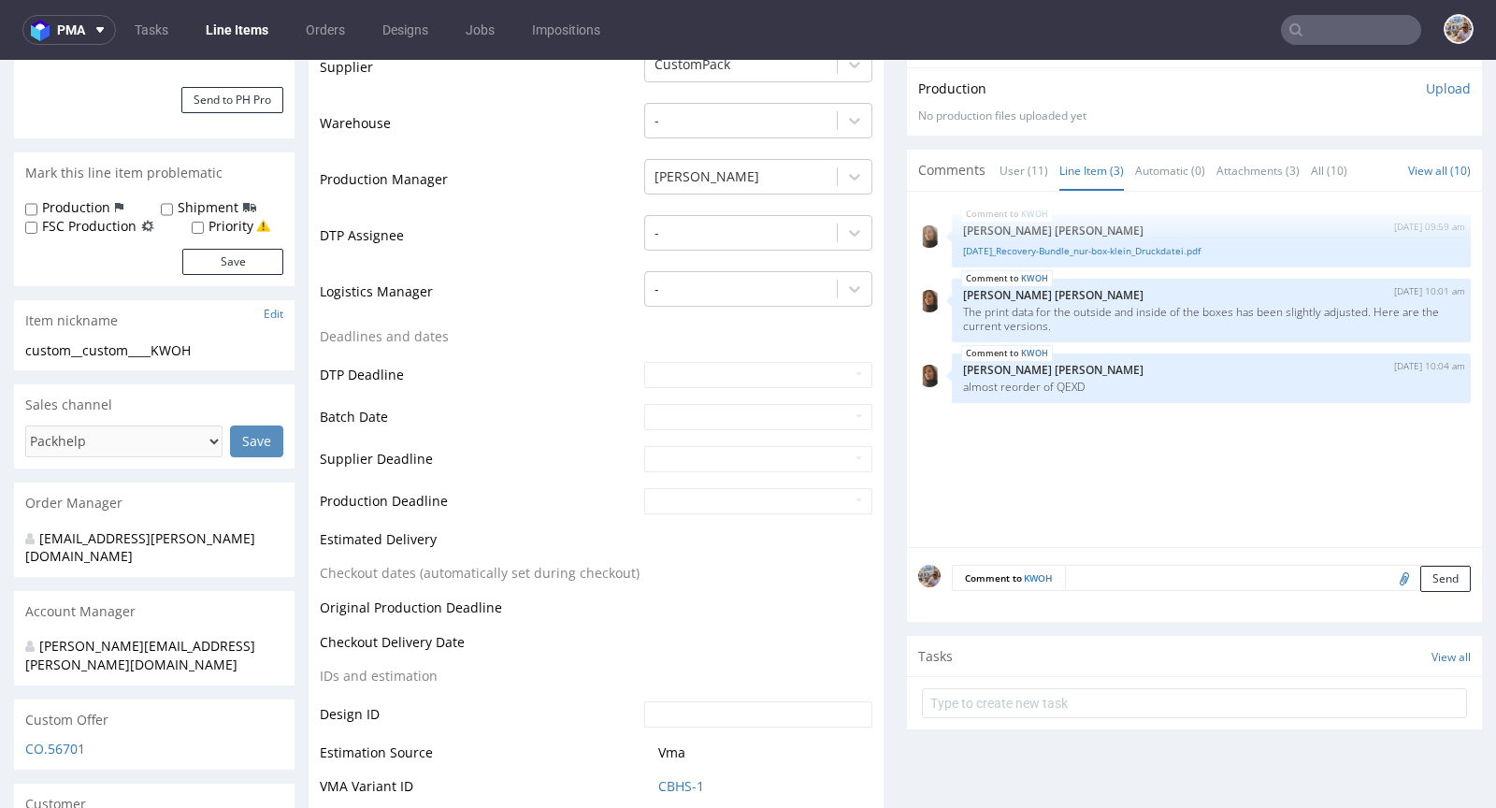
scroll to position [410, 0]
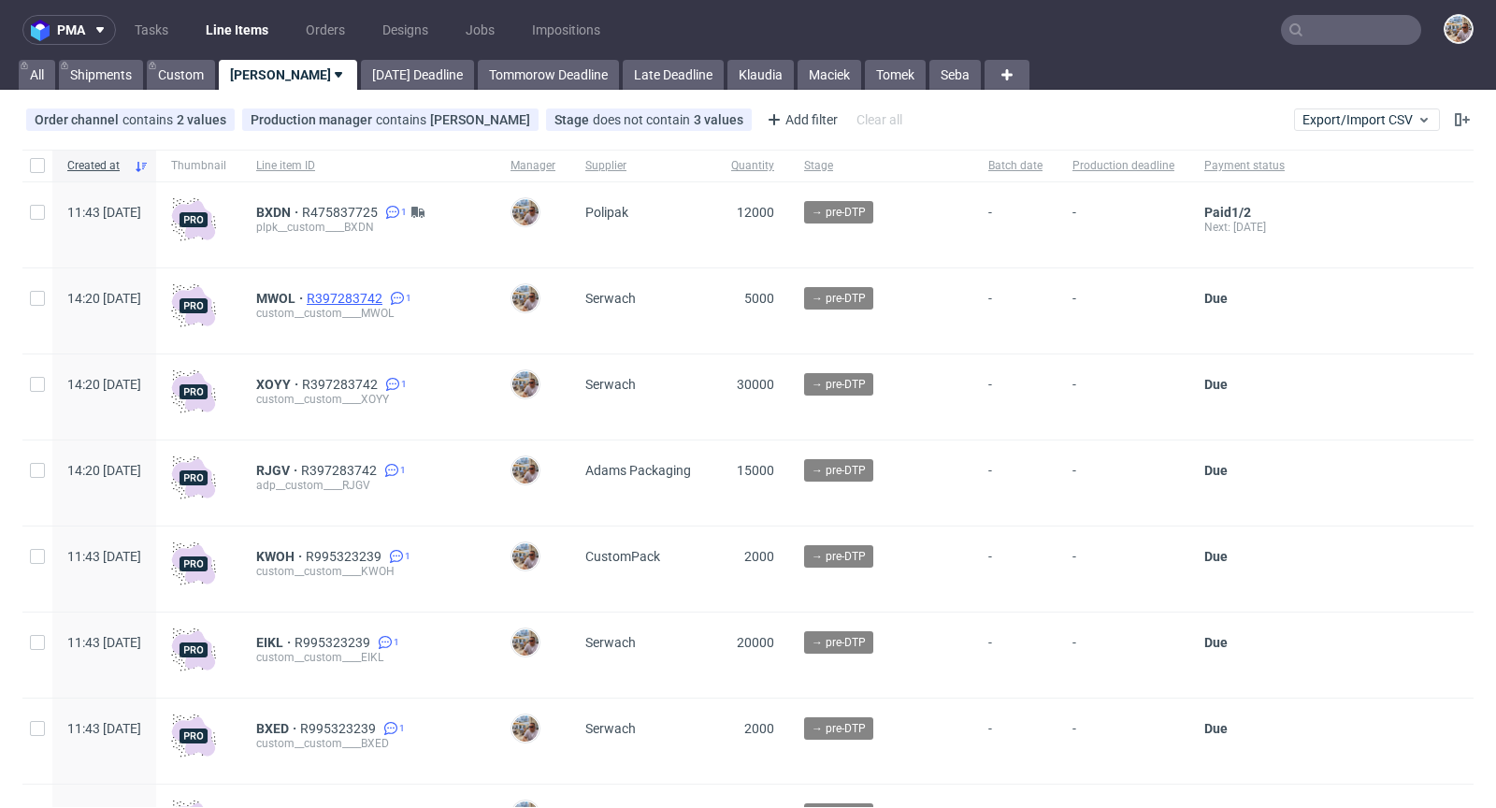
click at [386, 291] on span "R397283742" at bounding box center [346, 298] width 79 height 15
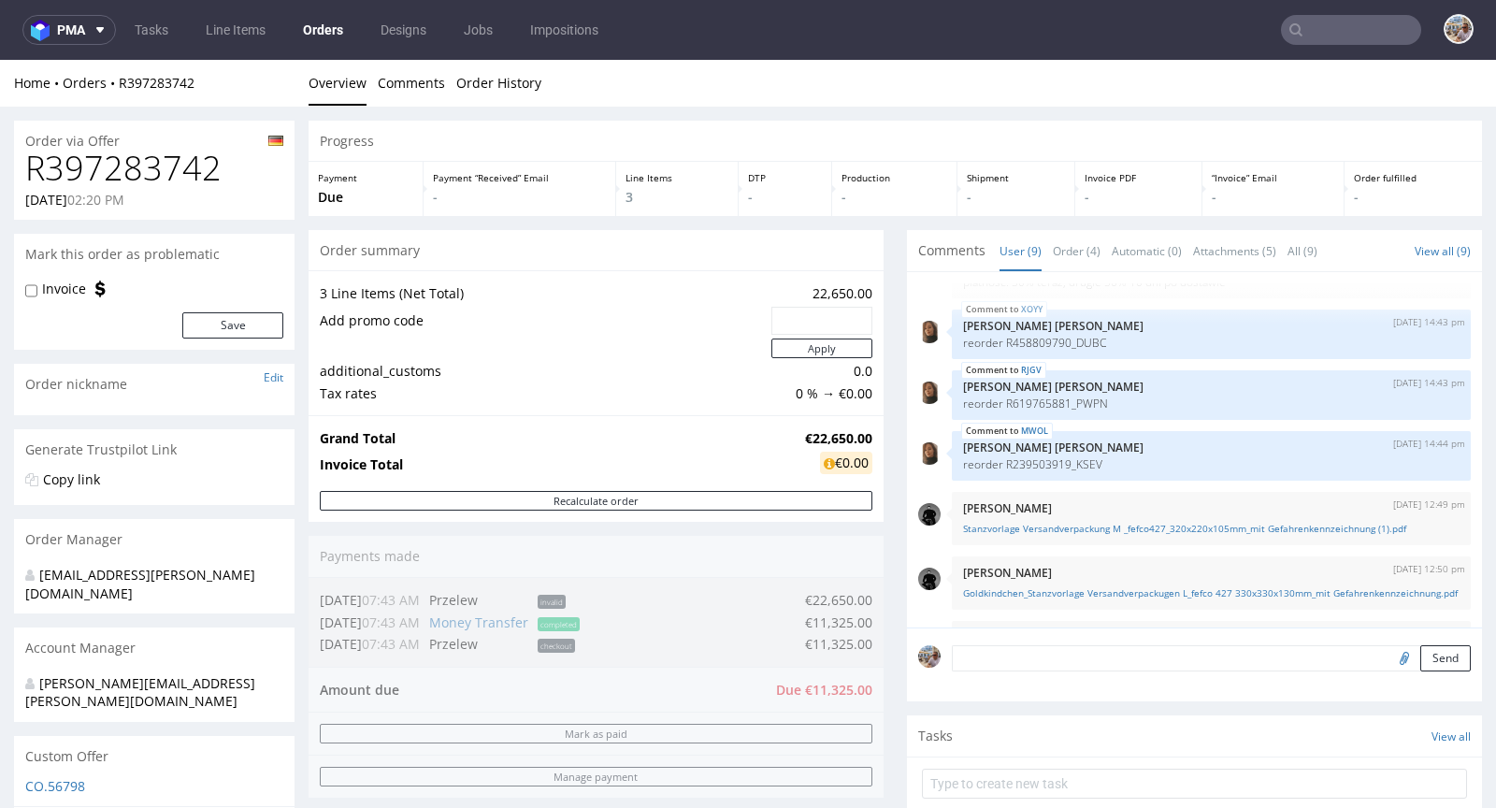
scroll to position [260, 0]
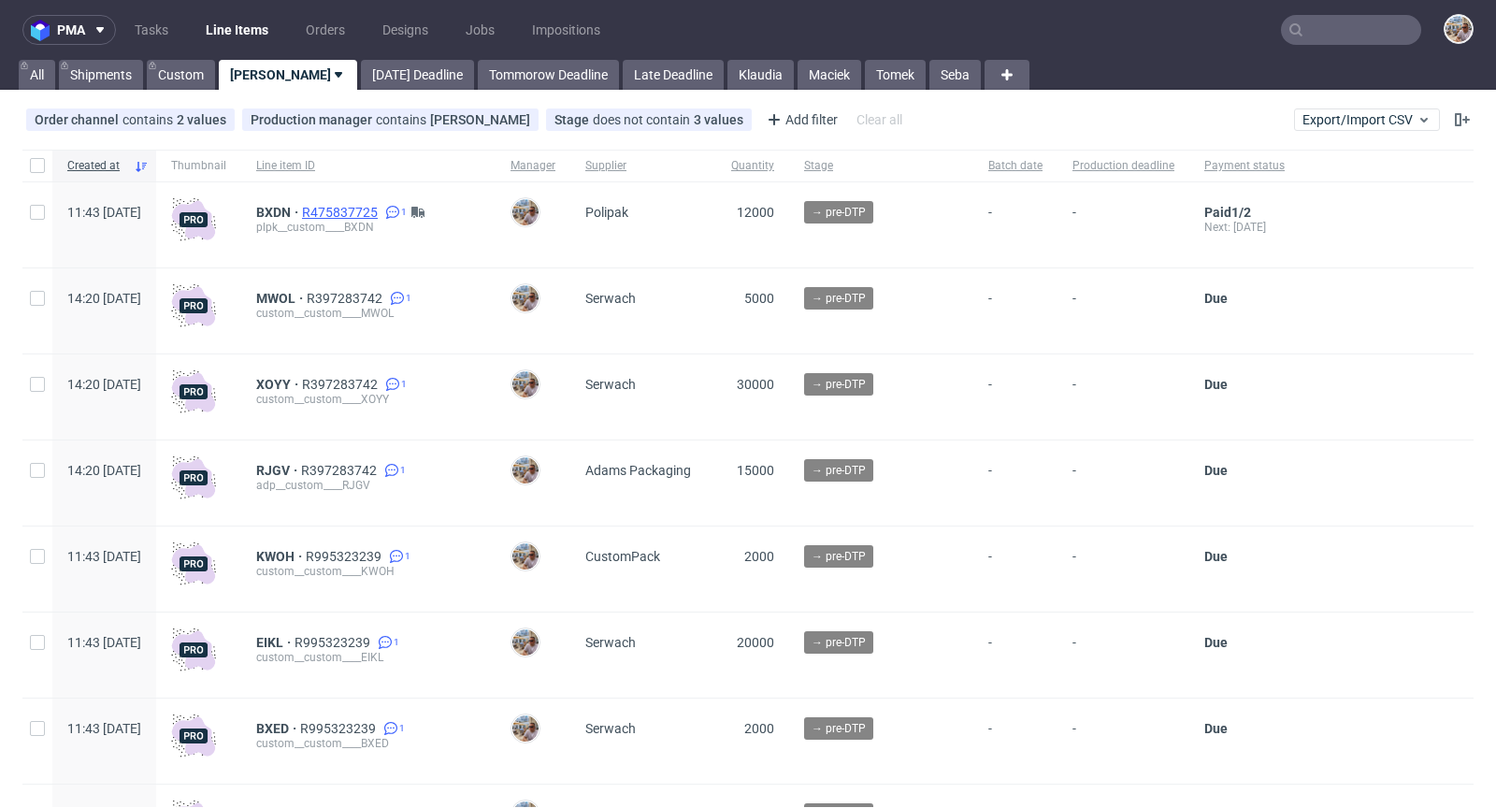
click at [367, 207] on span "R475837725" at bounding box center [341, 212] width 79 height 15
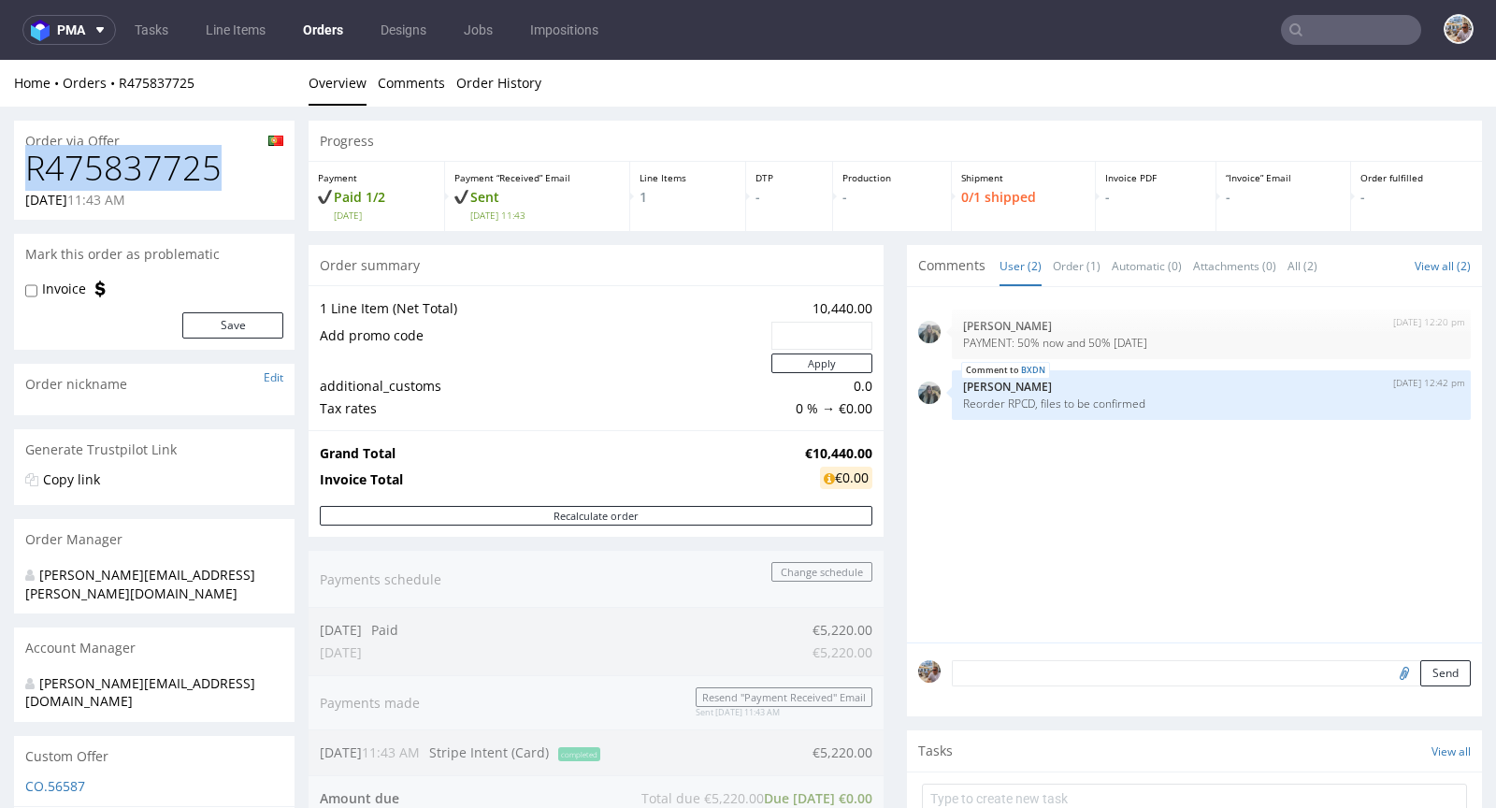
drag, startPoint x: 228, startPoint y: 168, endPoint x: 33, endPoint y: 162, distance: 195.5
click at [33, 162] on h1 "R475837725" at bounding box center [154, 168] width 258 height 37
copy h1 "R475837725"
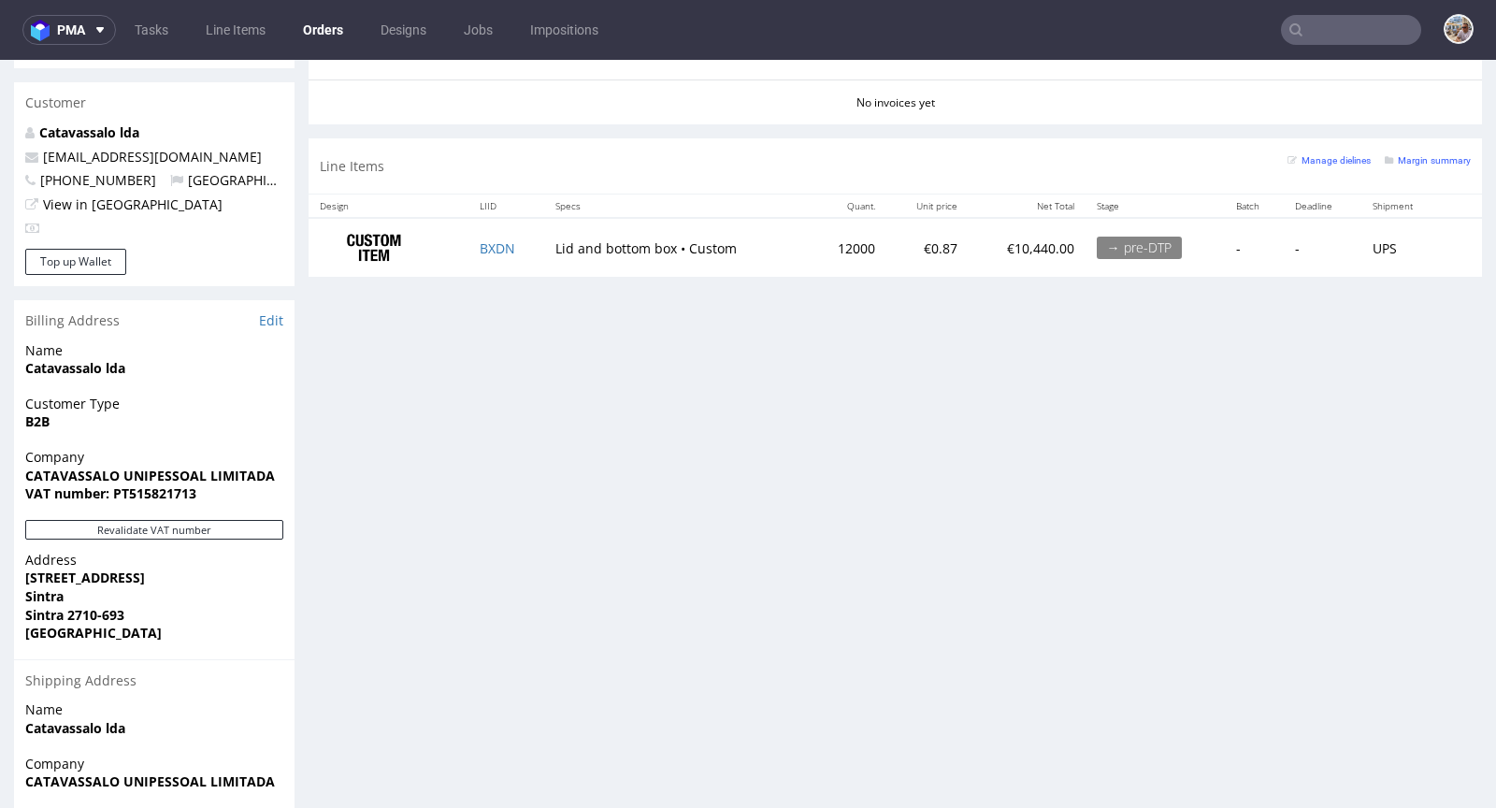
scroll to position [969, 0]
click at [529, 244] on td "BXDN" at bounding box center [505, 248] width 75 height 59
copy link "BXDN"
drag, startPoint x: 857, startPoint y: 239, endPoint x: 812, endPoint y: 247, distance: 45.5
click at [812, 247] on td "12000" at bounding box center [848, 248] width 78 height 59
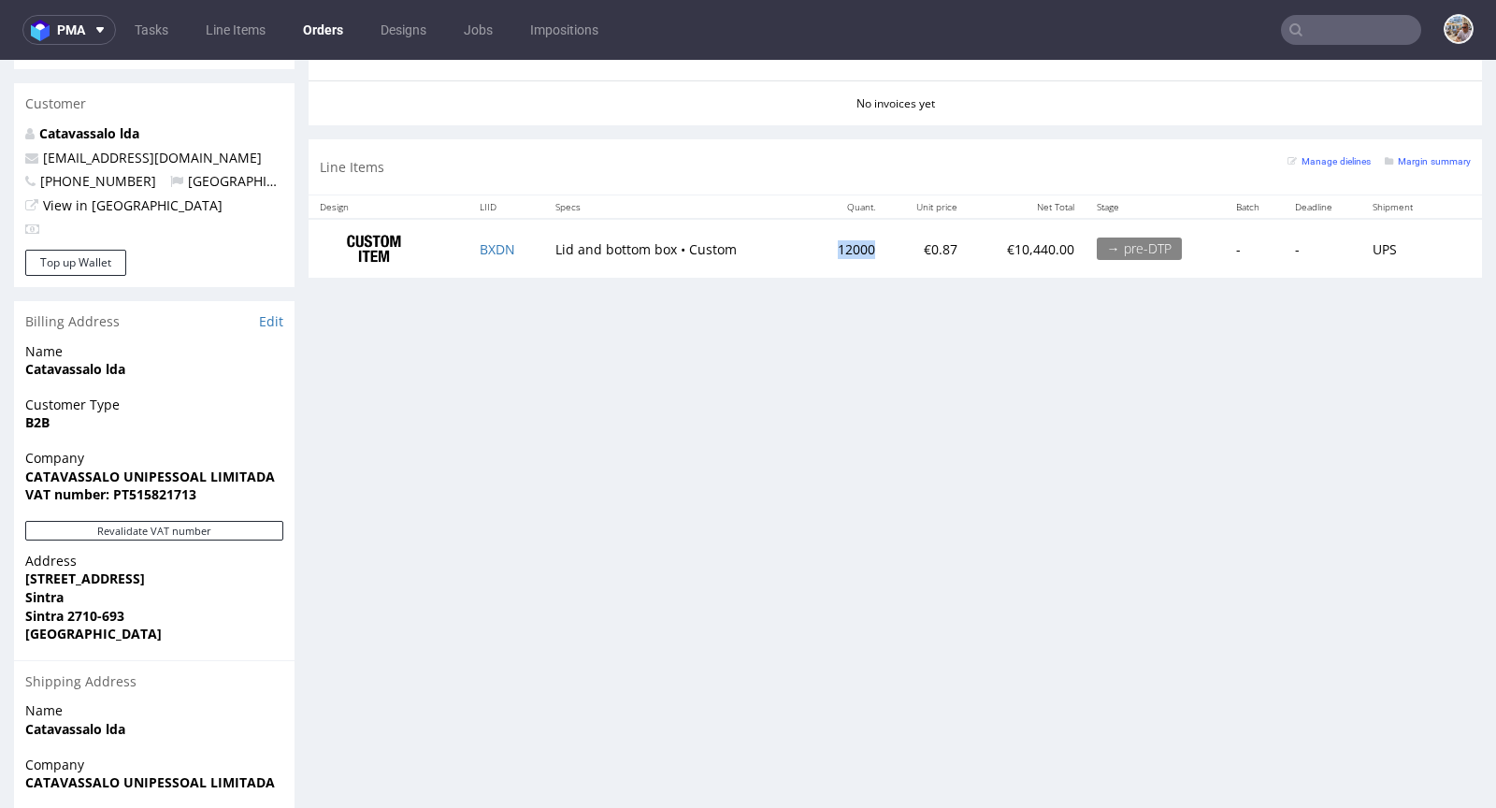
copy td "12000"
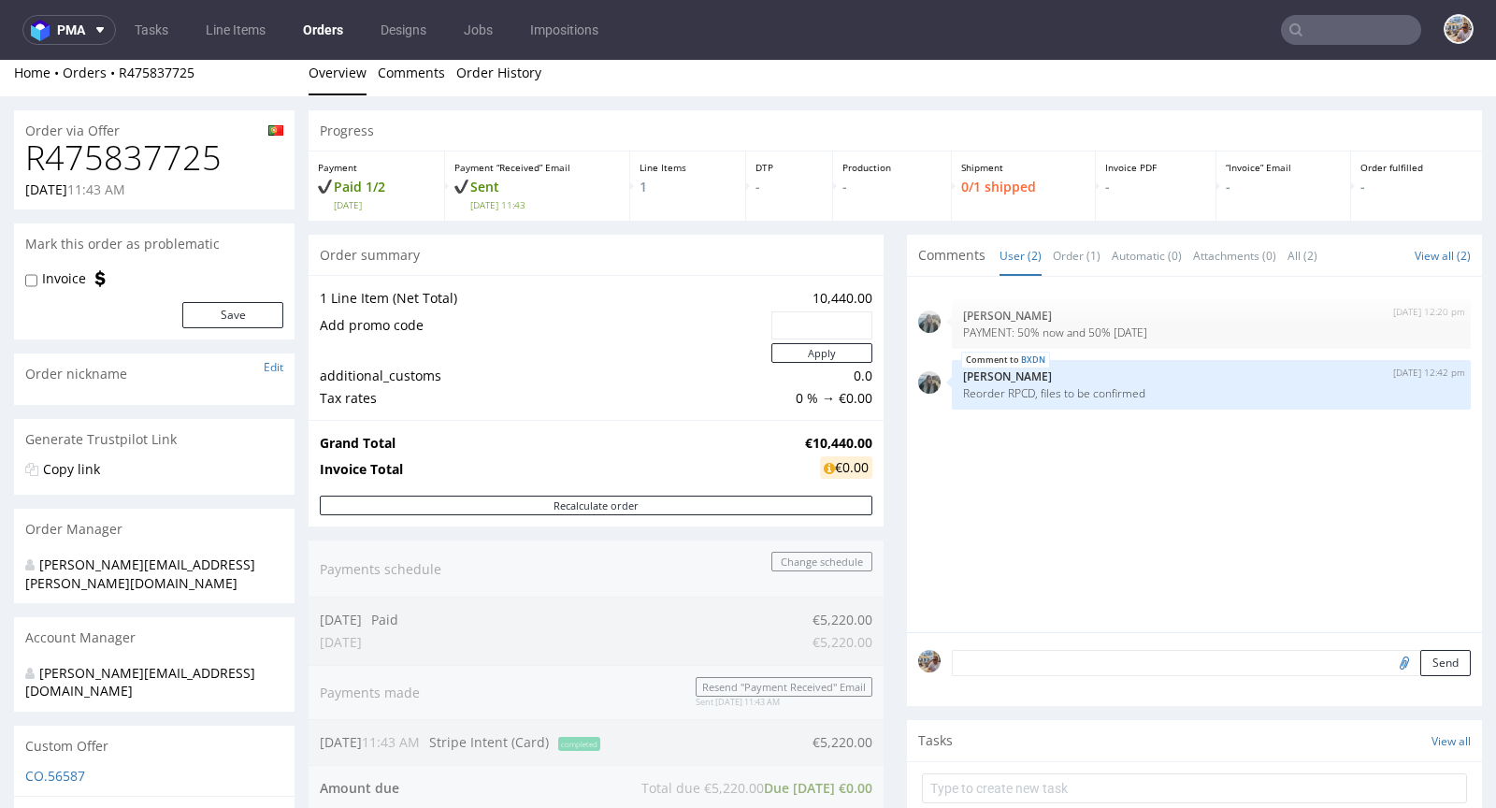
scroll to position [0, 0]
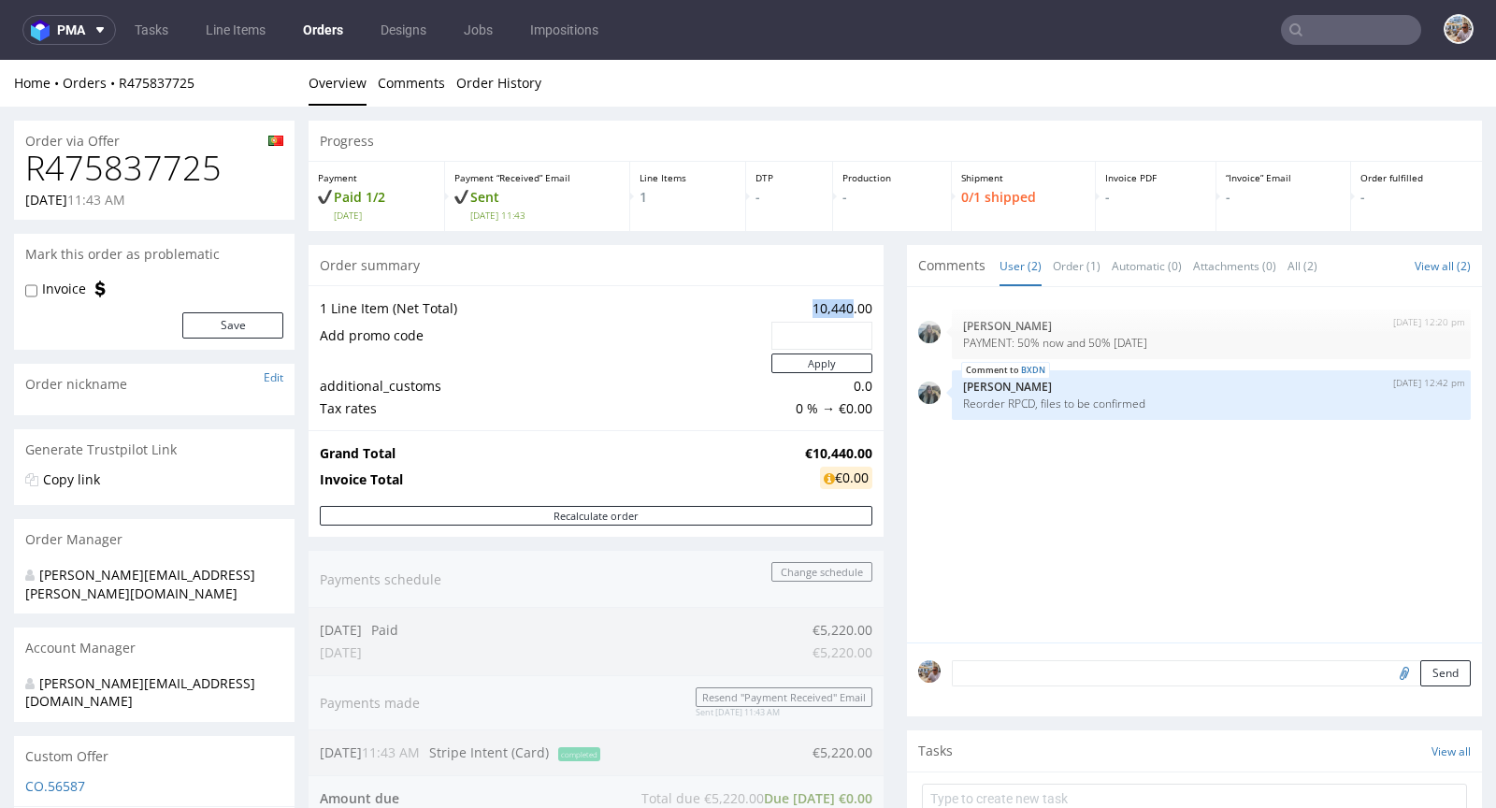
drag, startPoint x: 787, startPoint y: 302, endPoint x: 838, endPoint y: 310, distance: 51.2
click at [838, 310] on td "10,440.00" at bounding box center [820, 308] width 106 height 22
copy td "10,440"
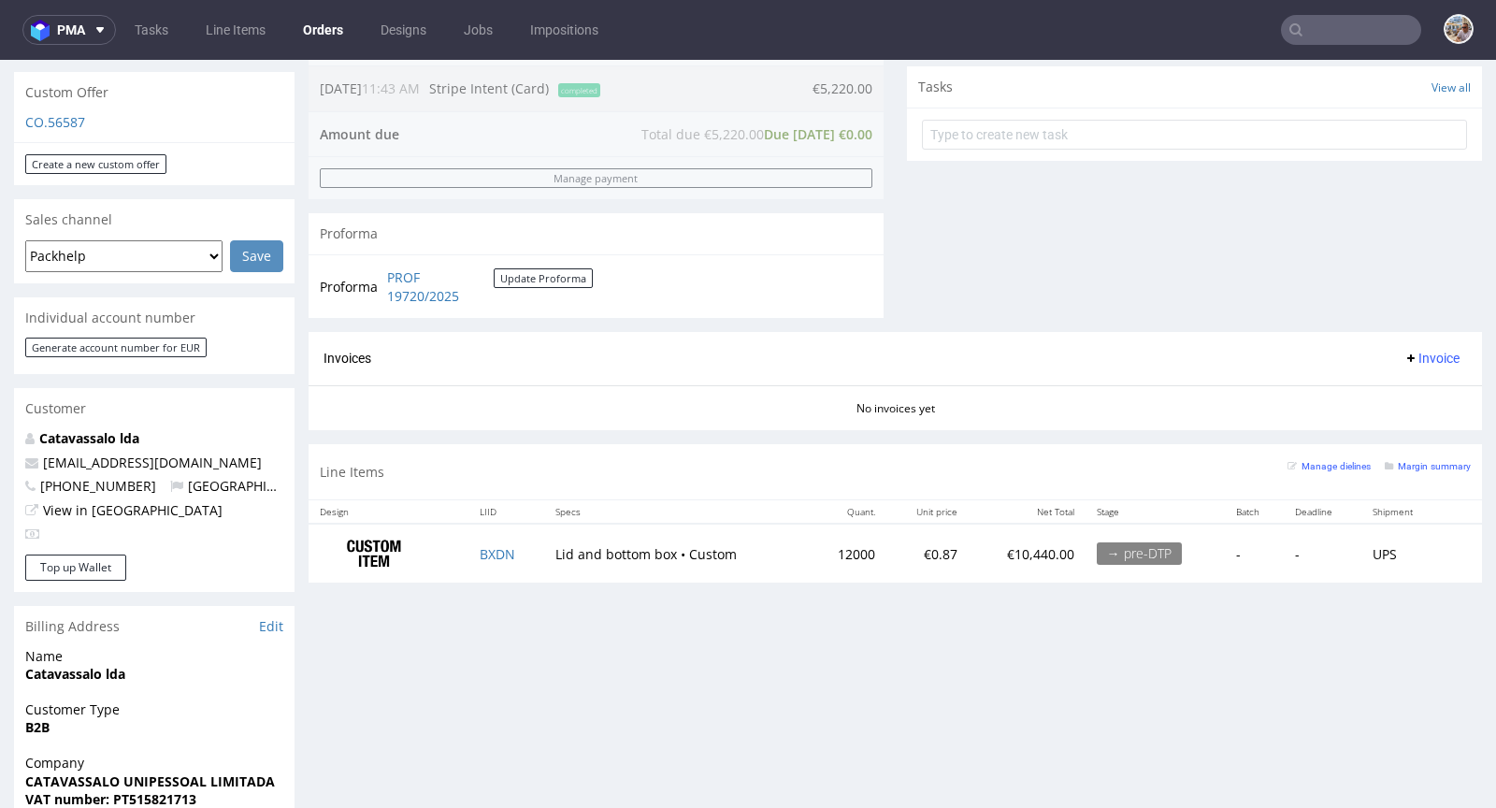
scroll to position [665, 0]
click at [1402, 460] on small "Margin summary" at bounding box center [1428, 465] width 86 height 10
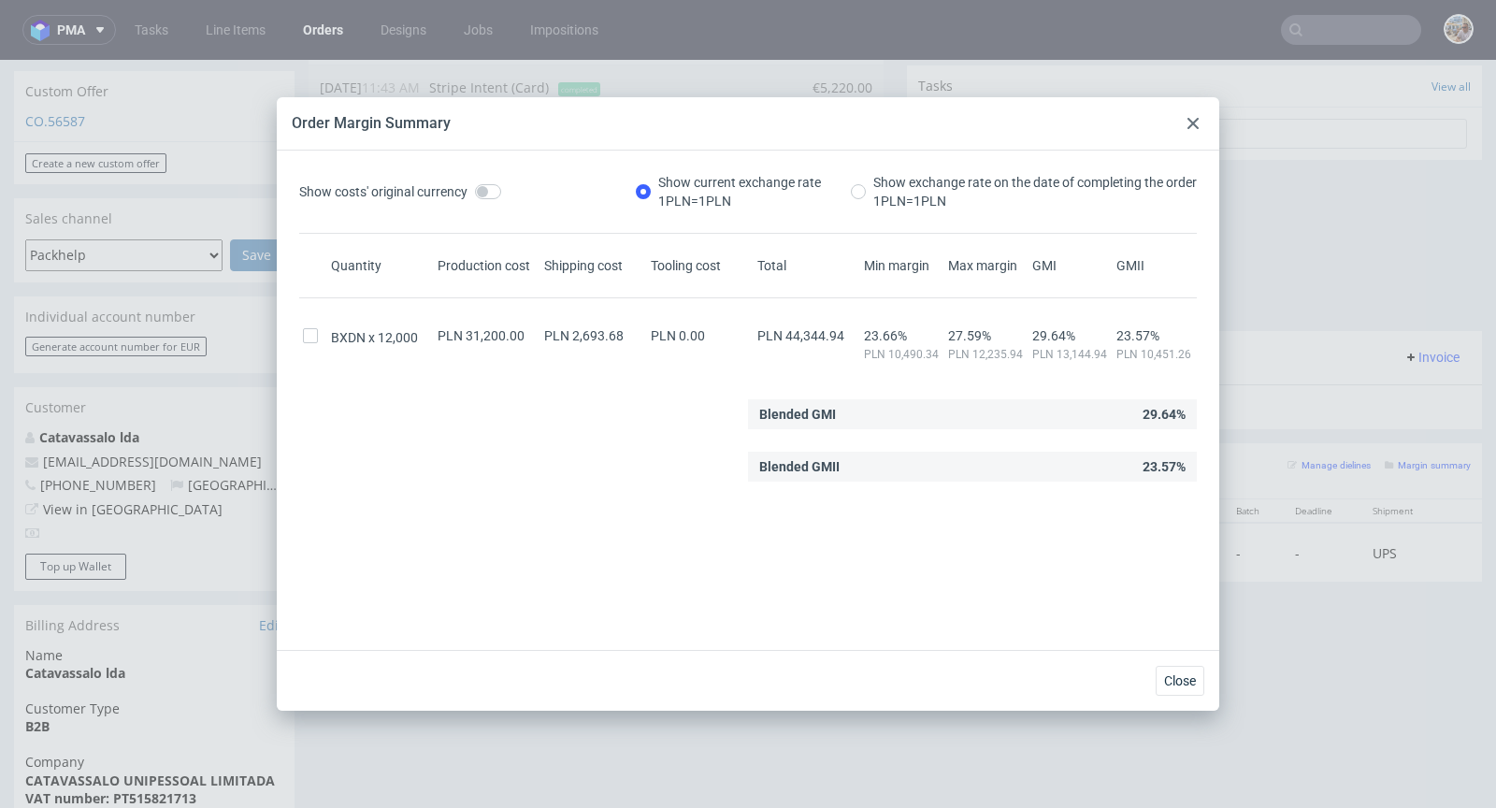
click at [694, 514] on div "Show costs' original currency Show current exchange rate 1 PLN = 1 PLN Show exc…" at bounding box center [748, 407] width 913 height 469
click at [1191, 127] on icon at bounding box center [1193, 123] width 11 height 11
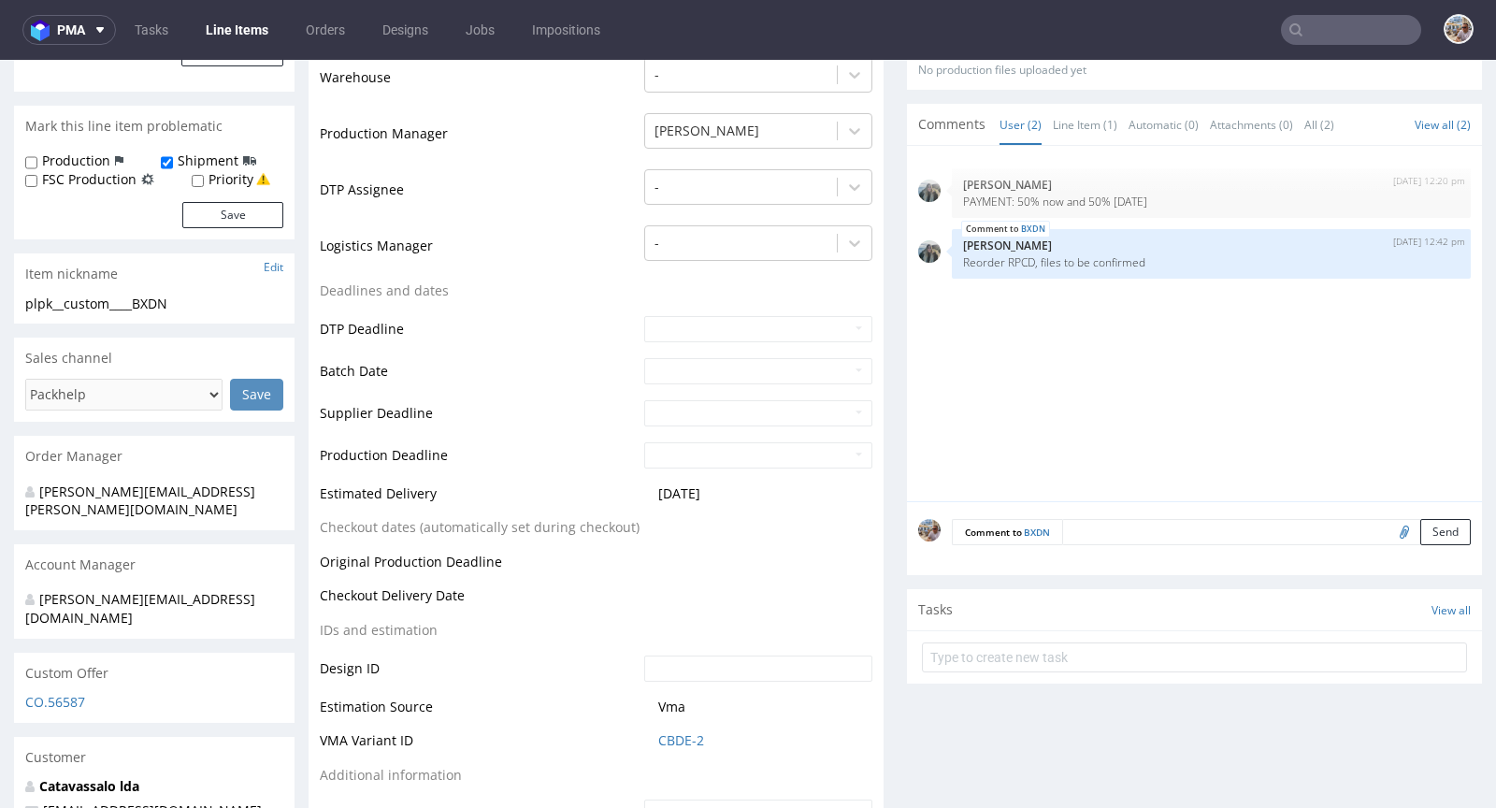
scroll to position [557, 0]
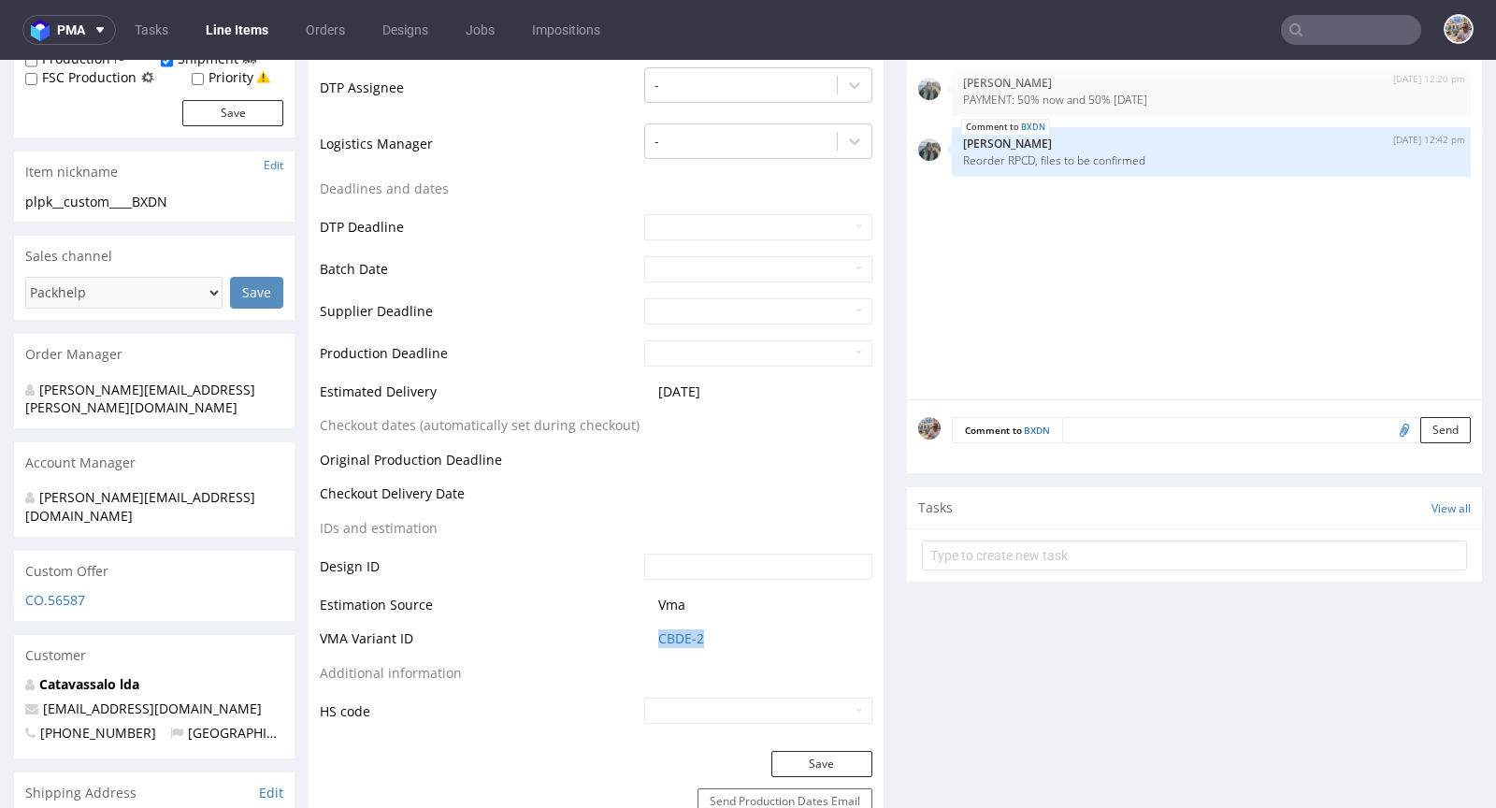
drag, startPoint x: 712, startPoint y: 636, endPoint x: 646, endPoint y: 641, distance: 65.7
click at [646, 641] on td "CBDE-2" at bounding box center [756, 644] width 233 height 35
copy link "CBDE-2"
click at [671, 635] on link "CBDE-2" at bounding box center [681, 638] width 46 height 19
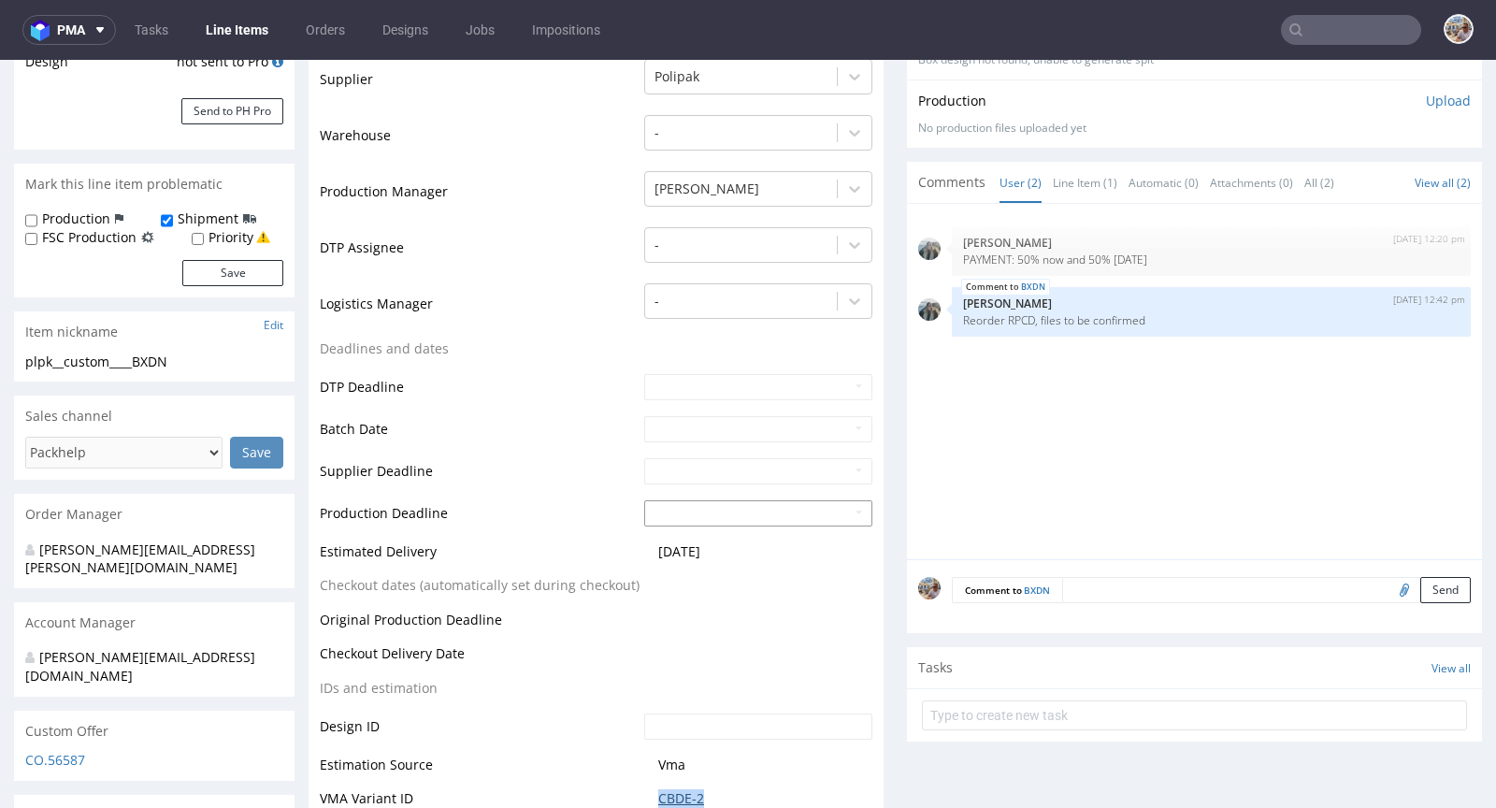
scroll to position [389, 0]
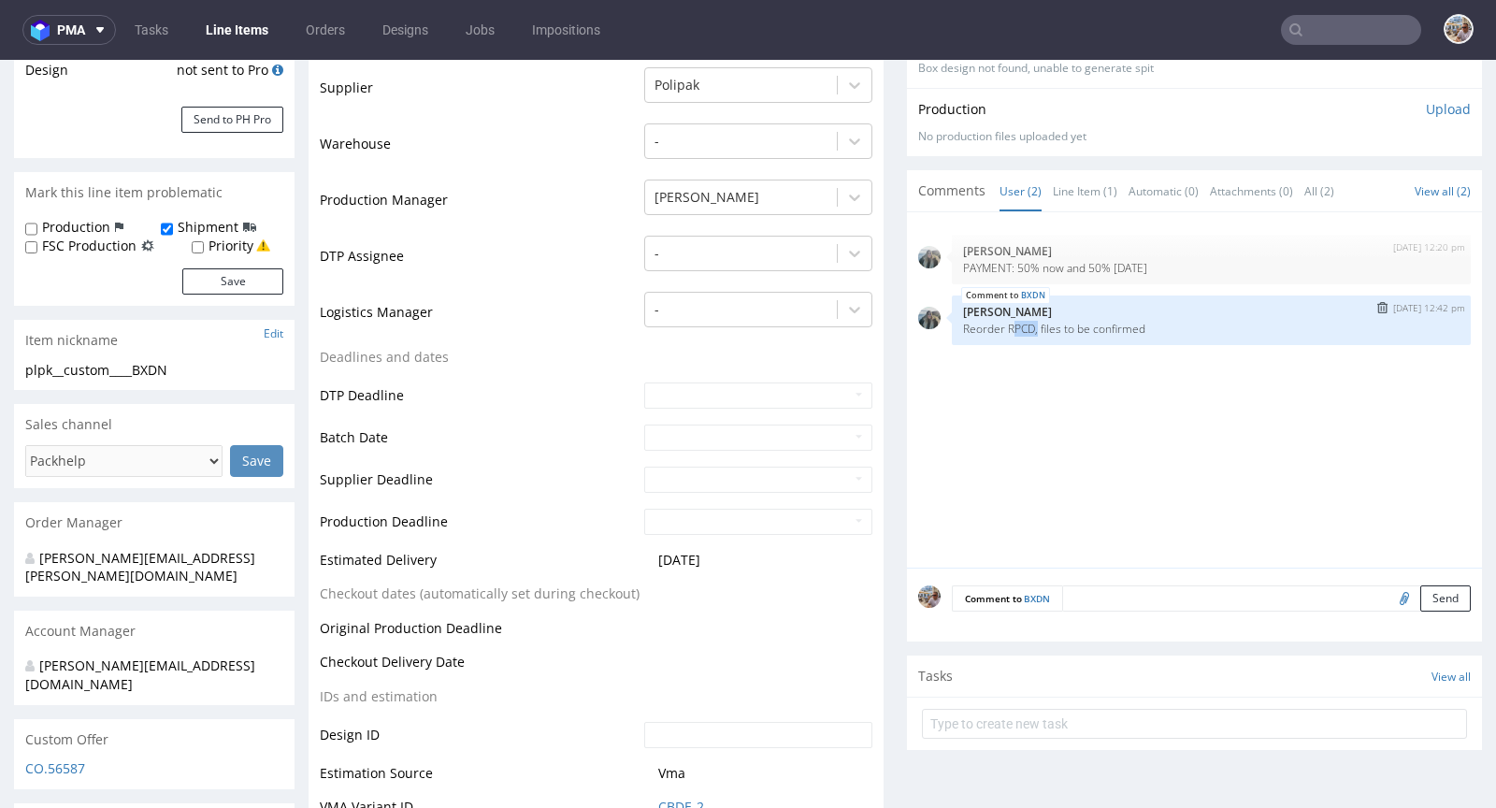
drag, startPoint x: 996, startPoint y: 326, endPoint x: 1015, endPoint y: 331, distance: 19.3
click at [1019, 328] on p "Reorder RPCD, files to be confirmed" at bounding box center [1211, 329] width 497 height 14
click at [1010, 339] on div "BXDN 16th Sep 25 | 12:42 pm Zeniuk Magdalena Reorder RPCD, files to be confirmed" at bounding box center [1211, 320] width 519 height 50
drag, startPoint x: 993, startPoint y: 323, endPoint x: 1019, endPoint y: 324, distance: 26.2
click at [1019, 324] on p "Reorder RPCD, files to be confirmed" at bounding box center [1211, 329] width 497 height 14
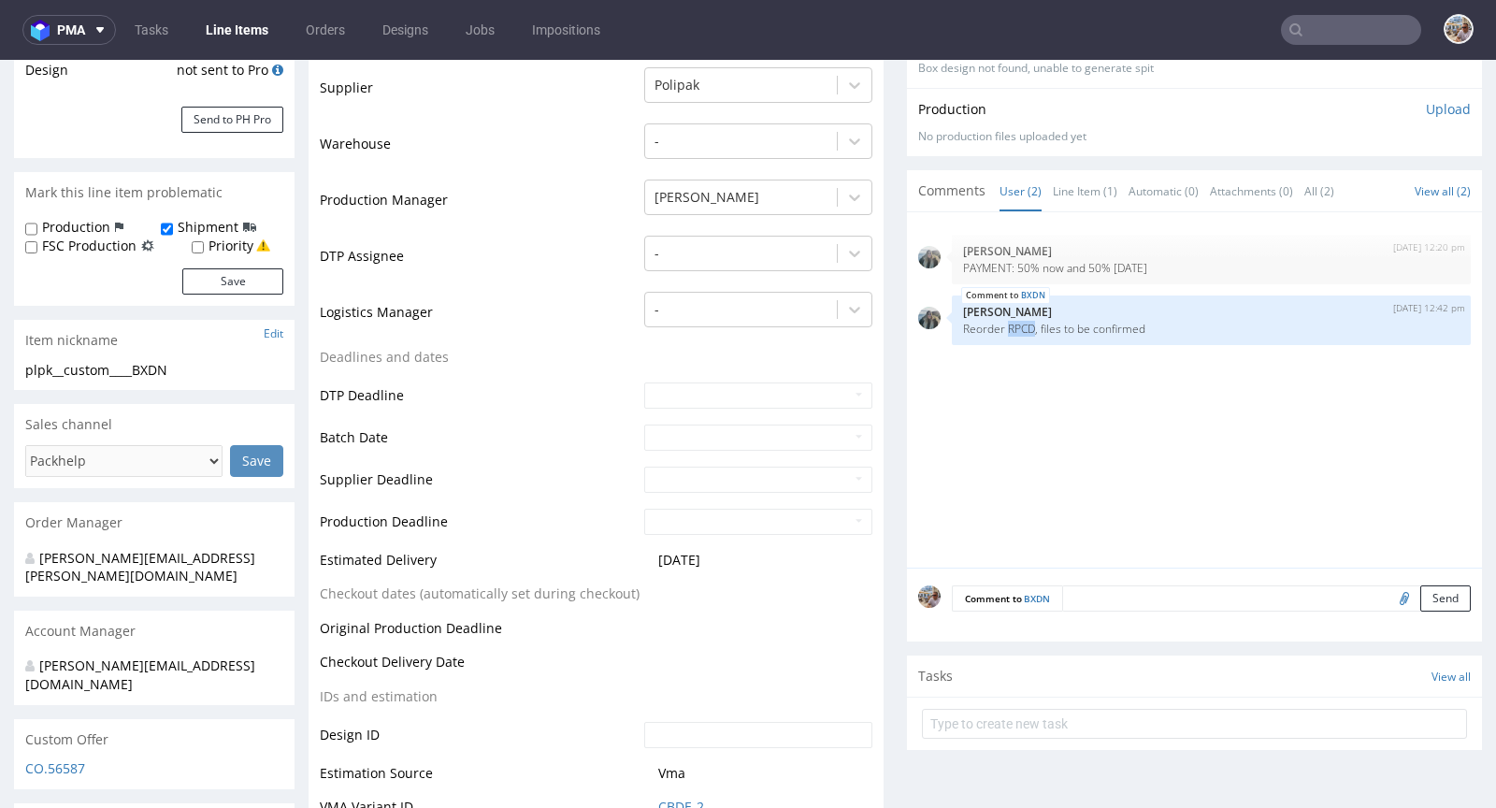
copy p "RPCD"
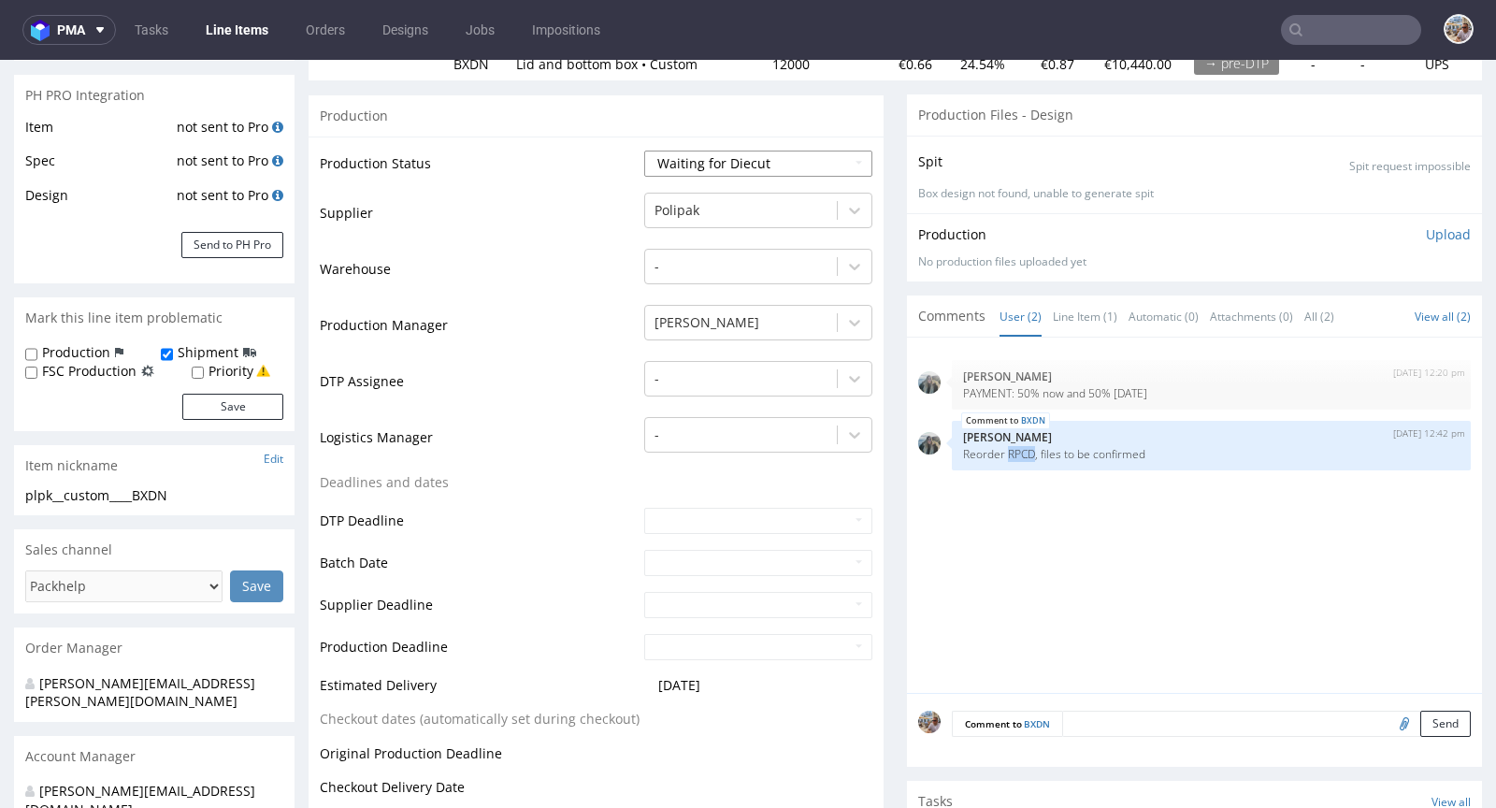
scroll to position [10, 0]
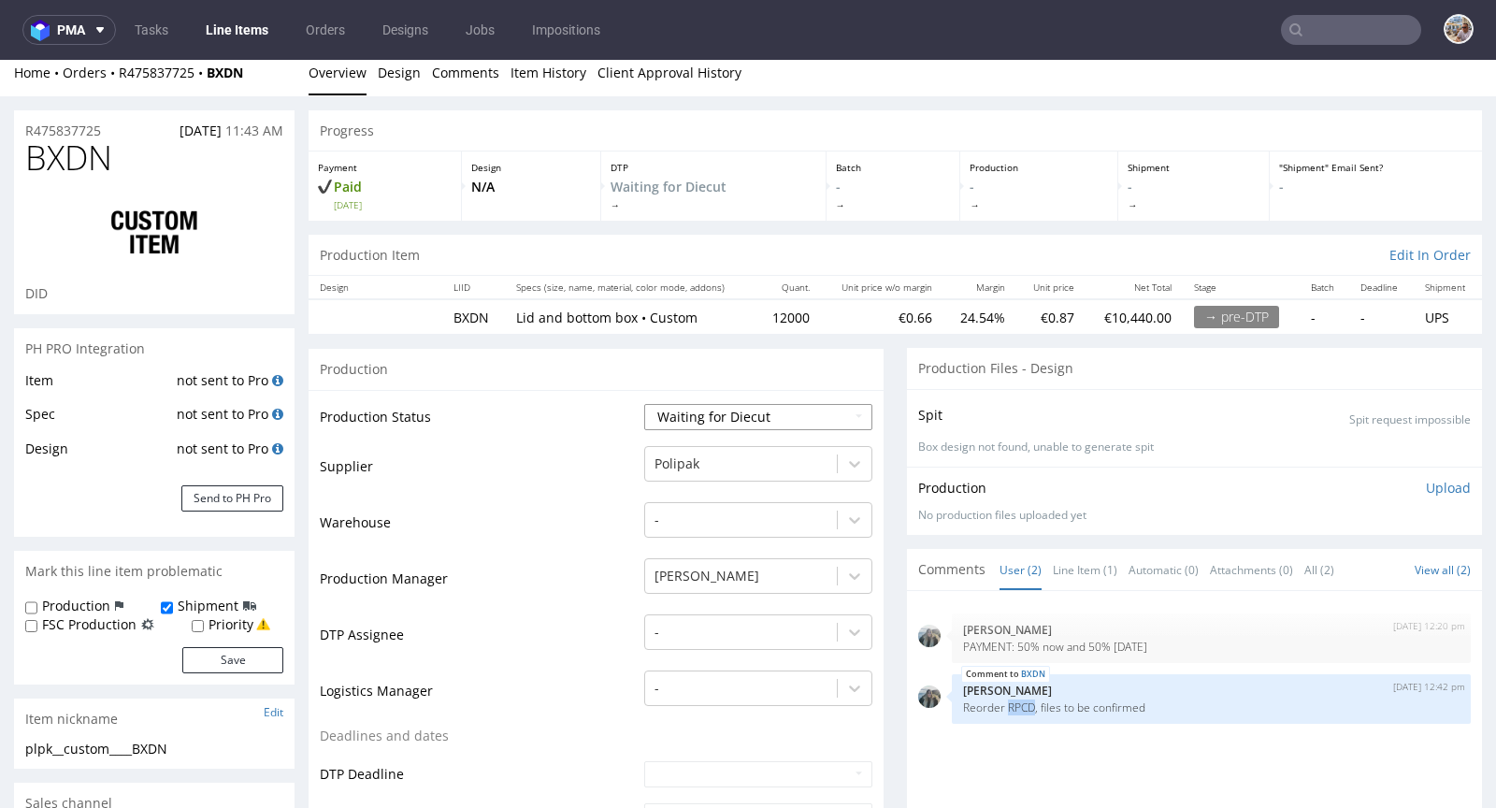
click at [793, 411] on select "Waiting for Artwork Waiting for Diecut Waiting for Mockup Waiting for DTP Waiti…" at bounding box center [758, 417] width 228 height 26
select select "pre_dtp_waiting_for_artwork"
click at [644, 404] on select "Waiting for Artwork Waiting for Diecut Waiting for Mockup Waiting for DTP Waiti…" at bounding box center [758, 417] width 228 height 26
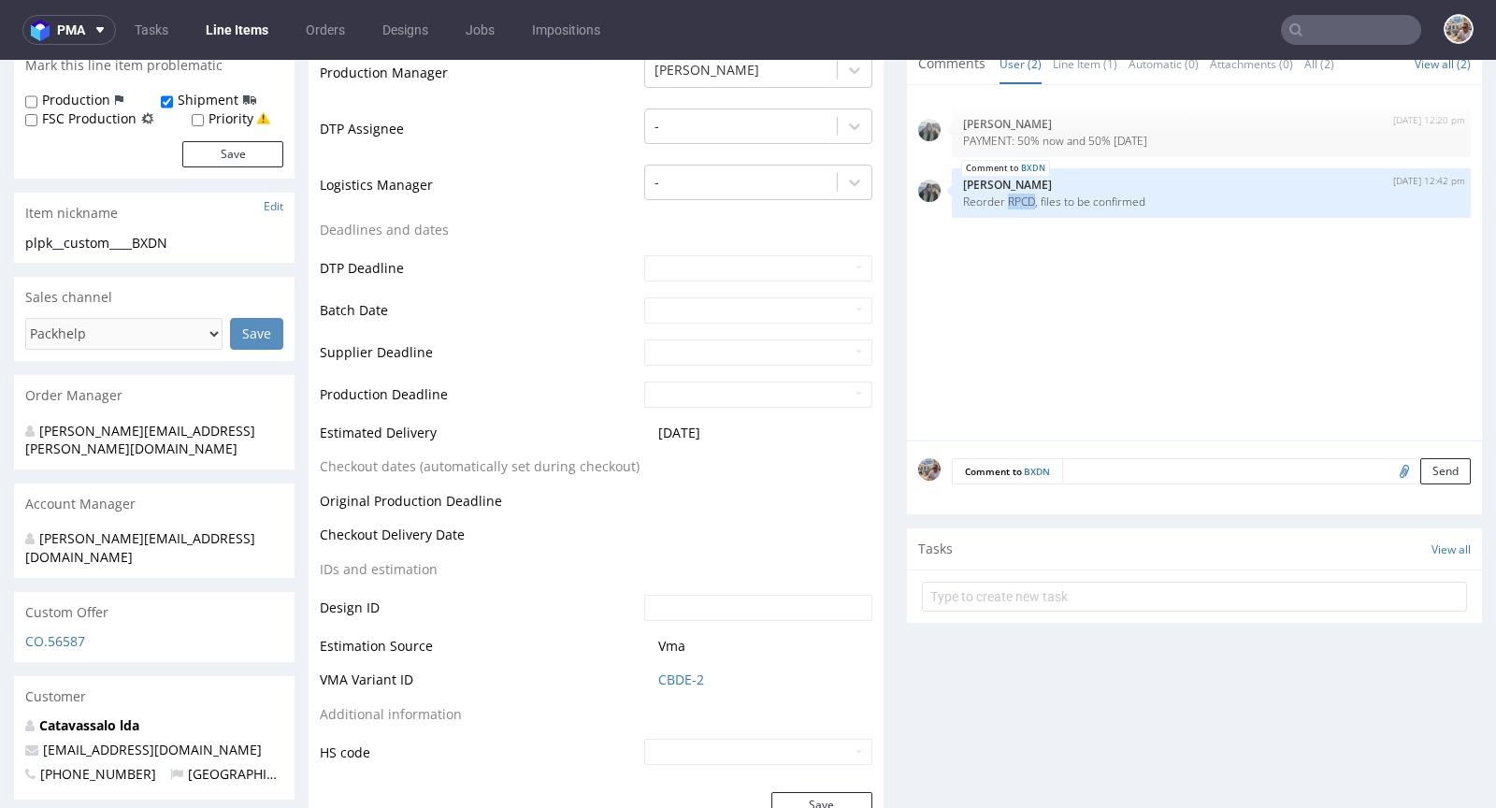
scroll to position [611, 0]
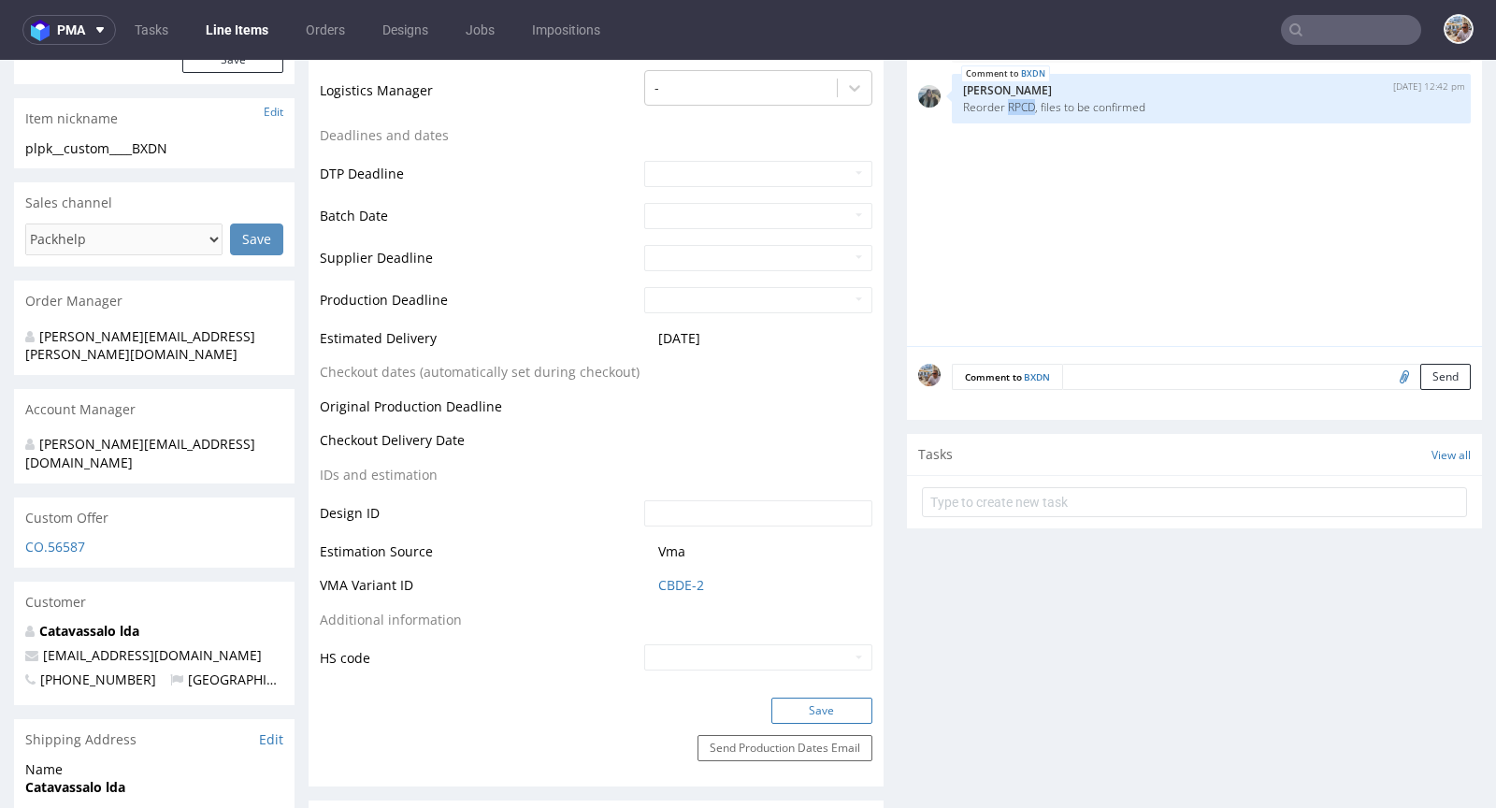
click at [807, 700] on button "Save" at bounding box center [821, 711] width 101 height 26
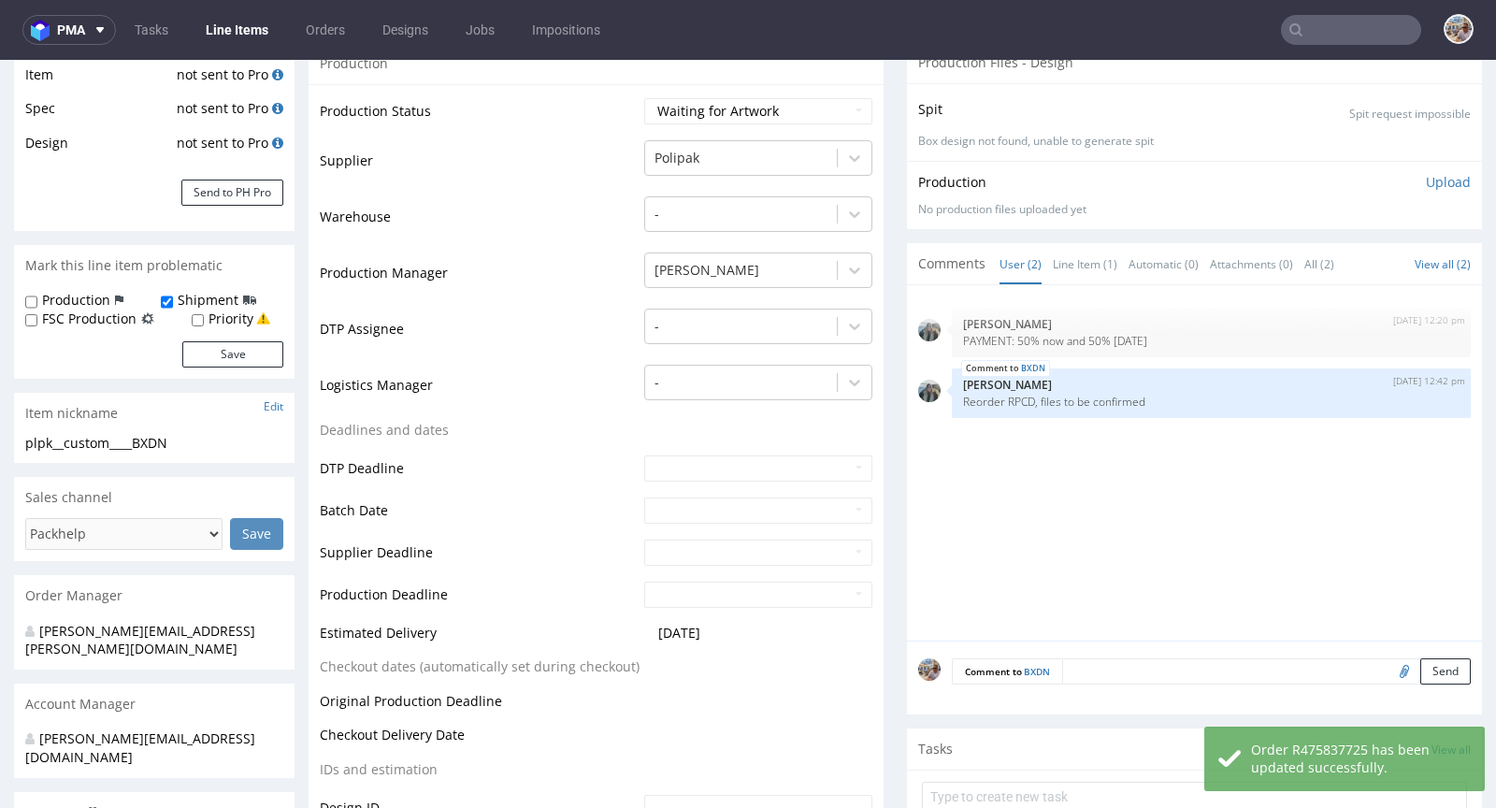
scroll to position [0, 0]
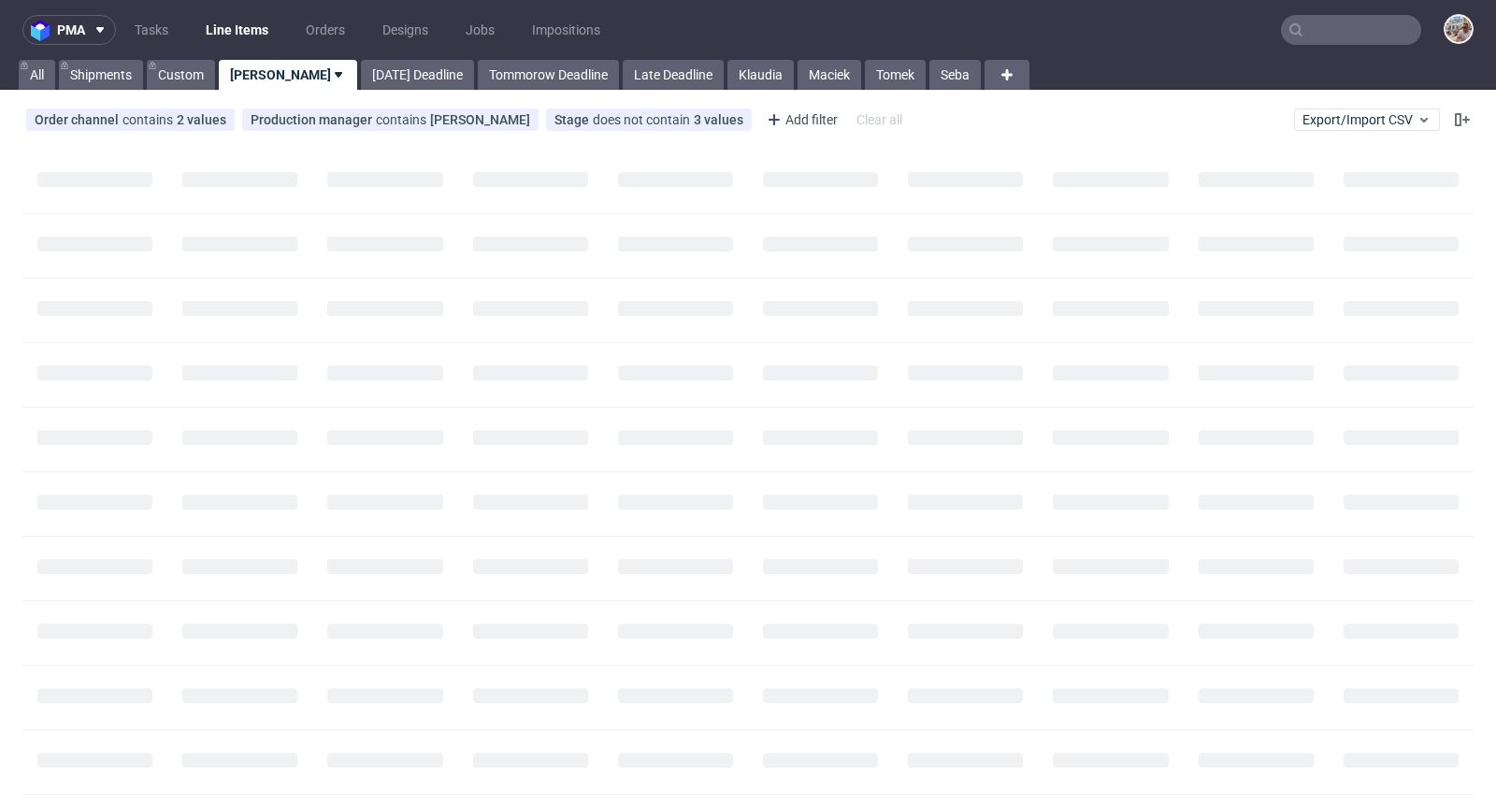
click at [1363, 40] on input "text" at bounding box center [1351, 30] width 140 height 30
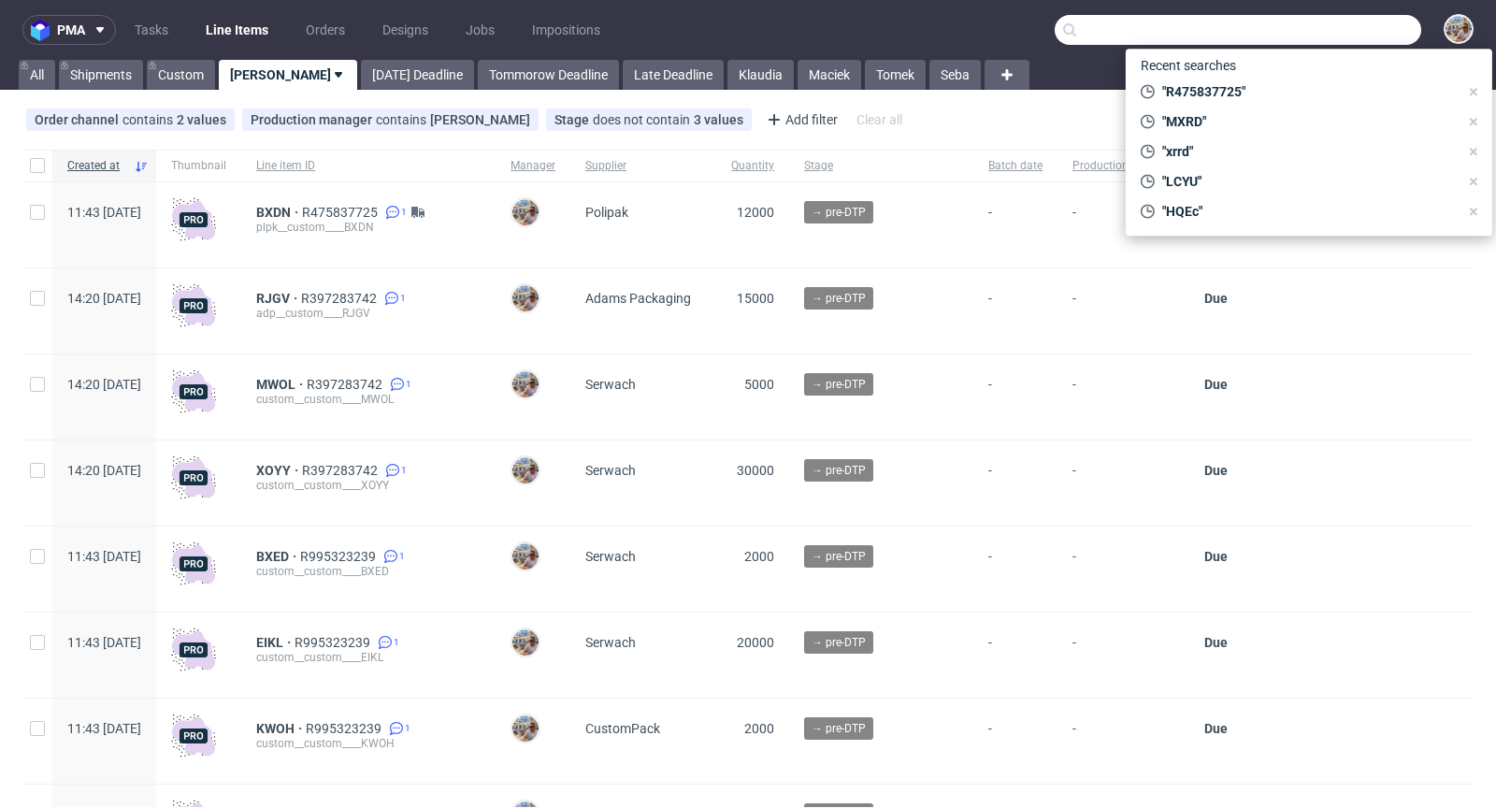
paste input "HFDD"
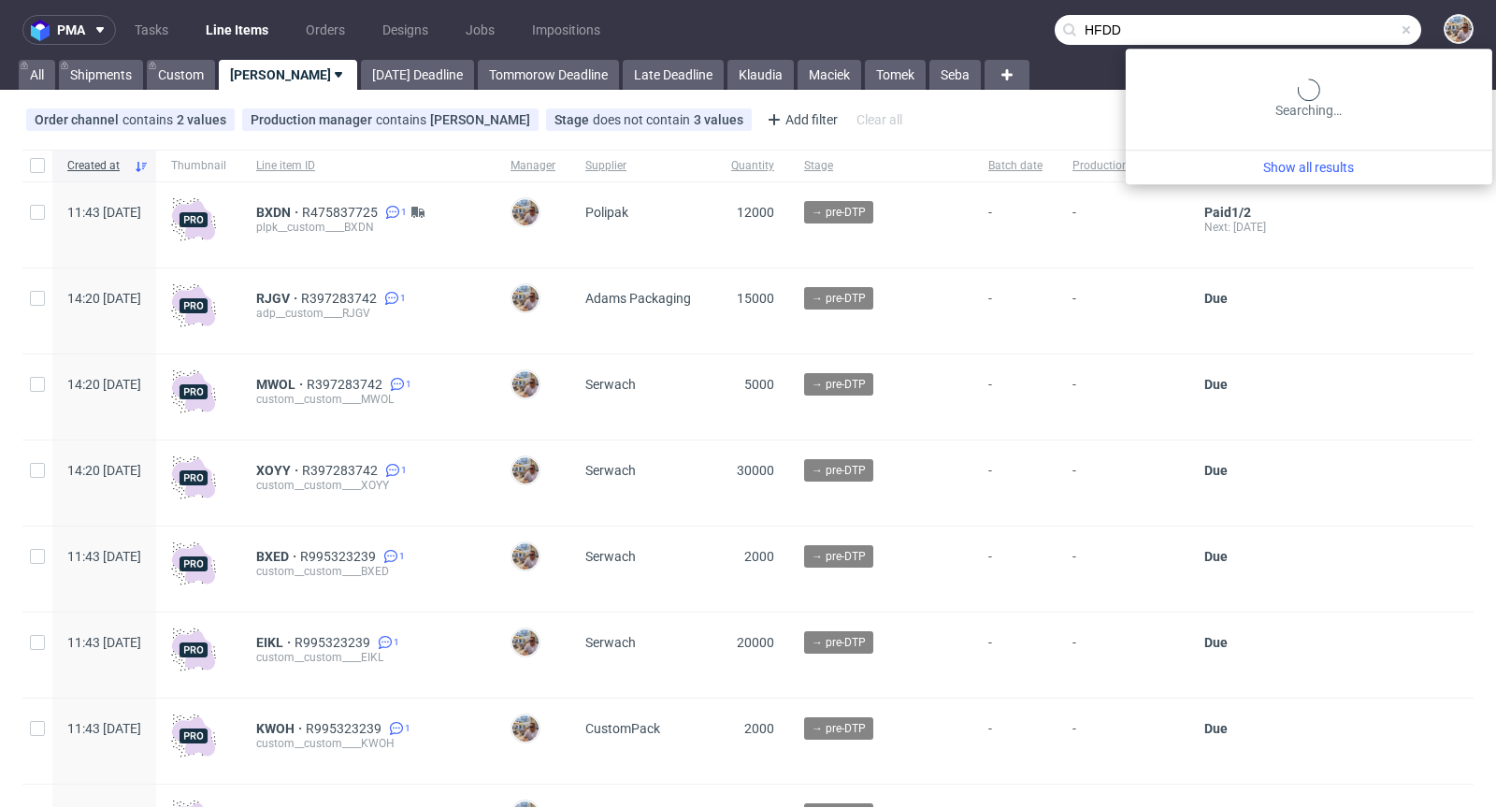
type input "HFDD"
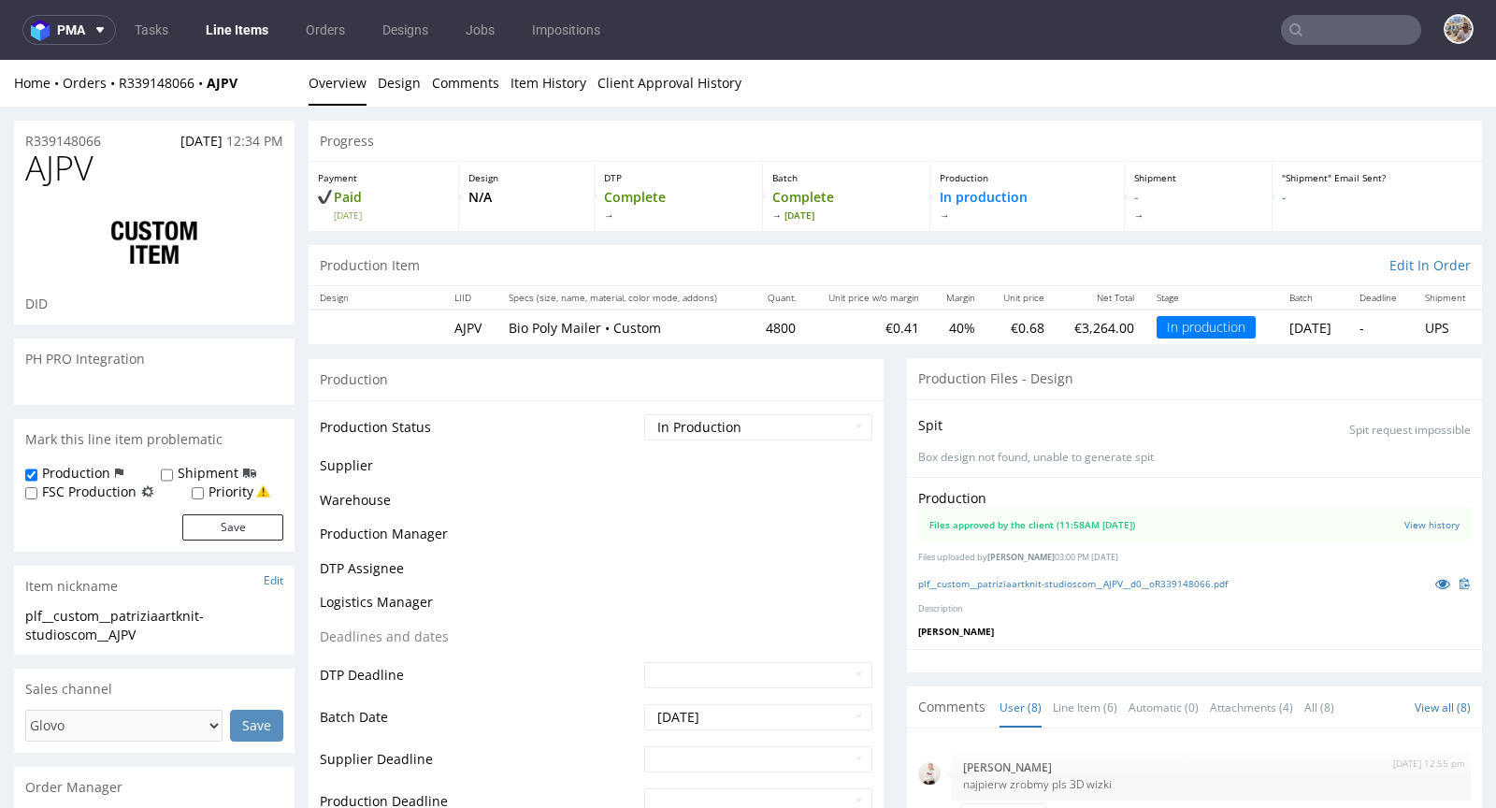
scroll to position [267, 0]
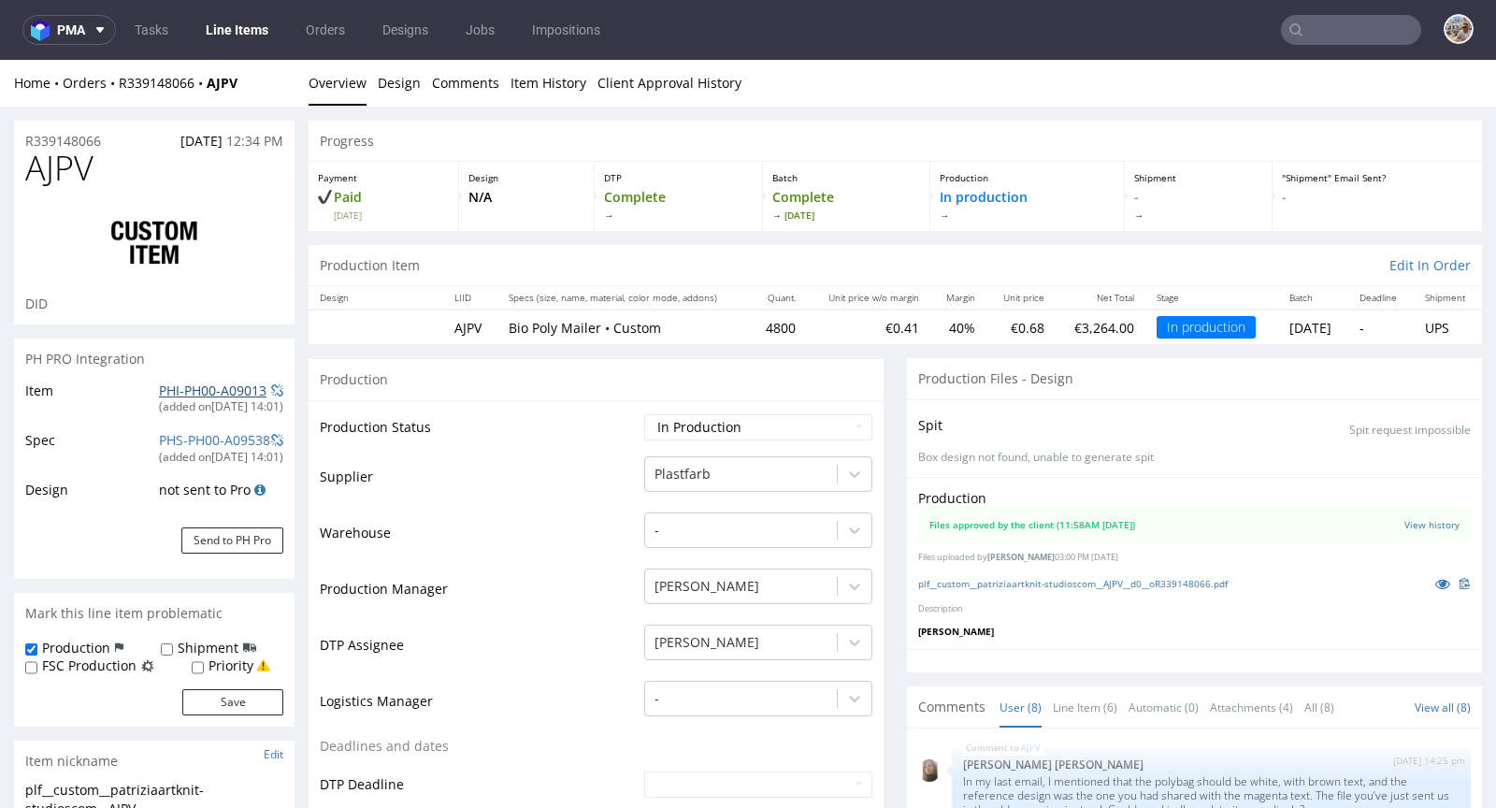
click at [172, 393] on link "PHI-PH00-A09013" at bounding box center [213, 391] width 108 height 18
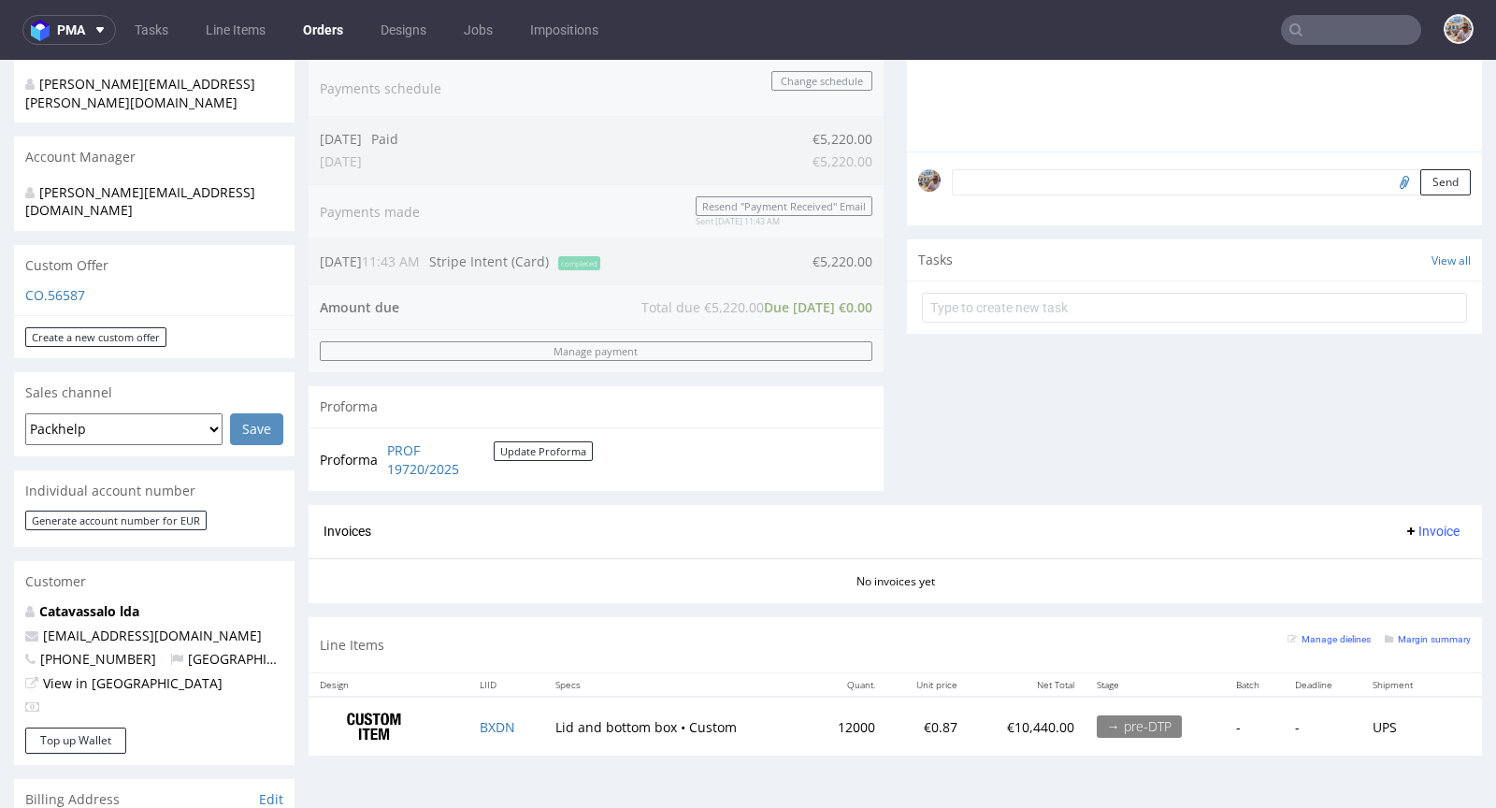
scroll to position [596, 0]
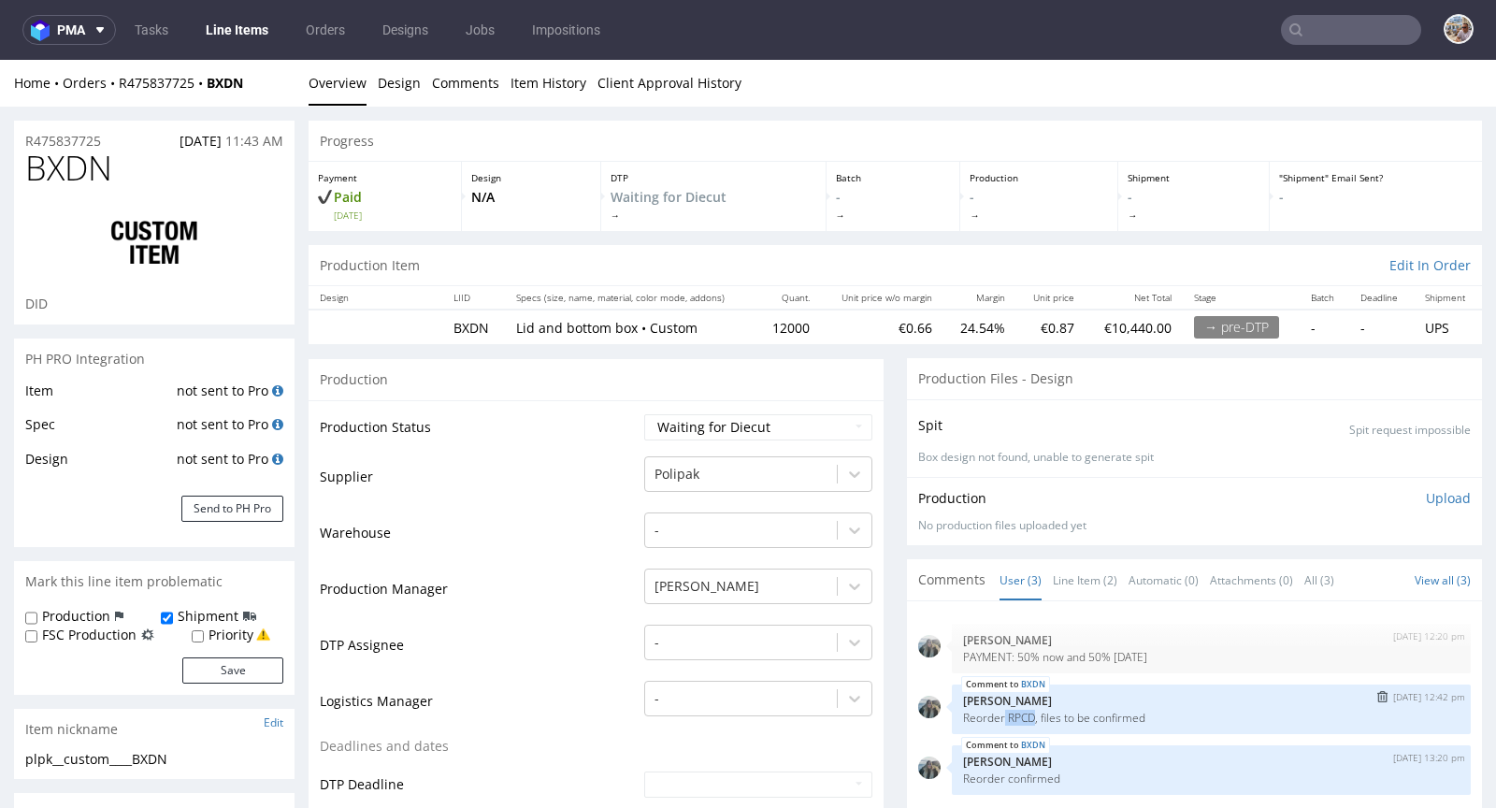
drag, startPoint x: 989, startPoint y: 708, endPoint x: 1020, endPoint y: 709, distance: 30.9
click at [1020, 711] on p "Reorder RPCD, files to be confirmed" at bounding box center [1211, 718] width 497 height 14
copy p "RPCD"
click at [215, 501] on button "Send to PH Pro" at bounding box center [232, 509] width 102 height 26
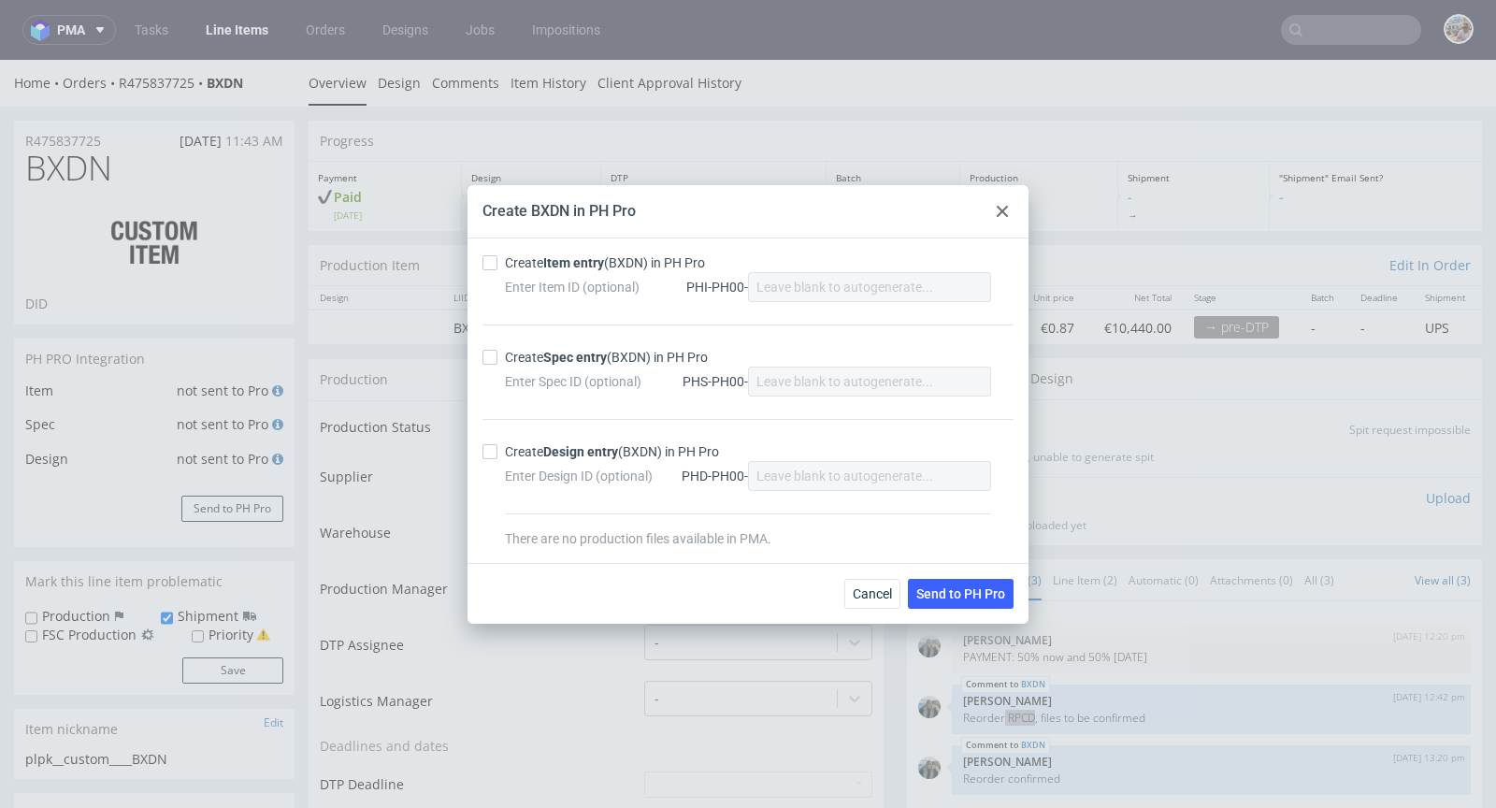
click at [589, 262] on strong "Item entry" at bounding box center [573, 262] width 61 height 15
click at [497, 262] on input "Create Item entry (BXDN) in PH Pro" at bounding box center [490, 262] width 15 height 15
checkbox input "true"
click at [546, 352] on strong "Spec entry" at bounding box center [575, 357] width 64 height 15
click at [497, 352] on input "Create Spec entry (BXDN) in PH Pro" at bounding box center [490, 357] width 15 height 15
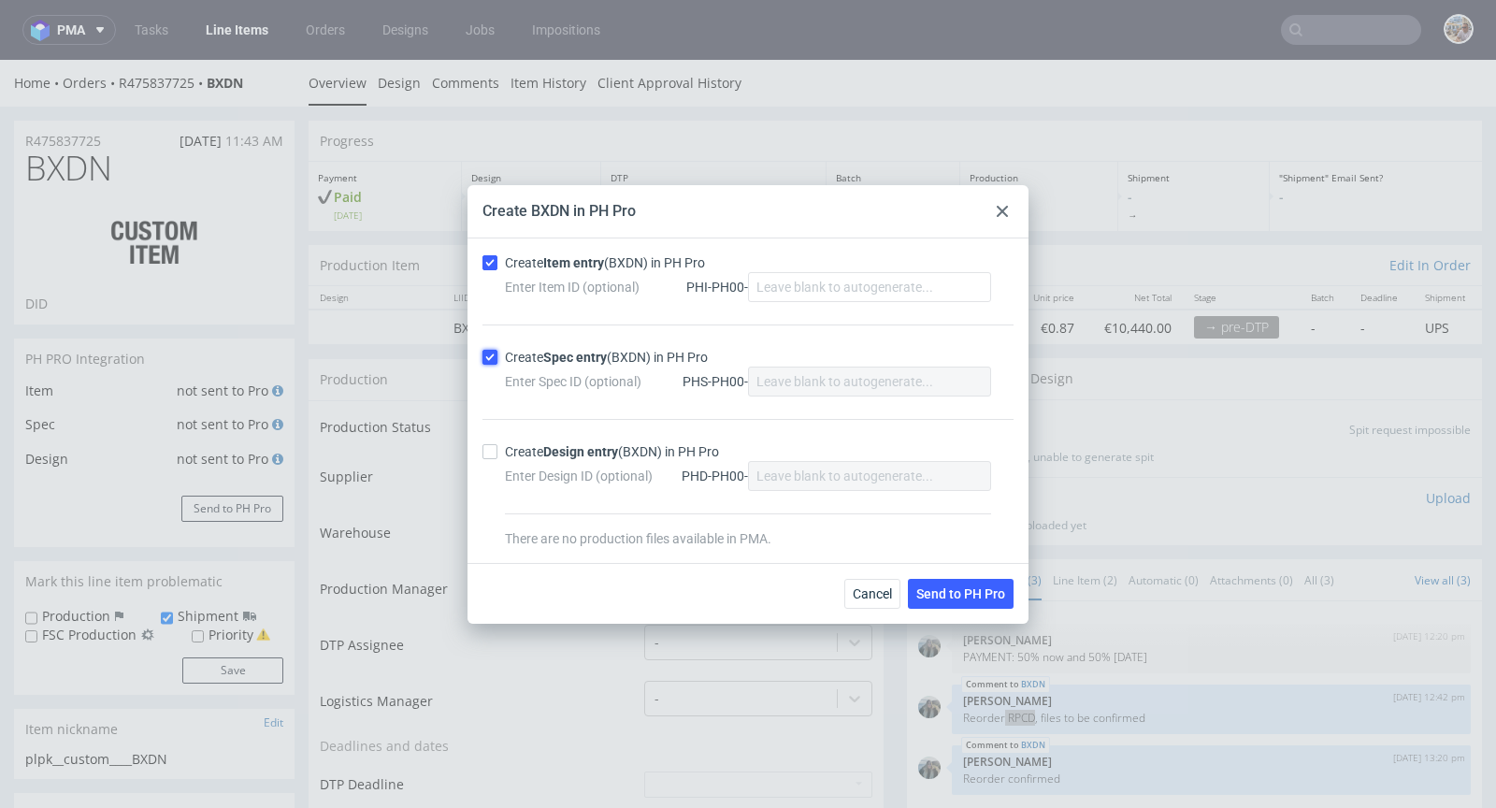
checkbox input "true"
click at [1002, 604] on button "Send to PH Pro" at bounding box center [961, 594] width 106 height 30
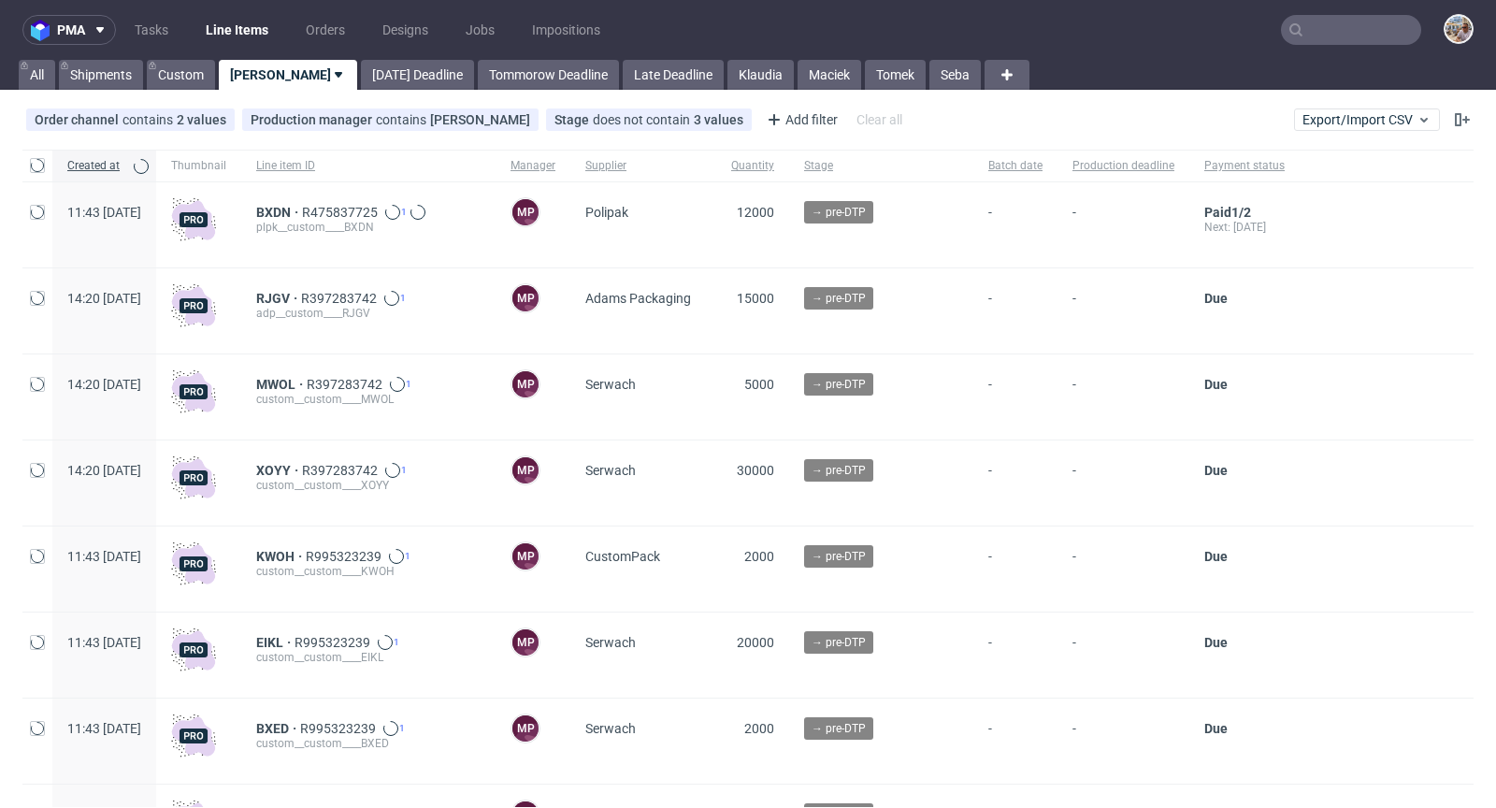
click at [1356, 31] on input "text" at bounding box center [1351, 30] width 140 height 30
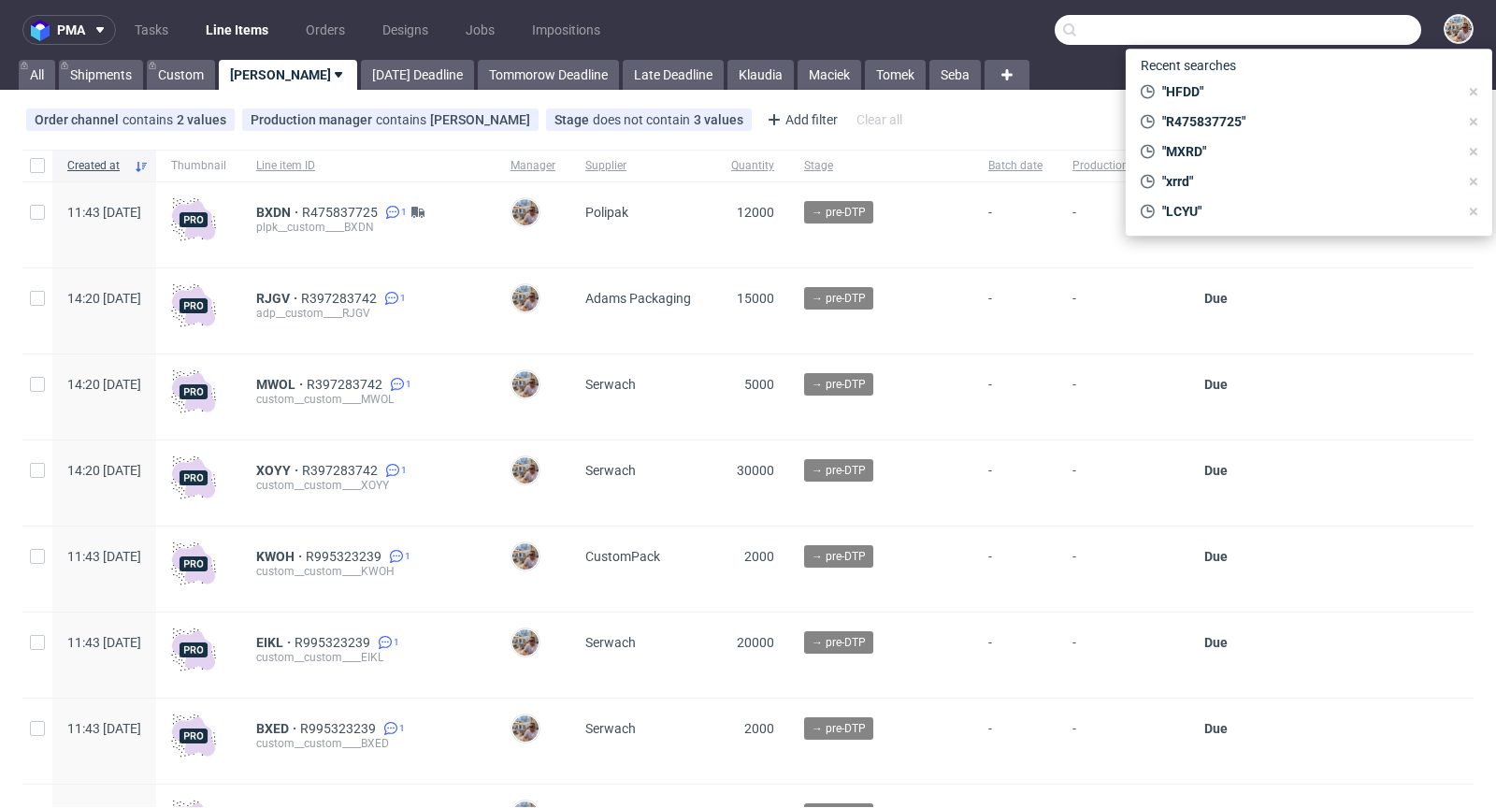
paste input "RPCD"
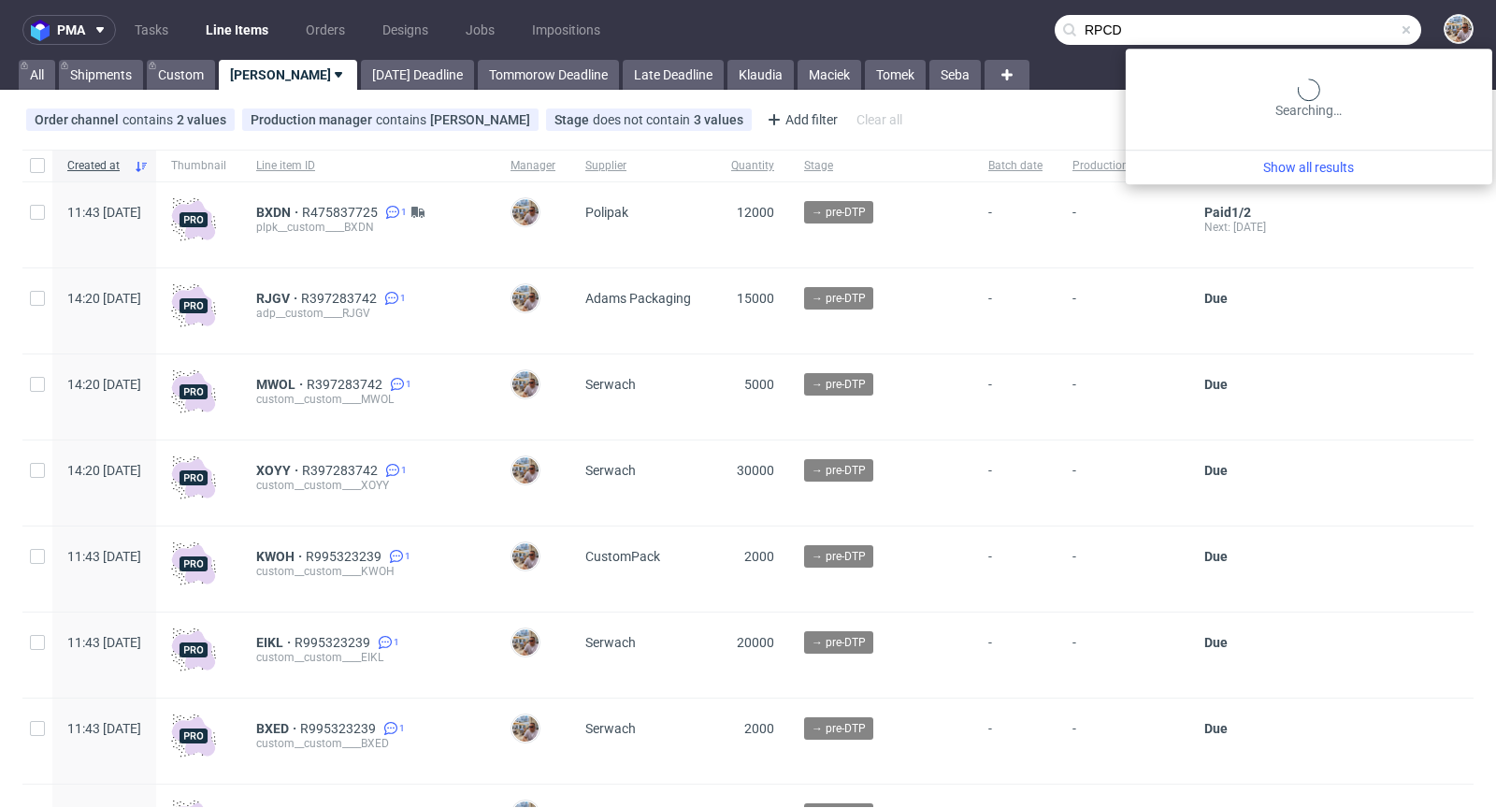
type input "RPCD"
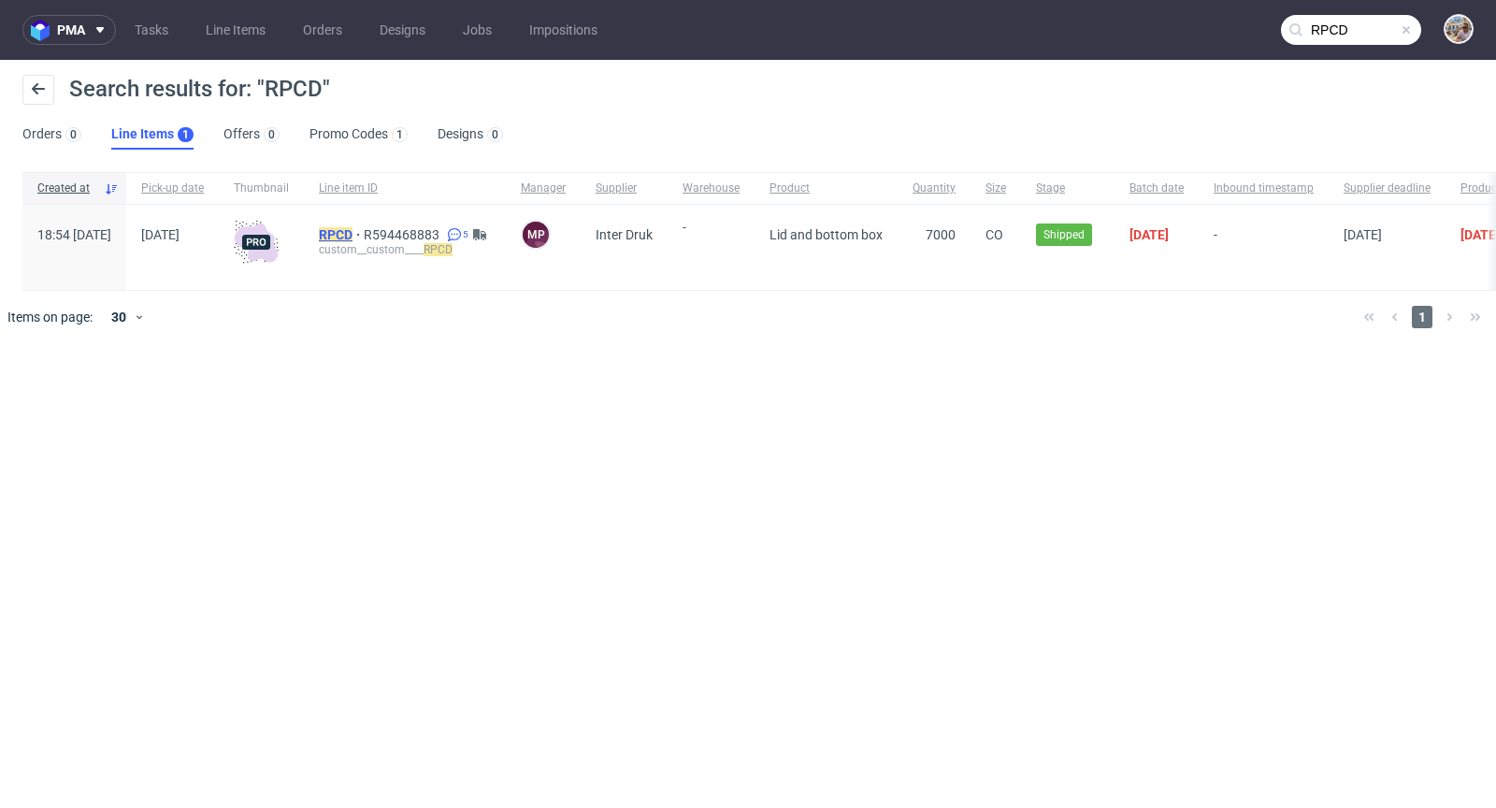
click at [353, 238] on mark "RPCD" at bounding box center [336, 234] width 34 height 15
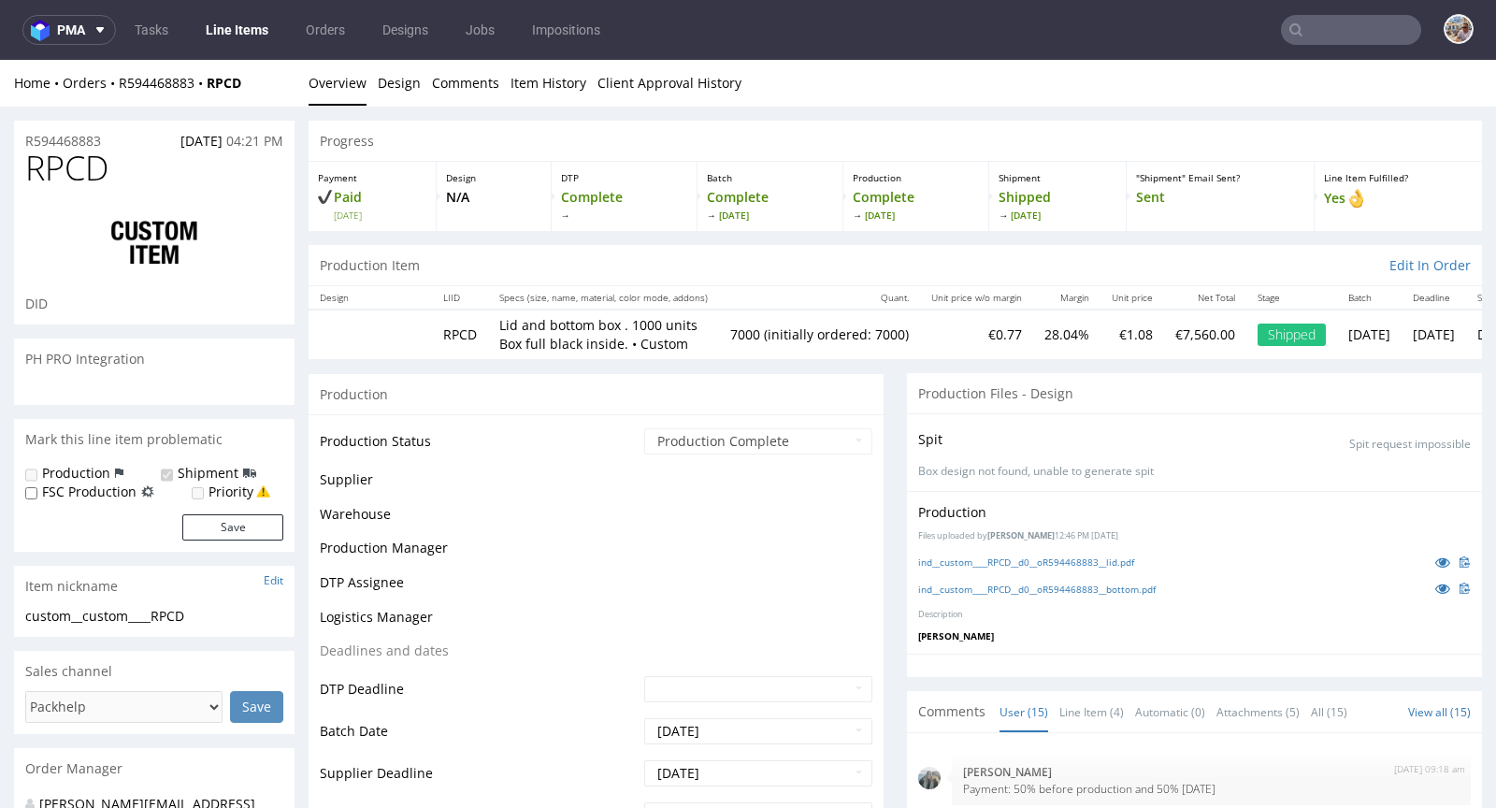
scroll to position [849, 0]
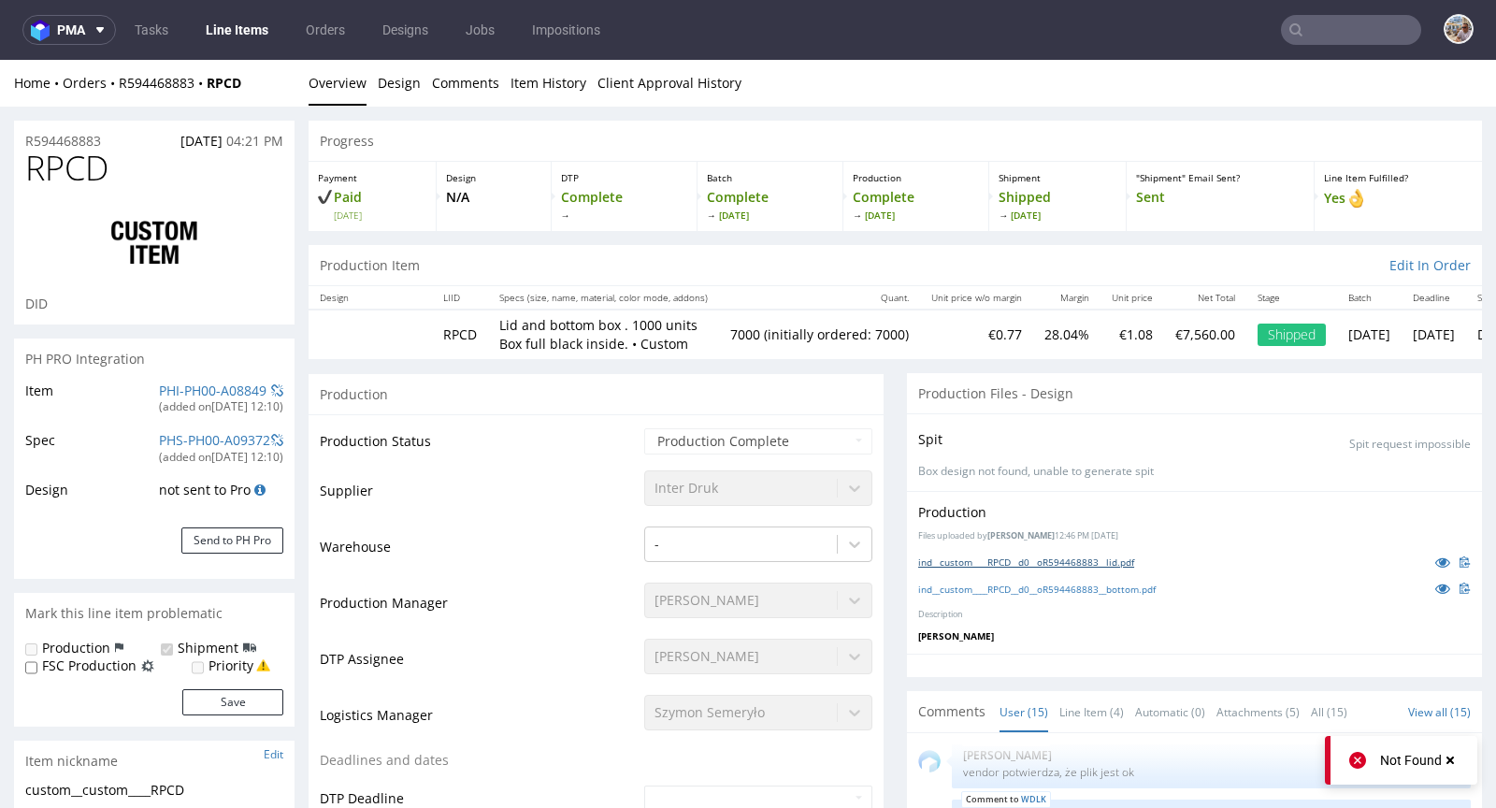
click at [1038, 562] on link "ind__custom____RPCD__d0__oR594468883__lid.pdf" at bounding box center [1026, 561] width 216 height 13
click at [1031, 585] on link "ind__custom____RPCD__d0__oR594468883__bottom.pdf" at bounding box center [1037, 589] width 238 height 13
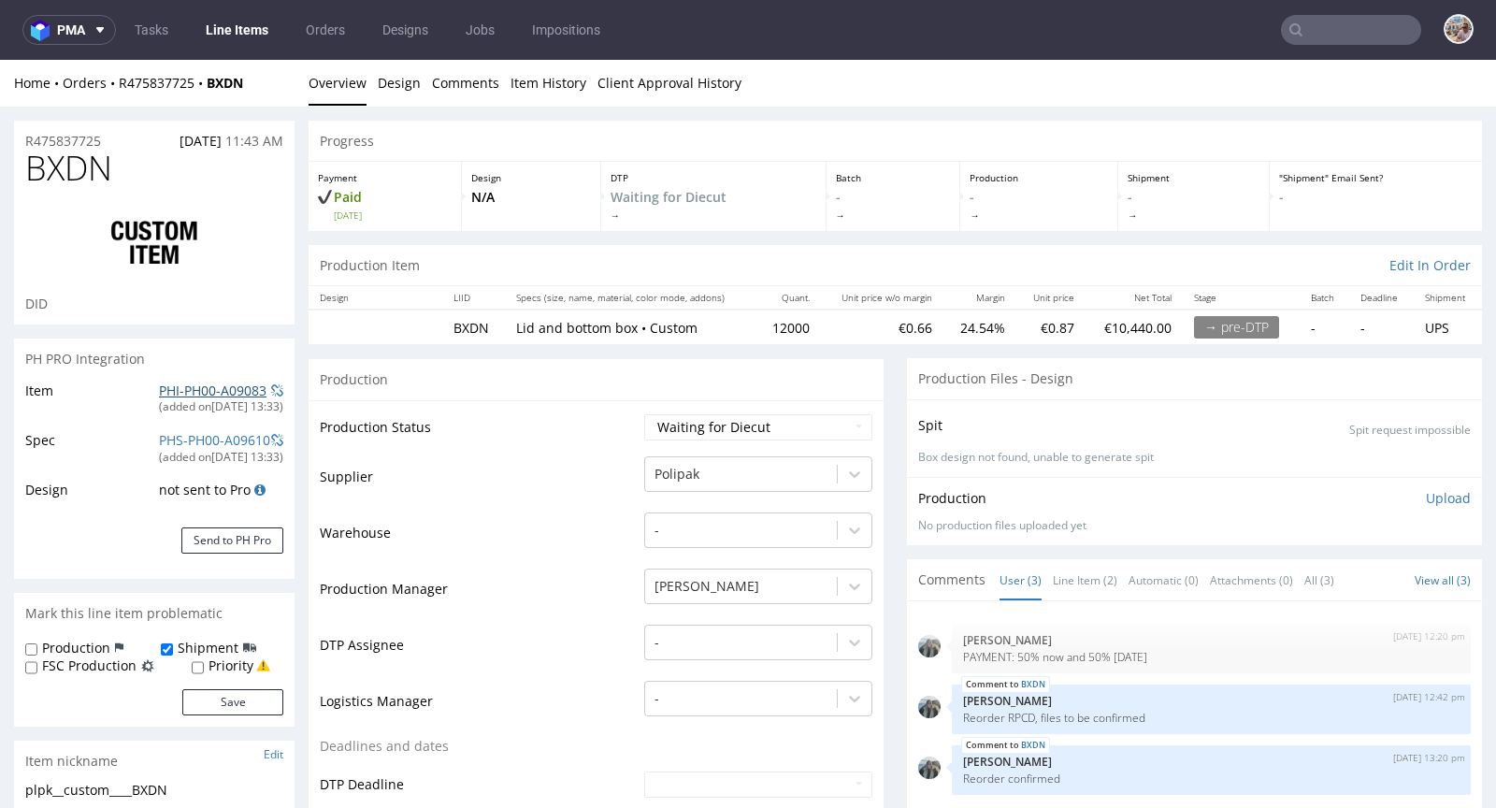
click at [177, 394] on link "PHI-PH00-A09083" at bounding box center [213, 391] width 108 height 18
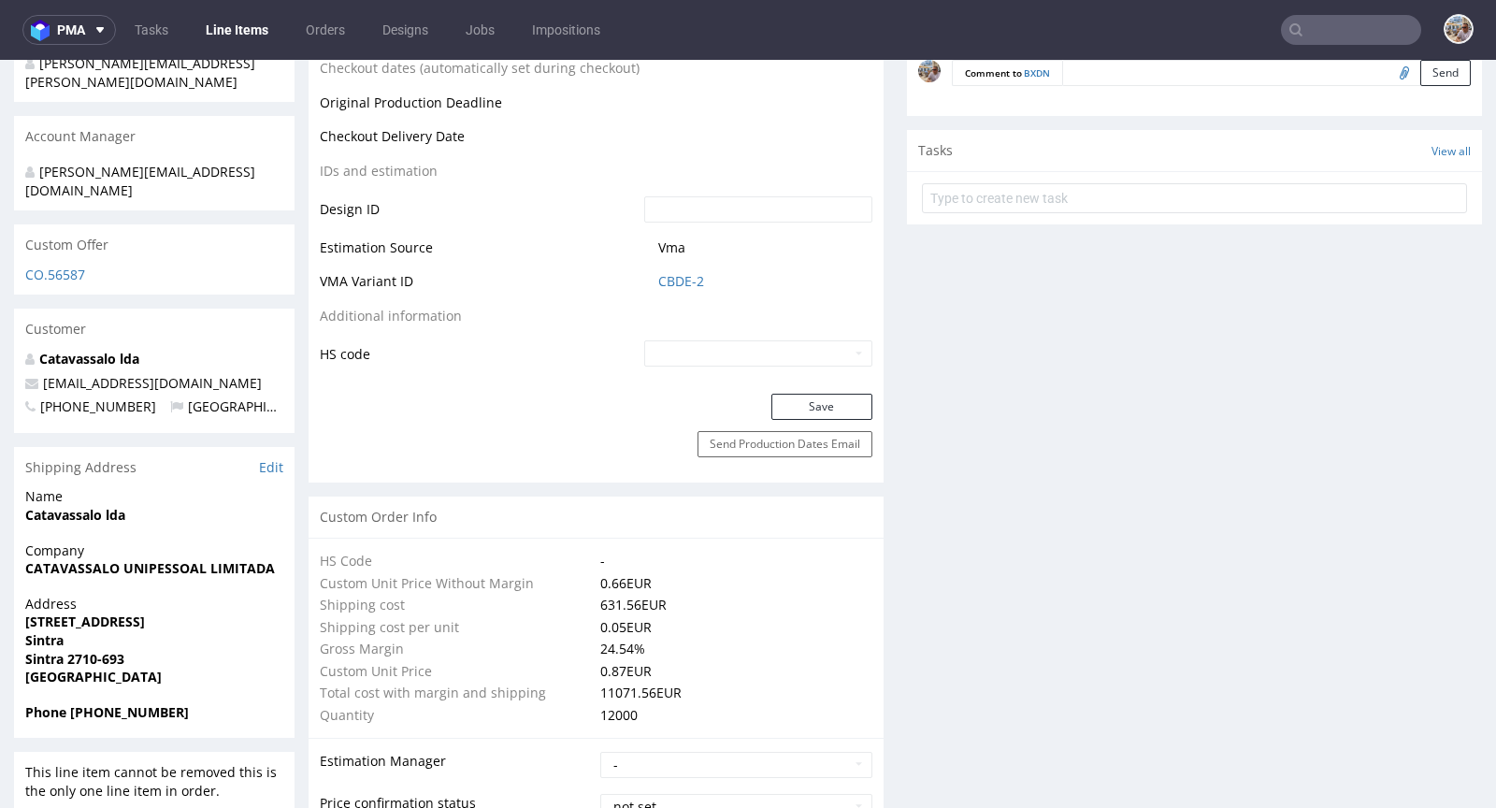
scroll to position [623, 0]
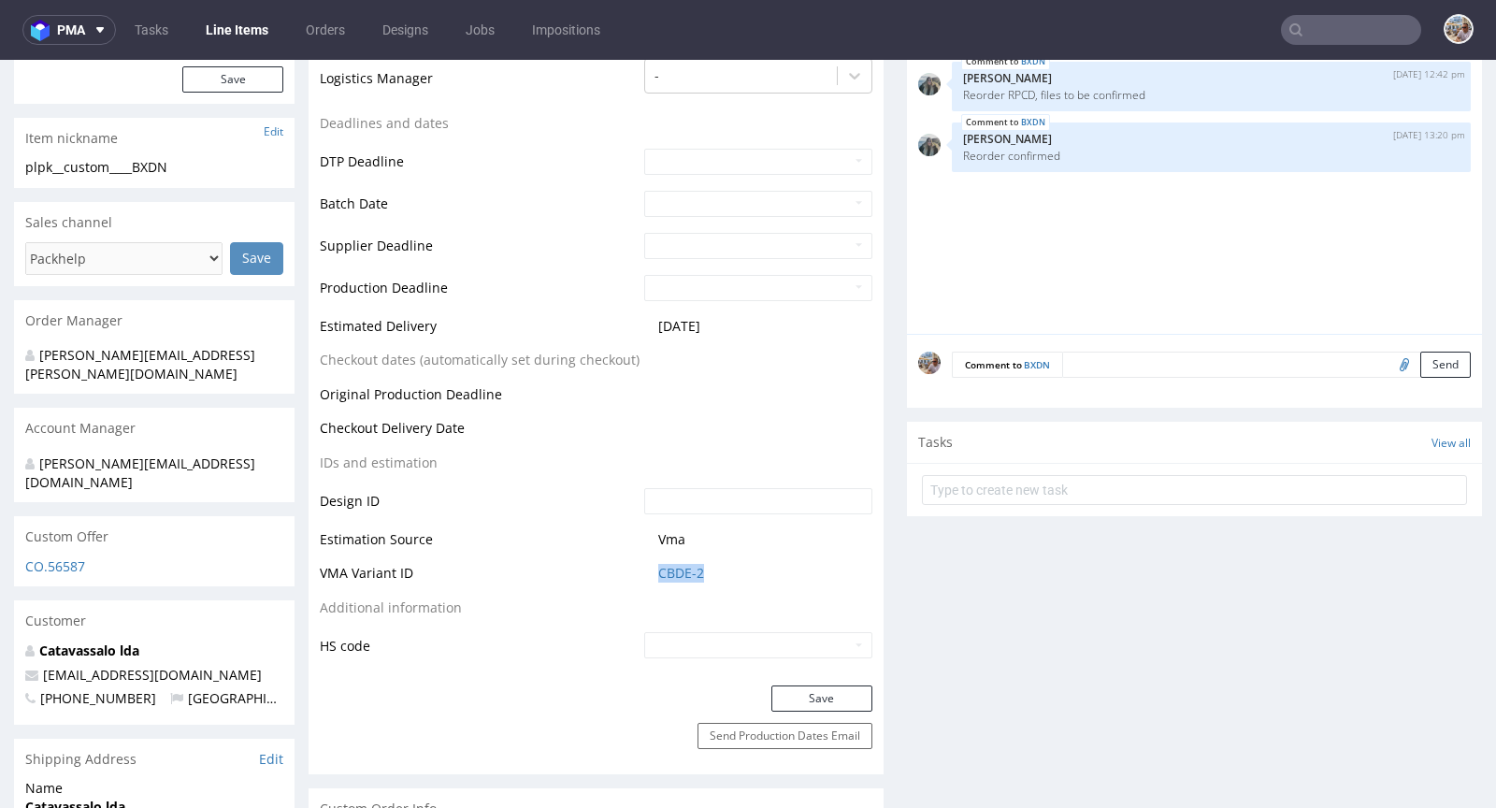
drag, startPoint x: 726, startPoint y: 569, endPoint x: 643, endPoint y: 576, distance: 82.5
click at [643, 576] on td "CBDE-2" at bounding box center [756, 579] width 233 height 35
copy link "CBDE-2"
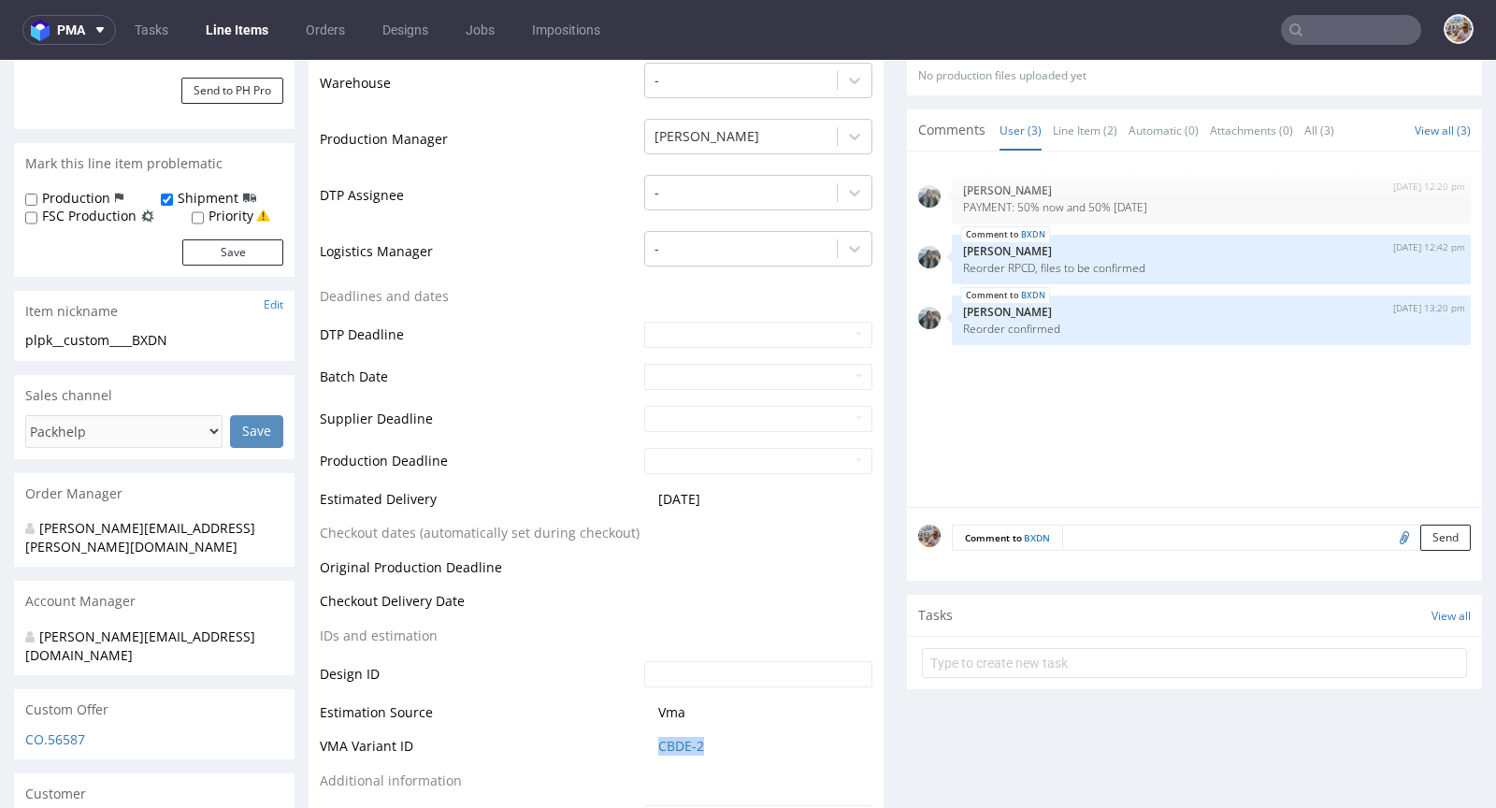
scroll to position [0, 0]
